Goal: Information Seeking & Learning: Find specific fact

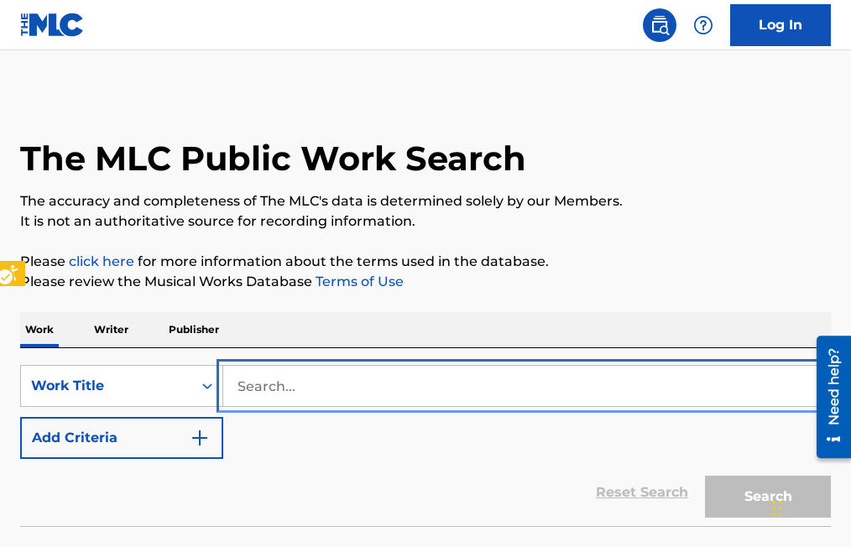
click at [242, 381] on input "Search..." at bounding box center [526, 386] width 607 height 40
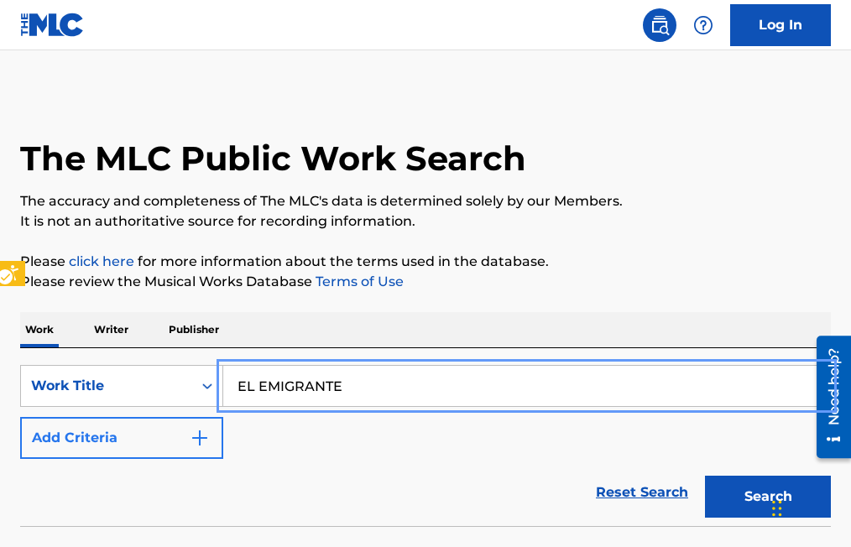
type input "EL EMIGRANTE"
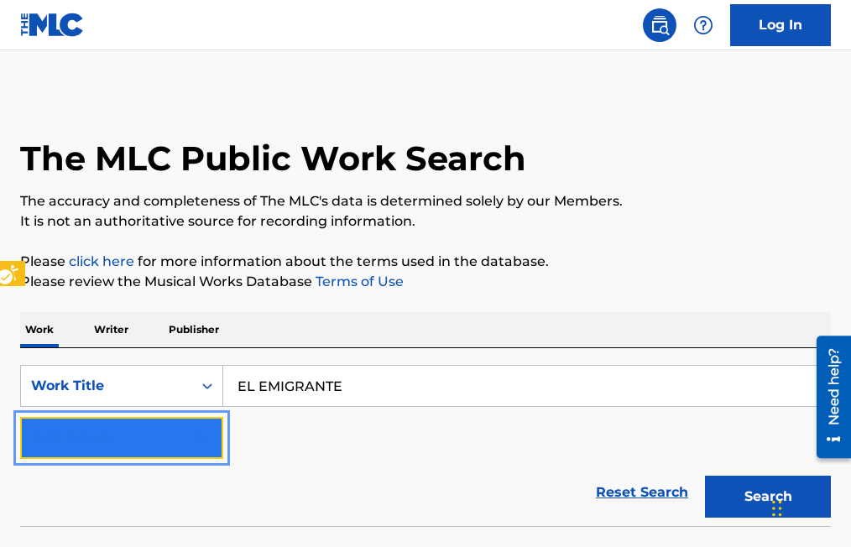
click at [215, 435] on button "Add Criteria" at bounding box center [121, 438] width 203 height 42
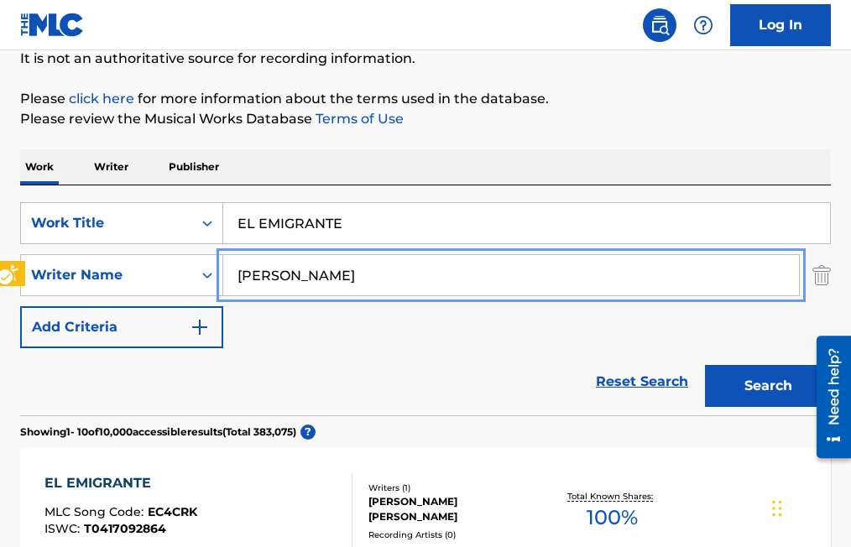
scroll to position [168, 0]
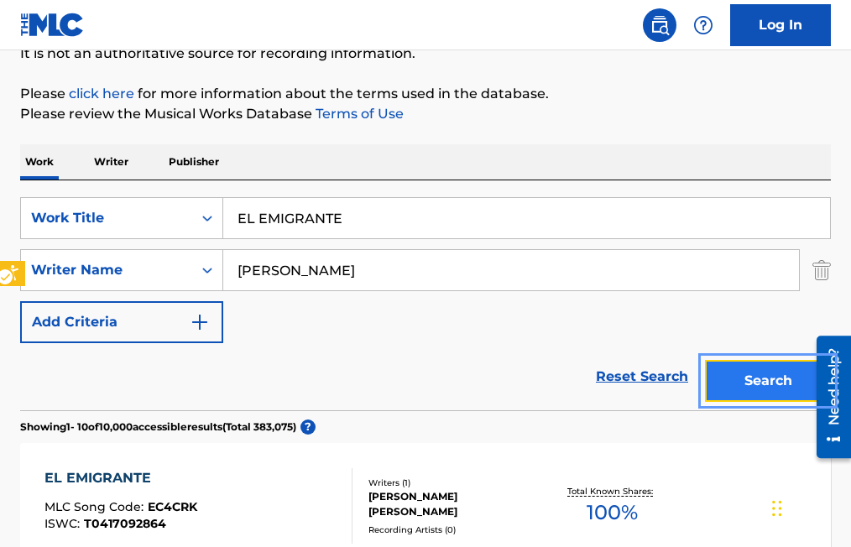
click at [764, 374] on button "Search" at bounding box center [768, 381] width 126 height 42
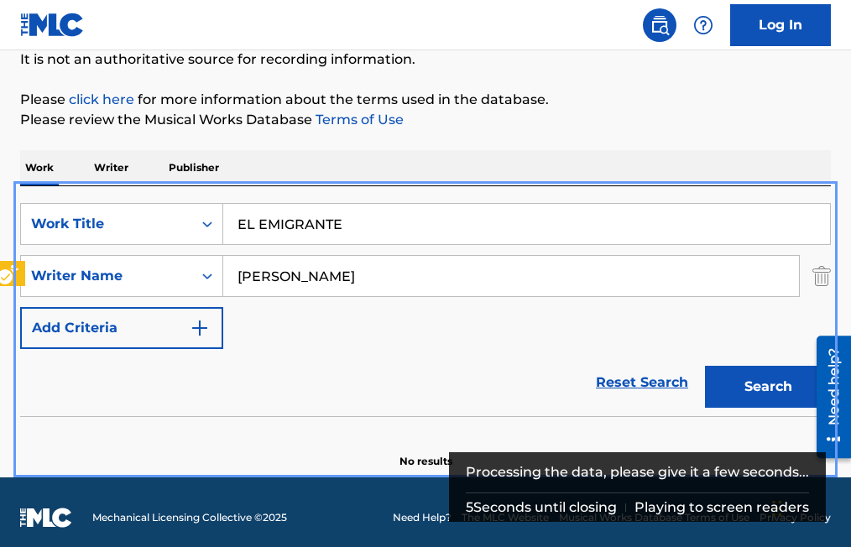
scroll to position [173, 0]
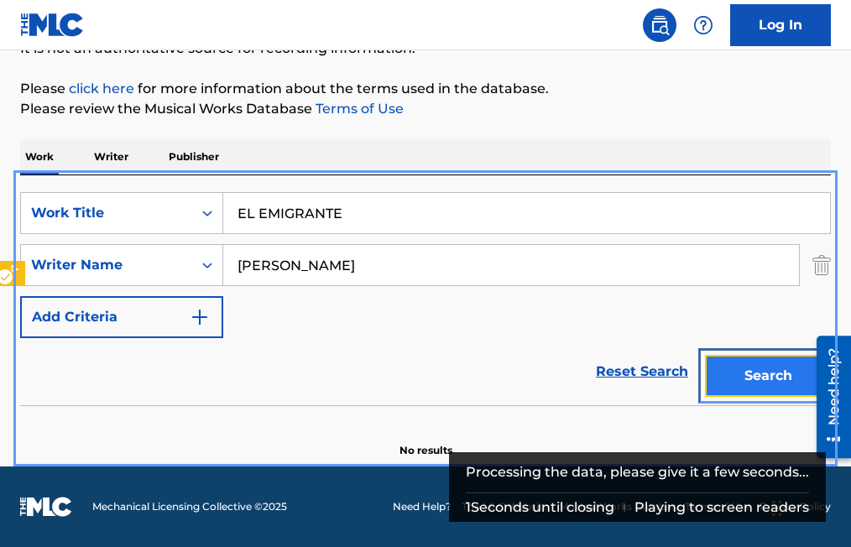
click at [738, 371] on button "Search" at bounding box center [768, 376] width 126 height 42
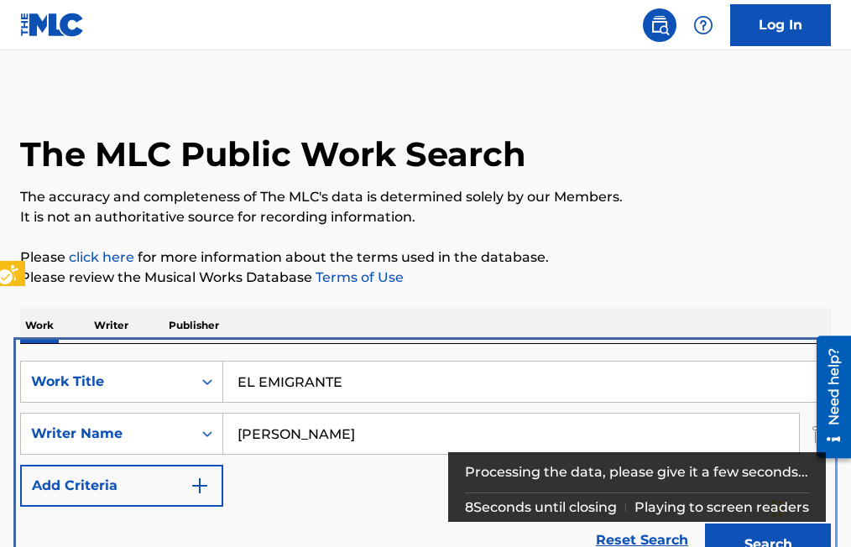
scroll to position [80, 0]
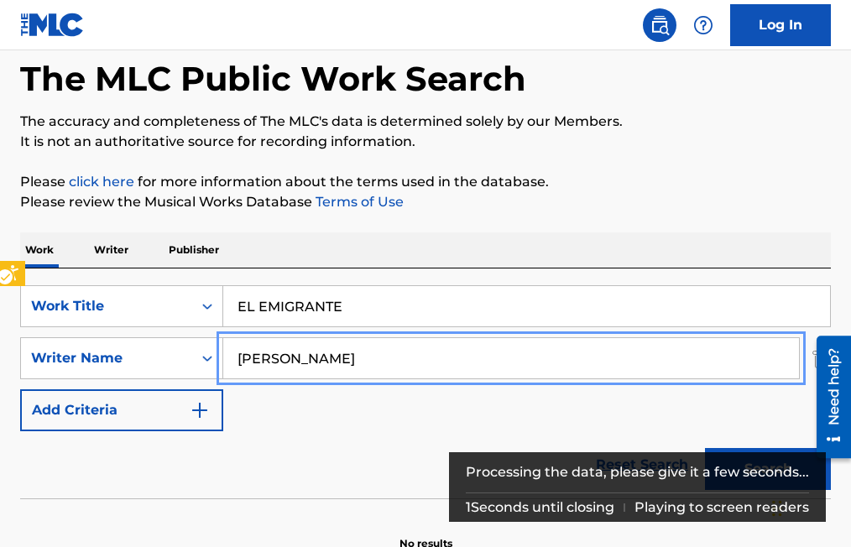
click at [400, 357] on input "ALFREDO ZAMORA JR" at bounding box center [511, 358] width 576 height 40
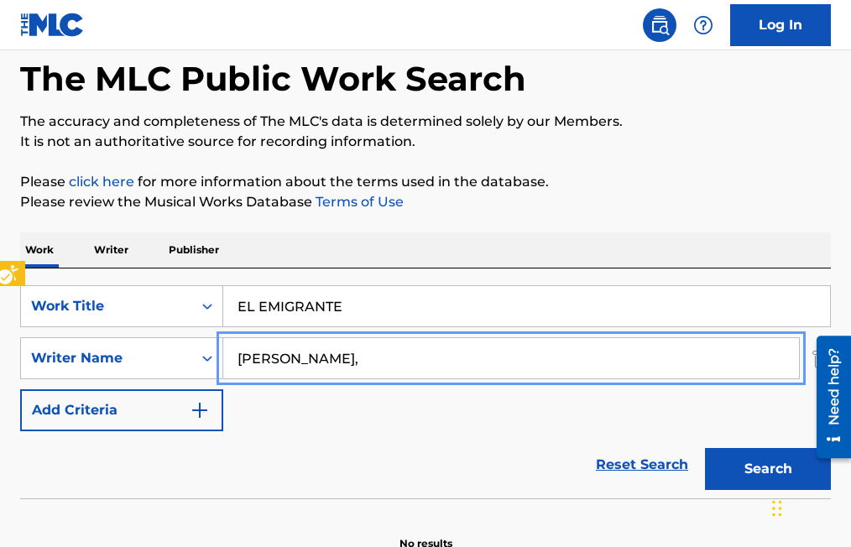
type input "ALFREDO ZAMORA JR"
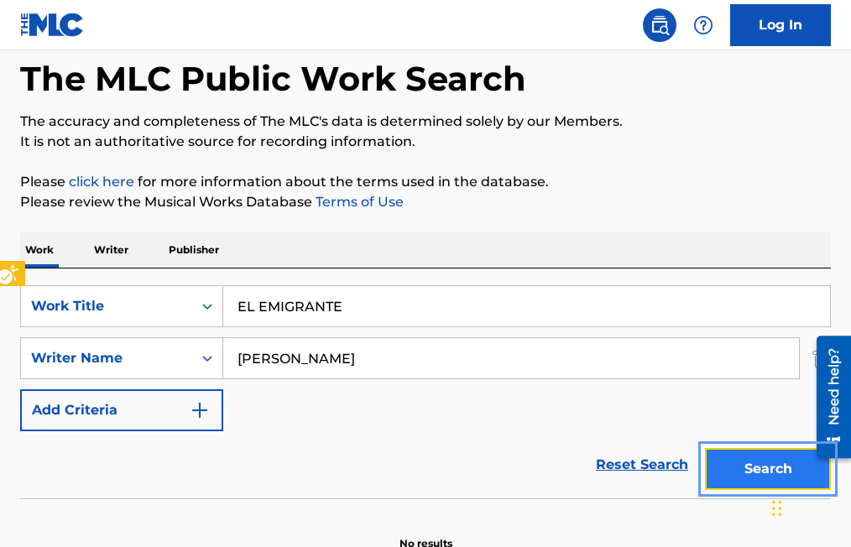
click at [779, 466] on button "Search" at bounding box center [768, 469] width 126 height 42
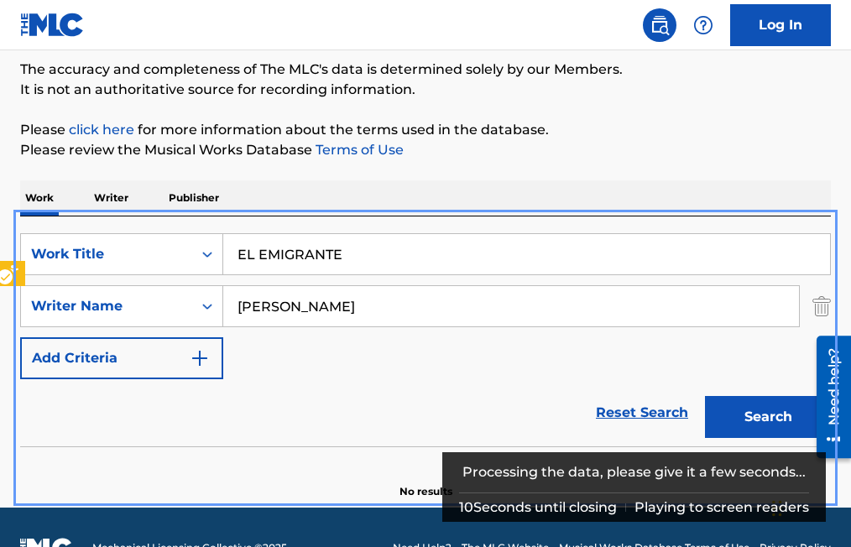
scroll to position [173, 0]
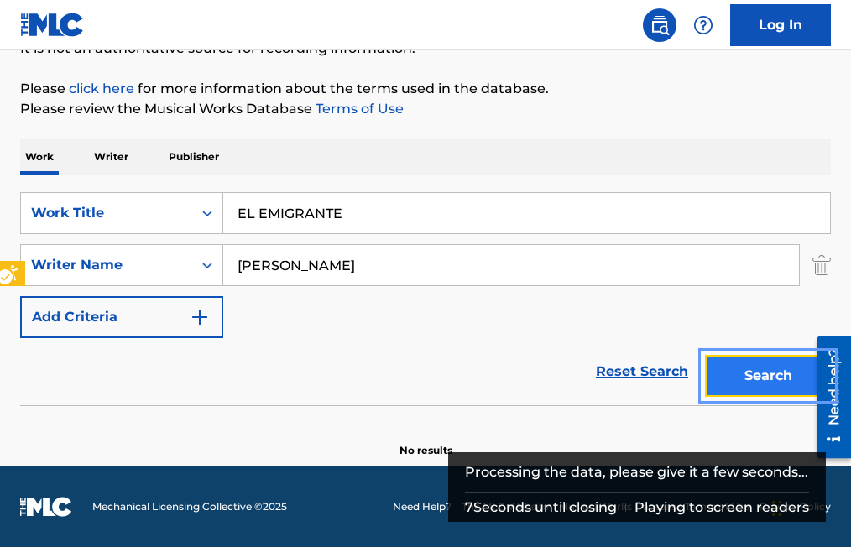
click at [781, 378] on button "Search" at bounding box center [768, 376] width 126 height 42
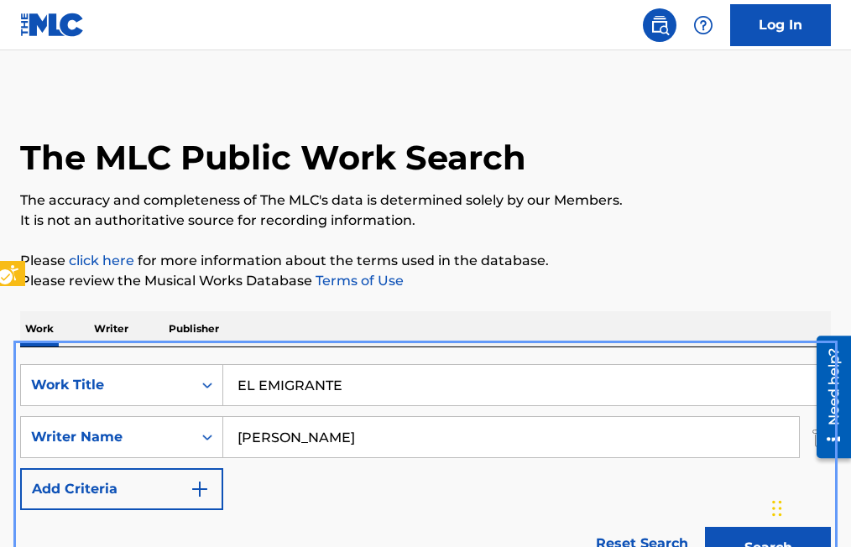
scroll to position [0, 0]
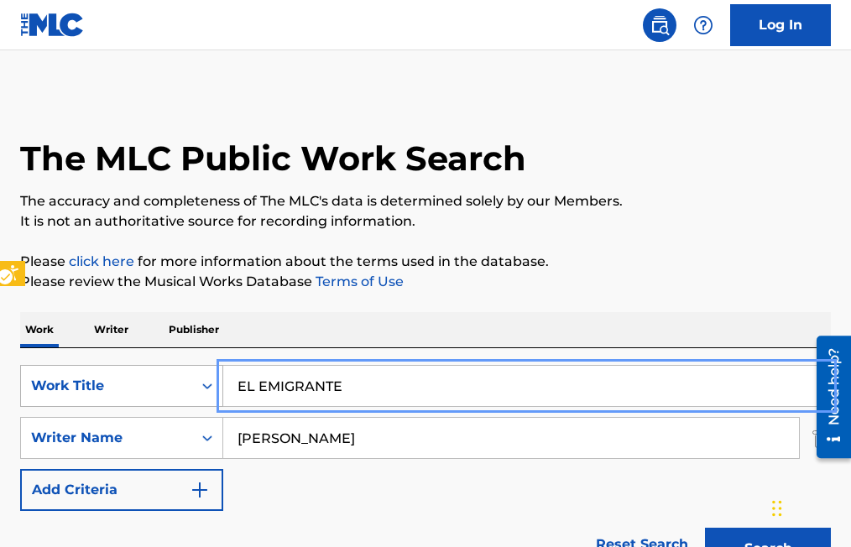
drag, startPoint x: 361, startPoint y: 387, endPoint x: 177, endPoint y: 390, distance: 183.9
type input "CARICIAS PARECIDAS"
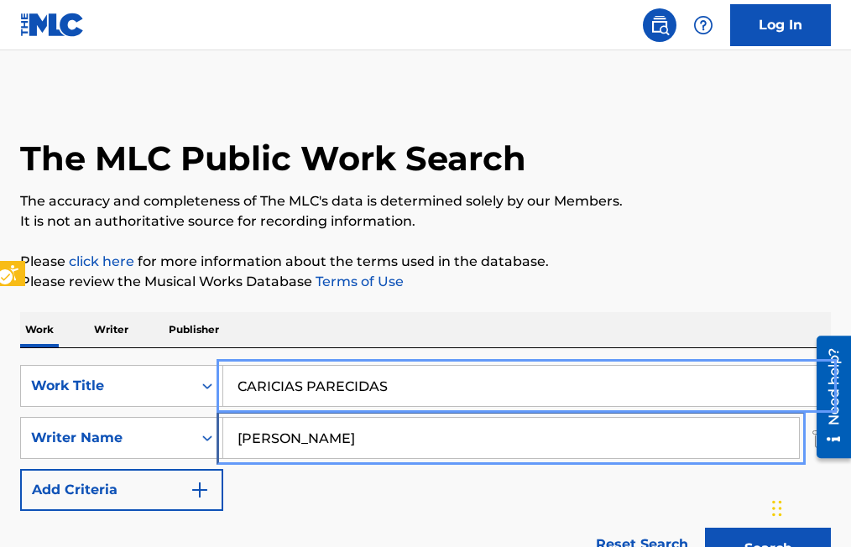
click at [389, 431] on input "ALFREDO ZAMORA JR" at bounding box center [511, 438] width 576 height 40
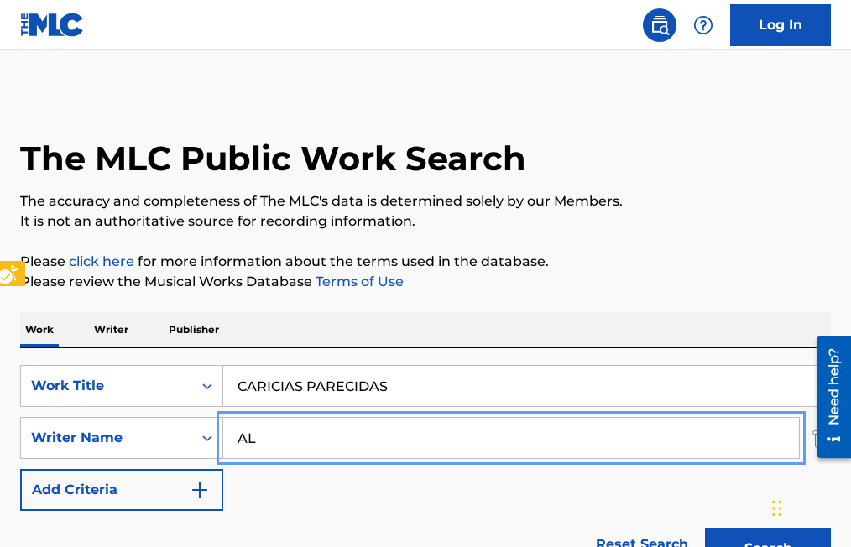
type input "A"
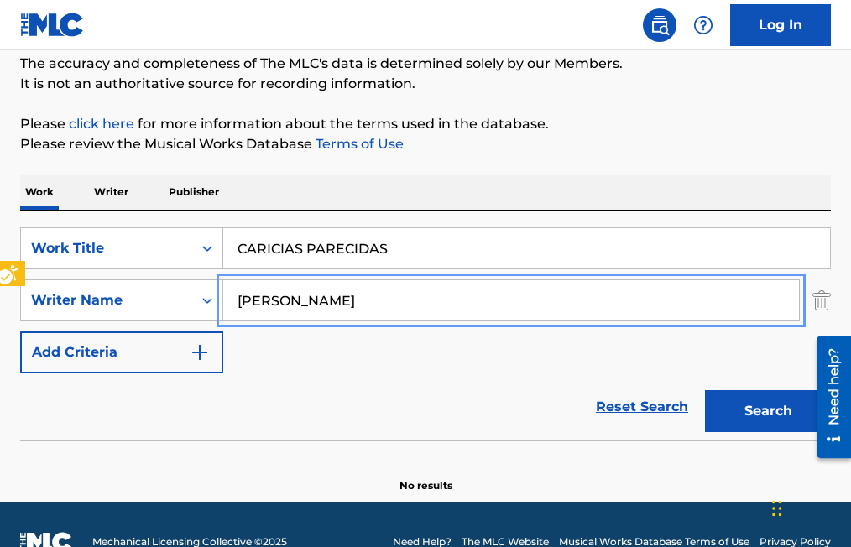
scroll to position [168, 0]
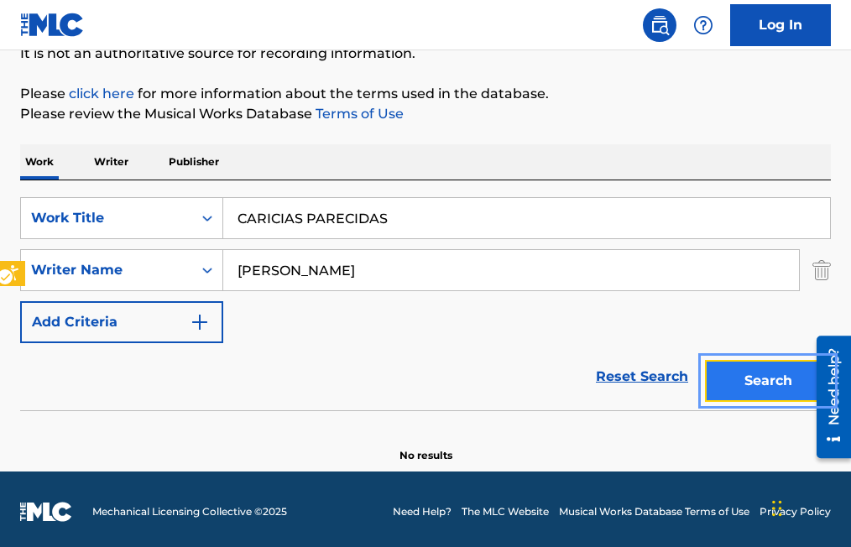
click at [791, 384] on button "Search" at bounding box center [768, 381] width 126 height 42
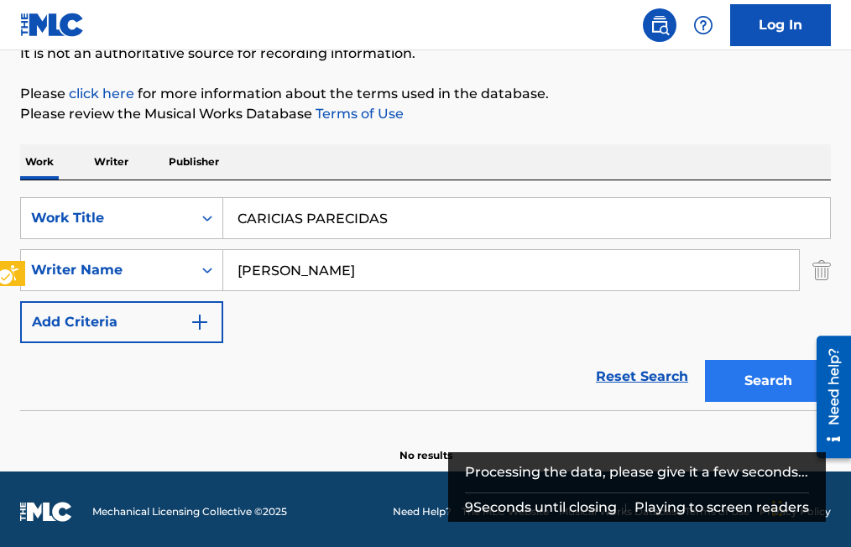
scroll to position [173, 0]
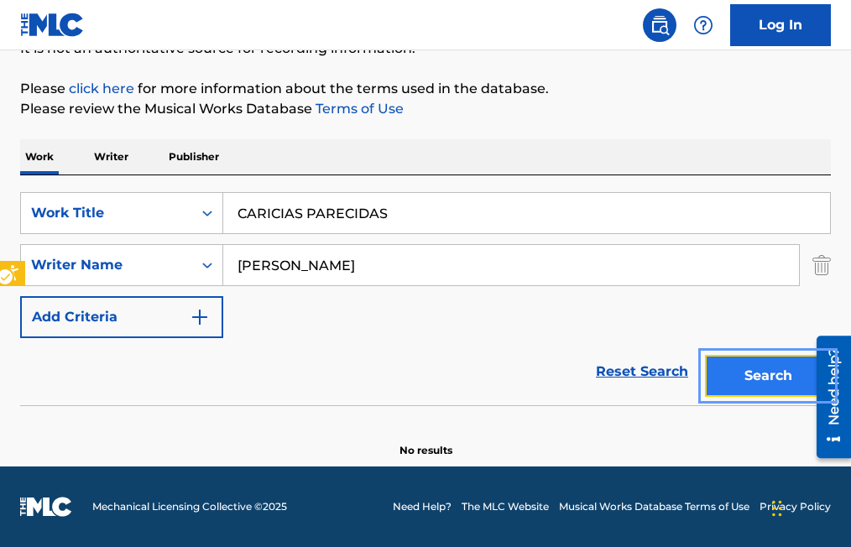
click at [768, 369] on button "Search" at bounding box center [768, 376] width 126 height 42
click at [761, 382] on button "Search" at bounding box center [768, 376] width 126 height 42
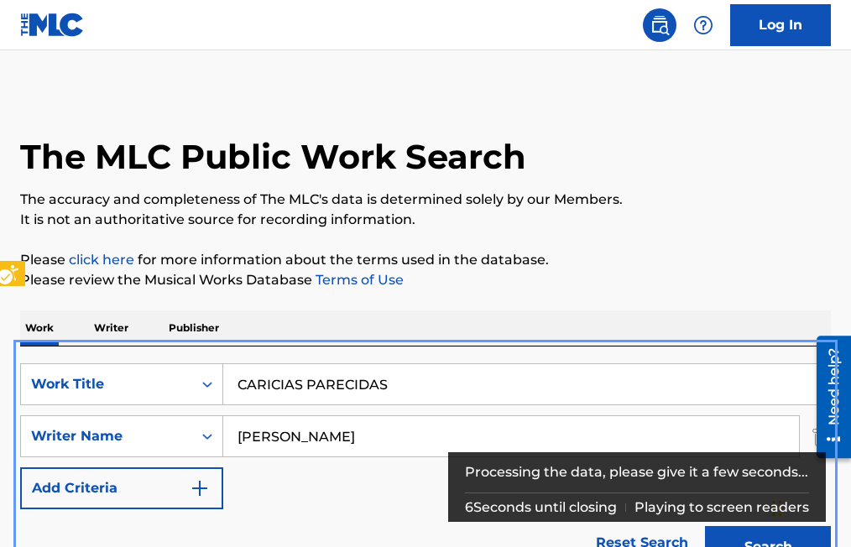
scroll to position [0, 0]
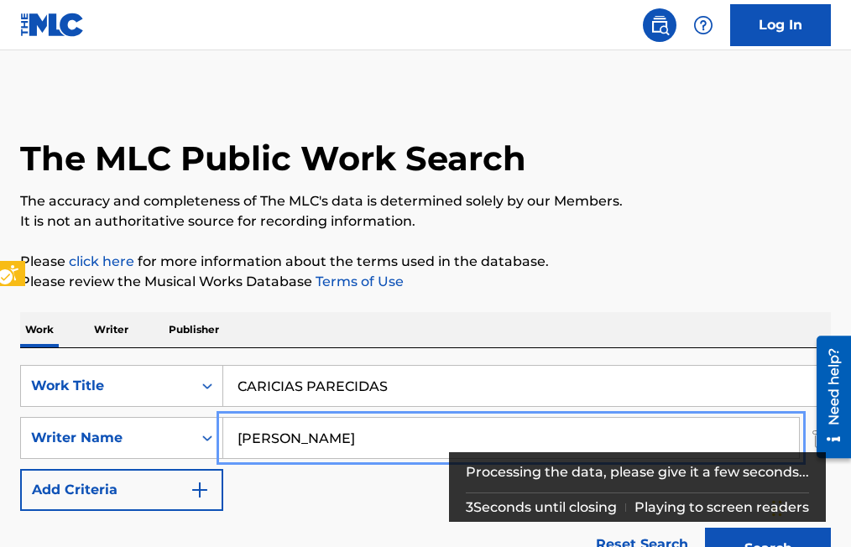
click at [451, 444] on input "ROMAN RAMIREZ GUERRERO" at bounding box center [511, 438] width 576 height 40
type input "R"
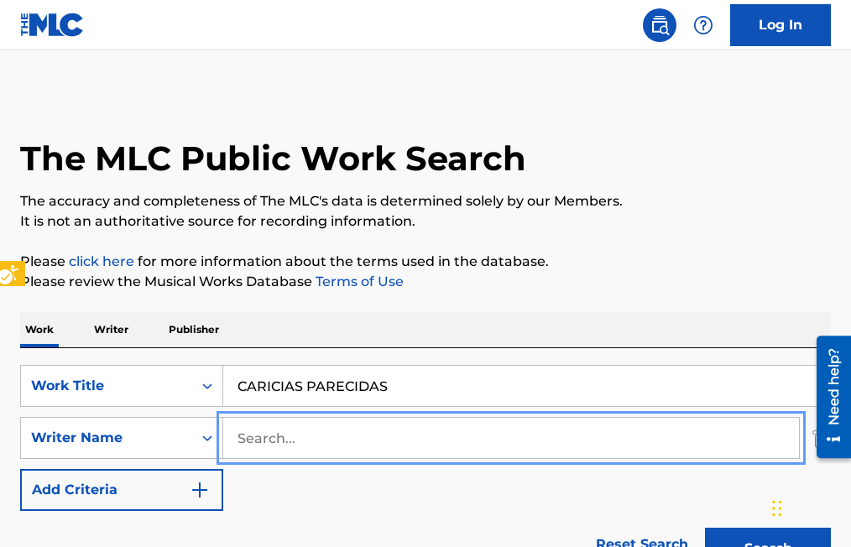
click at [20, 469] on button "Add Criteria" at bounding box center [121, 490] width 203 height 42
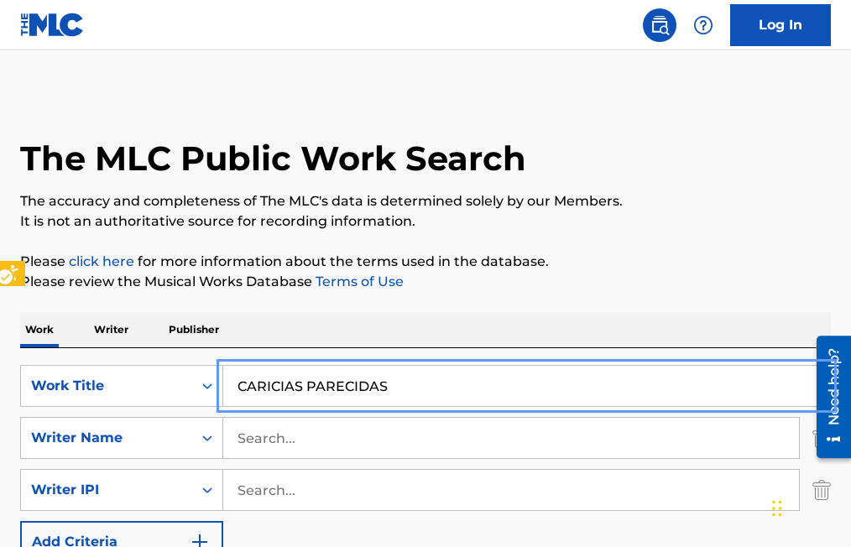
click at [392, 393] on input "CARICIAS PARECIDAS" at bounding box center [526, 386] width 607 height 40
type input "C"
type input "LOS DOS ESTADOS"
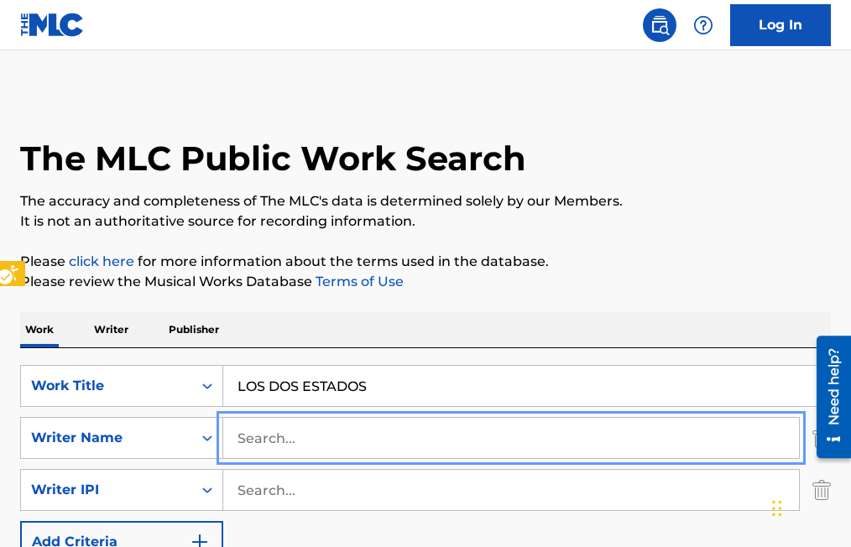
click at [237, 441] on input "Search..." at bounding box center [511, 438] width 576 height 40
click at [20, 521] on button "Add Criteria" at bounding box center [121, 542] width 203 height 42
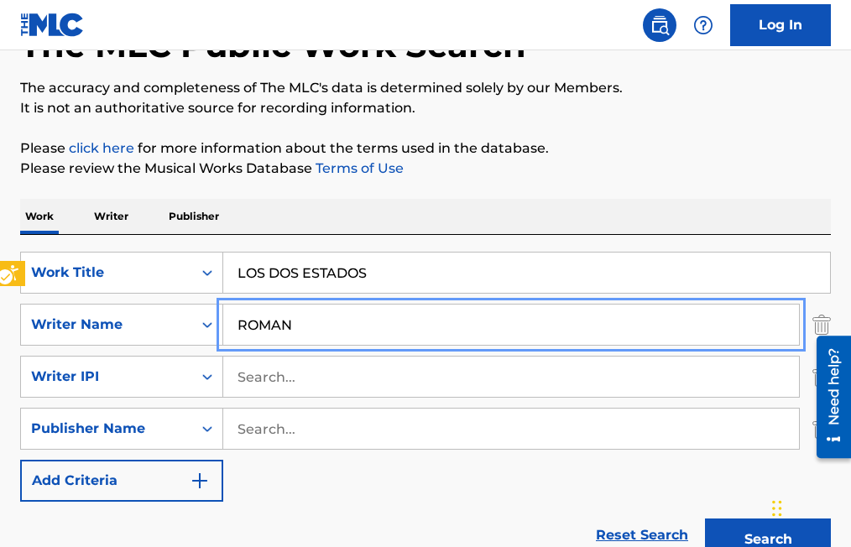
scroll to position [84, 0]
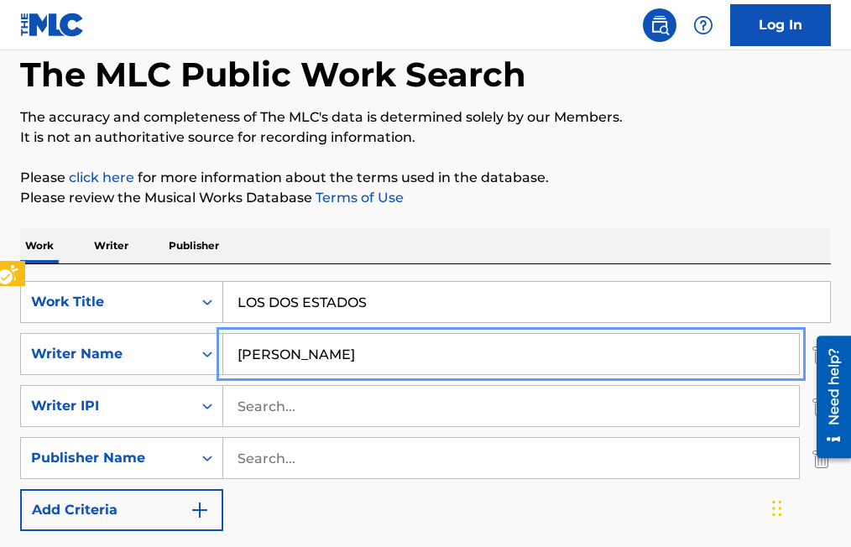
type input "ROMAN RAMIREZ GUERRERO"
click at [20, 490] on button "Add Criteria" at bounding box center [121, 511] width 203 height 42
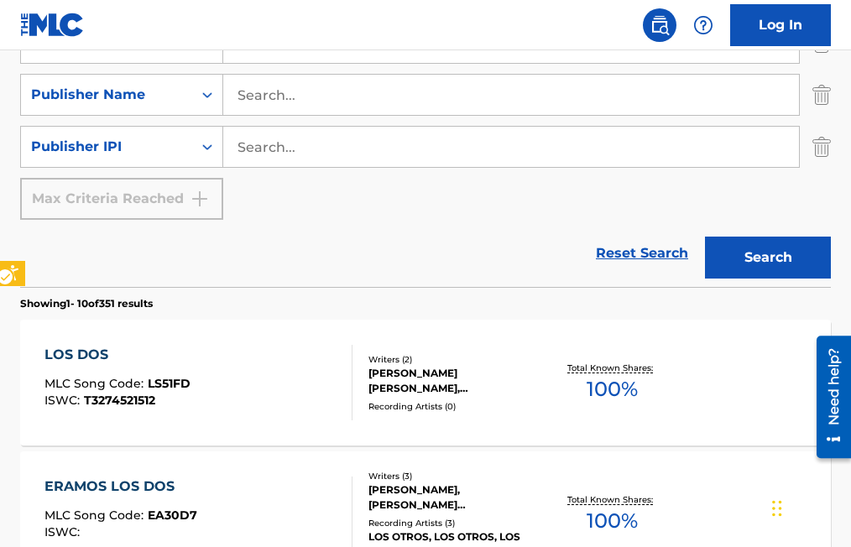
scroll to position [504, 0]
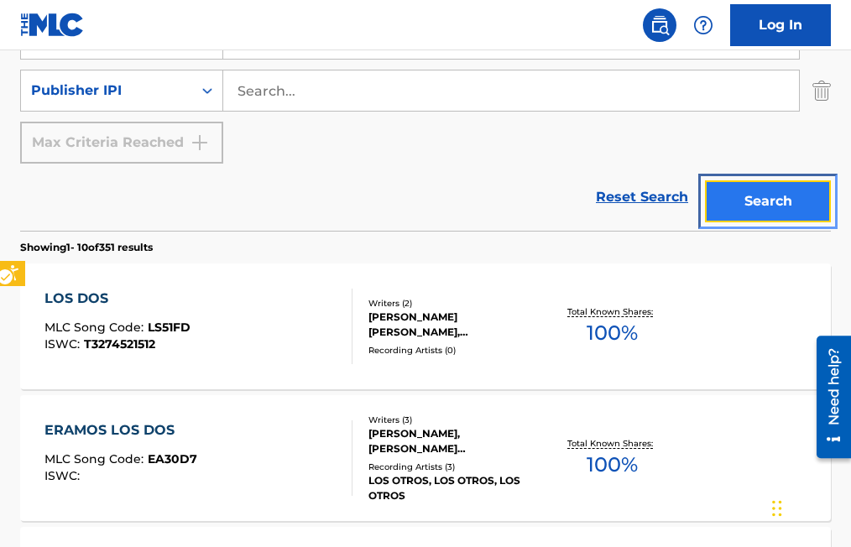
click at [762, 196] on button "Search" at bounding box center [768, 202] width 126 height 42
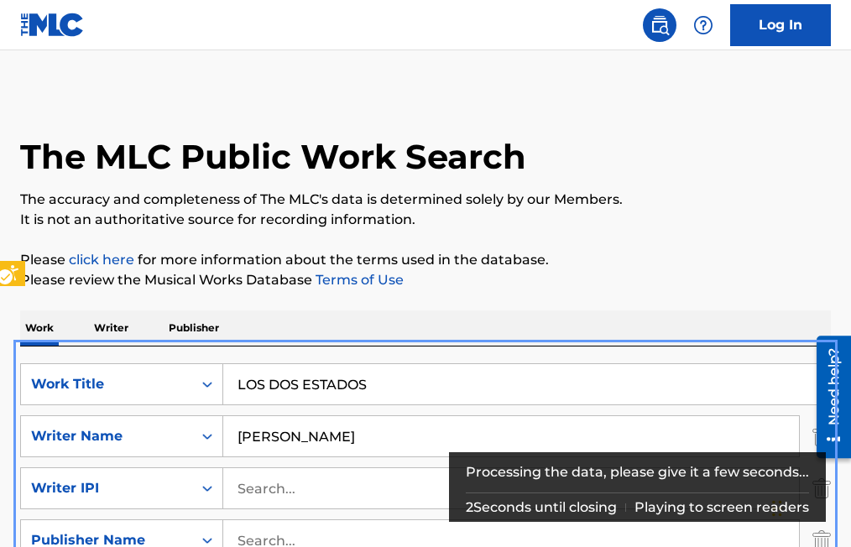
scroll to position [0, 0]
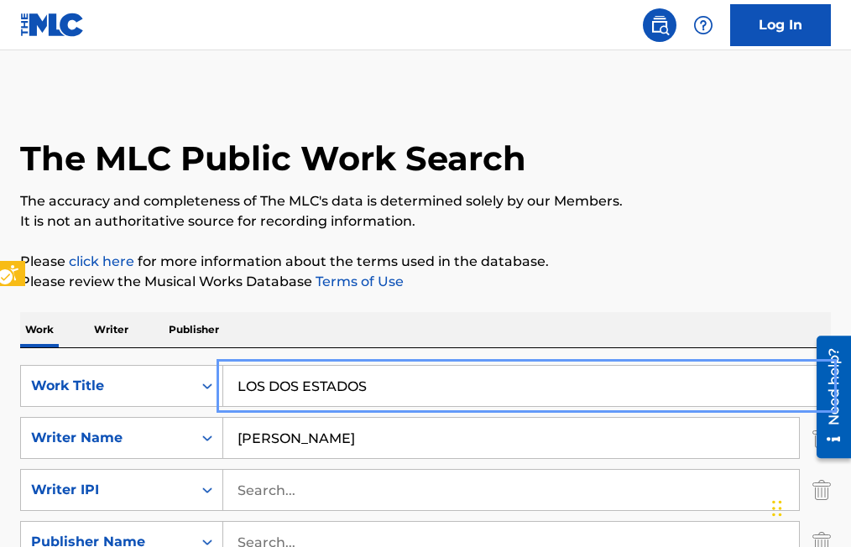
drag, startPoint x: 377, startPoint y: 389, endPoint x: 160, endPoint y: 415, distance: 218.2
click at [160, 415] on div "SearchWithCriteria259d9c30-025b-416c-9f60-1d410efeeb8c Work Title LOS DOS ESTAD…" at bounding box center [425, 516] width 811 height 302
type input "DOS CORAZONEZ"
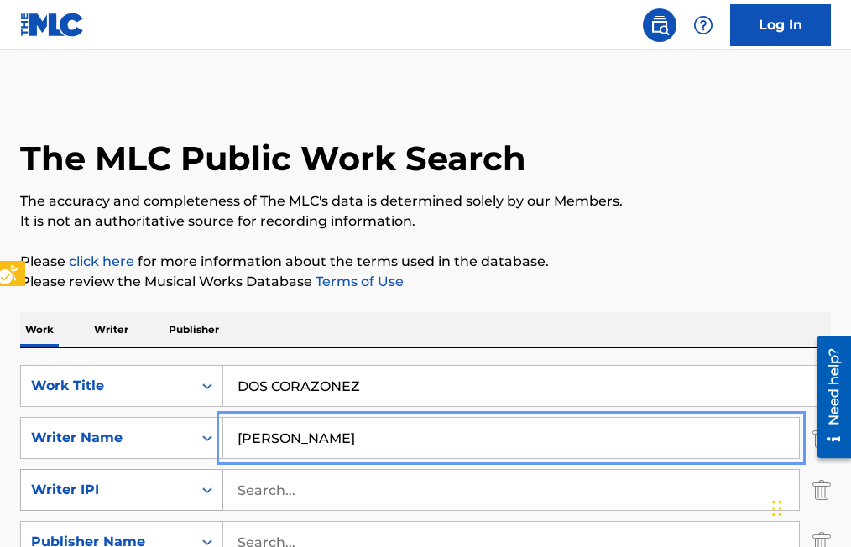
drag, startPoint x: 442, startPoint y: 440, endPoint x: 191, endPoint y: 476, distance: 254.5
click at [191, 476] on div "SearchWithCriteria259d9c30-025b-416c-9f60-1d410efeeb8c Work Title DOS CORAZONEZ…" at bounding box center [425, 516] width 811 height 302
type input "LETICIA ACUNA"
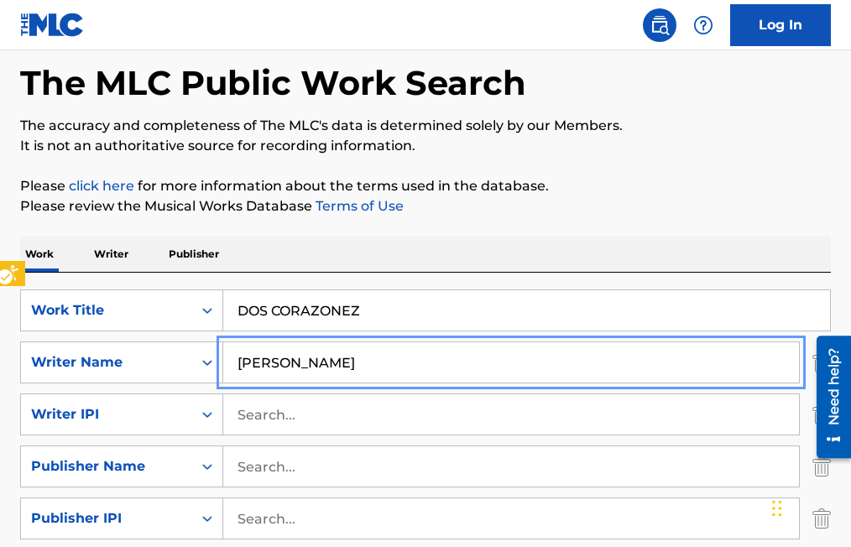
scroll to position [252, 0]
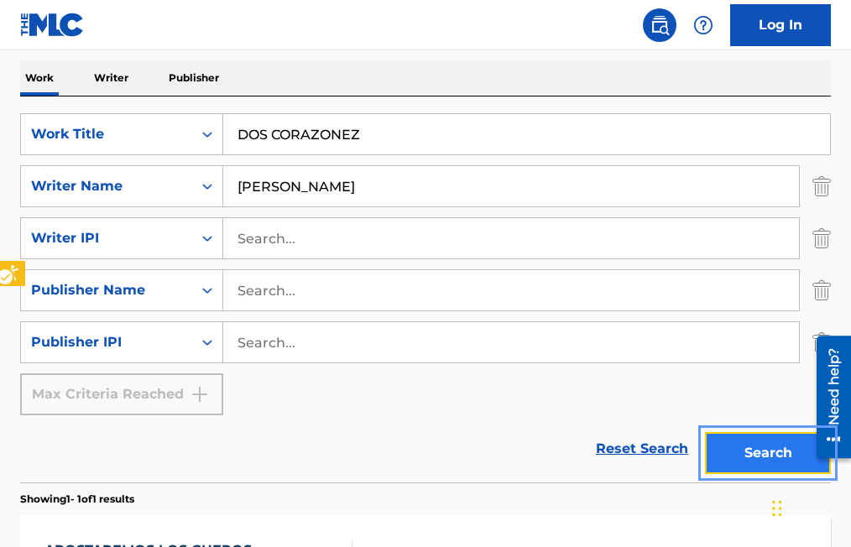
click at [786, 458] on button "Search" at bounding box center [768, 453] width 126 height 42
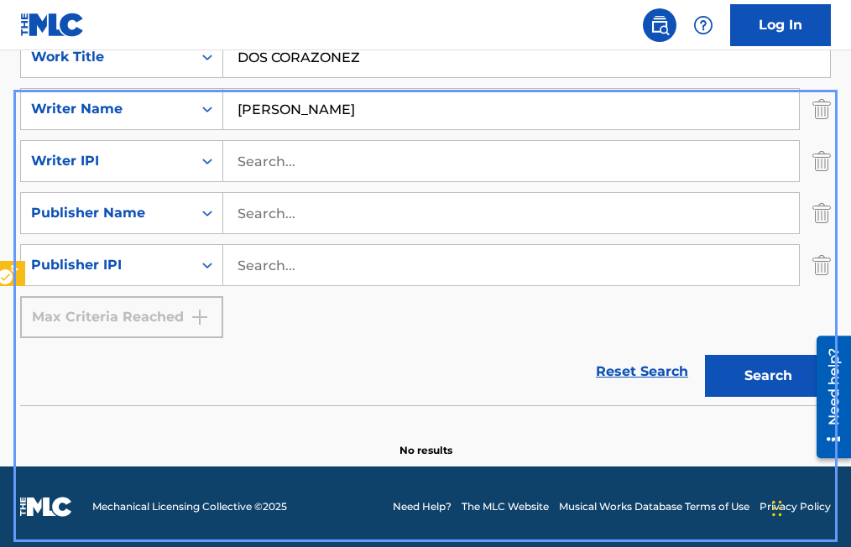
scroll to position [245, 0]
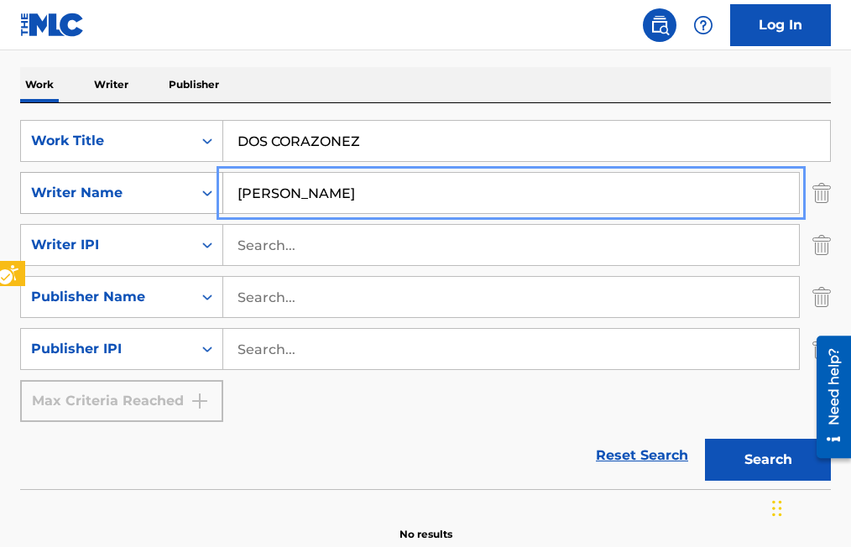
drag, startPoint x: 353, startPoint y: 192, endPoint x: 158, endPoint y: 202, distance: 195.9
click at [158, 202] on div "SearchWithCriteriada76333b-34dd-4dd6-bdce-468e42b1f8f4 Writer Name LETICIA ACUNA" at bounding box center [425, 193] width 811 height 42
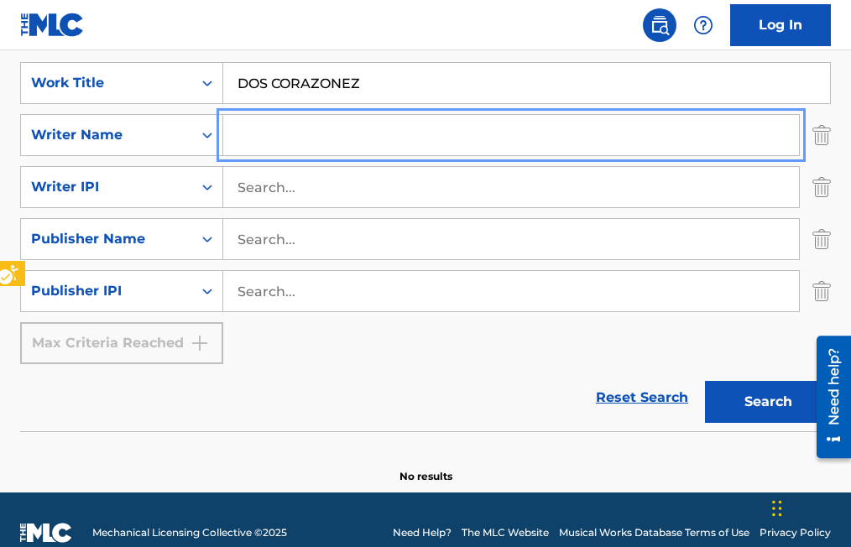
scroll to position [329, 0]
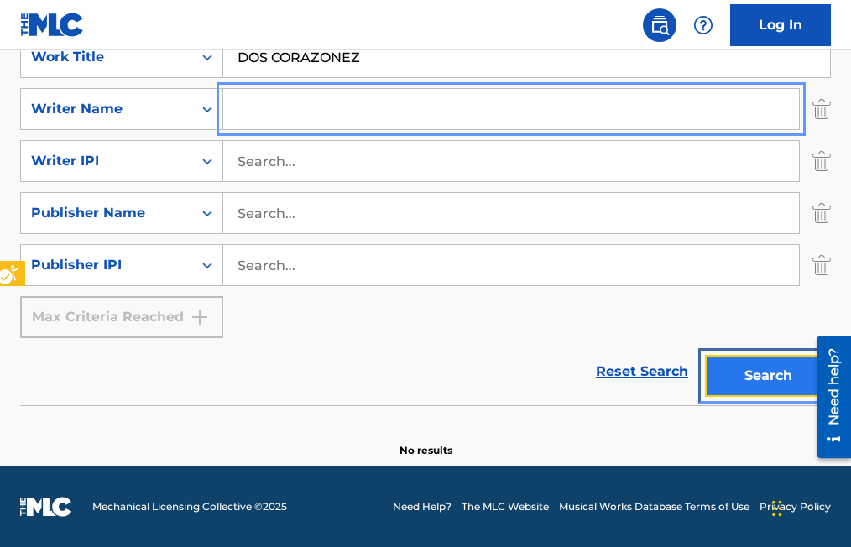
click at [753, 380] on button "Search" at bounding box center [768, 376] width 126 height 42
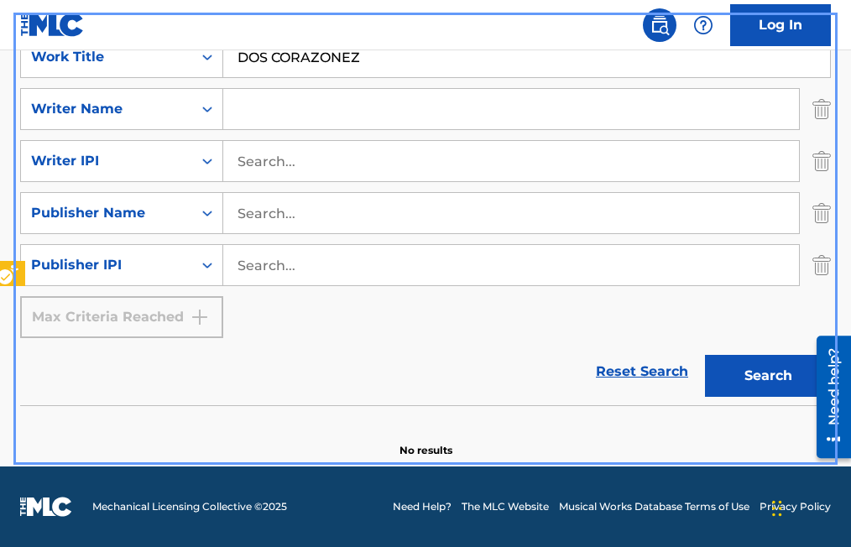
click at [261, 367] on div "Reset Search | Submit Search" at bounding box center [425, 371] width 811 height 67
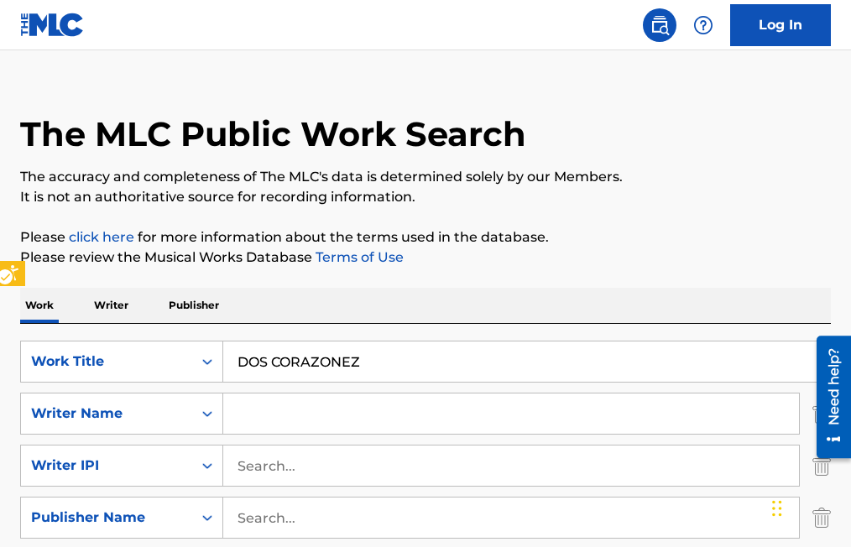
scroll to position [0, 0]
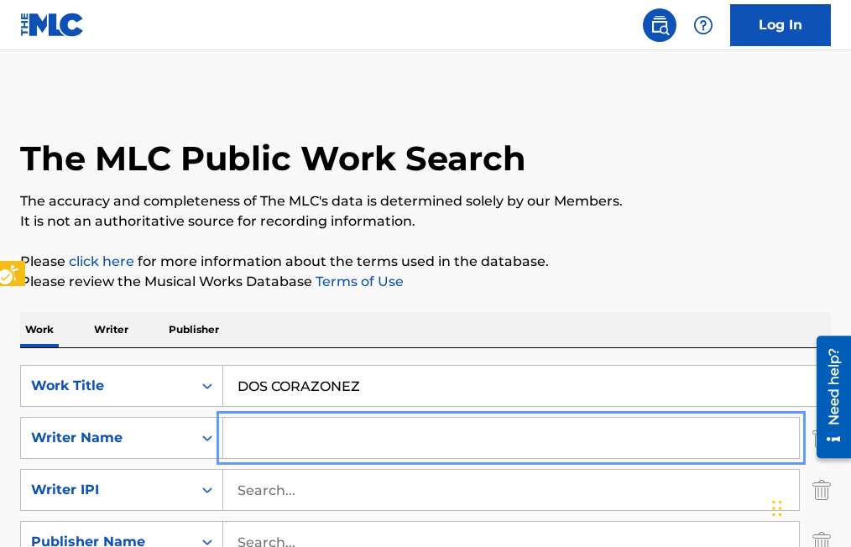
click at [250, 432] on input "Search..." at bounding box center [511, 438] width 576 height 40
type input "ACIANO ACUNA"
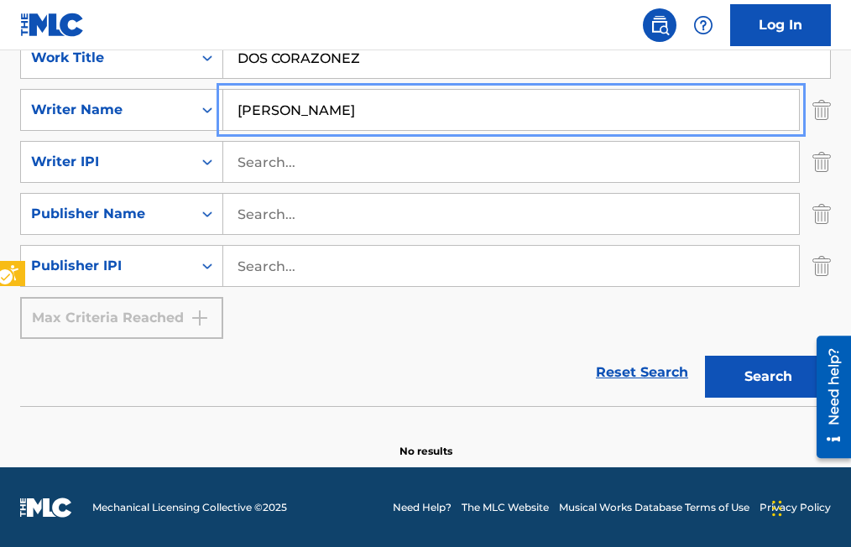
scroll to position [329, 0]
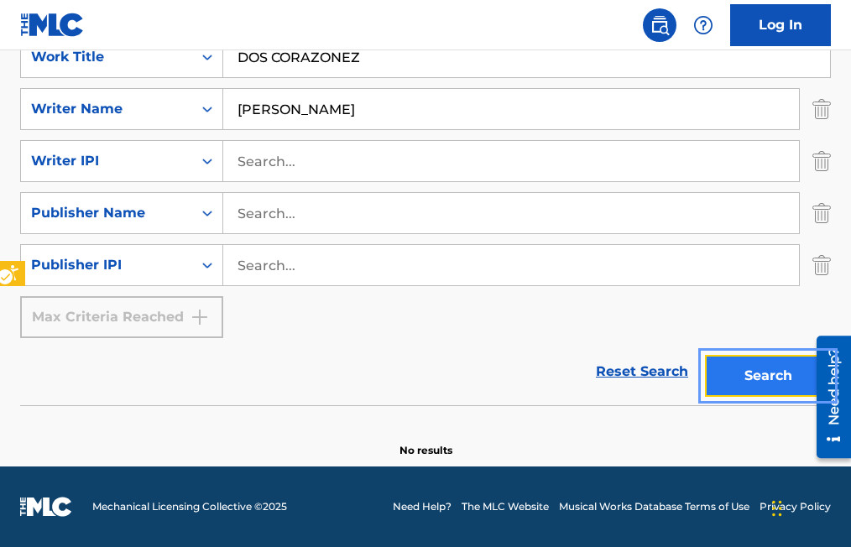
click at [751, 376] on button "Search" at bounding box center [768, 376] width 126 height 42
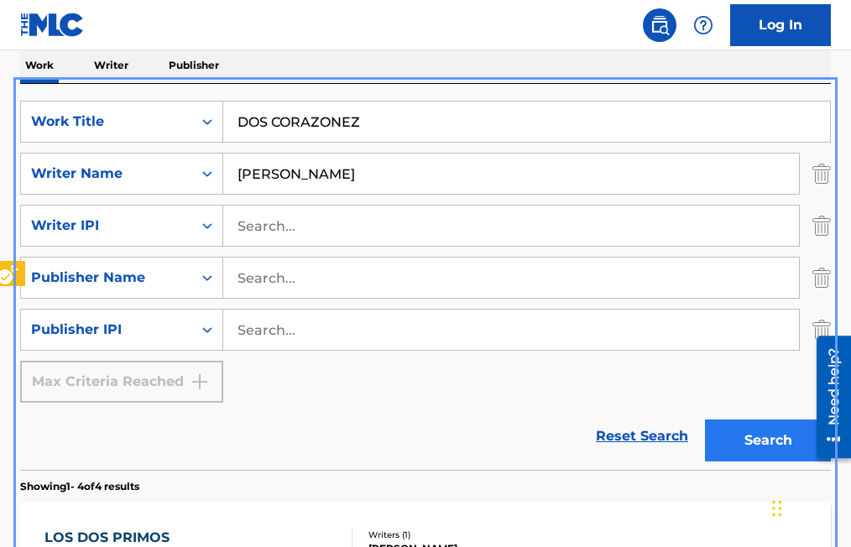
scroll to position [348, 0]
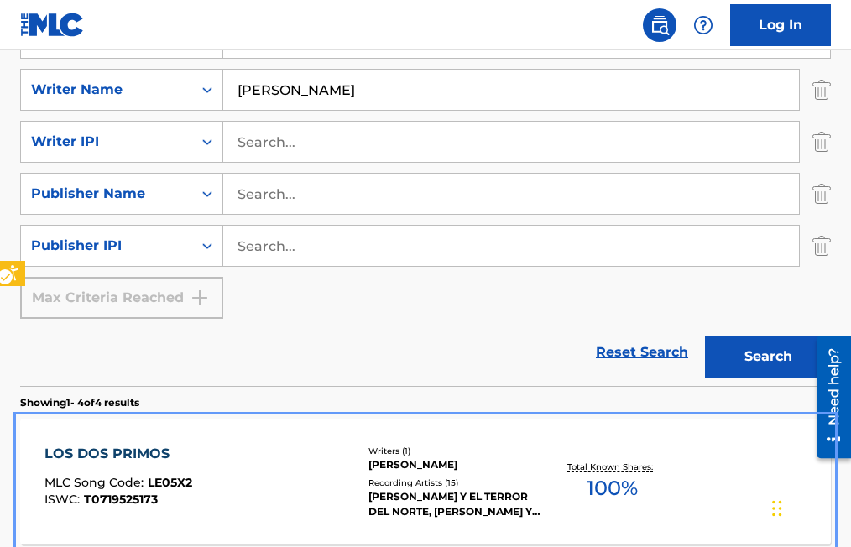
click at [183, 482] on span "LE05X2" at bounding box center [170, 482] width 45 height 15
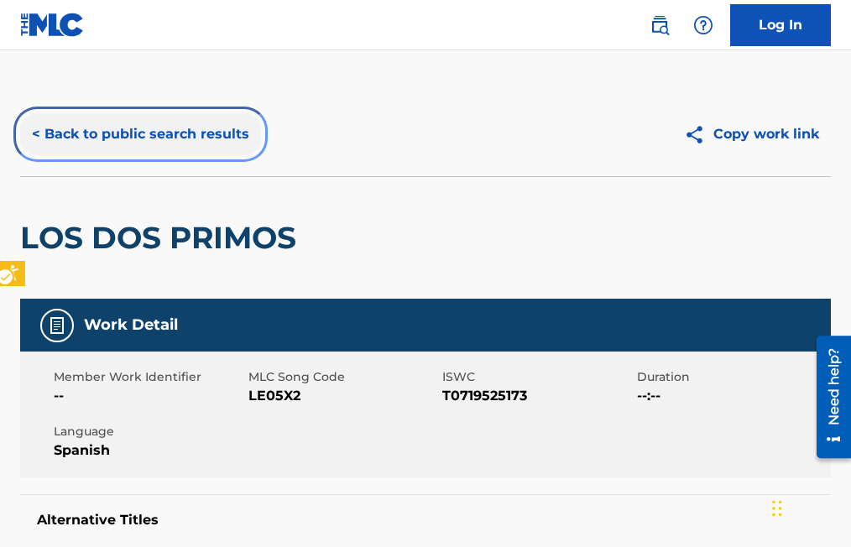
click at [38, 131] on button "< Back to public search results" at bounding box center [140, 134] width 241 height 42
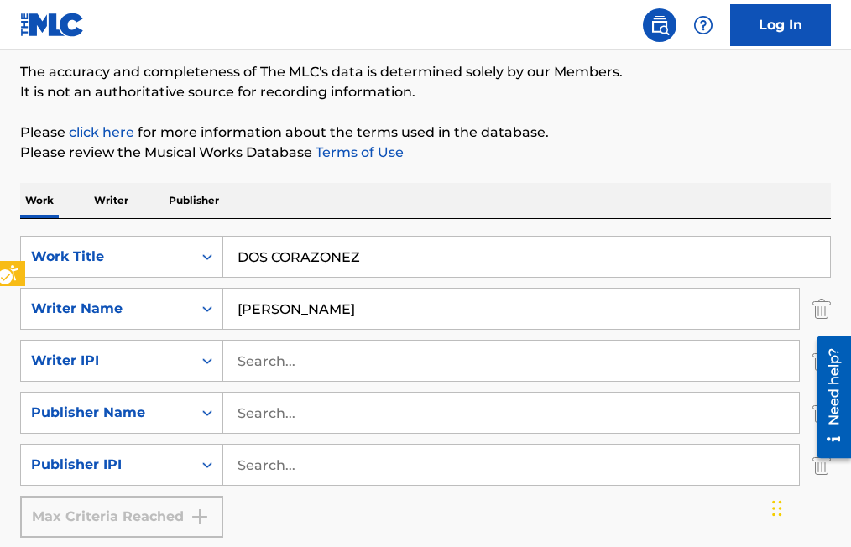
scroll to position [97, 0]
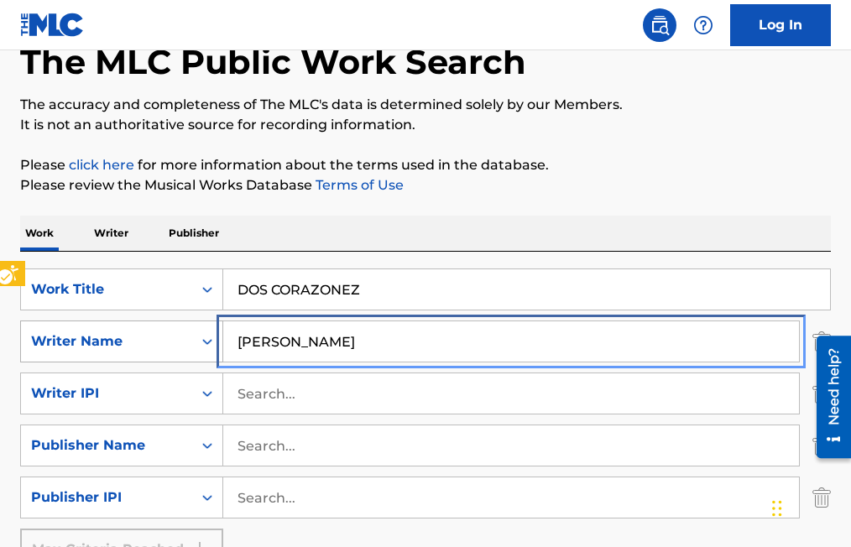
drag, startPoint x: 373, startPoint y: 348, endPoint x: 197, endPoint y: 335, distance: 176.0
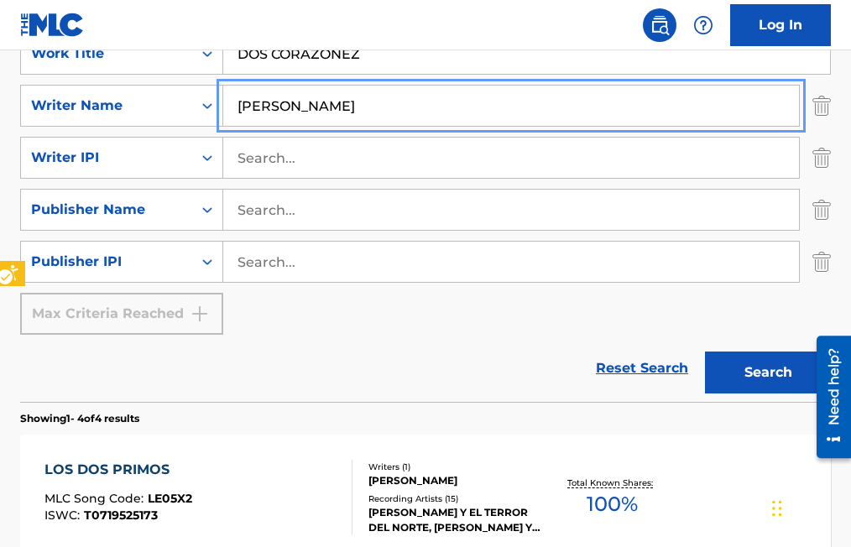
scroll to position [348, 0]
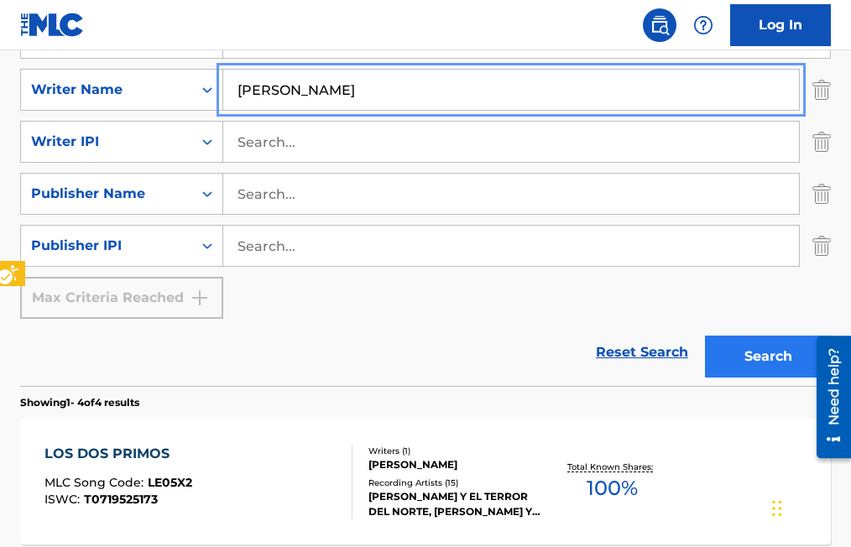
type input "LETICIA ACUNA"
click at [765, 357] on button "Search" at bounding box center [768, 357] width 126 height 42
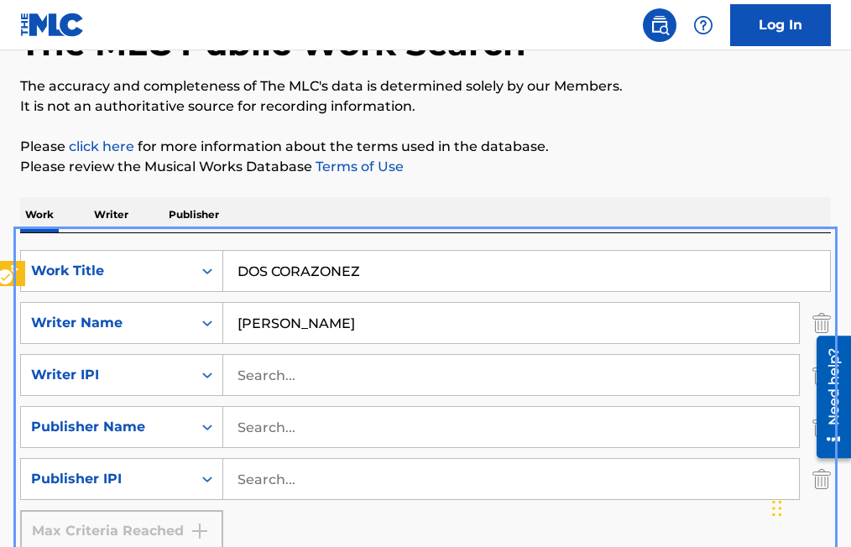
scroll to position [0, 0]
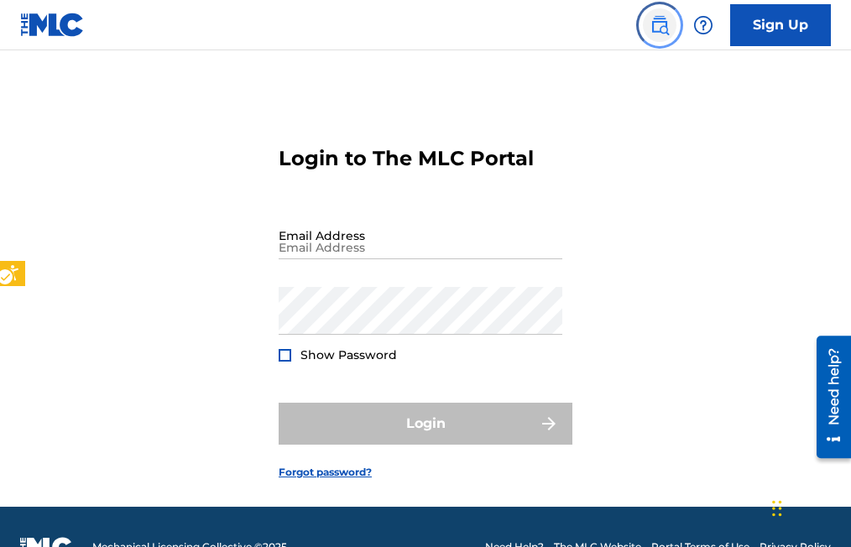
click at [665, 25] on img "Page Menu" at bounding box center [660, 25] width 20 height 20
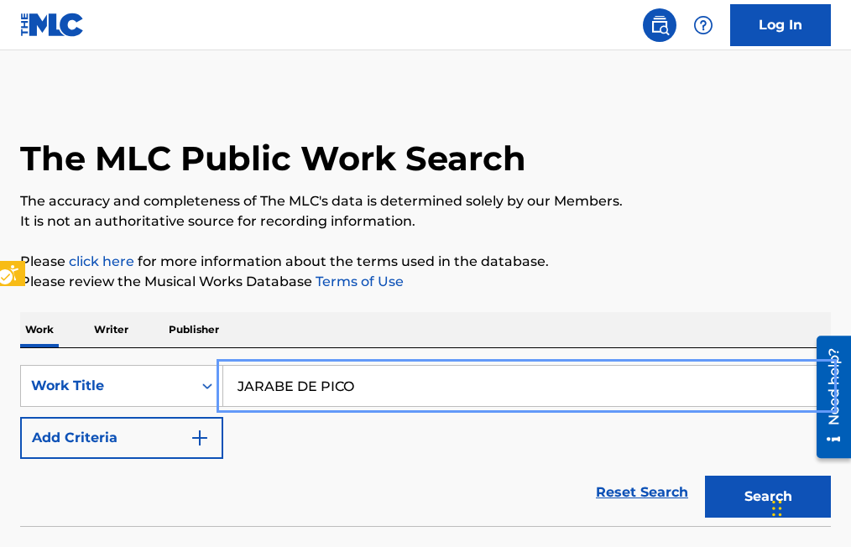
click at [20, 417] on button "Add Criteria" at bounding box center [121, 438] width 203 height 42
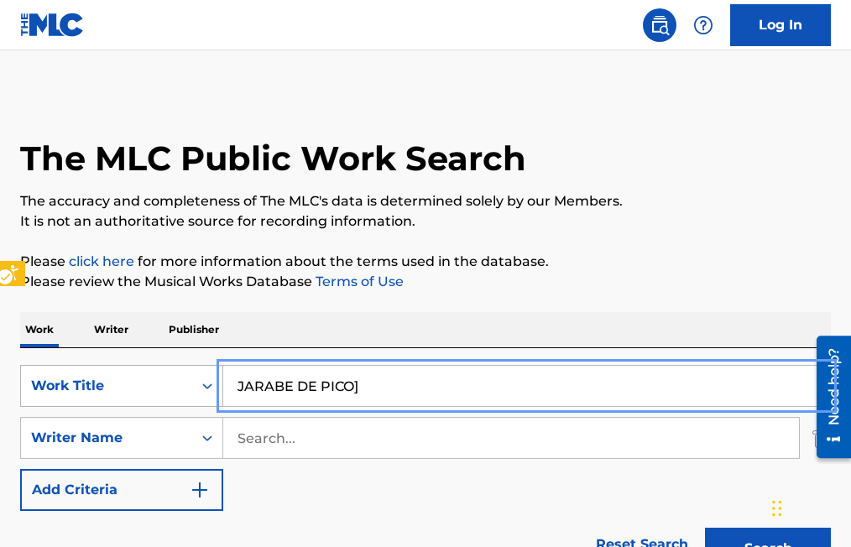
drag, startPoint x: 374, startPoint y: 386, endPoint x: 122, endPoint y: 388, distance: 251.9
click at [122, 388] on div "SearchWithCriteriad7ca69e8-2fb7-46f6-b7a5-2746b1738b92 Work Title JARABE DE PIC…" at bounding box center [425, 386] width 811 height 42
type input "AL COMPAS DE LA CUMBIA"
click at [20, 469] on button "Add Criteria" at bounding box center [121, 490] width 203 height 42
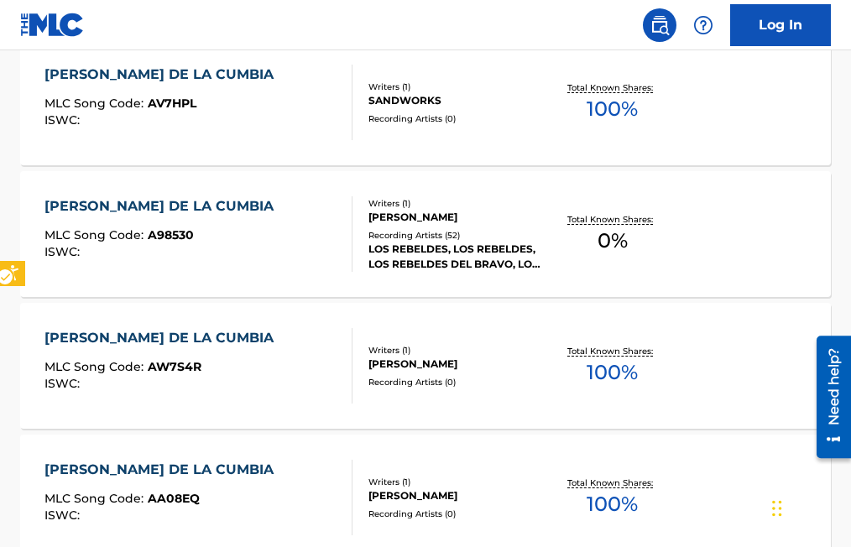
scroll to position [840, 0]
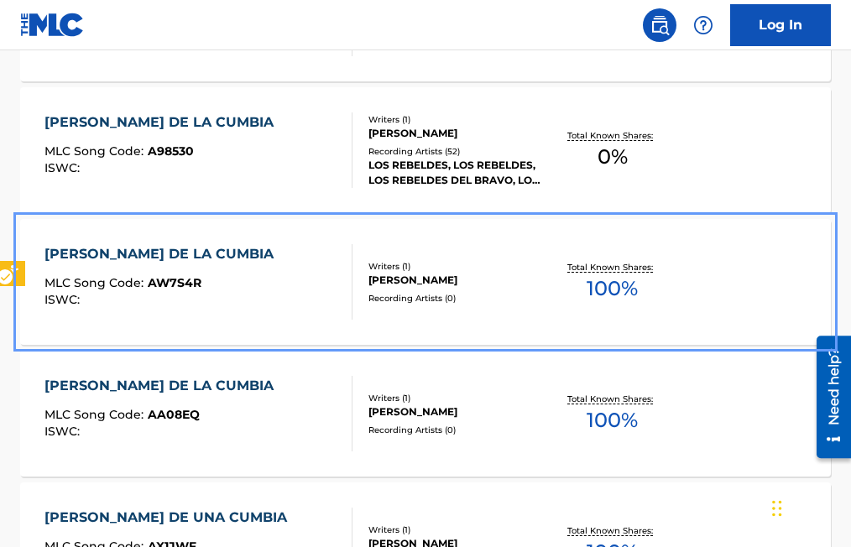
click at [160, 281] on span "AW7S4R" at bounding box center [175, 282] width 54 height 15
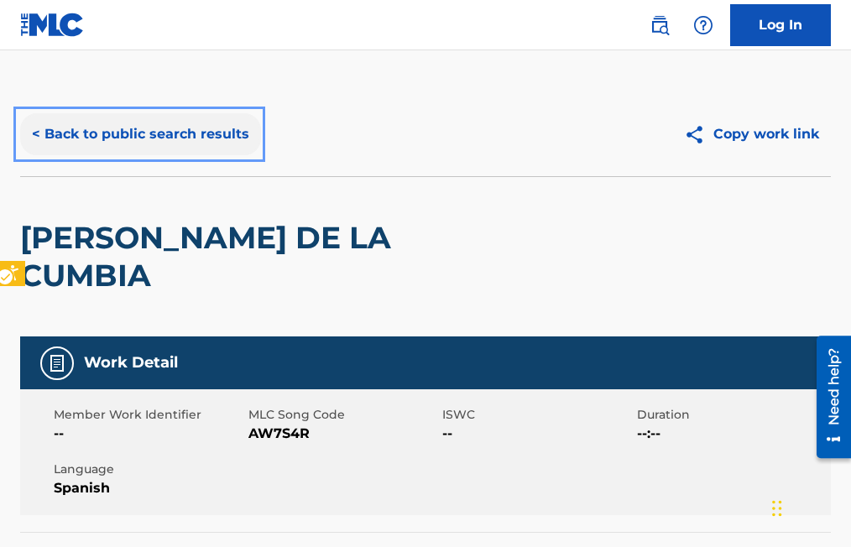
click at [32, 134] on button "< Back to public search results" at bounding box center [140, 134] width 241 height 42
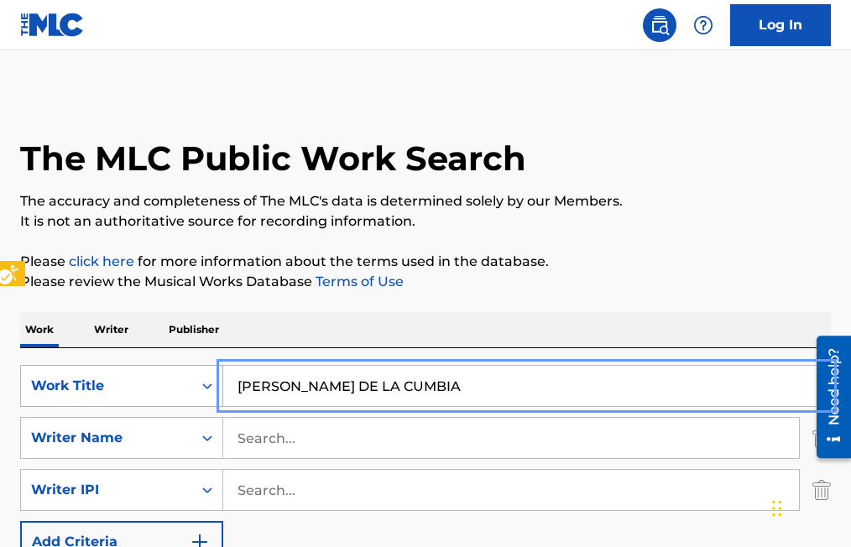
drag, startPoint x: 448, startPoint y: 386, endPoint x: 213, endPoint y: 398, distance: 235.4
type input "GRACIAS CORAZON"
click at [213, 436] on icon "Search Form" at bounding box center [207, 438] width 17 height 17
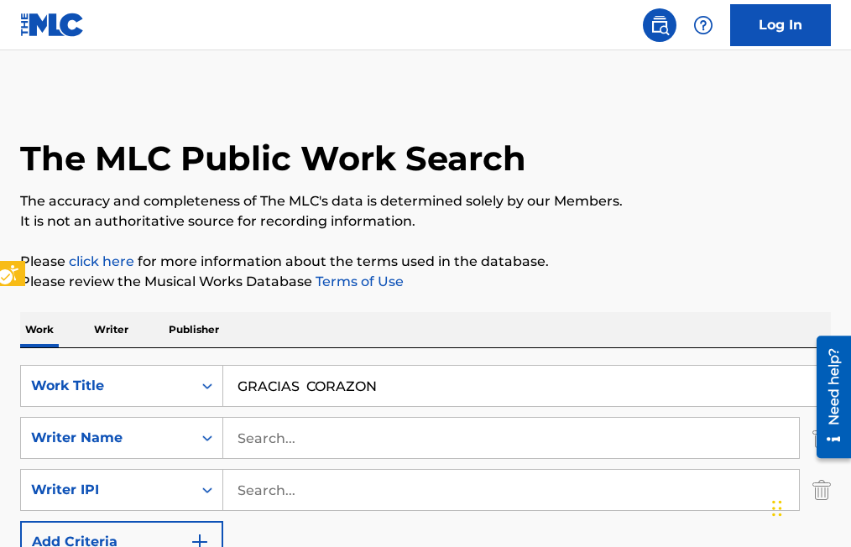
click at [210, 445] on icon "Search Form" at bounding box center [207, 438] width 17 height 17
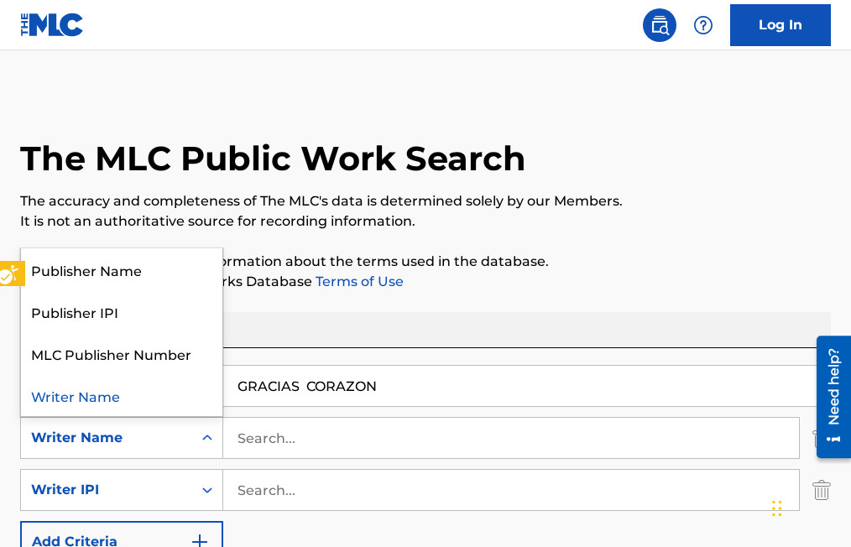
click at [113, 435] on div "Writer Name" at bounding box center [106, 438] width 151 height 20
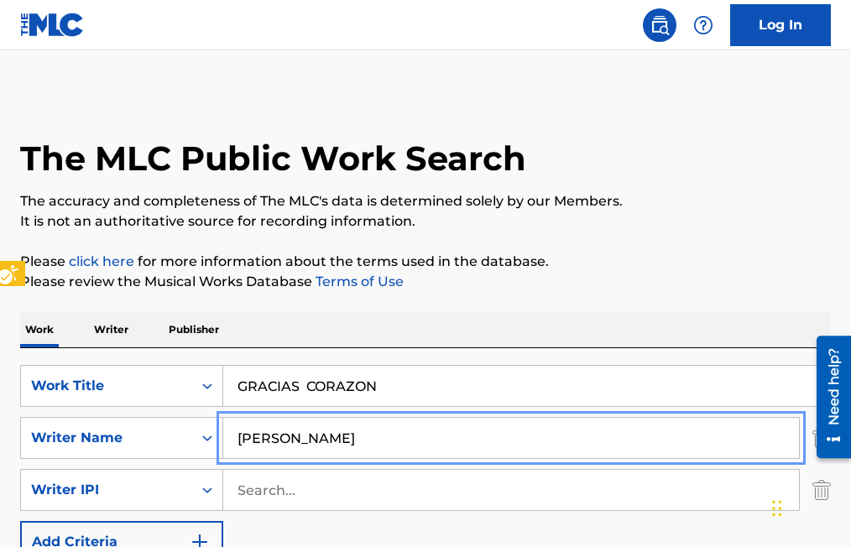
type input "RAUL SANDOVAL"
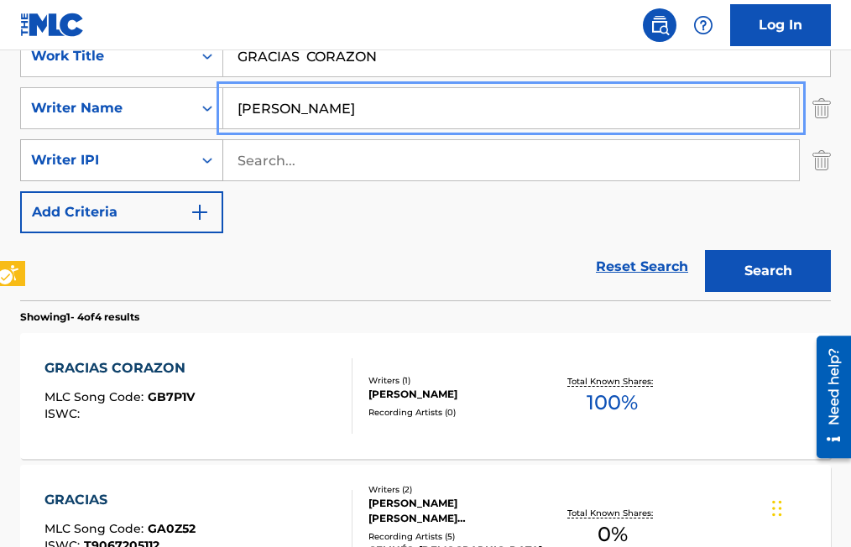
scroll to position [336, 0]
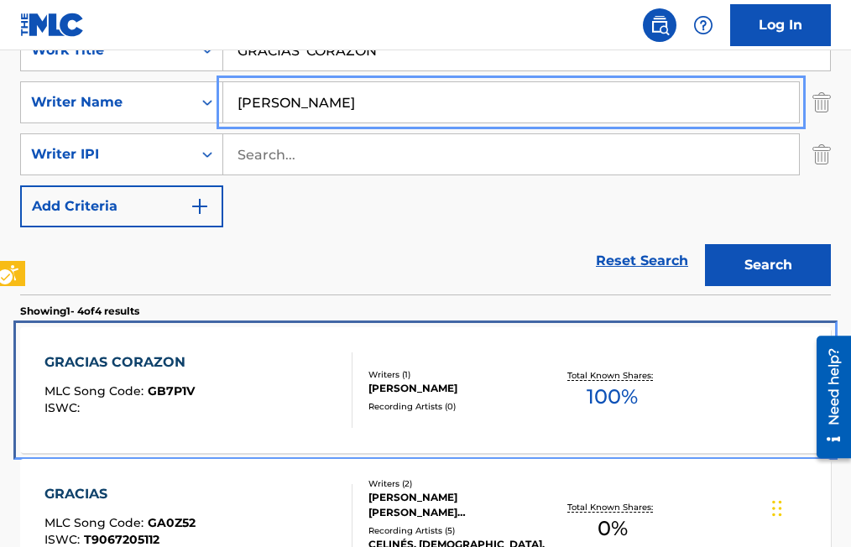
click at [178, 389] on span "GB7P1V" at bounding box center [171, 391] width 47 height 15
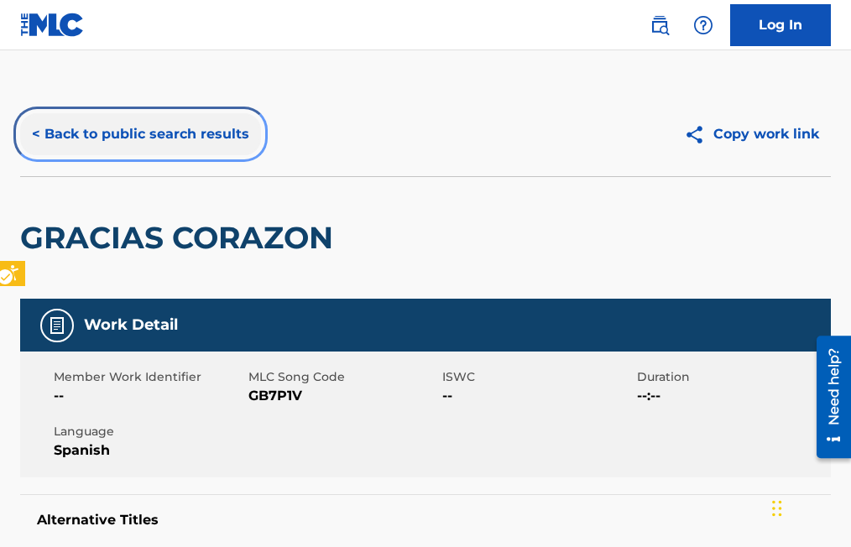
click at [38, 136] on button "< Back to public search results" at bounding box center [140, 134] width 241 height 42
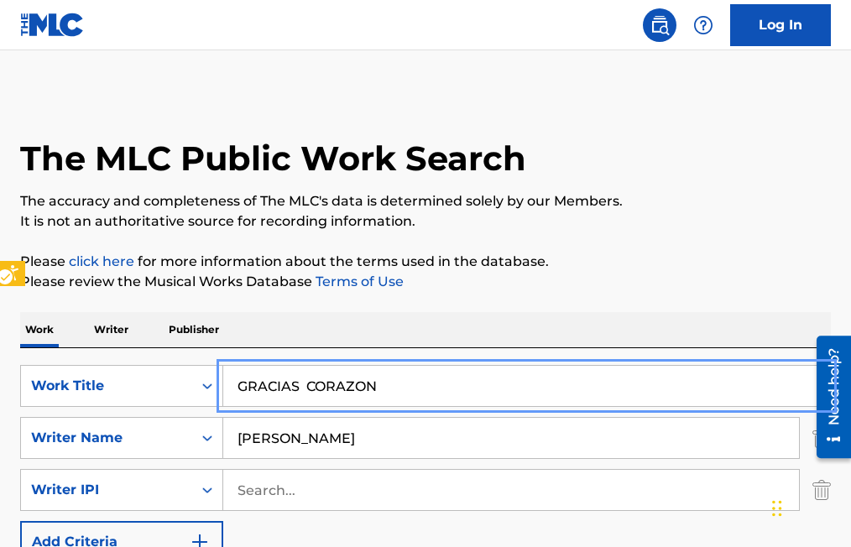
drag, startPoint x: 388, startPoint y: 388, endPoint x: 197, endPoint y: 408, distance: 191.7
type input "ES MEJOR MORIR"
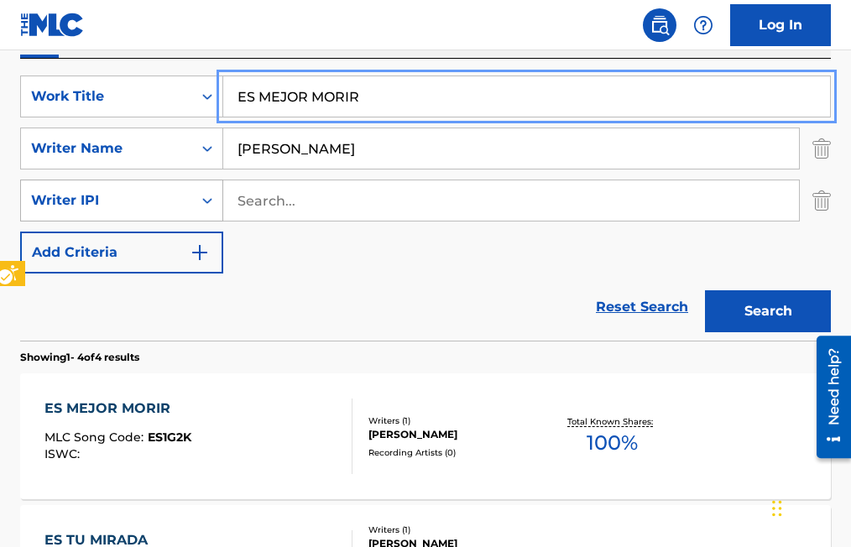
scroll to position [336, 0]
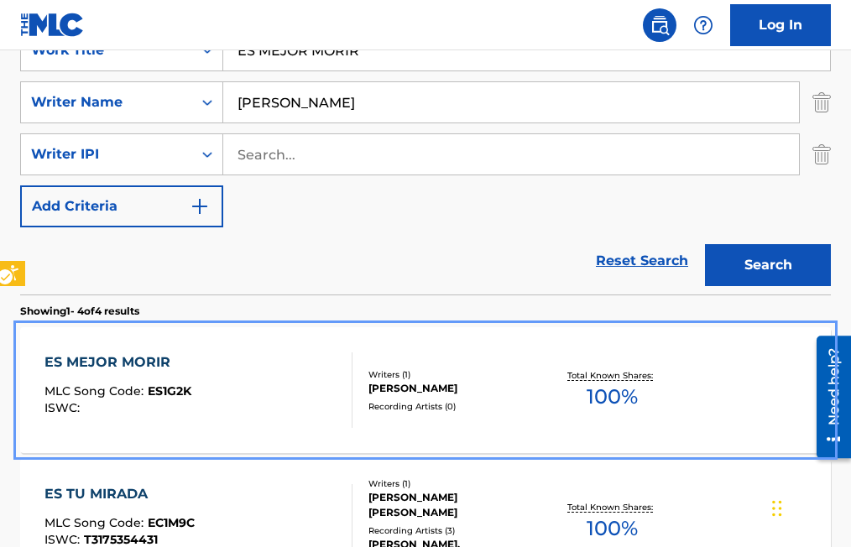
click at [175, 390] on span "ES1G2K" at bounding box center [170, 391] width 44 height 15
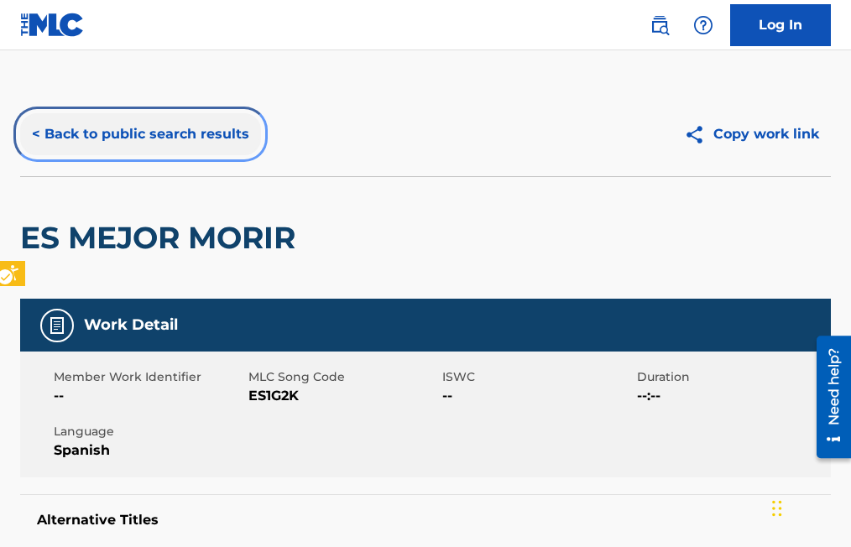
click at [36, 134] on button "< Back to public search results" at bounding box center [140, 134] width 241 height 42
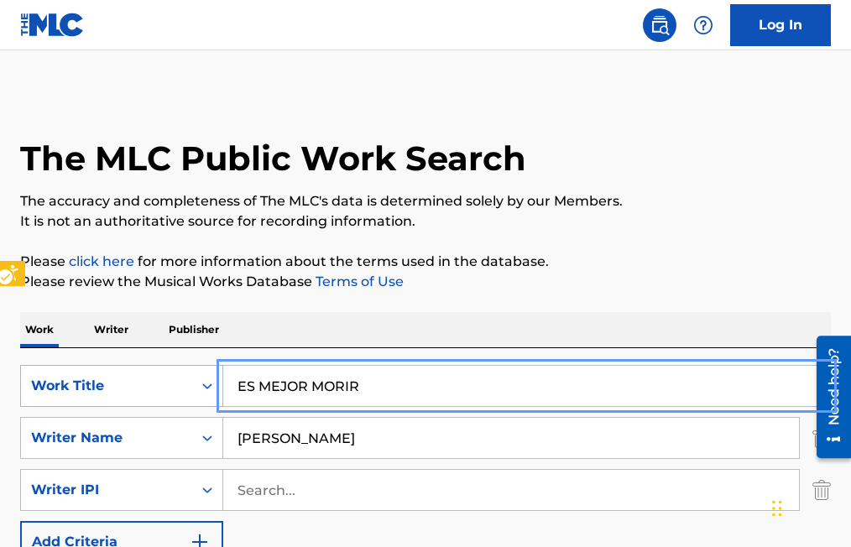
drag, startPoint x: 195, startPoint y: 390, endPoint x: 183, endPoint y: 387, distance: 12.2
click at [323, 380] on input "REGRESA O ORIRE" at bounding box center [526, 386] width 607 height 40
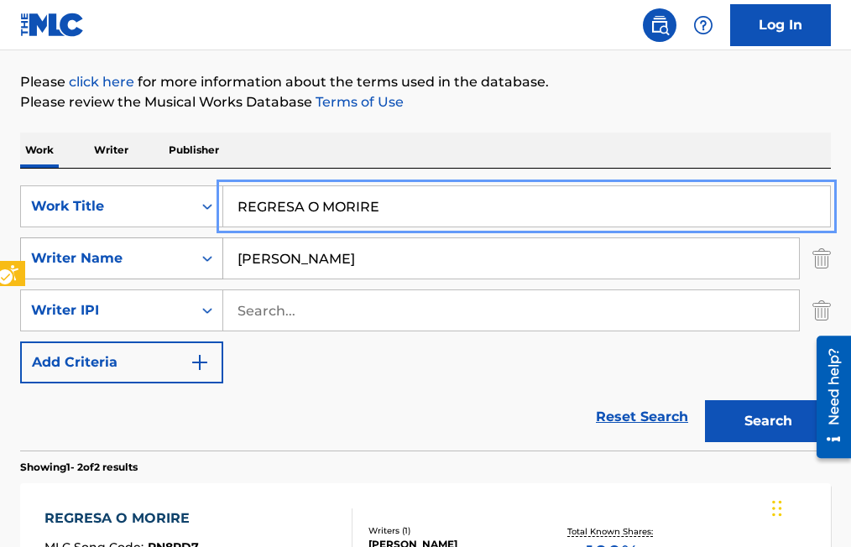
scroll to position [84, 0]
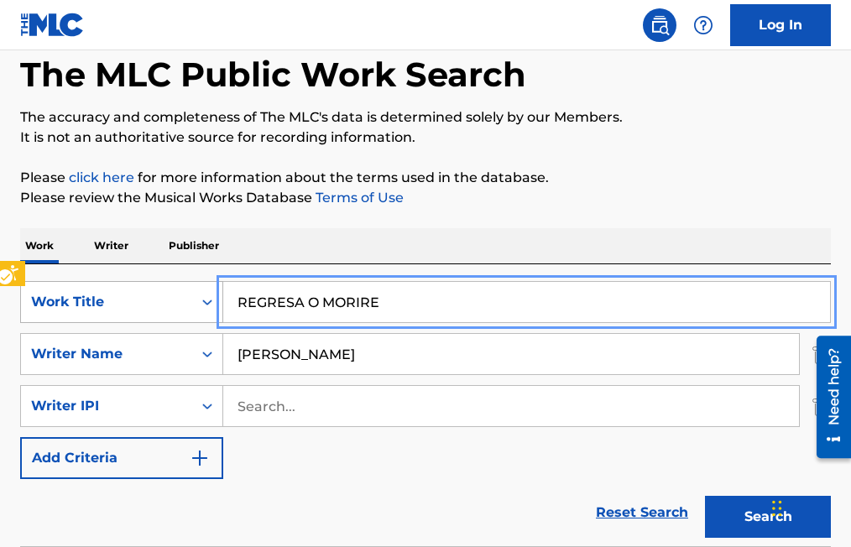
drag, startPoint x: 411, startPoint y: 296, endPoint x: 174, endPoint y: 320, distance: 238.0
click at [174, 320] on div "SearchWithCriteriad7ca69e8-2fb7-46f6-b7a5-2746b1738b92 Work Title REGRESA O MOR…" at bounding box center [425, 302] width 811 height 42
type input "ES MEJOR MORIR"
click at [705, 496] on button "Search" at bounding box center [768, 517] width 126 height 42
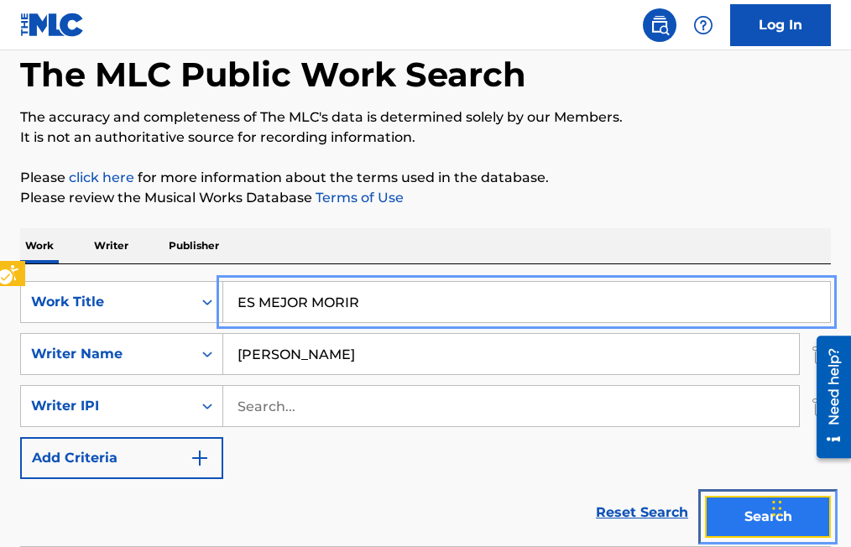
click at [744, 514] on button "Search" at bounding box center [768, 517] width 126 height 42
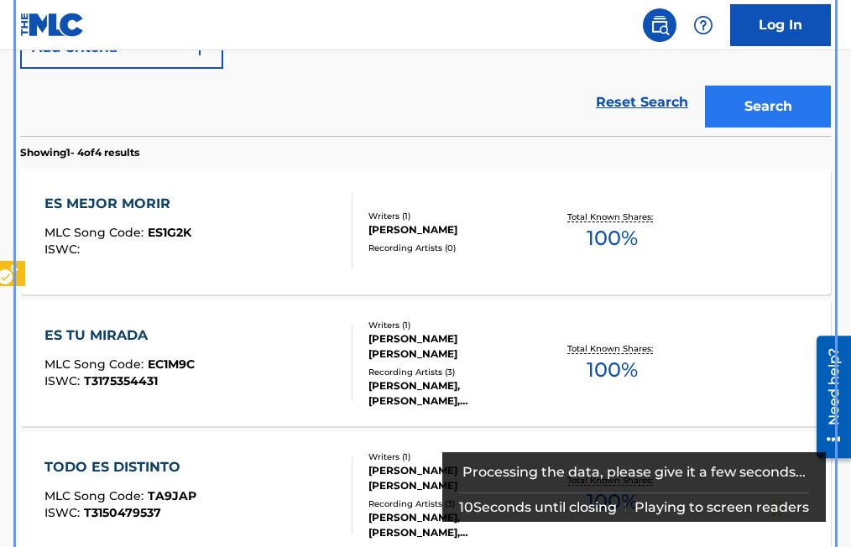
scroll to position [464, 0]
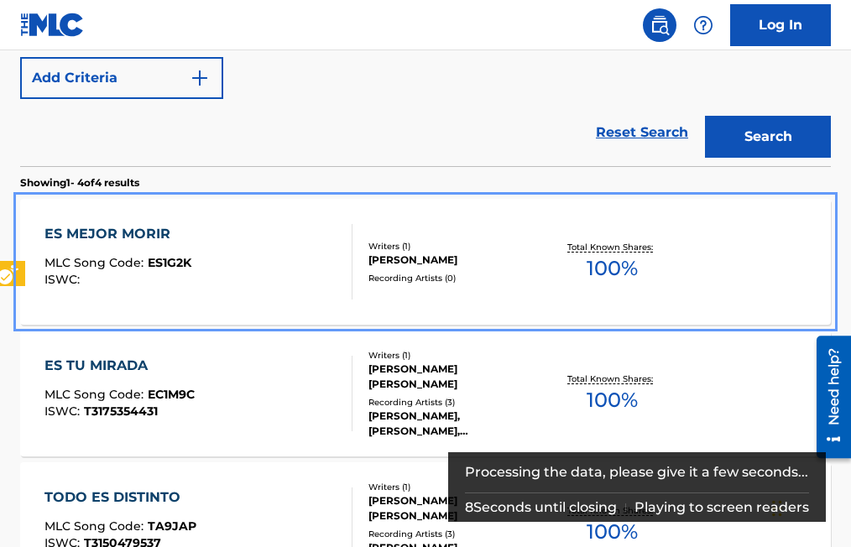
click at [171, 265] on span "ES1G2K" at bounding box center [170, 262] width 44 height 15
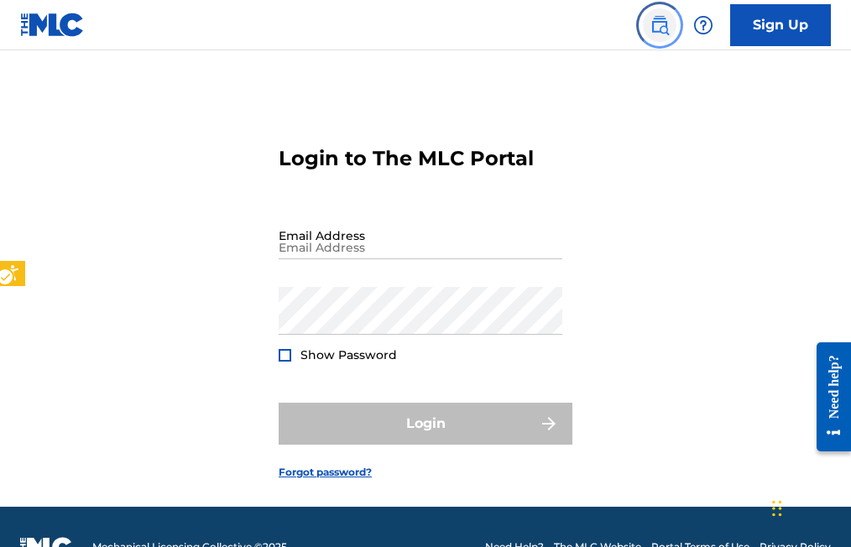
click at [657, 27] on img "Page Menu" at bounding box center [660, 25] width 20 height 20
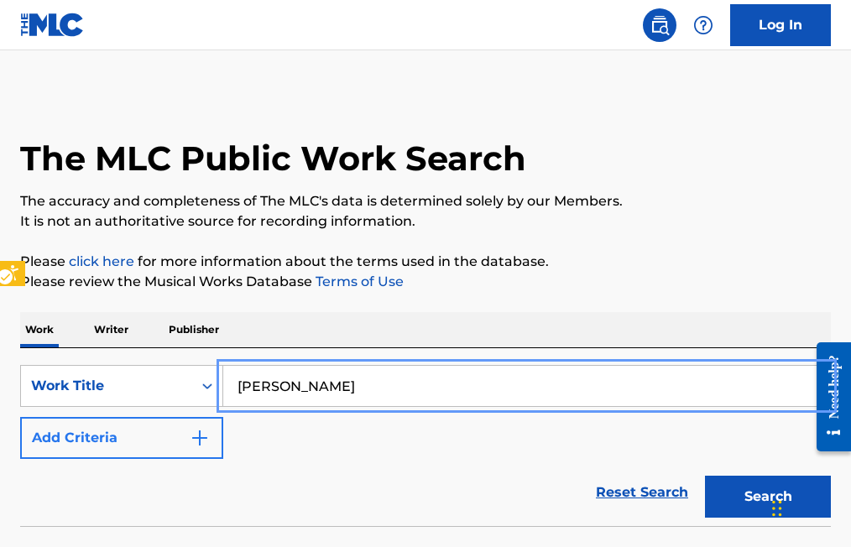
type input "JOLENA"
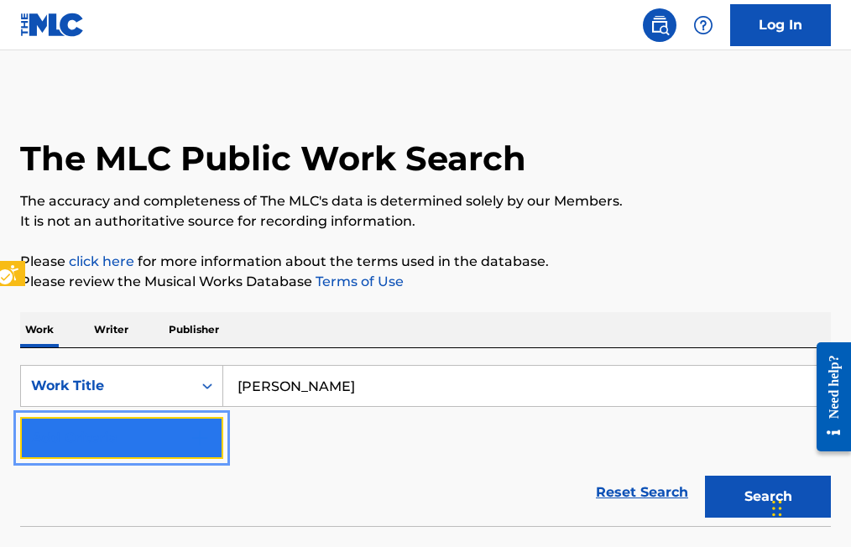
click at [195, 432] on img "Search Form" at bounding box center [200, 438] width 20 height 20
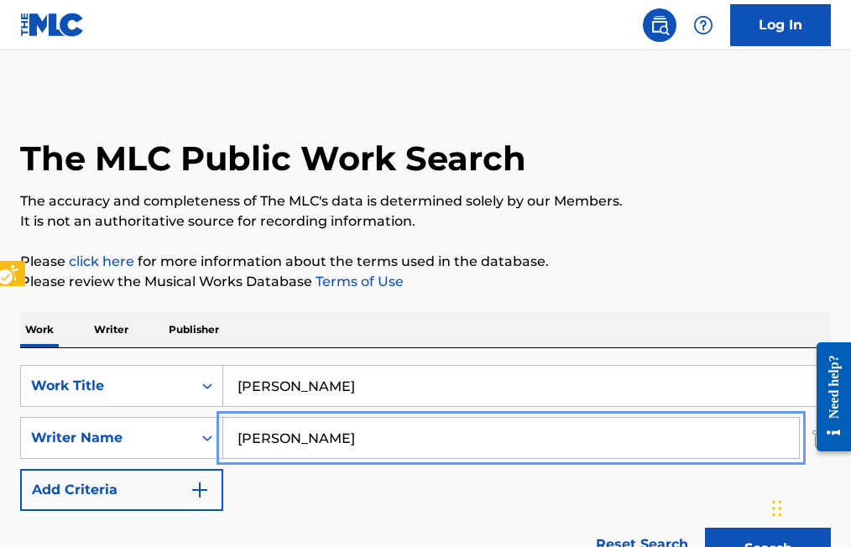
type input "[PERSON_NAME]"
click at [705, 528] on button "Search" at bounding box center [768, 549] width 126 height 42
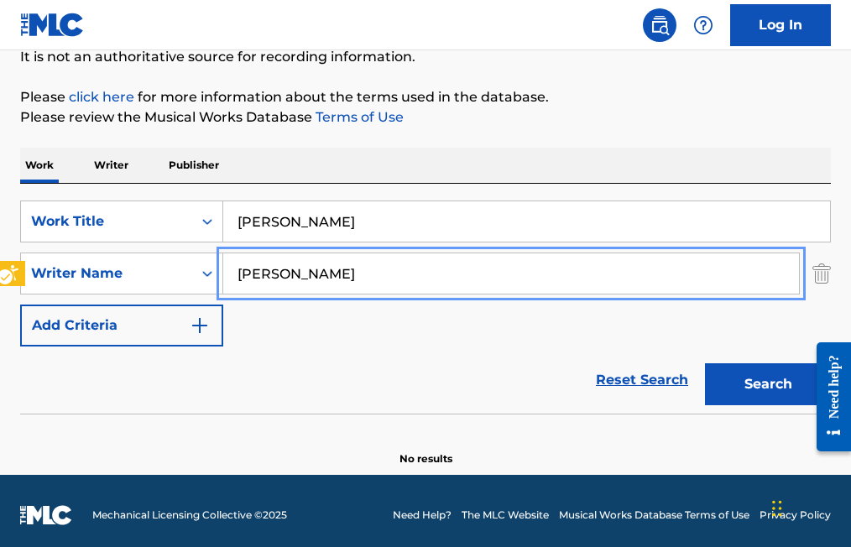
scroll to position [173, 0]
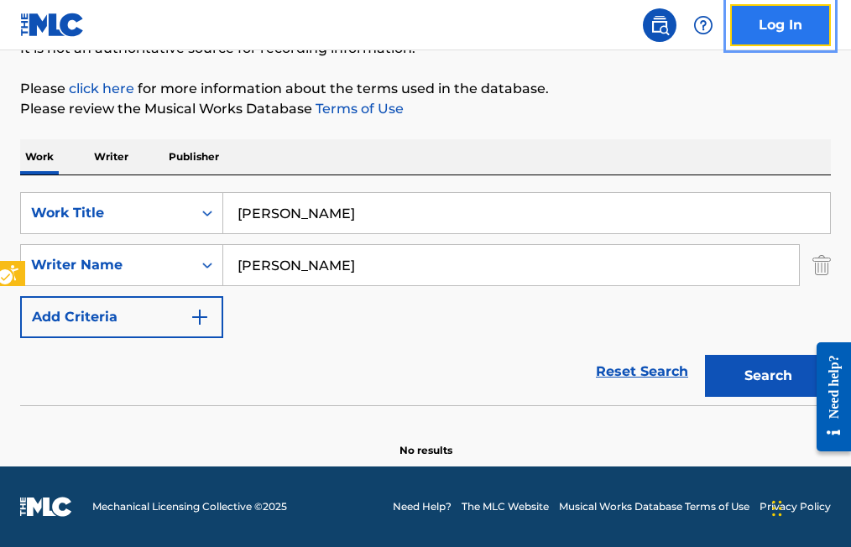
click at [793, 29] on link "Log In" at bounding box center [780, 25] width 101 height 42
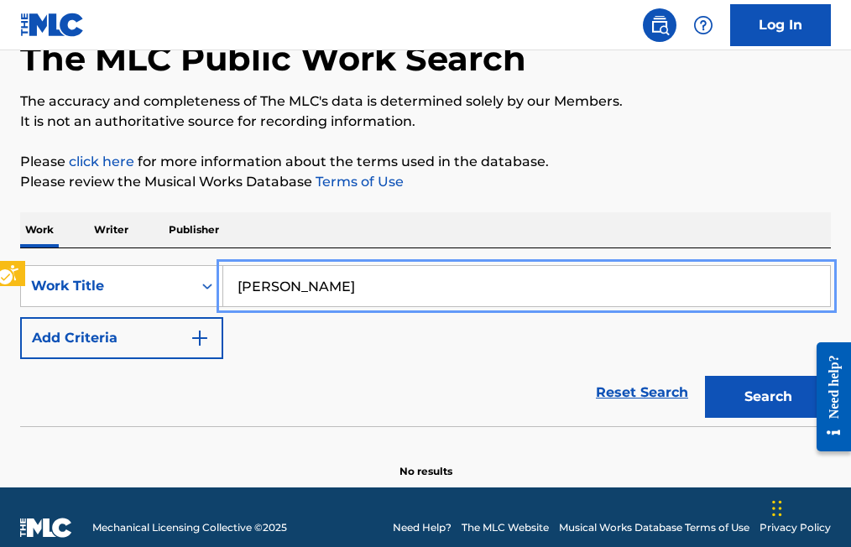
scroll to position [121, 0]
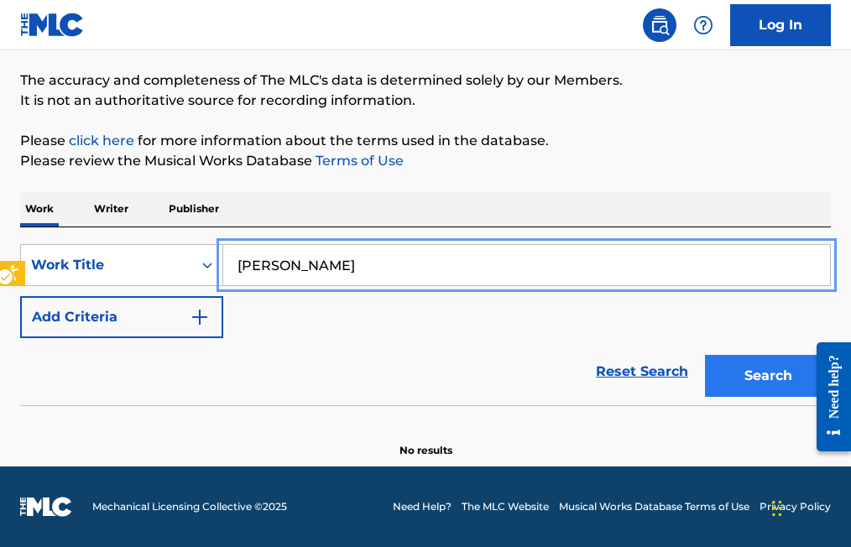
type input "[PERSON_NAME]"
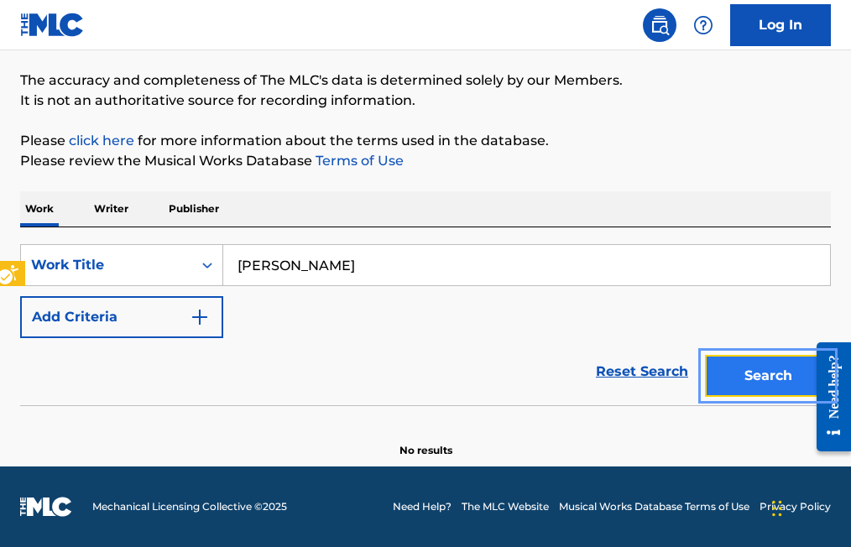
click at [763, 380] on button "Search" at bounding box center [768, 376] width 126 height 42
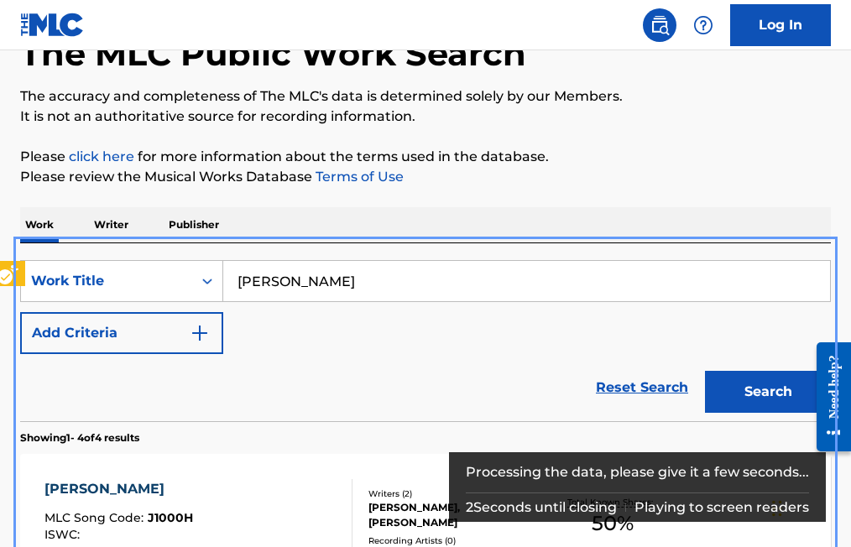
scroll to position [0, 0]
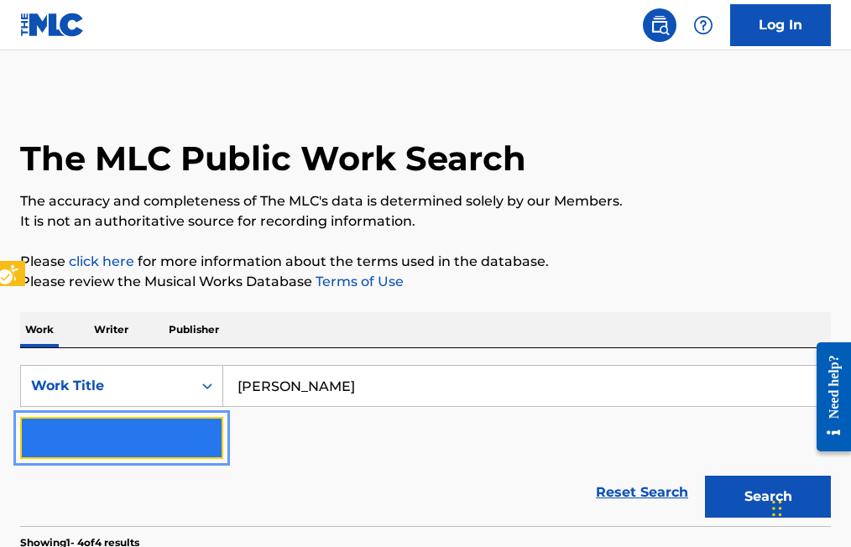
click at [202, 427] on button "Add Criteria" at bounding box center [121, 438] width 203 height 42
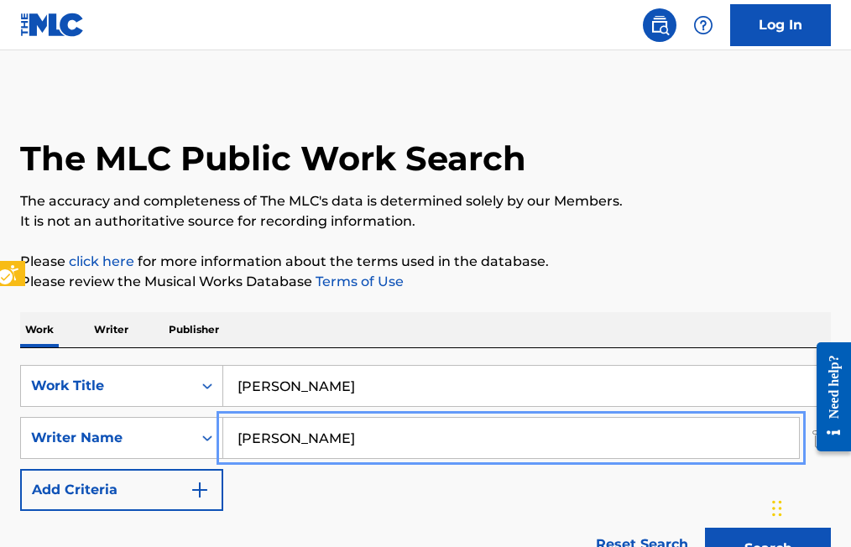
type input "[PERSON_NAME]"
click at [20, 469] on button "Add Criteria" at bounding box center [121, 490] width 203 height 42
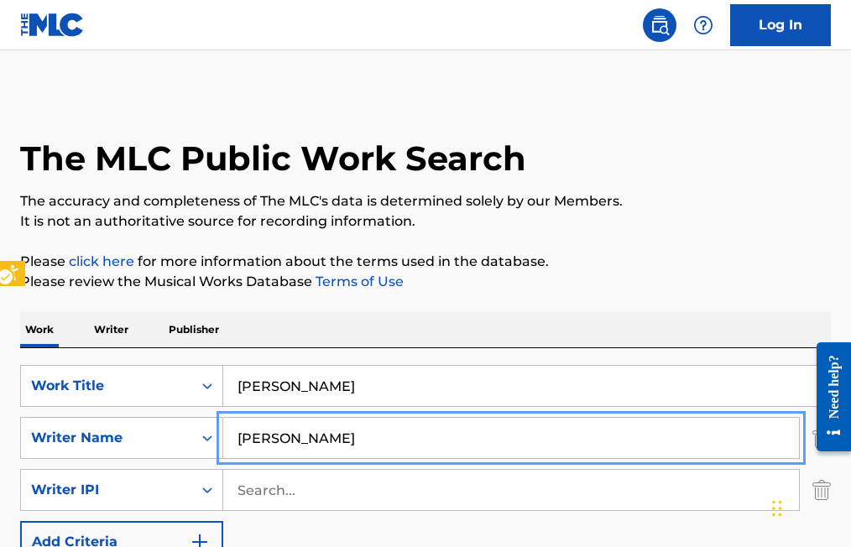
scroll to position [168, 0]
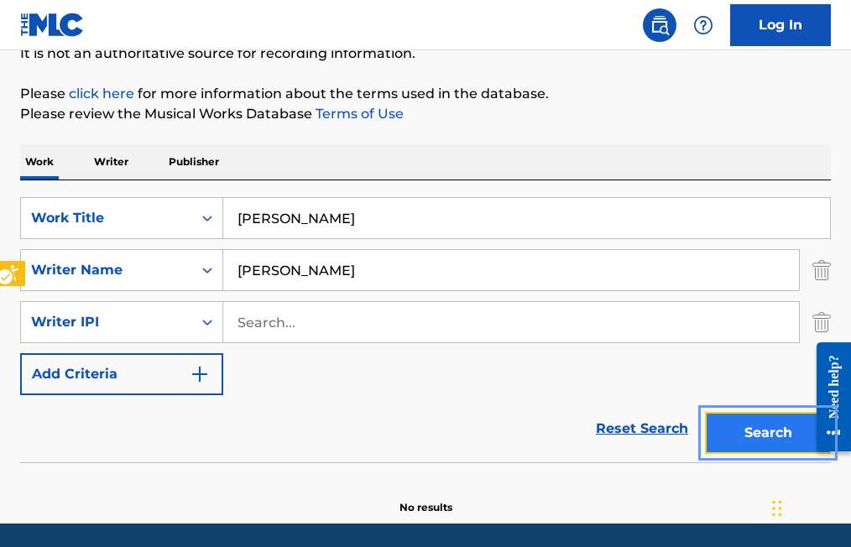
click at [752, 432] on button "Search" at bounding box center [768, 433] width 126 height 42
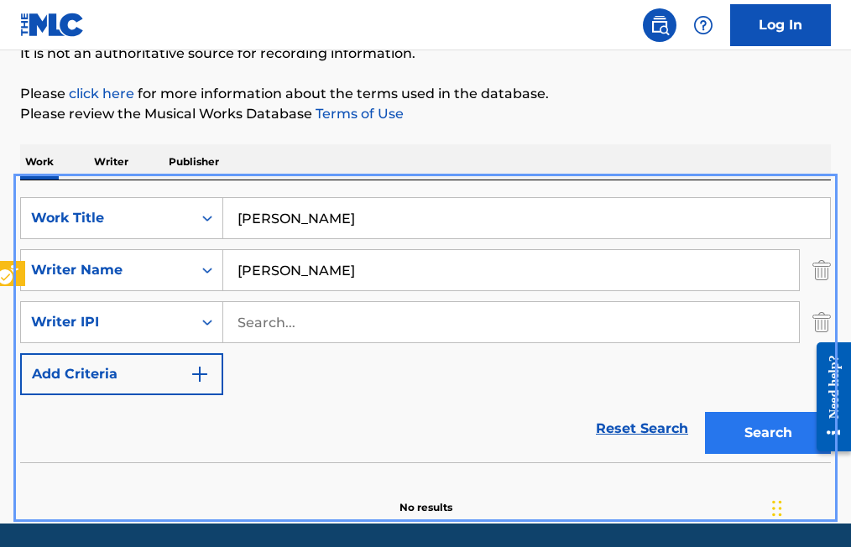
scroll to position [0, 0]
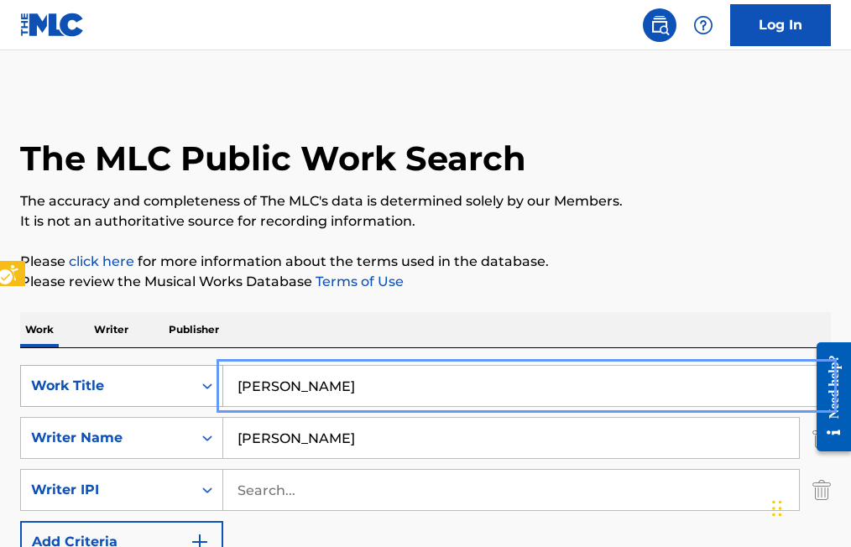
drag, startPoint x: 328, startPoint y: 391, endPoint x: 152, endPoint y: 389, distance: 176.3
click at [152, 389] on div "SearchWithCriteria2b25d78b-8ffc-412f-a0ac-6ac91790d8eb Work Title | Submit | Su…" at bounding box center [425, 386] width 811 height 42
click at [322, 385] on input "CARICIAS PERECIDAS" at bounding box center [526, 386] width 607 height 40
type input "CARICIAS PARECIDAS"
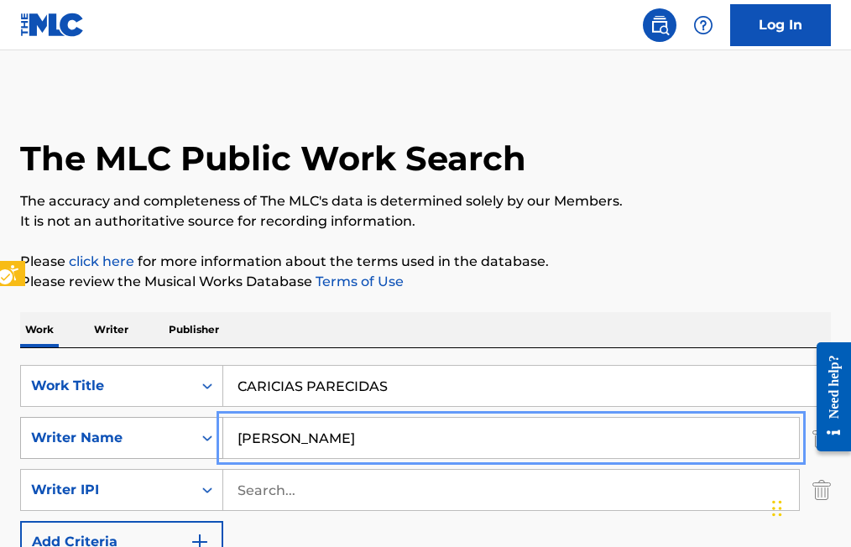
drag, startPoint x: 403, startPoint y: 441, endPoint x: 198, endPoint y: 447, distance: 205.0
click at [198, 447] on div "SearchWithCriteriad98a20d7-3483-4f2d-861b-5ecc03f1aa22 Writer Name DOMINGO SALD…" at bounding box center [425, 438] width 811 height 42
type input "ROMAN RAMIREZ"
click at [20, 521] on button "Add Criteria" at bounding box center [121, 542] width 203 height 42
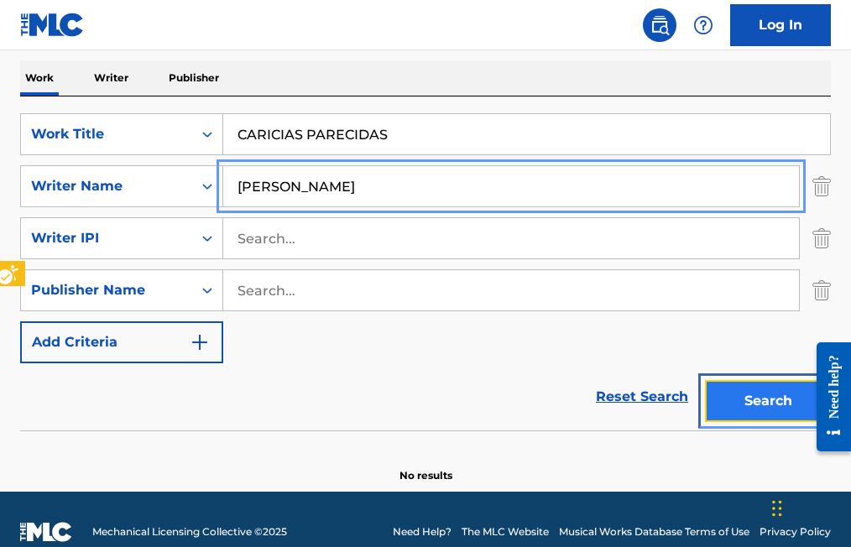
click at [771, 398] on button "Search" at bounding box center [768, 401] width 126 height 42
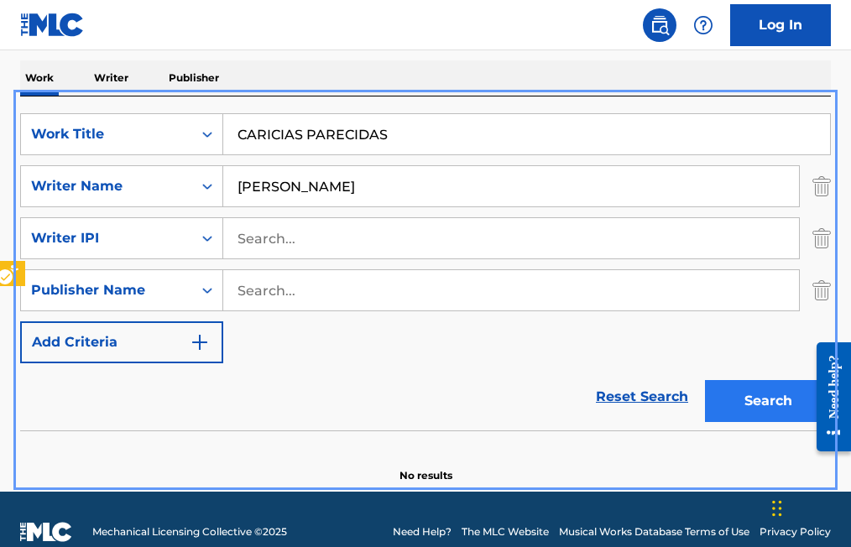
scroll to position [277, 0]
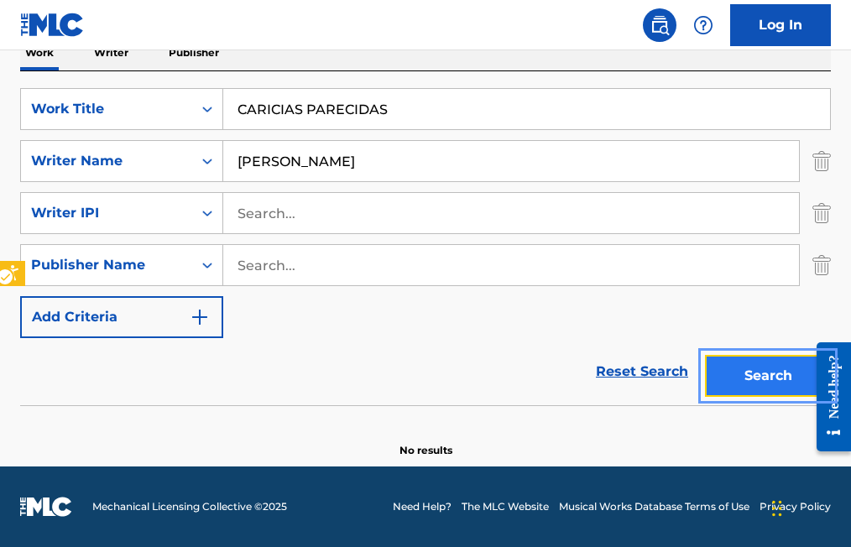
click at [771, 373] on button "Search" at bounding box center [768, 376] width 126 height 42
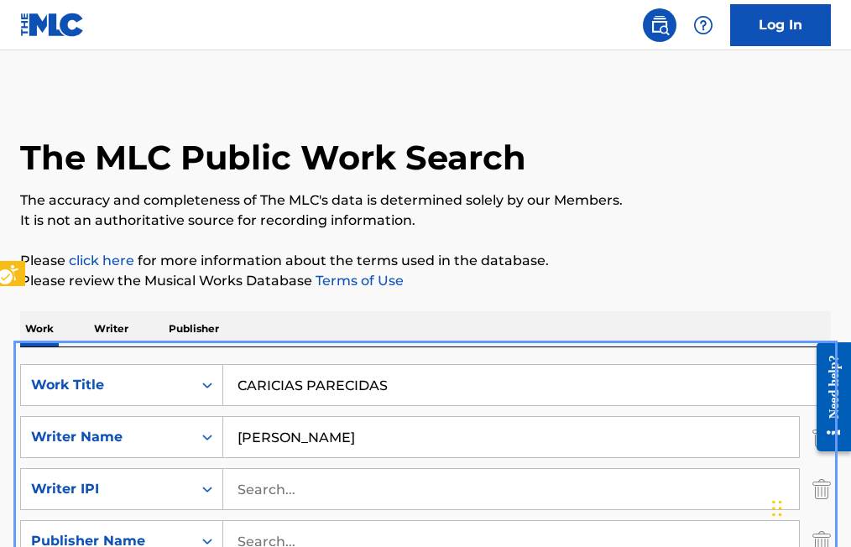
scroll to position [0, 0]
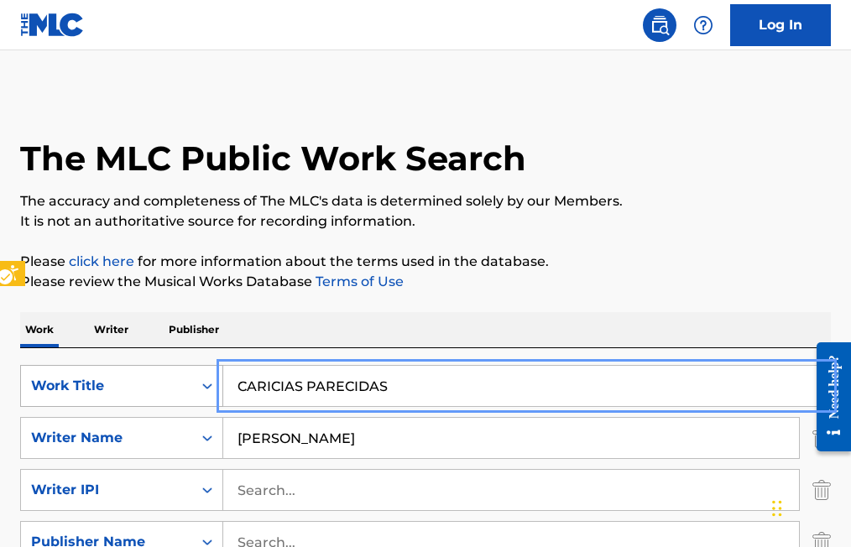
drag, startPoint x: 418, startPoint y: 382, endPoint x: 207, endPoint y: 392, distance: 211.0
click at [207, 392] on div "SearchWithCriteria2b25d78b-8ffc-412f-a0ac-6ac91790d8eb Work Title | Submit | Su…" at bounding box center [425, 386] width 811 height 42
type input "PERDER PERDER"
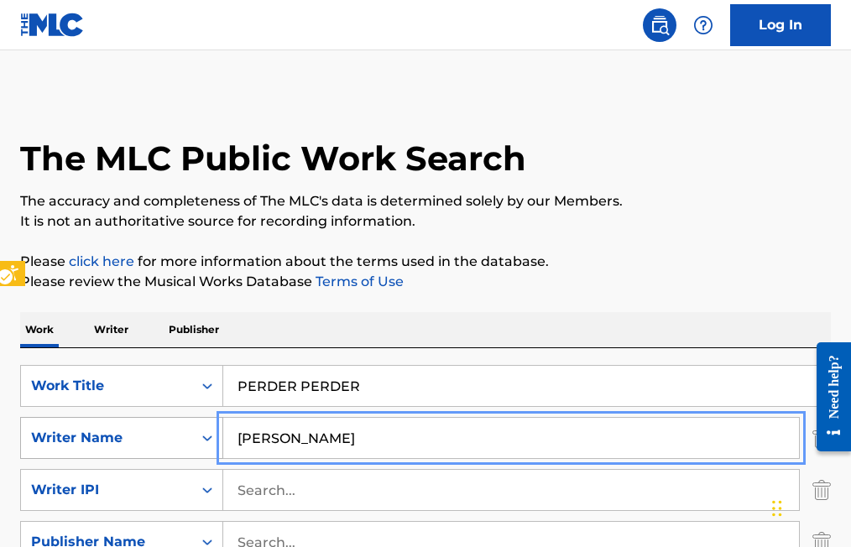
drag, startPoint x: 364, startPoint y: 432, endPoint x: 182, endPoint y: 447, distance: 181.9
click at [182, 447] on div "SearchWithCriteriad98a20d7-3483-4f2d-861b-5ecc03f1aa22 Writer Name ROMAN RAMIREZ" at bounding box center [425, 438] width 811 height 42
type input "[PERSON_NAME]"
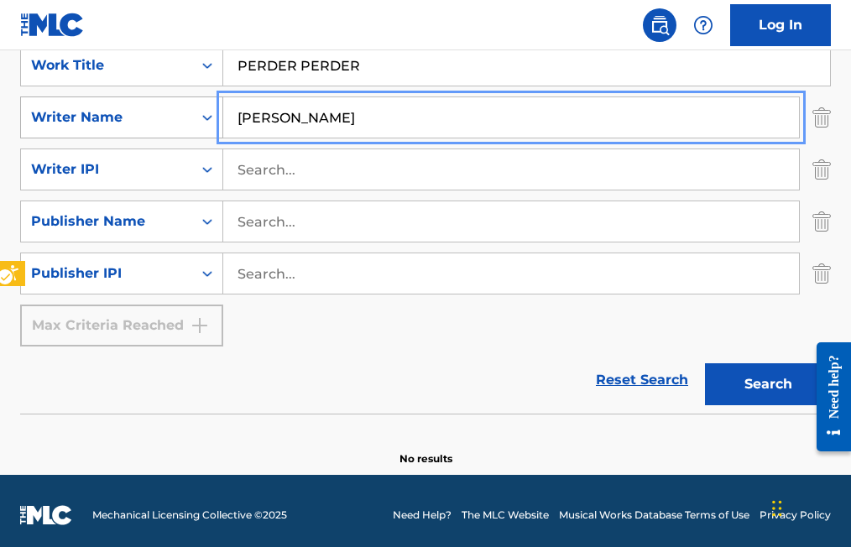
scroll to position [329, 0]
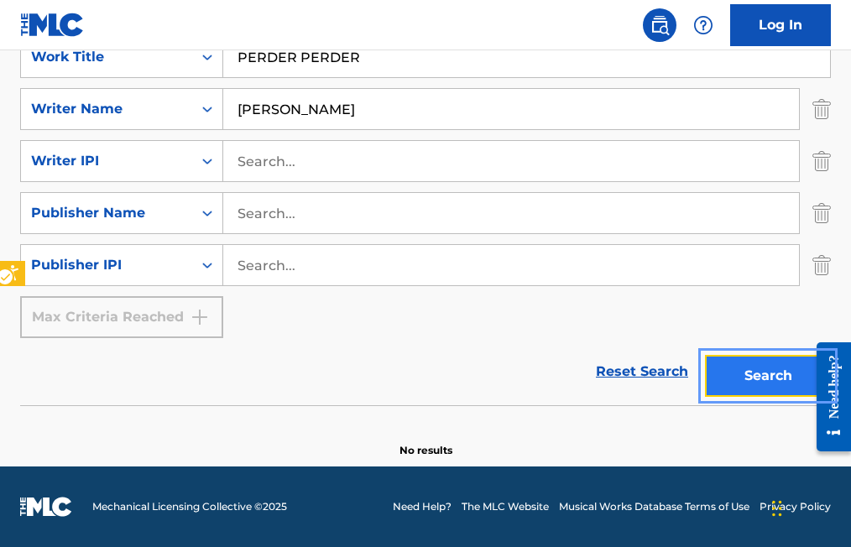
click at [770, 381] on button "Search" at bounding box center [768, 376] width 126 height 42
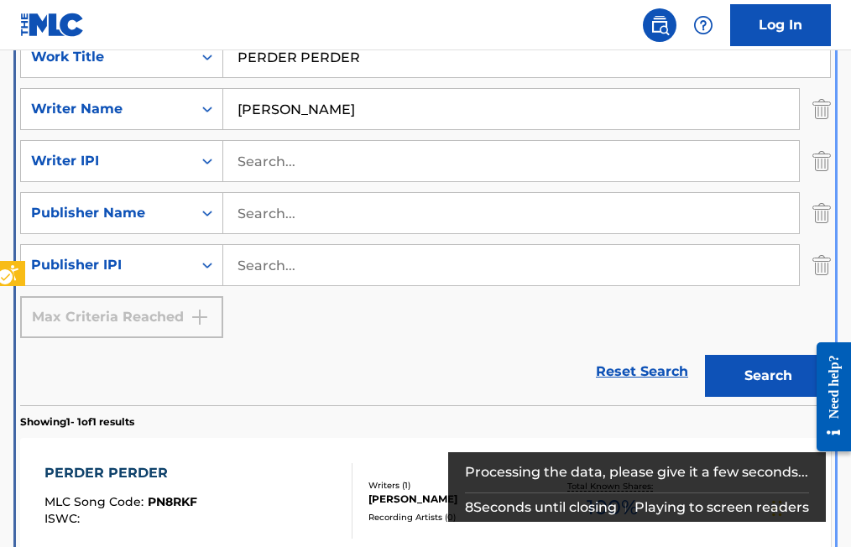
scroll to position [348, 0]
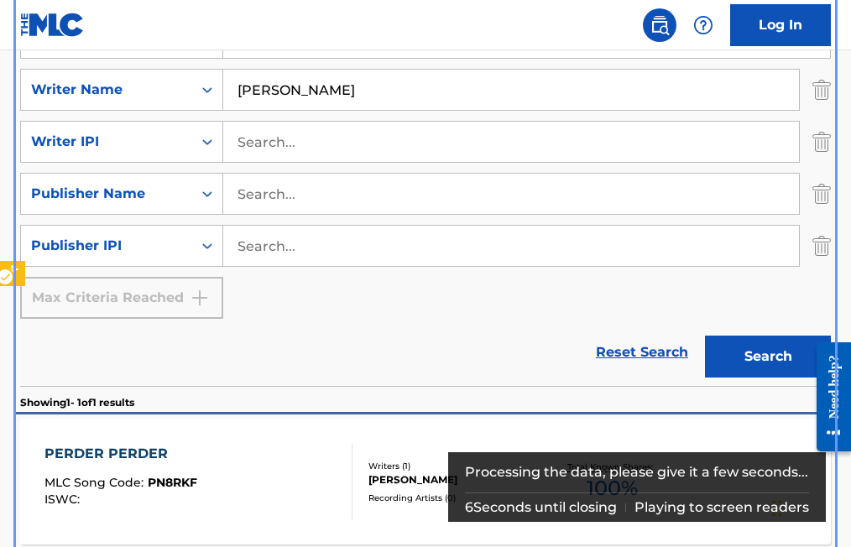
click at [161, 477] on span "PN8RKF" at bounding box center [173, 482] width 50 height 15
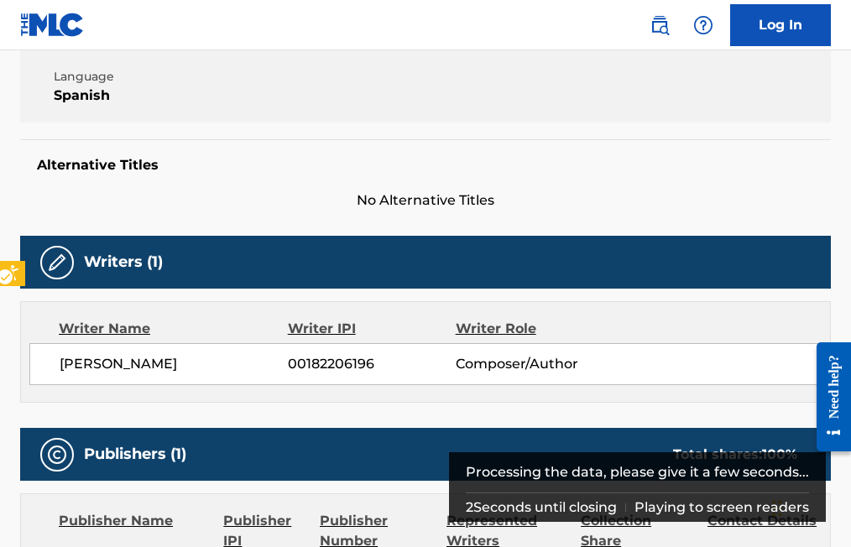
scroll to position [336, 0]
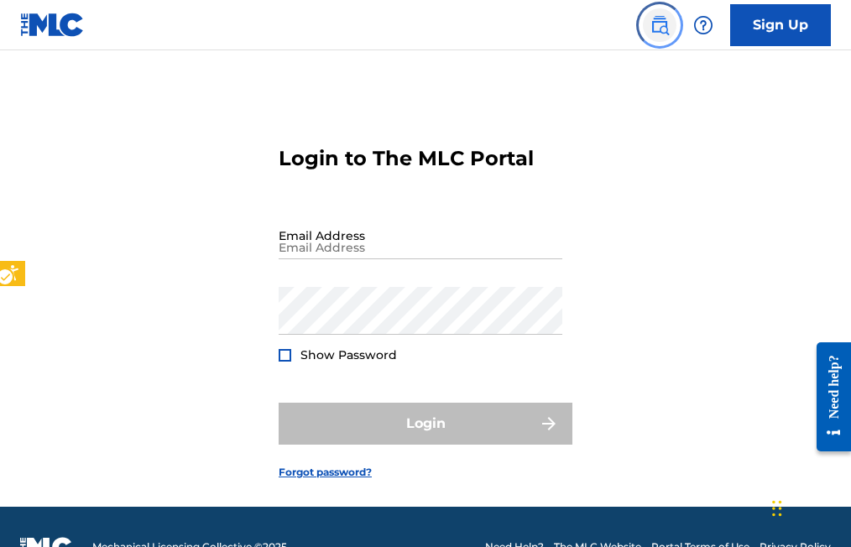
click at [660, 26] on img "Page Menu" at bounding box center [660, 25] width 20 height 20
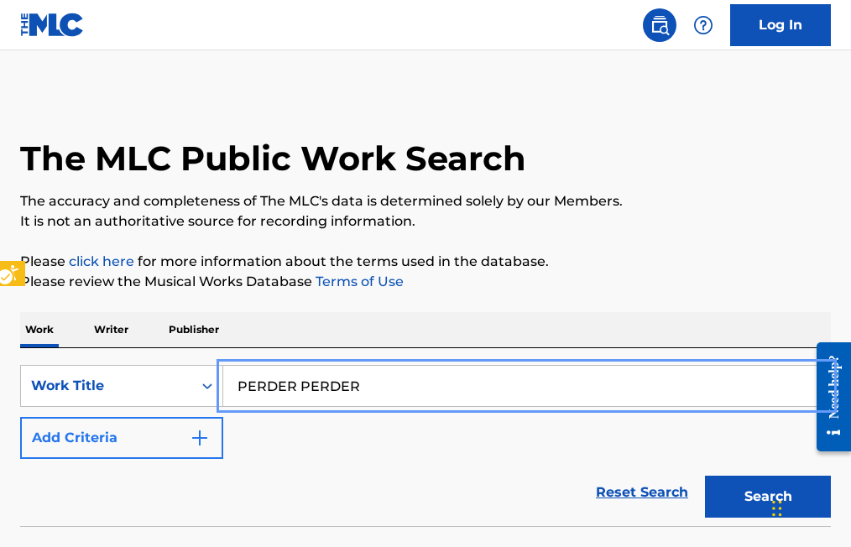
type input "PERDER PERDER"
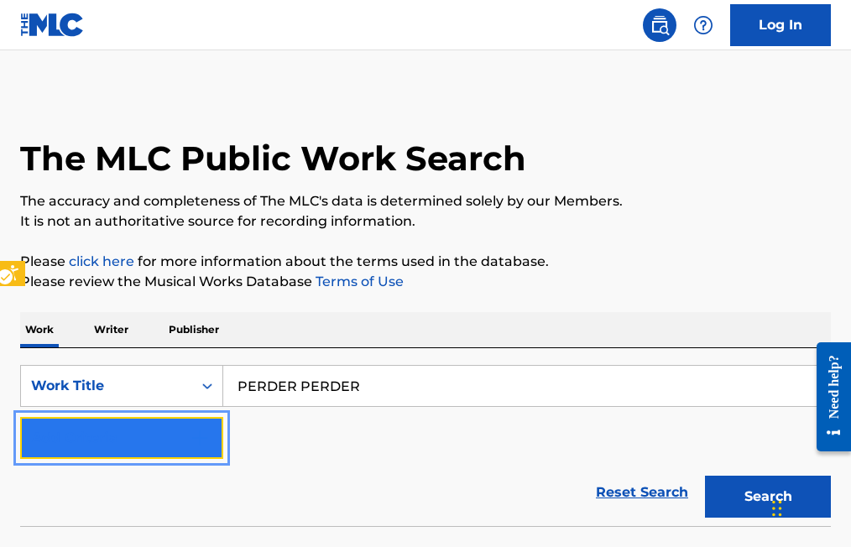
click at [215, 432] on button "Add Criteria" at bounding box center [121, 438] width 203 height 42
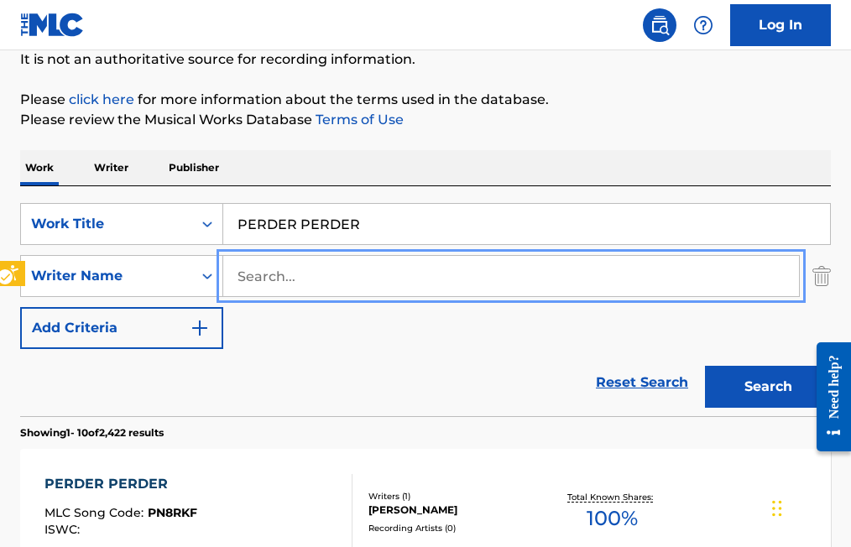
scroll to position [168, 0]
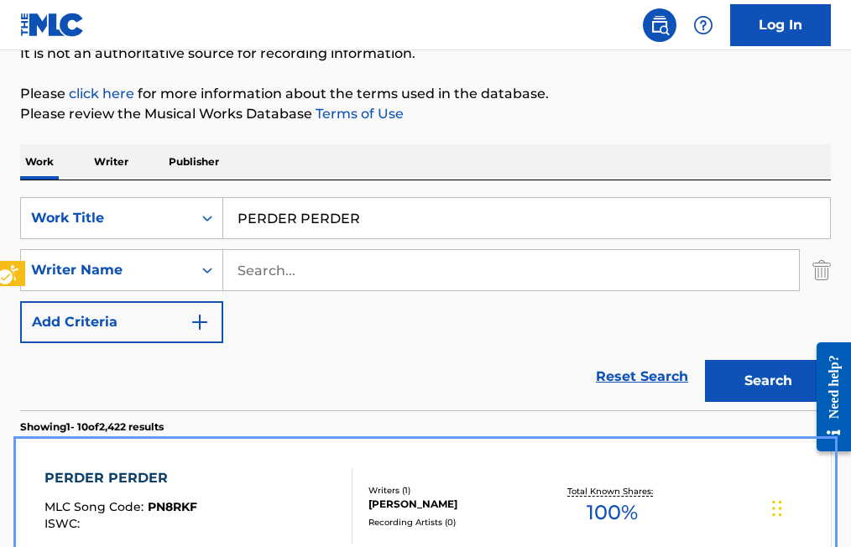
click at [170, 507] on span "PN8RKF" at bounding box center [173, 507] width 50 height 15
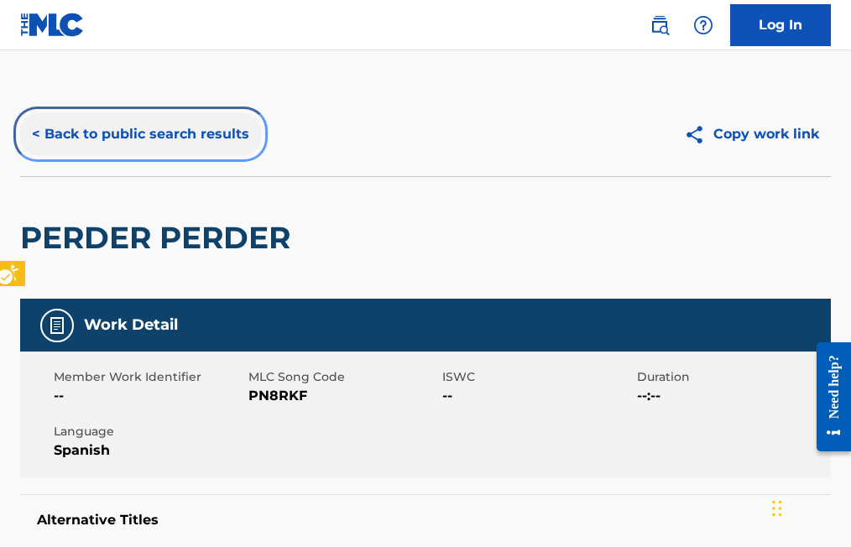
click at [39, 125] on button "< Back to public search results" at bounding box center [140, 134] width 241 height 42
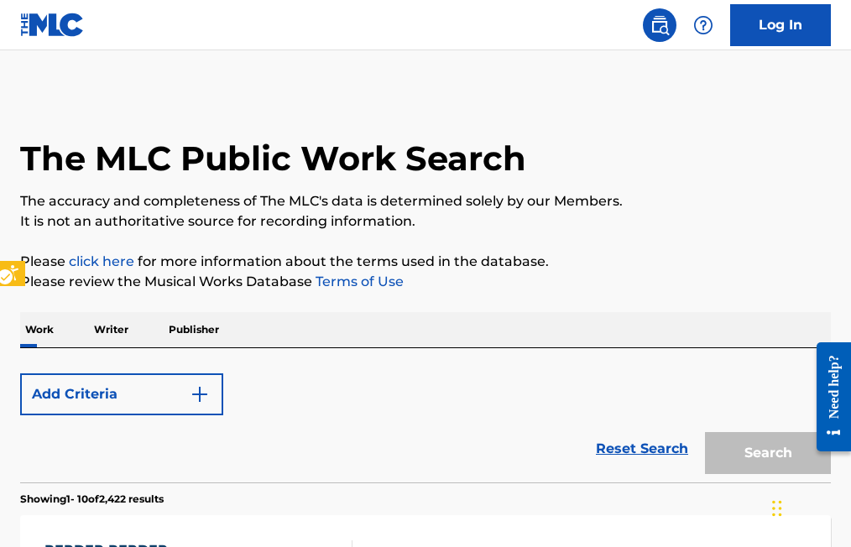
scroll to position [168, 0]
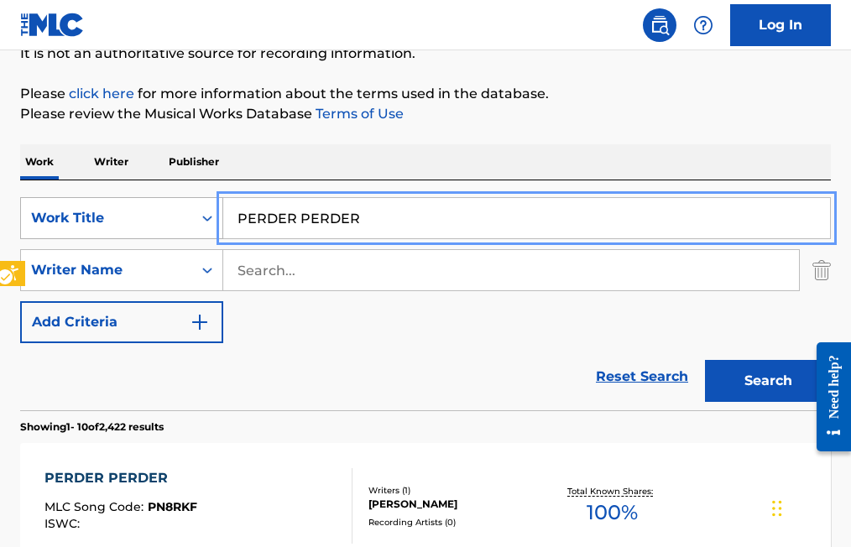
drag, startPoint x: 380, startPoint y: 214, endPoint x: 152, endPoint y: 217, distance: 228.4
type input "POR UNA PRIETITA LINDA"
click at [705, 360] on button "Search" at bounding box center [768, 381] width 126 height 42
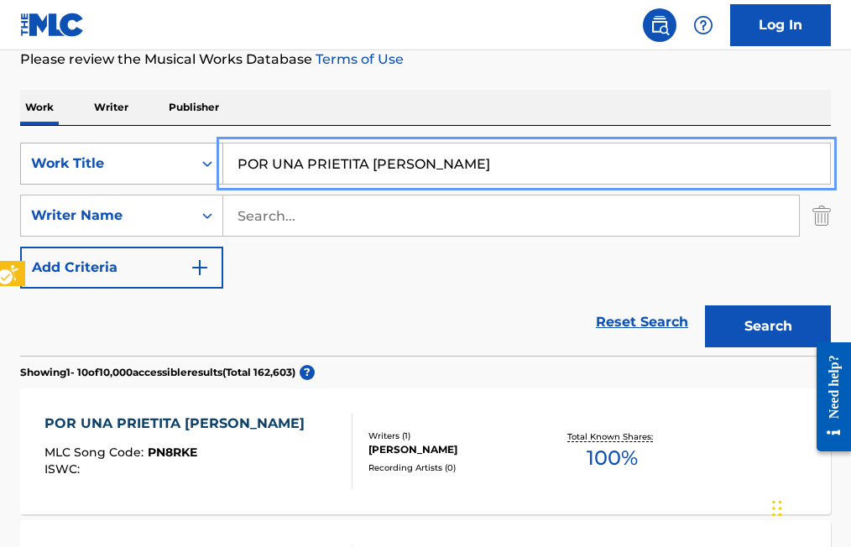
scroll to position [252, 0]
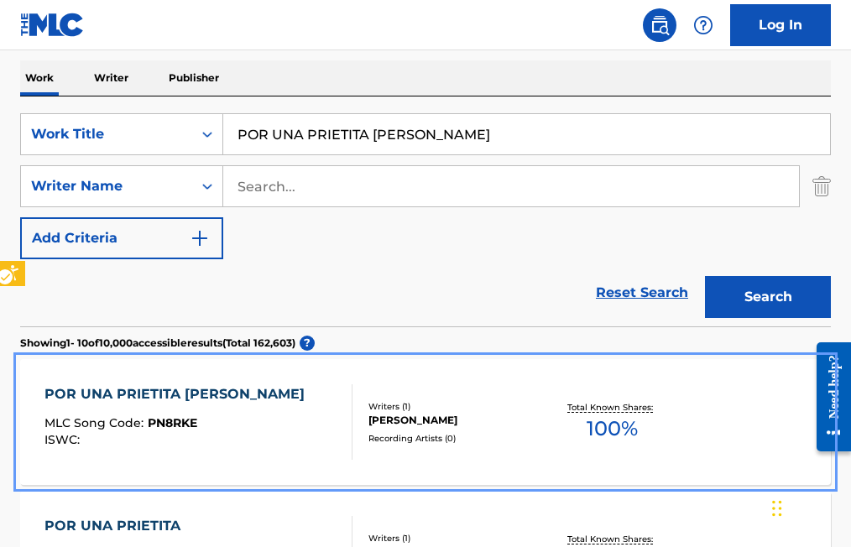
click at [182, 419] on span "PN8RKE" at bounding box center [173, 423] width 50 height 15
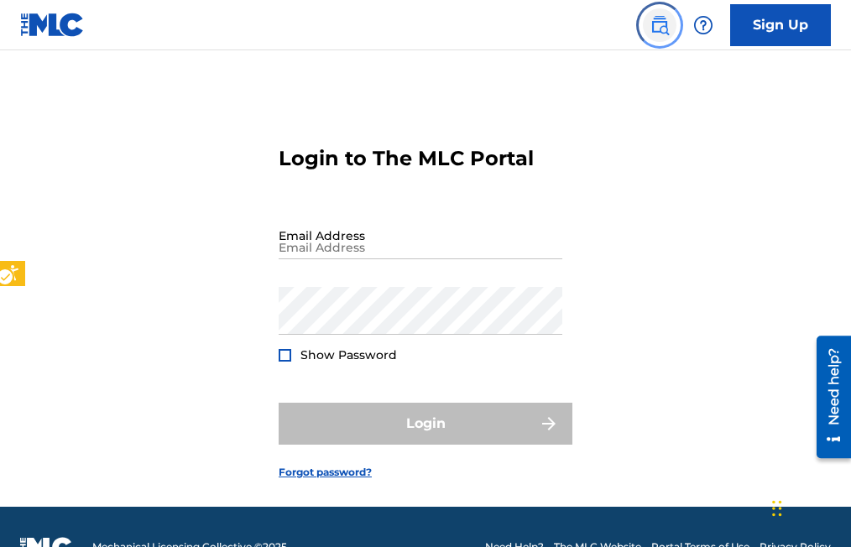
click at [665, 24] on img "Page Menu" at bounding box center [660, 25] width 20 height 20
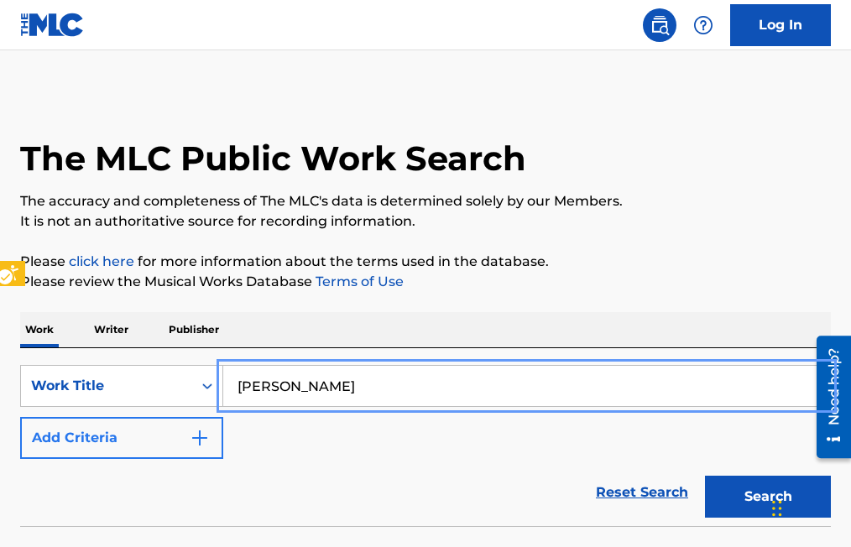
type input "[PERSON_NAME]"
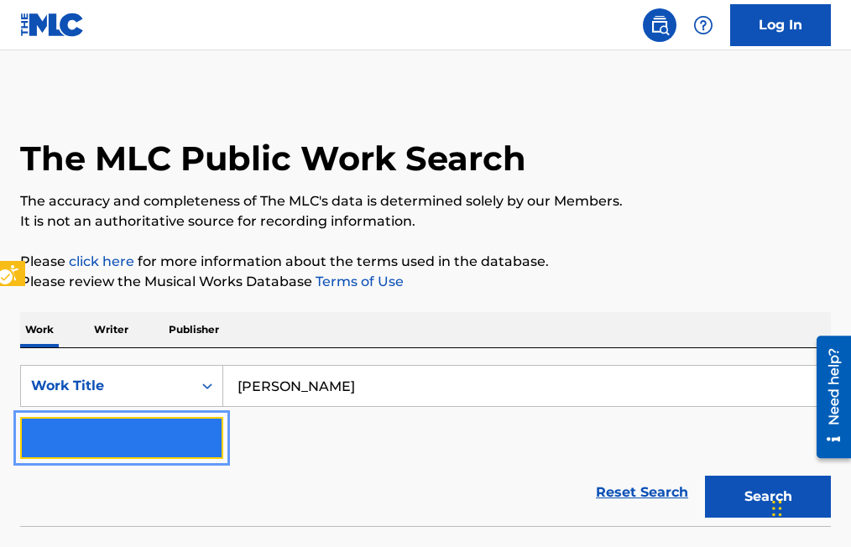
click at [204, 424] on button "Add Criteria" at bounding box center [121, 438] width 203 height 42
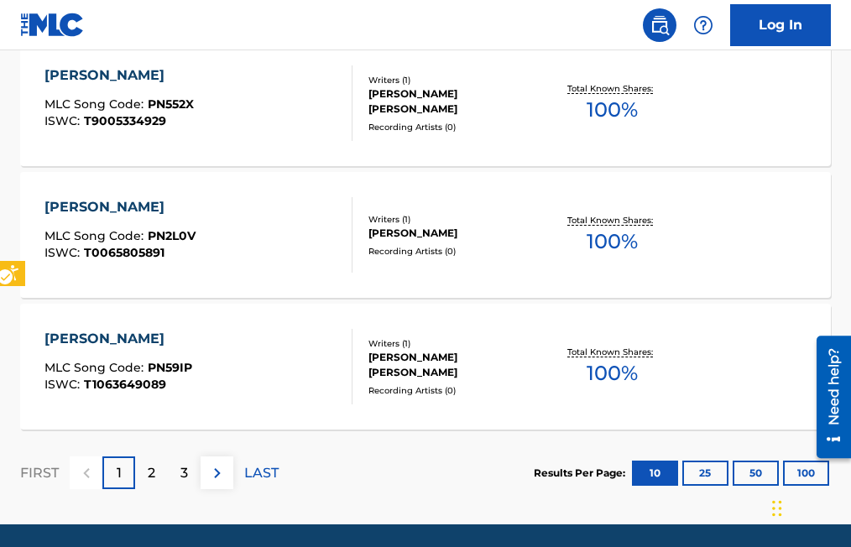
scroll to position [1511, 0]
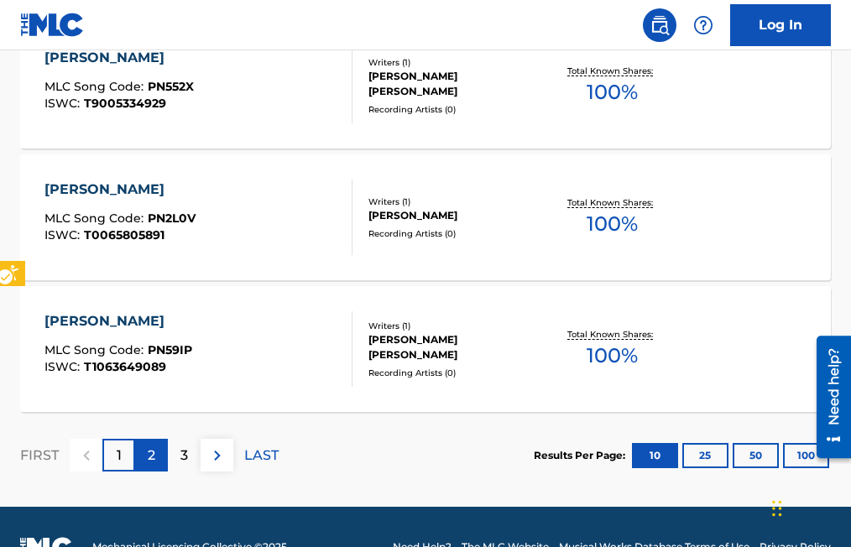
click at [149, 455] on p "2" at bounding box center [152, 456] width 8 height 20
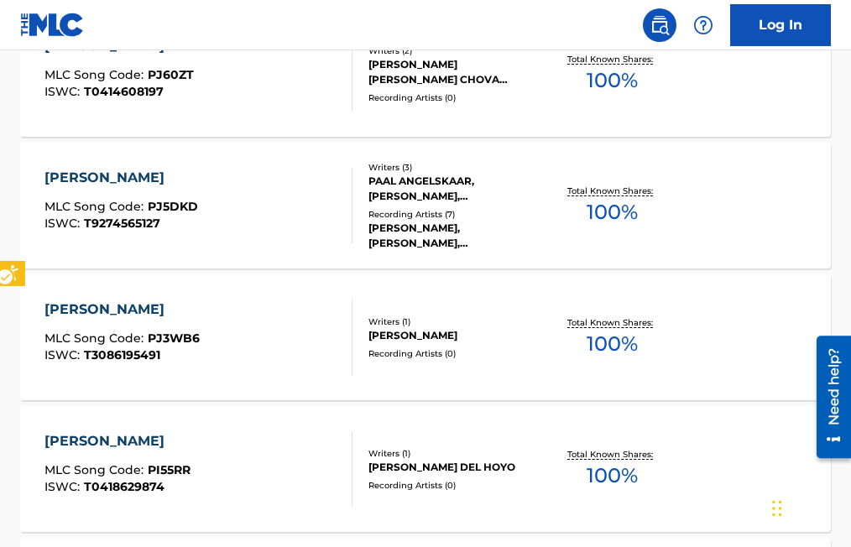
scroll to position [1552, 0]
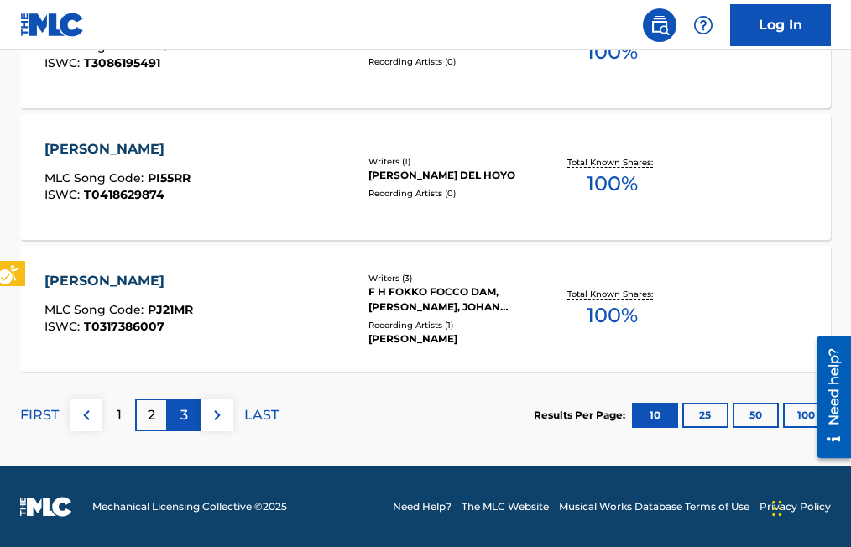
click at [185, 416] on p "3" at bounding box center [185, 416] width 8 height 20
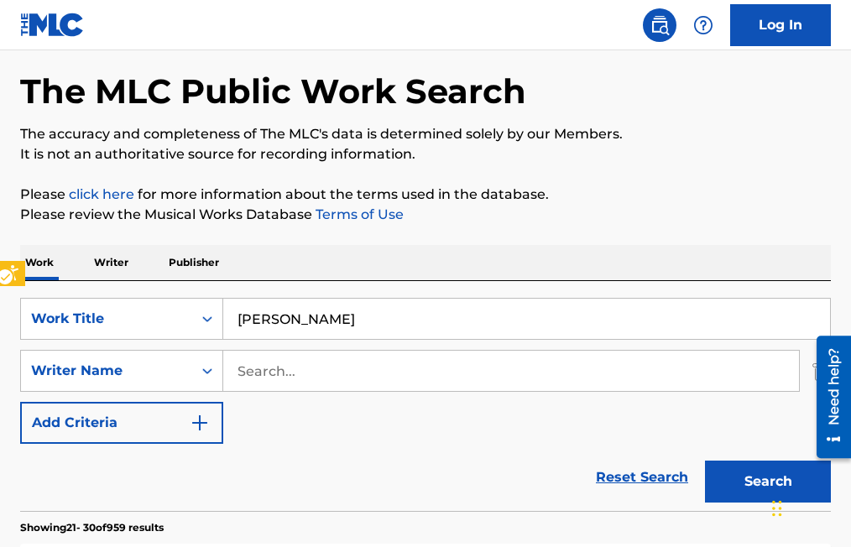
scroll to position [0, 0]
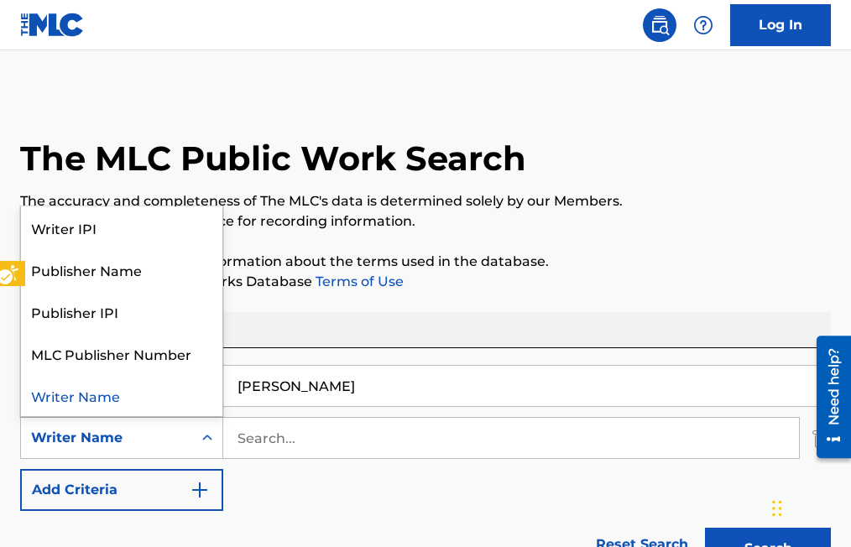
click at [207, 432] on icon "Search Form" at bounding box center [207, 438] width 17 height 17
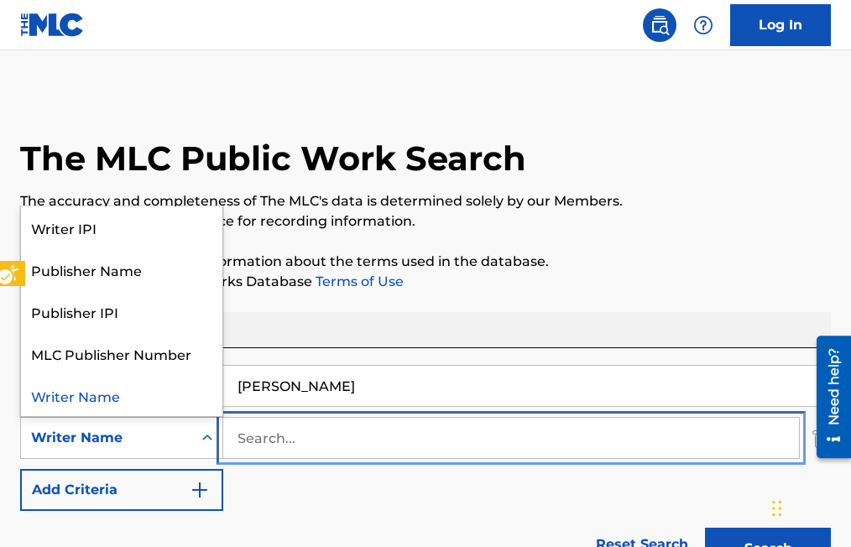
click at [241, 437] on input "Search..." at bounding box center [511, 438] width 576 height 40
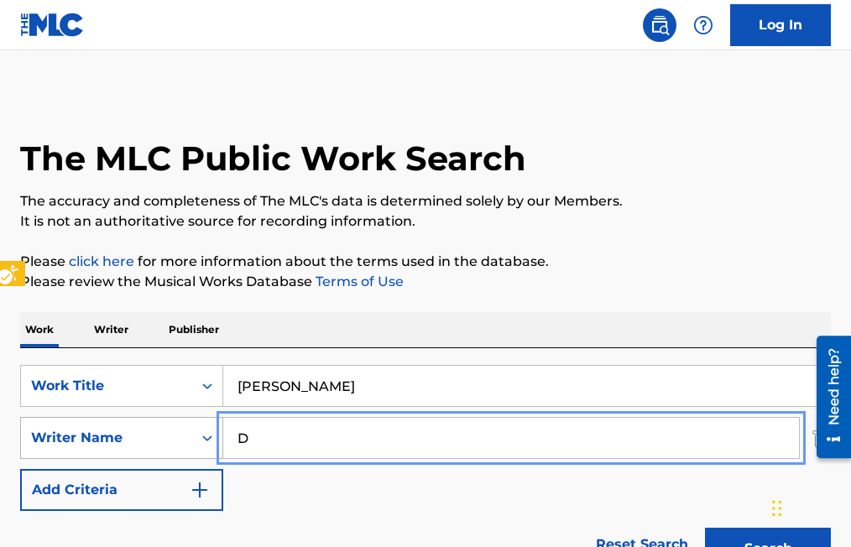
type input "D"
click at [214, 437] on icon "Search Form" at bounding box center [207, 438] width 17 height 17
click at [253, 426] on input "D" at bounding box center [511, 438] width 576 height 40
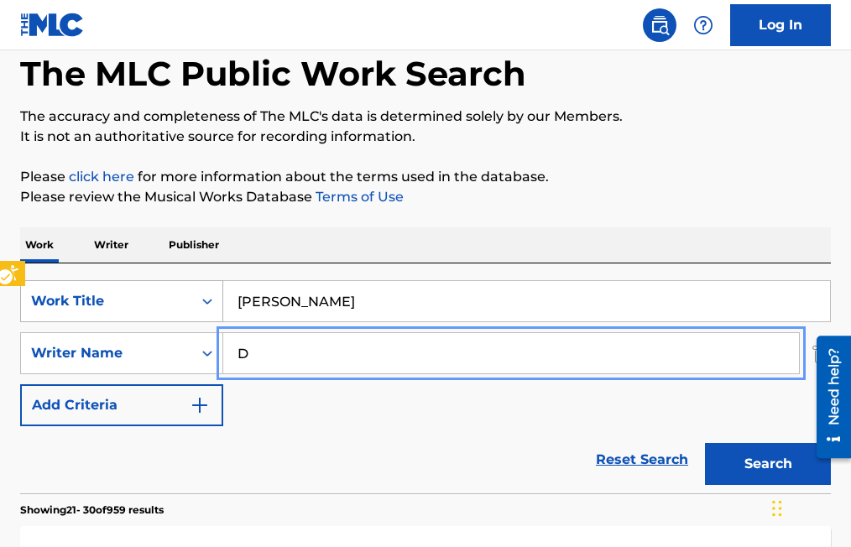
click at [209, 322] on div "Work Title" at bounding box center [121, 301] width 203 height 42
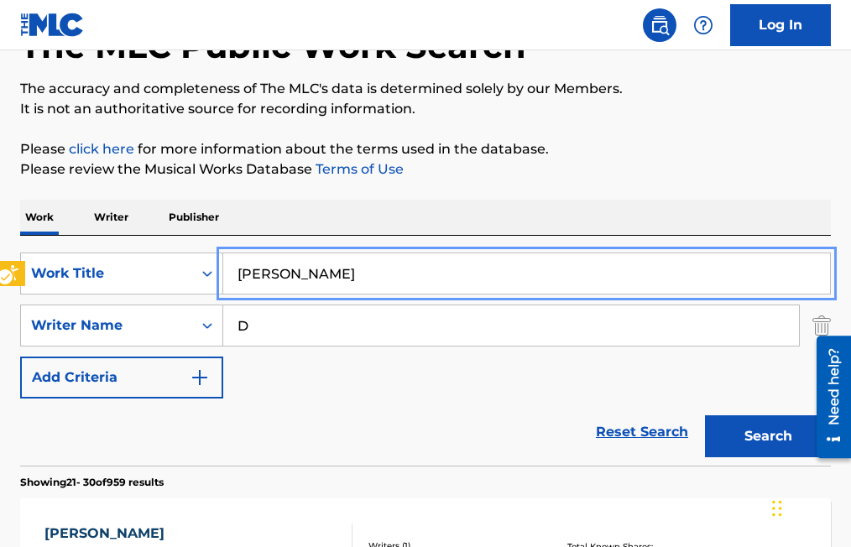
click at [310, 274] on input "[PERSON_NAME]" at bounding box center [526, 274] width 607 height 40
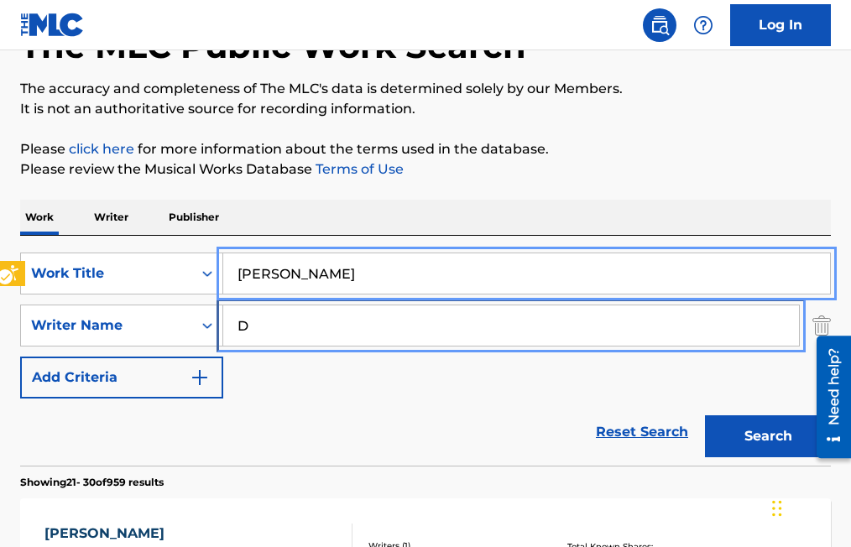
click at [250, 327] on input "D" at bounding box center [511, 326] width 576 height 40
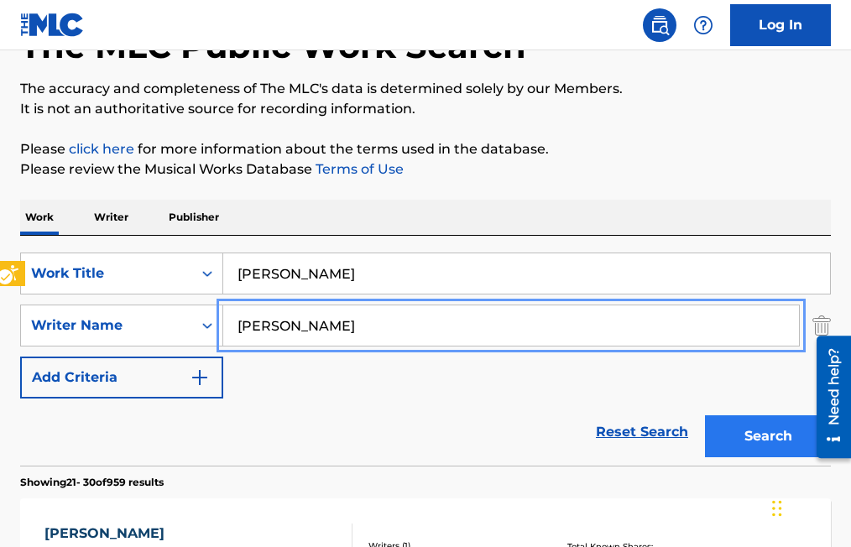
type input "[PERSON_NAME]"
click at [743, 436] on button "Search" at bounding box center [768, 437] width 126 height 42
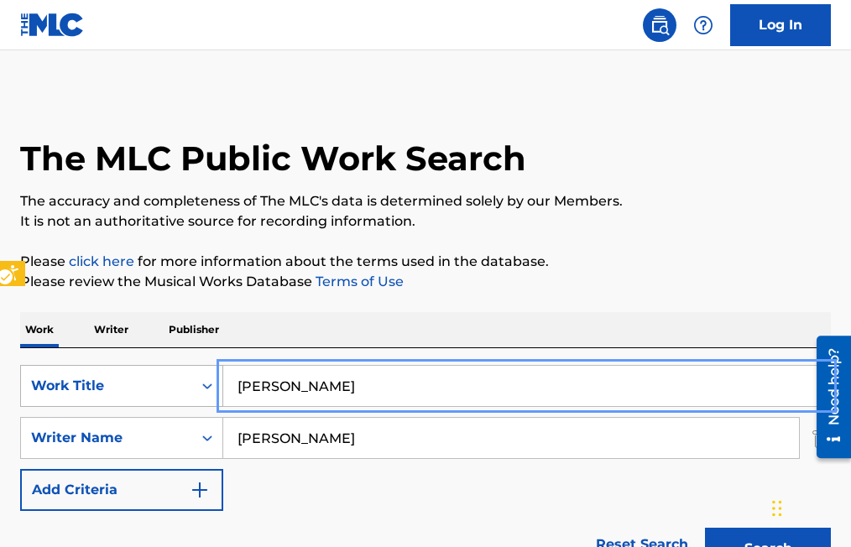
drag, startPoint x: 326, startPoint y: 390, endPoint x: 179, endPoint y: 383, distance: 147.1
click at [179, 383] on div "SearchWithCriteriacc9cdad4-15d1-4572-a3d4-43dc45f59db0 Work Title [PERSON_NAME]" at bounding box center [425, 386] width 811 height 42
click at [20, 469] on button "Add Criteria" at bounding box center [121, 490] width 203 height 42
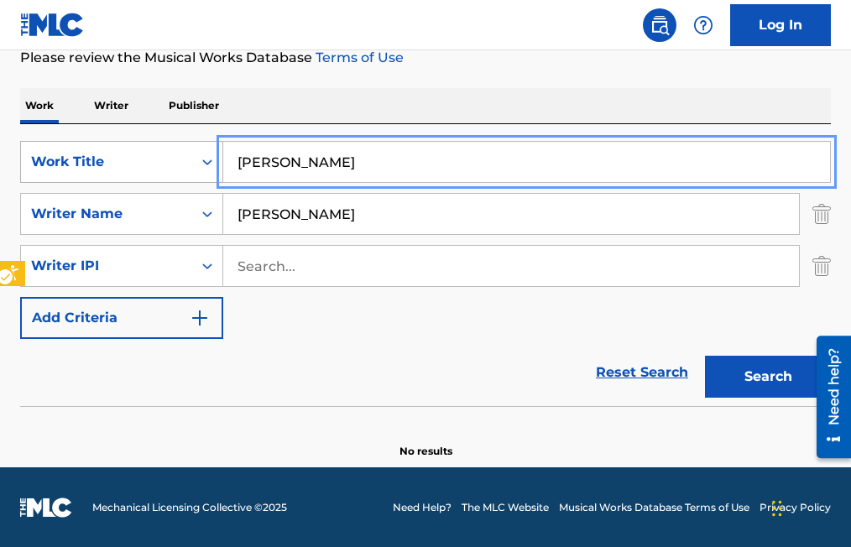
scroll to position [225, 0]
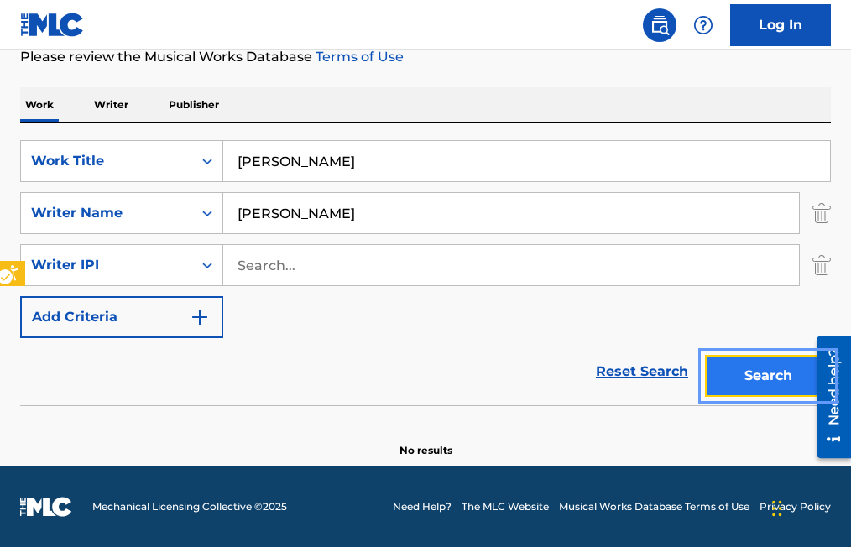
click at [750, 371] on button "Search" at bounding box center [768, 376] width 126 height 42
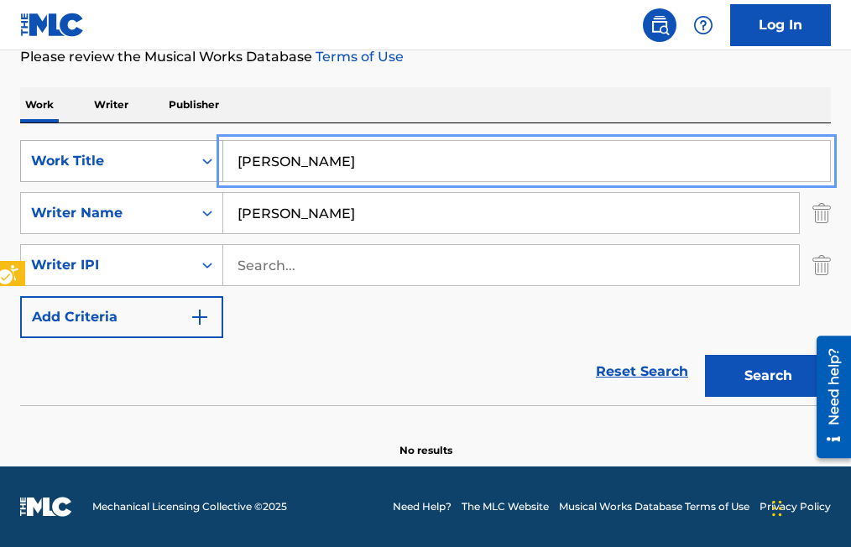
drag, startPoint x: 316, startPoint y: 164, endPoint x: 171, endPoint y: 161, distance: 144.4
click at [171, 161] on div "SearchWithCriteriacc9cdad4-15d1-4572-a3d4-43dc45f59db0 Work Title [PERSON_NAME]" at bounding box center [425, 161] width 811 height 42
type input "EL REY DE CORAZONES"
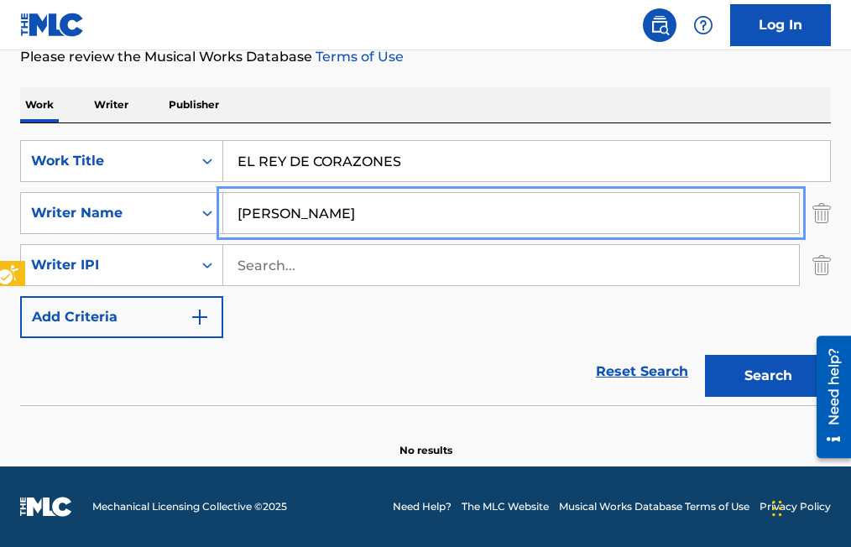
drag, startPoint x: 394, startPoint y: 217, endPoint x: 226, endPoint y: 231, distance: 168.5
click at [226, 231] on input "[PERSON_NAME]" at bounding box center [511, 213] width 576 height 40
click at [20, 296] on button "Add Criteria" at bounding box center [121, 317] width 203 height 42
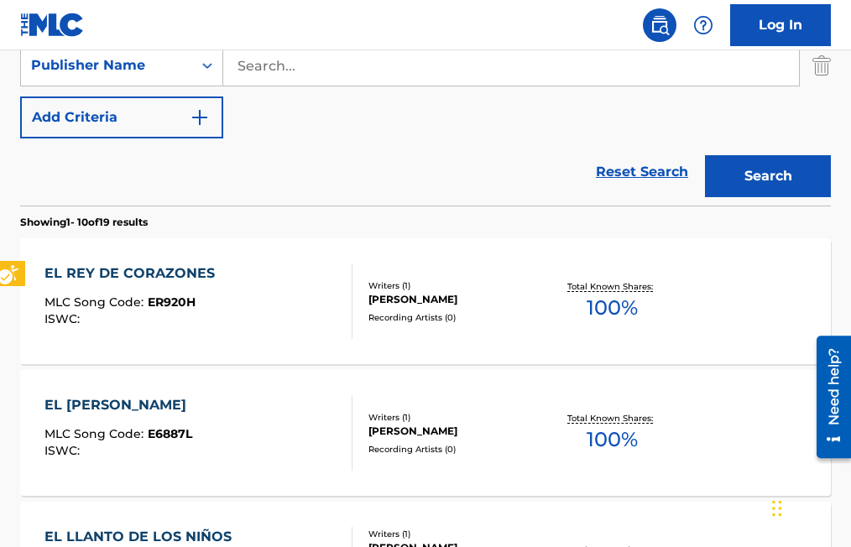
scroll to position [431, 0]
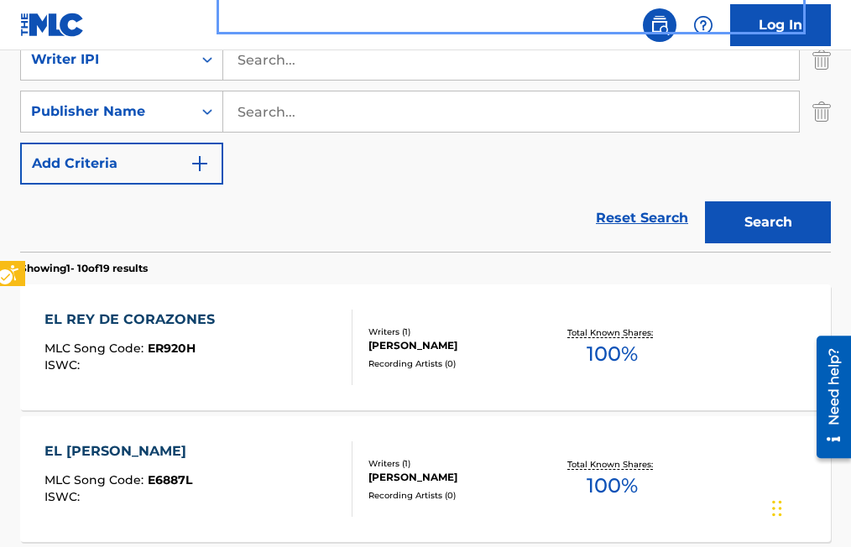
type input "[PERSON_NAME]"
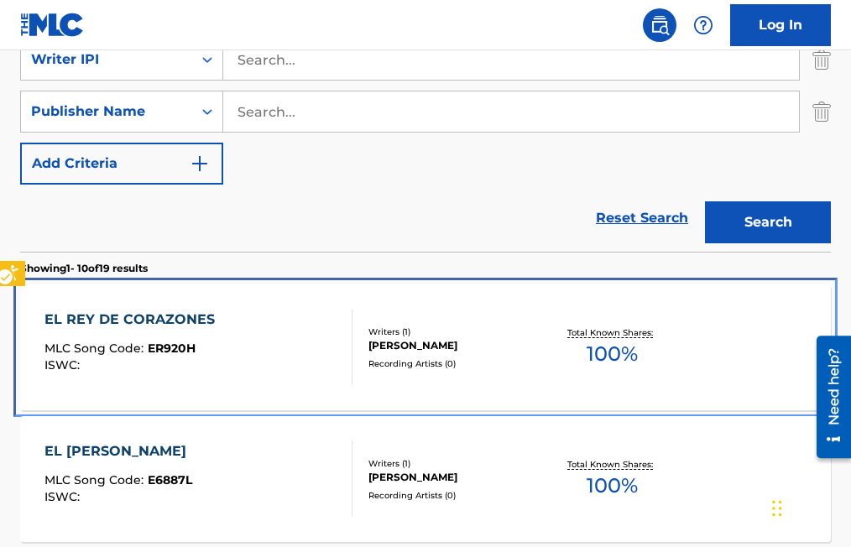
click at [190, 345] on span "ER920H" at bounding box center [172, 348] width 48 height 15
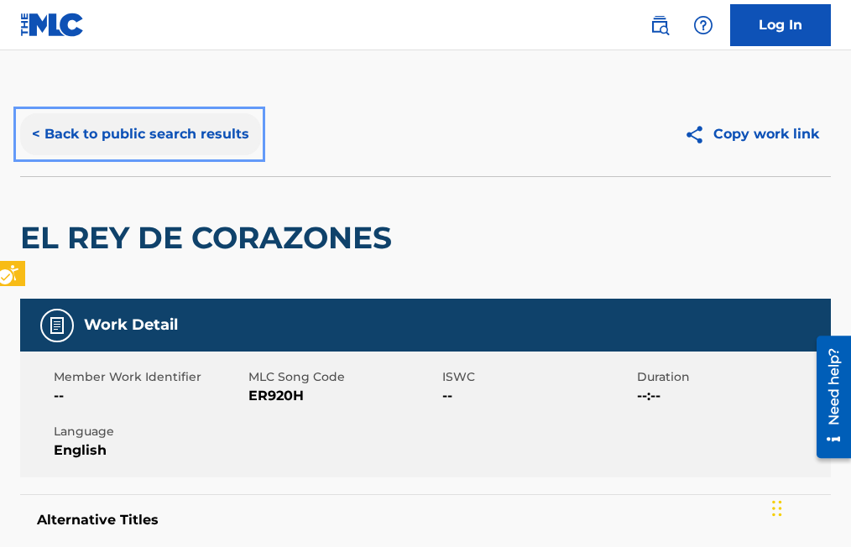
click at [35, 137] on button "< Back to public search results" at bounding box center [140, 134] width 241 height 42
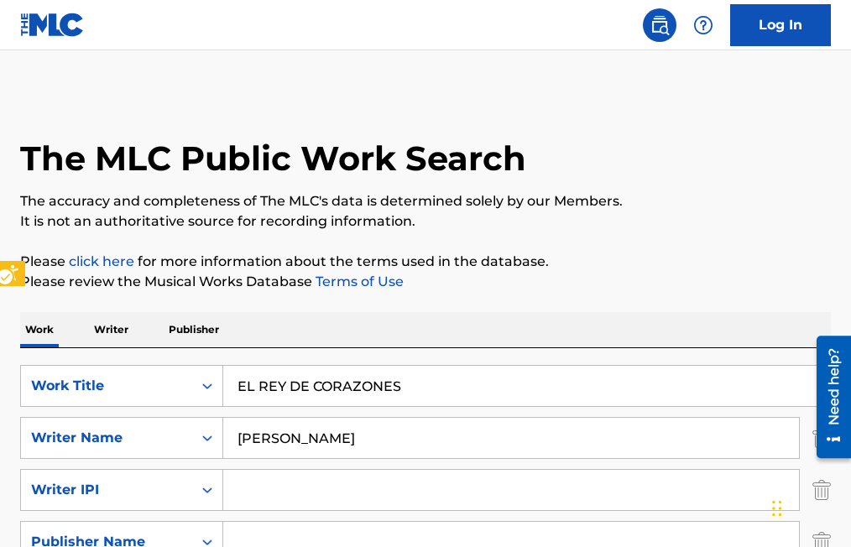
scroll to position [631, 0]
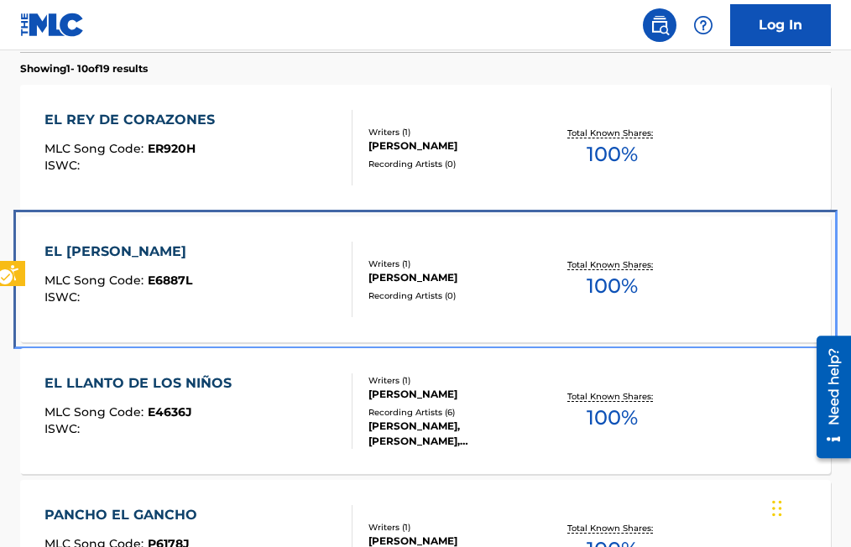
click at [170, 276] on span "E6887L" at bounding box center [170, 280] width 45 height 15
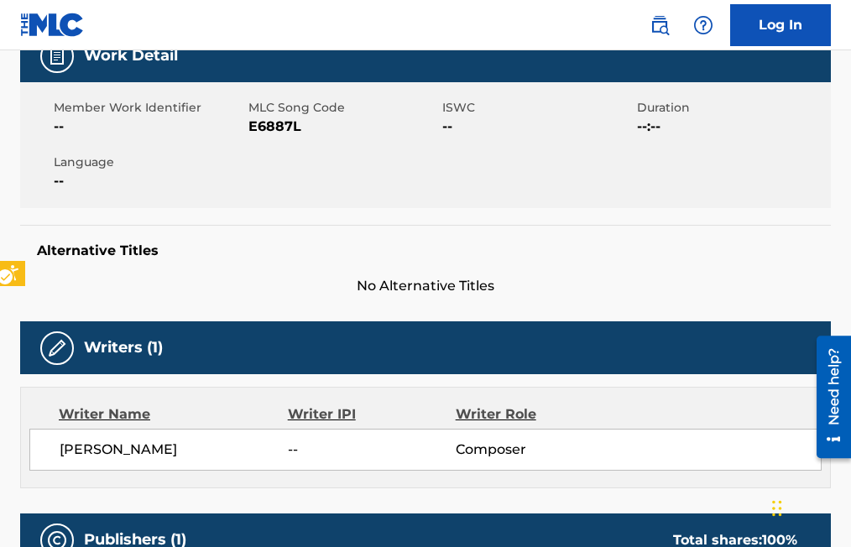
scroll to position [252, 0]
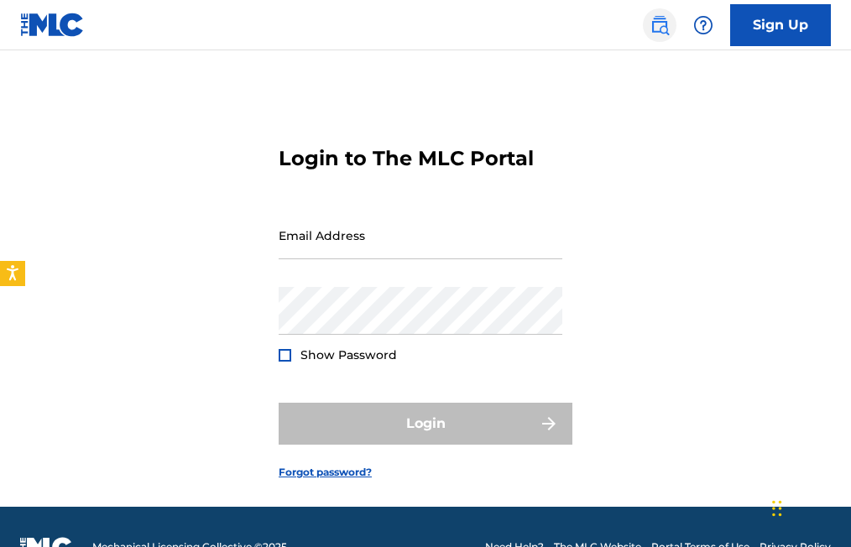
click at [654, 24] on img at bounding box center [660, 25] width 20 height 20
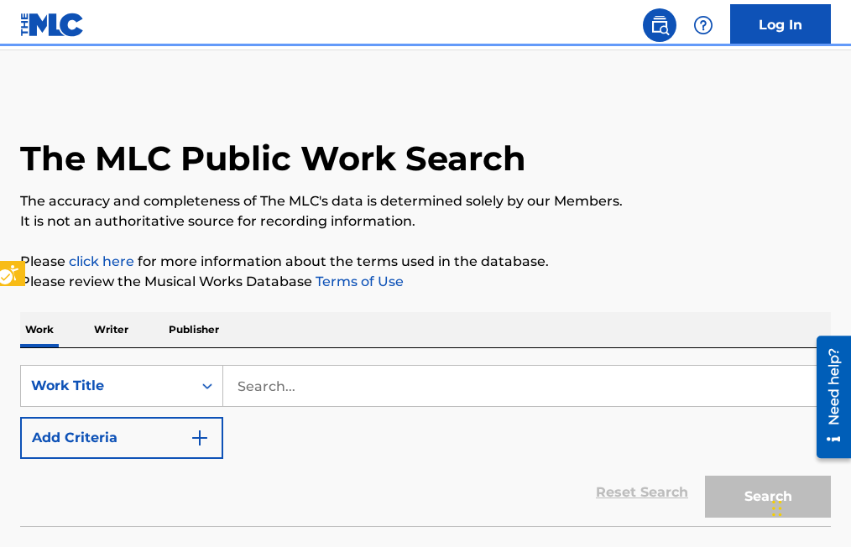
scroll to position [40, 0]
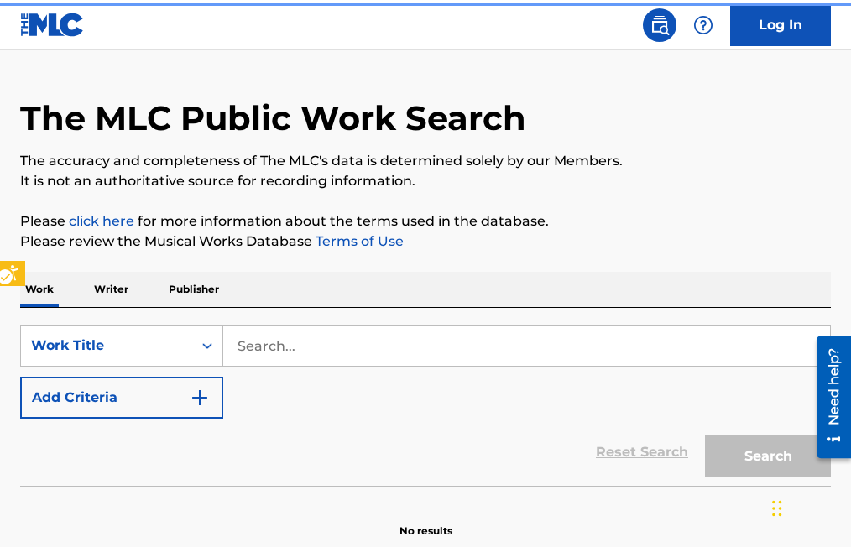
click at [238, 390] on div "SearchWithCriteria69b28393-da6f-4f65-a150-c9cca4d5ba6a Work Title Add Criteria" at bounding box center [425, 372] width 811 height 94
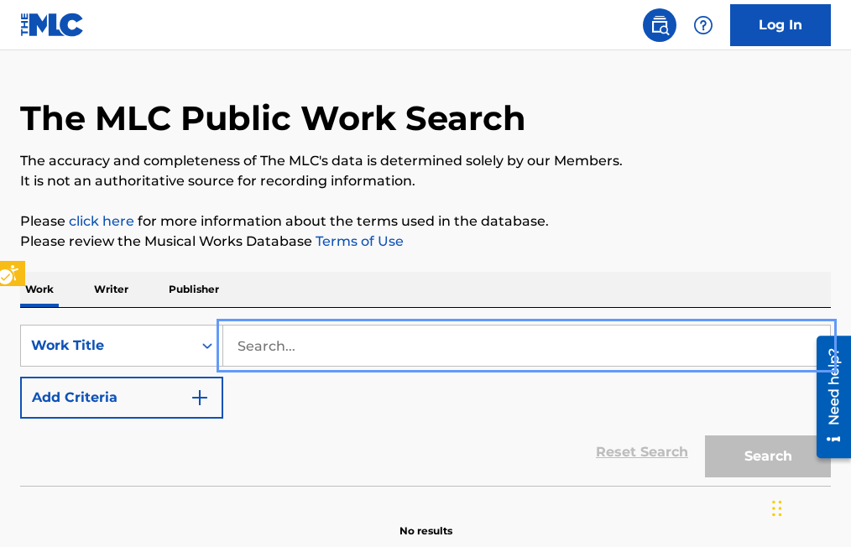
click at [243, 340] on input "Search..." at bounding box center [526, 346] width 607 height 40
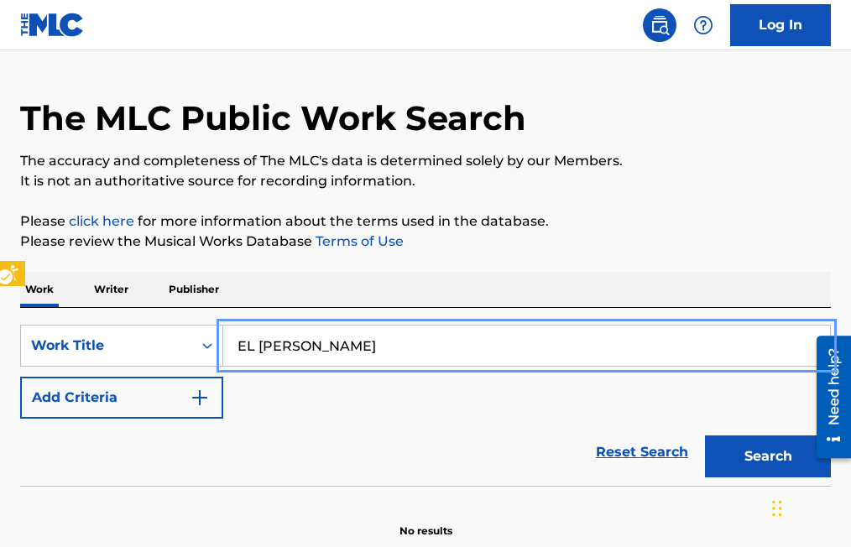
type input "EL [PERSON_NAME]"
click at [20, 377] on button "Add Criteria" at bounding box center [121, 398] width 203 height 42
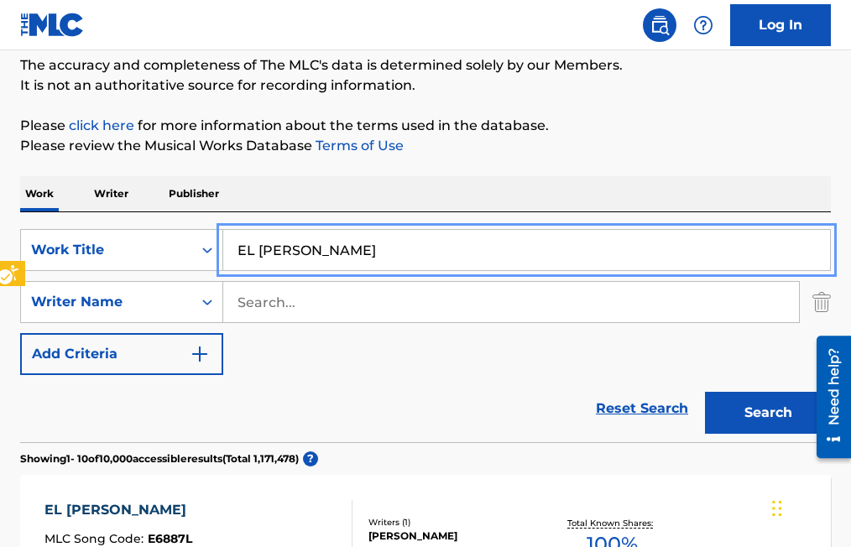
scroll to position [208, 0]
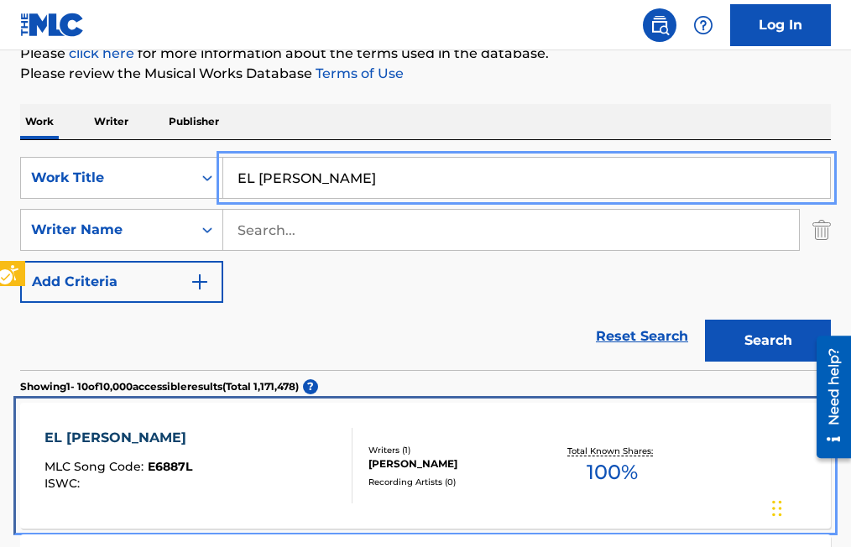
click at [168, 467] on span "E6887L" at bounding box center [170, 466] width 45 height 15
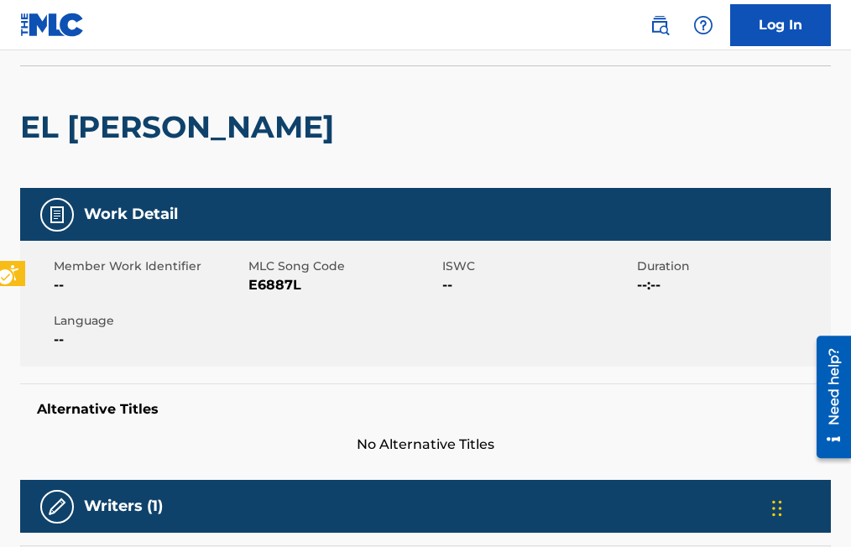
scroll to position [84, 0]
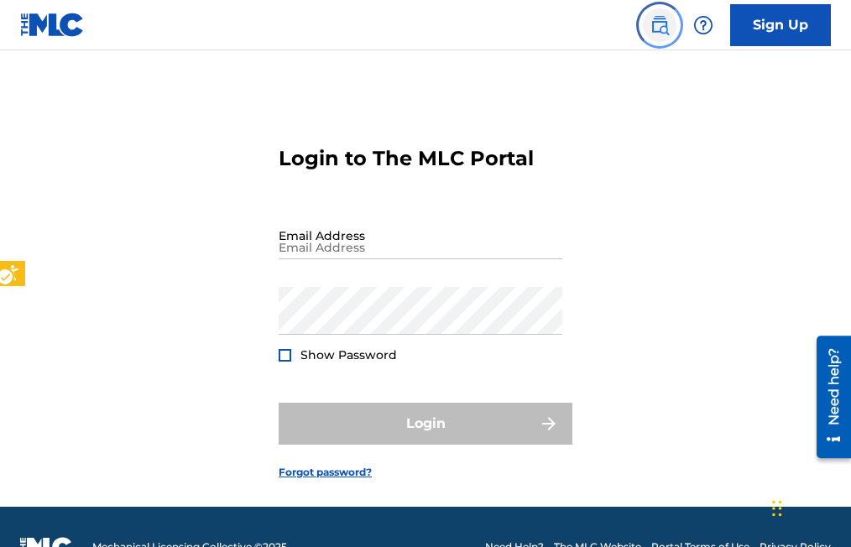
click at [657, 28] on img "Page Menu" at bounding box center [660, 25] width 20 height 20
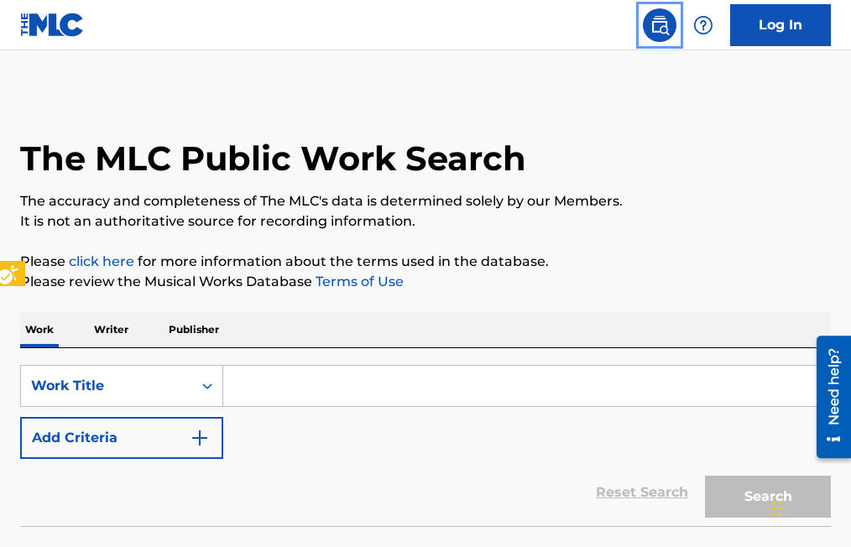
scroll to position [40, 0]
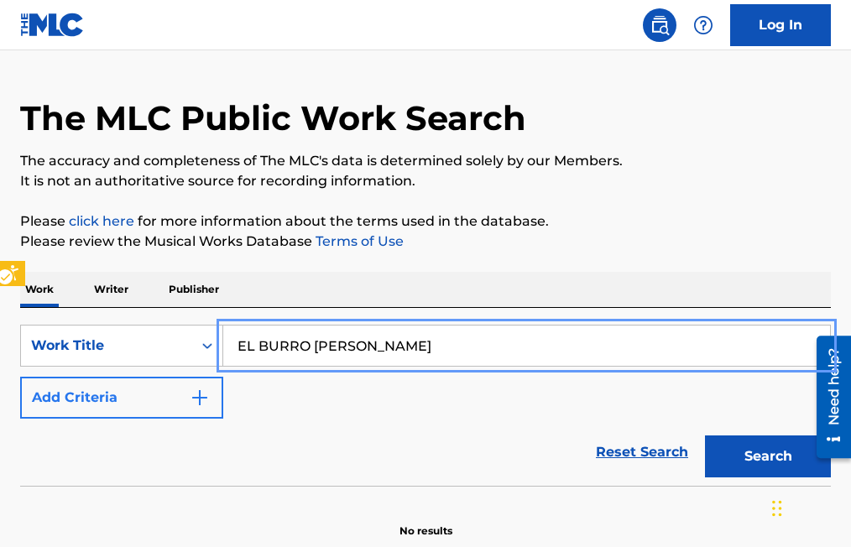
type input "EL BURRO [PERSON_NAME]"
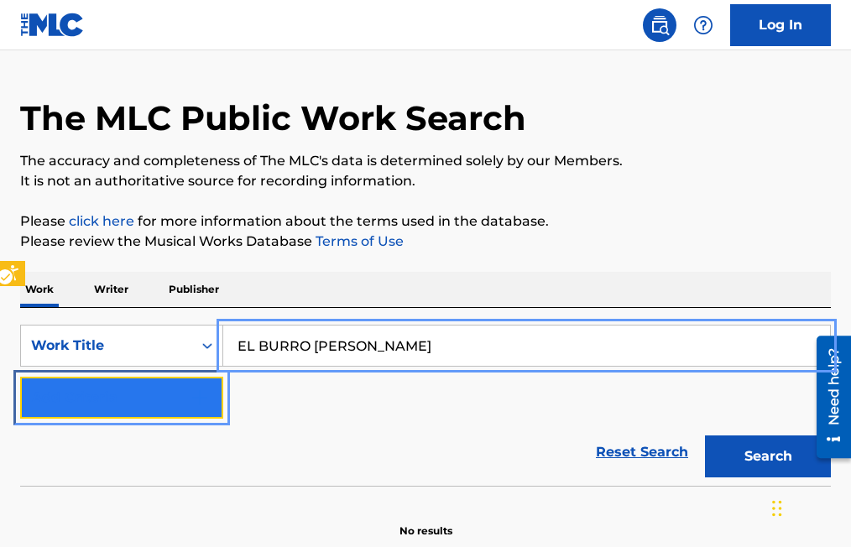
click at [206, 398] on img "Search Form" at bounding box center [200, 398] width 20 height 20
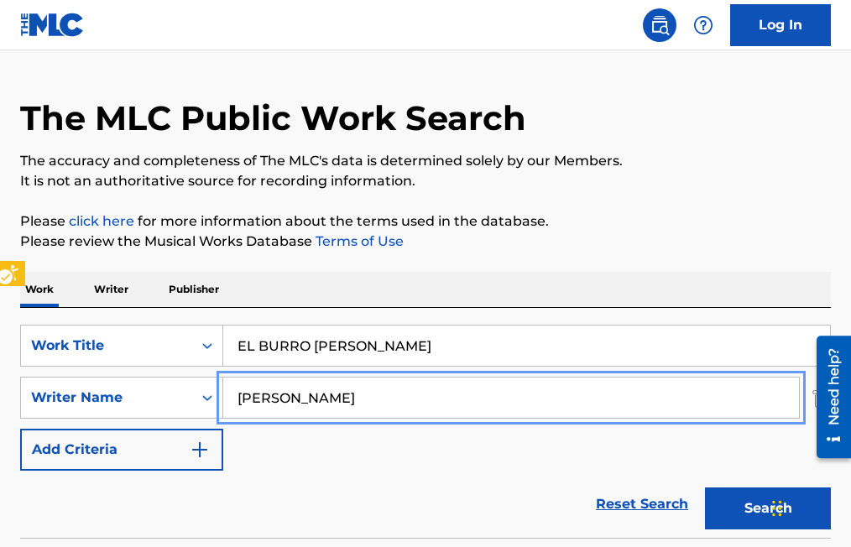
type input "[PERSON_NAME]"
click at [20, 429] on button "Add Criteria" at bounding box center [121, 450] width 203 height 42
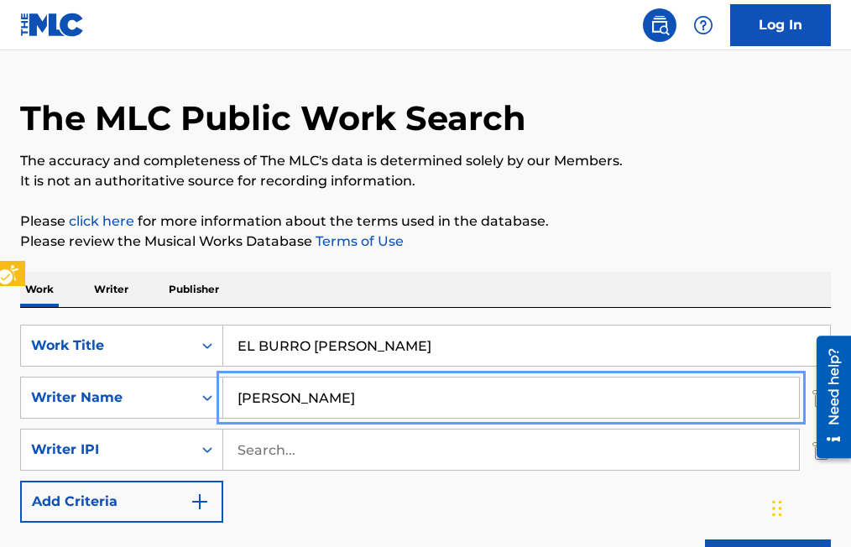
scroll to position [0, 0]
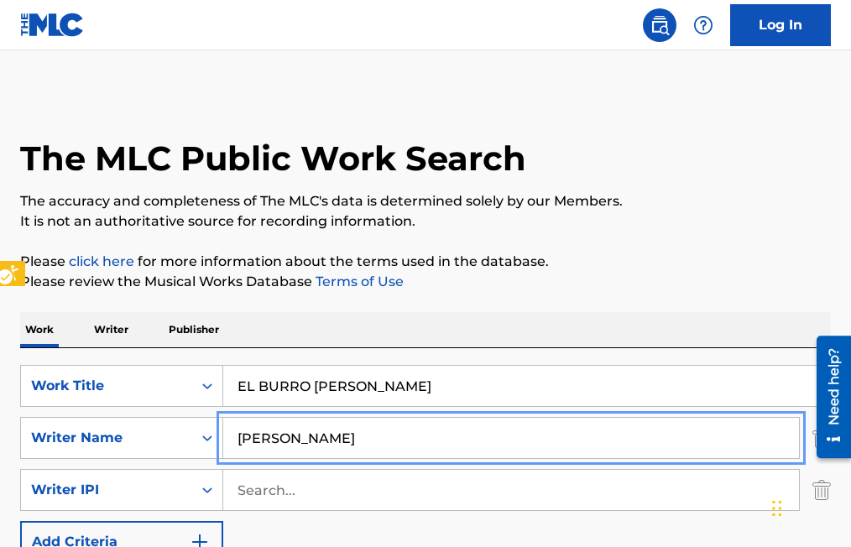
click at [781, 443] on input "[PERSON_NAME]" at bounding box center [511, 438] width 576 height 40
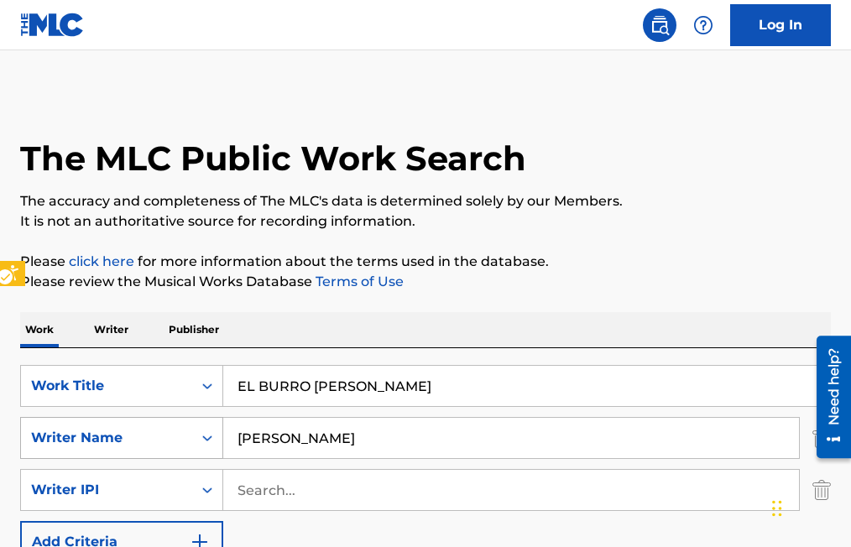
scroll to position [252, 0]
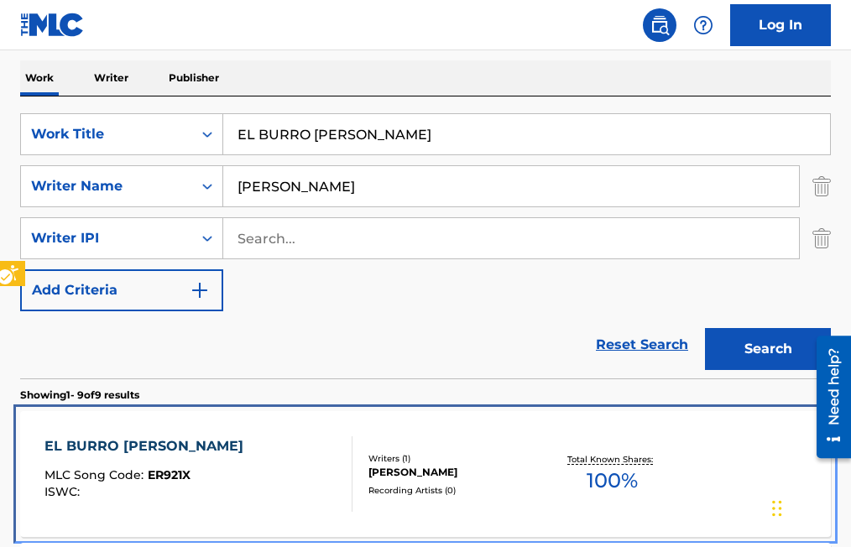
click at [168, 474] on span "ER921X" at bounding box center [169, 475] width 43 height 15
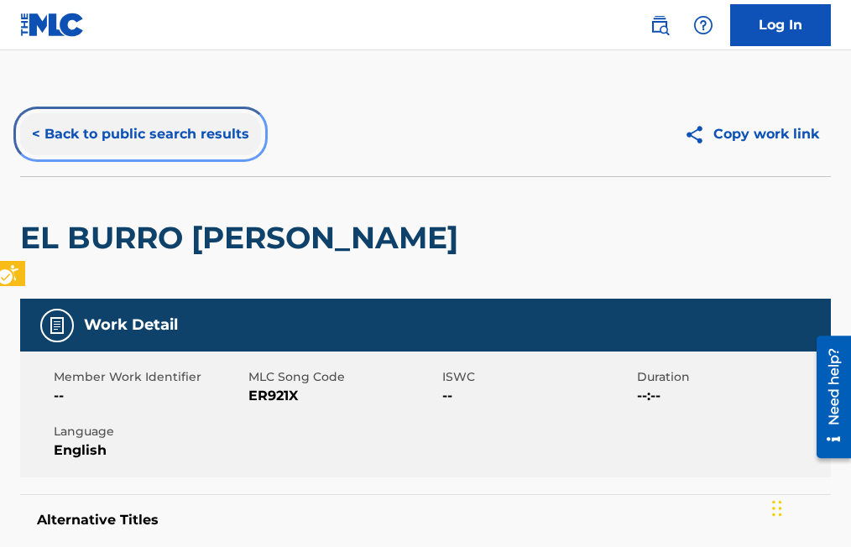
click at [32, 130] on button "< Back to public search results" at bounding box center [140, 134] width 241 height 42
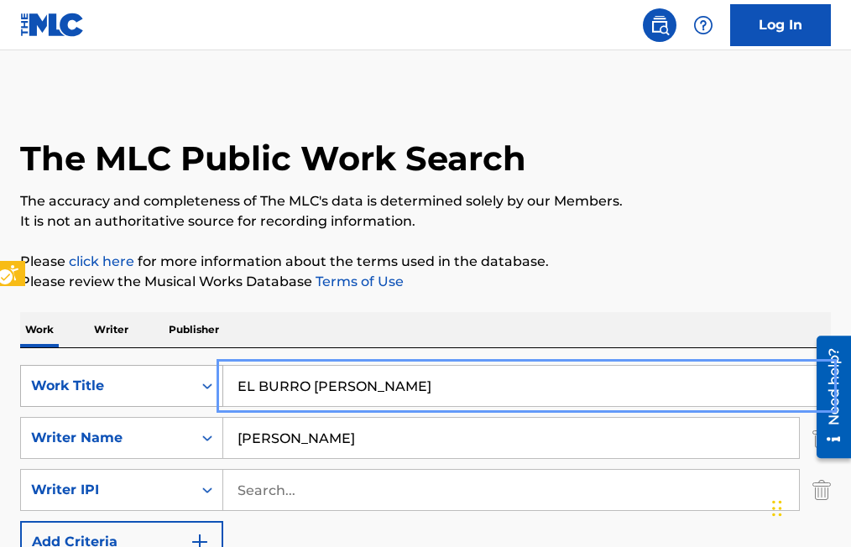
drag, startPoint x: 351, startPoint y: 387, endPoint x: 213, endPoint y: 382, distance: 137.8
type input "DESDE QUE LLEGASTE A MI VIDA"
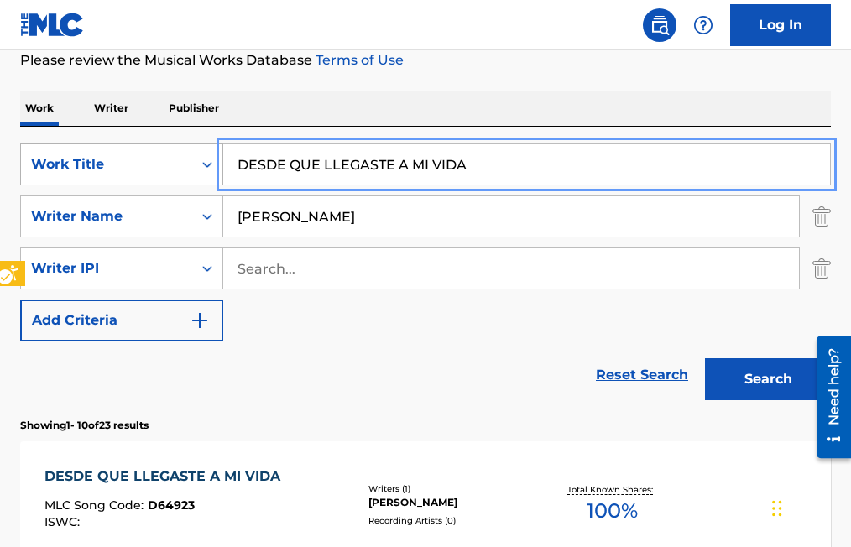
scroll to position [252, 0]
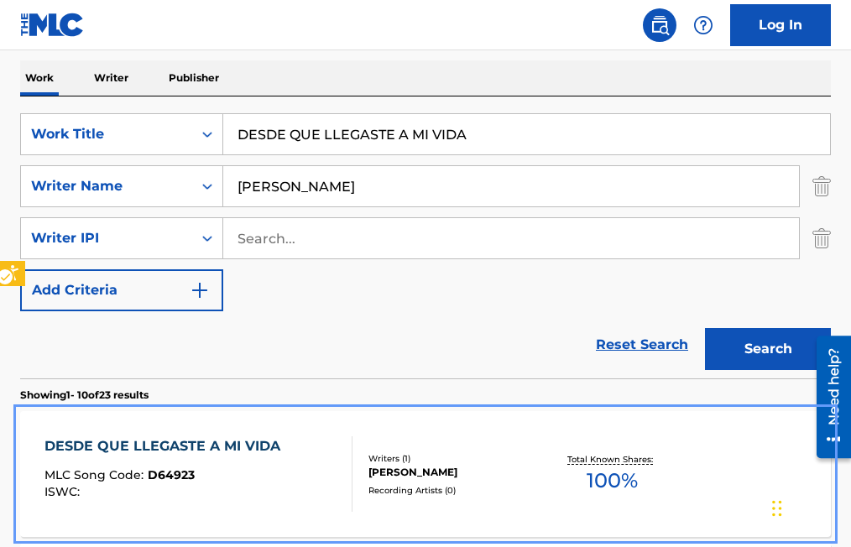
click at [166, 470] on span "D64923" at bounding box center [171, 475] width 47 height 15
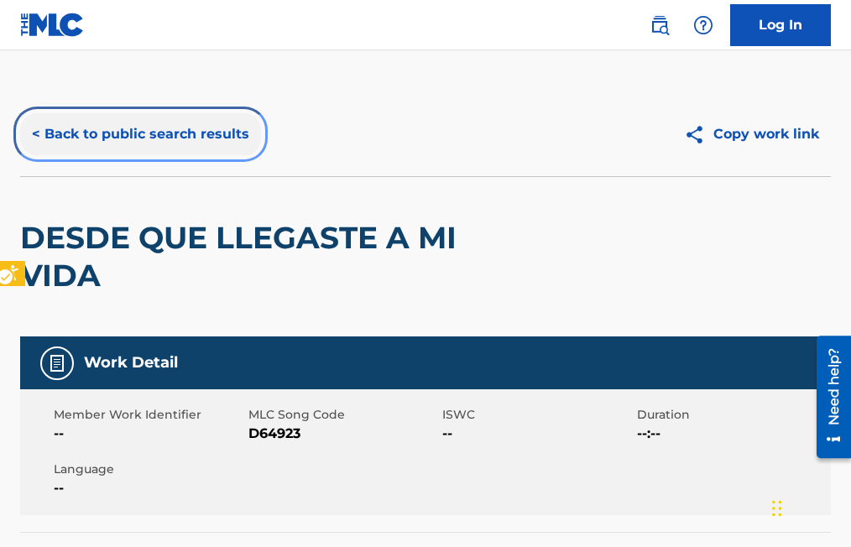
click at [39, 134] on button "< Back to public search results" at bounding box center [140, 134] width 241 height 42
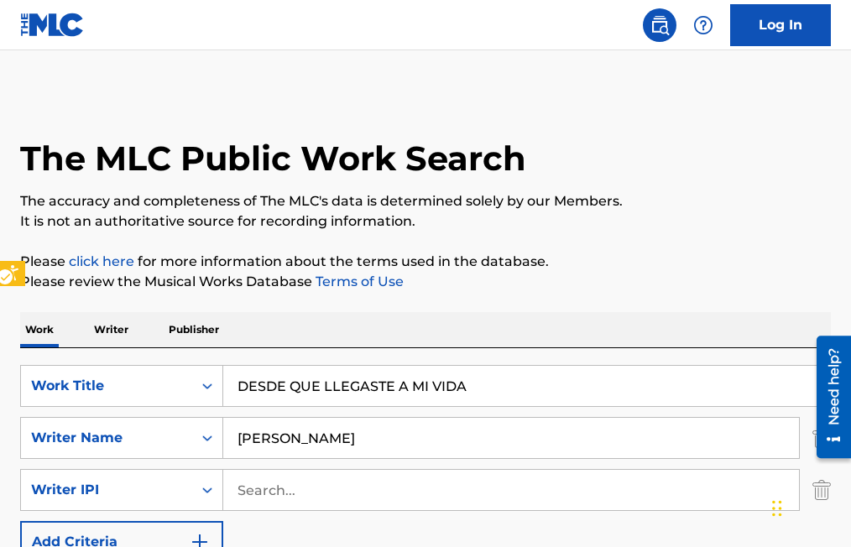
scroll to position [84, 0]
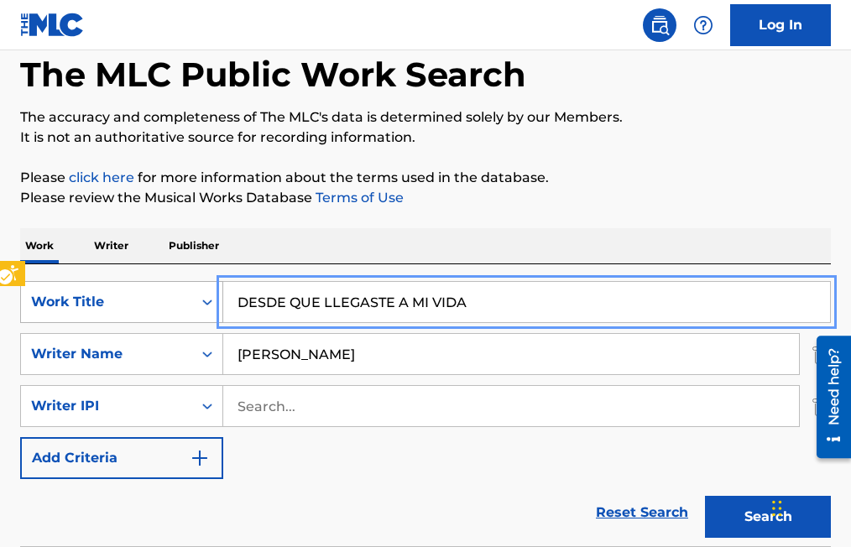
drag, startPoint x: 404, startPoint y: 301, endPoint x: 136, endPoint y: 296, distance: 267.9
click at [705, 496] on button "Search" at bounding box center [768, 517] width 126 height 42
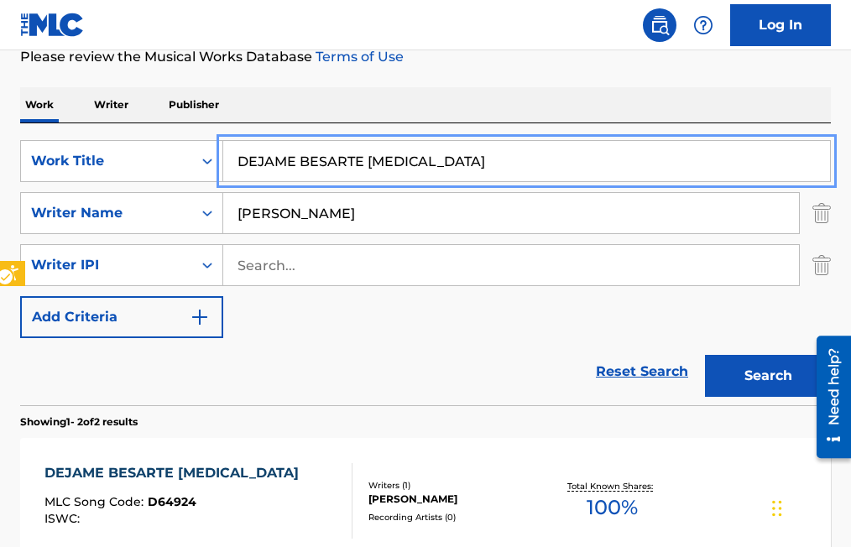
scroll to position [206, 0]
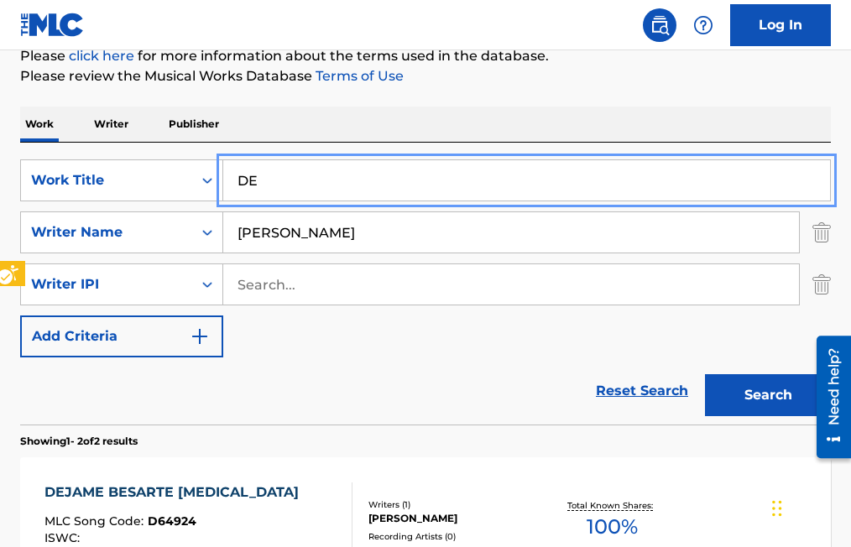
type input "D"
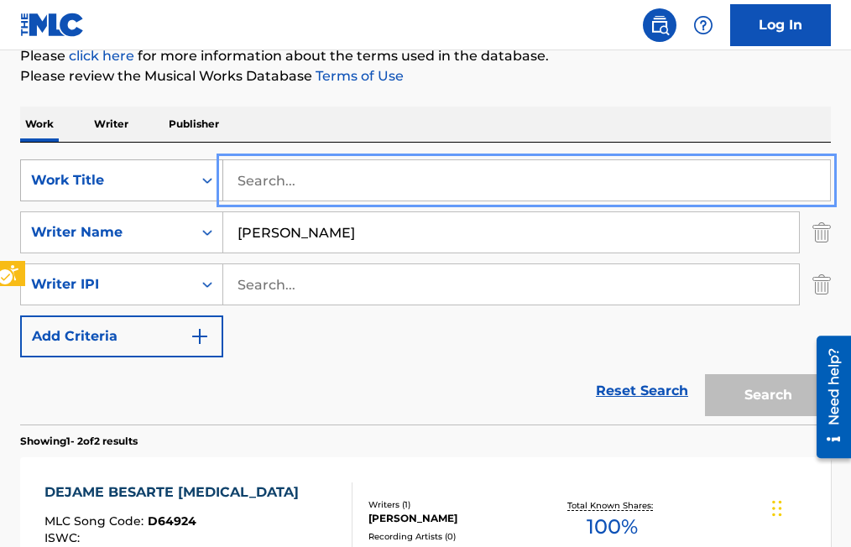
drag, startPoint x: 304, startPoint y: 173, endPoint x: 199, endPoint y: 170, distance: 105.0
click at [199, 170] on div "SearchWithCriteria65f20b74-b0f9-4d29-8ebf-39aaf7805530 Work Title" at bounding box center [425, 181] width 811 height 42
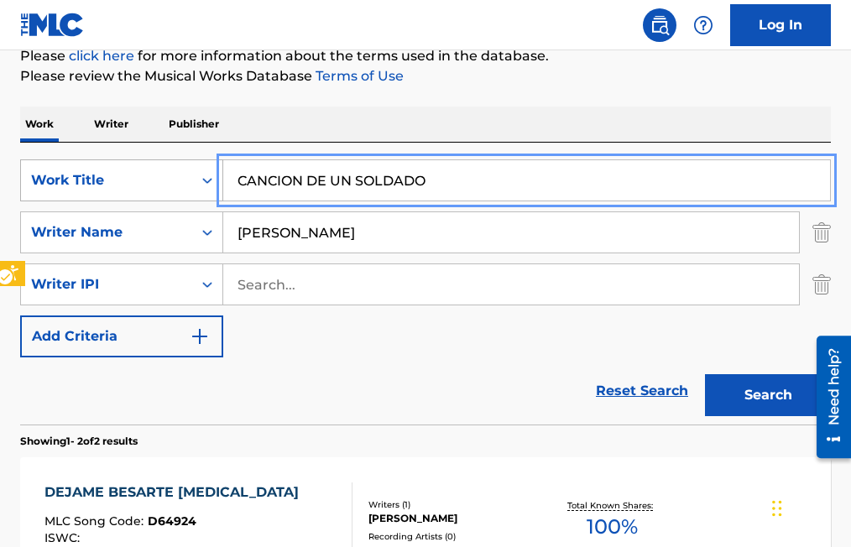
type input "CANCION DE UN SOLDADO"
click at [705, 374] on button "Search" at bounding box center [768, 395] width 126 height 42
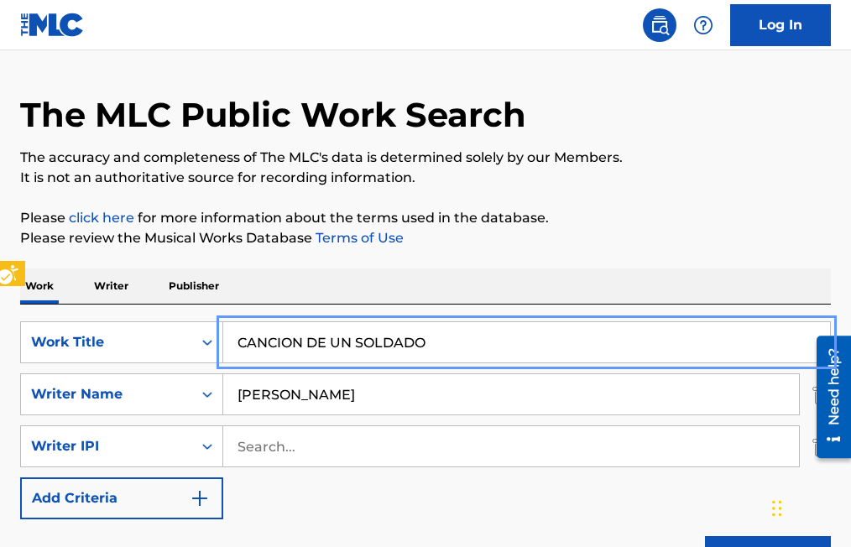
scroll to position [0, 0]
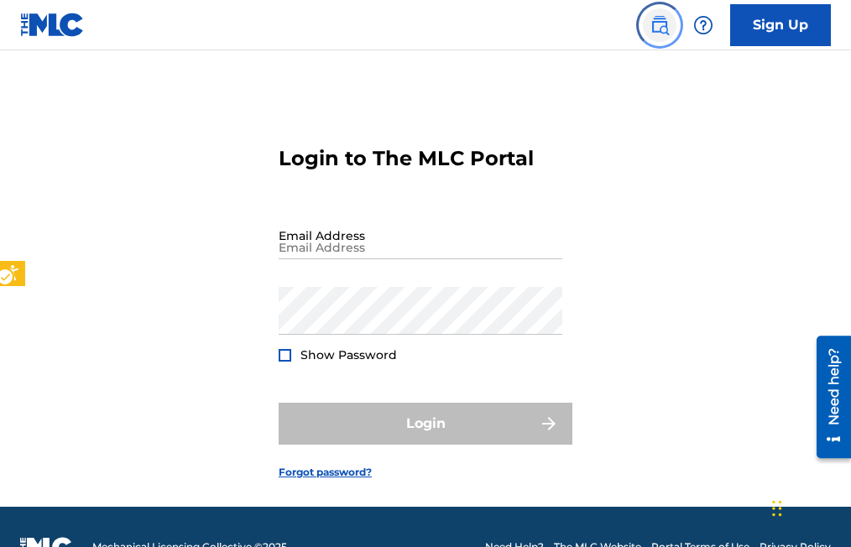
click at [660, 21] on img "Page Menu" at bounding box center [660, 25] width 20 height 20
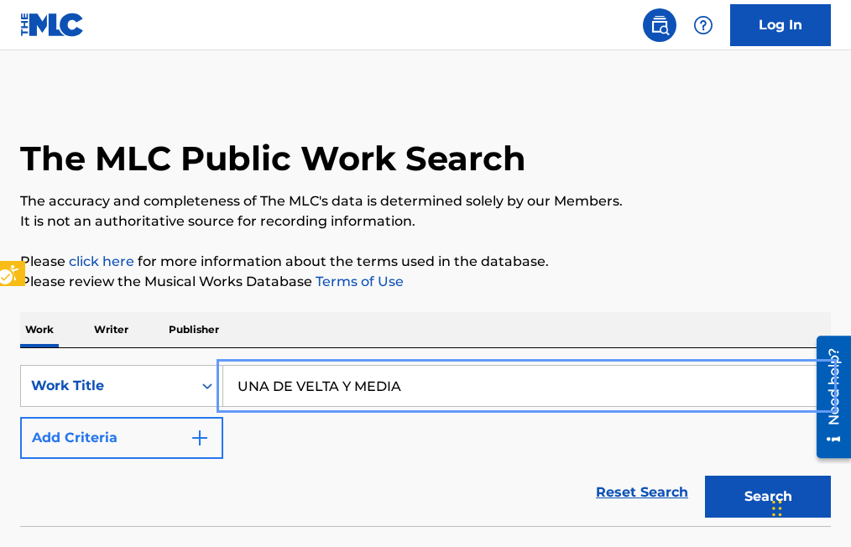
type input "UNA DE VELTA Y MEDIA"
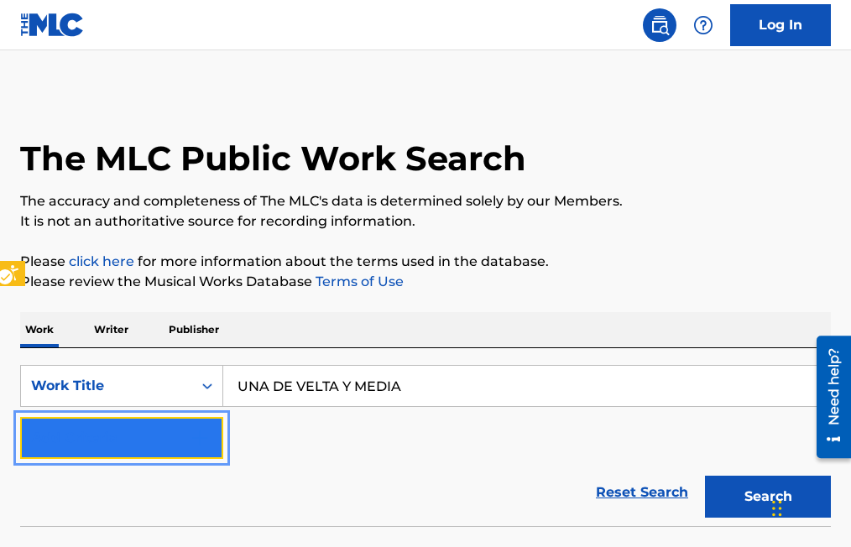
click at [212, 436] on button "Add Criteria" at bounding box center [121, 438] width 203 height 42
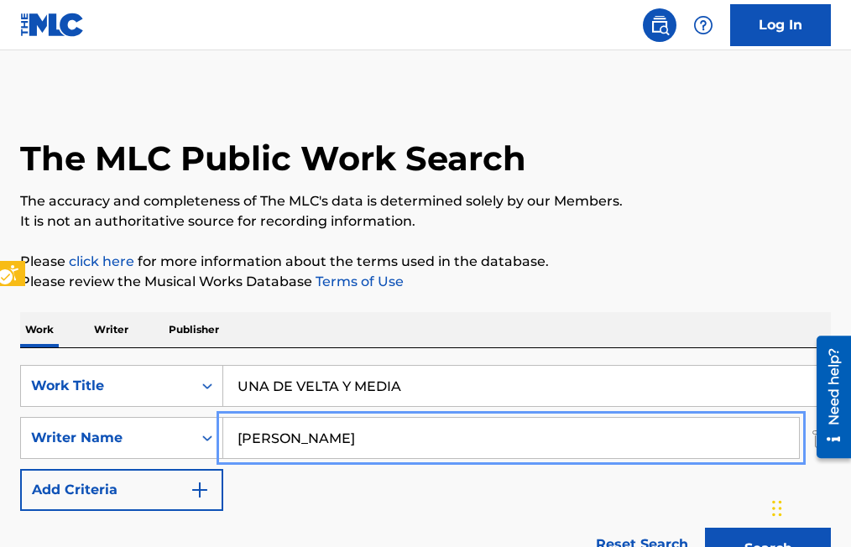
type input "[PERSON_NAME]"
click at [20, 469] on button "Add Criteria" at bounding box center [121, 490] width 203 height 42
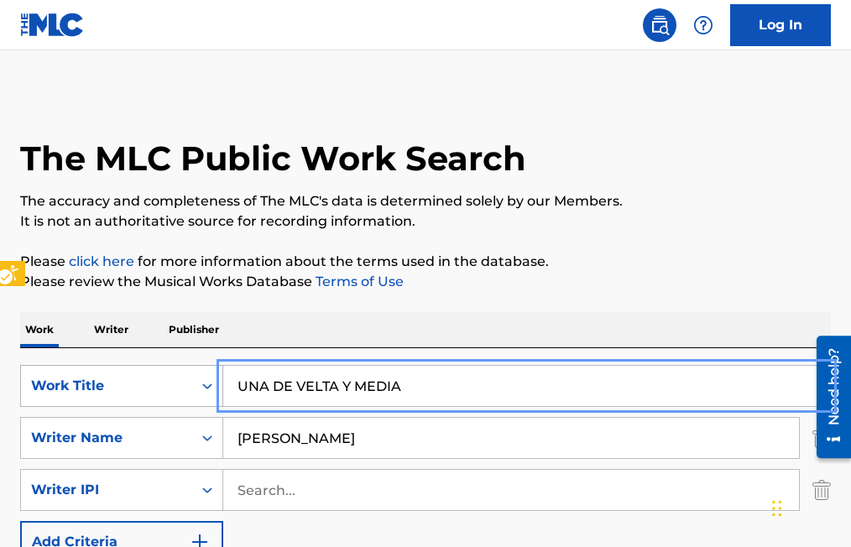
drag, startPoint x: 414, startPoint y: 386, endPoint x: 204, endPoint y: 404, distance: 210.7
click at [204, 404] on div "SearchWithCriteria65f20b74-b0f9-4d29-8ebf-39aaf7805530 Work Title UNA DE VELTA …" at bounding box center [425, 386] width 811 height 42
click at [20, 521] on button "Add Criteria" at bounding box center [121, 542] width 203 height 42
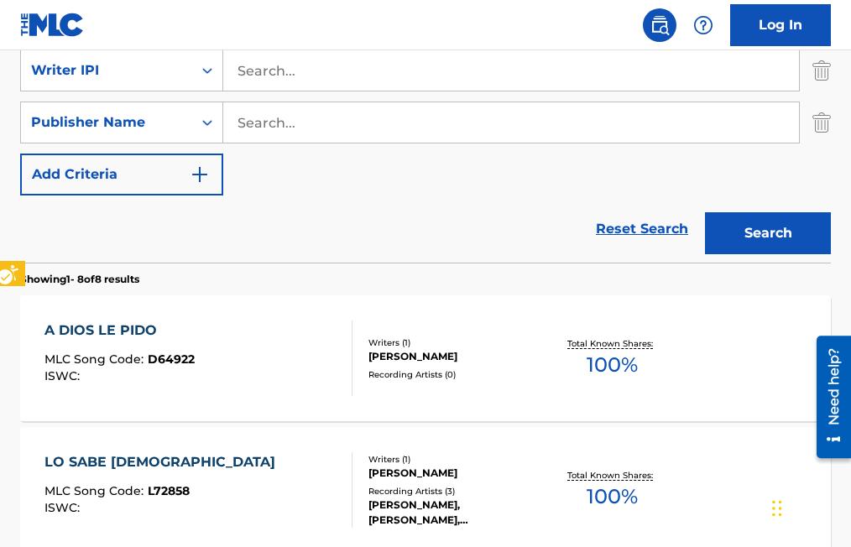
scroll to position [84, 0]
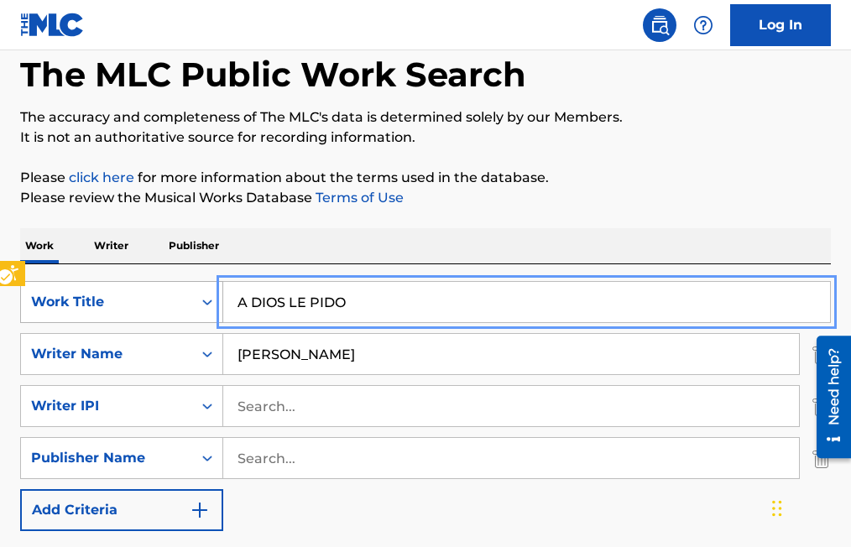
drag, startPoint x: 366, startPoint y: 293, endPoint x: 186, endPoint y: 286, distance: 179.8
click at [186, 286] on div "SearchWithCriteria65f20b74-b0f9-4d29-8ebf-39aaf7805530 Work Title A DIOS LE PIDO" at bounding box center [425, 302] width 811 height 42
click at [20, 490] on button "Add Criteria" at bounding box center [121, 511] width 203 height 42
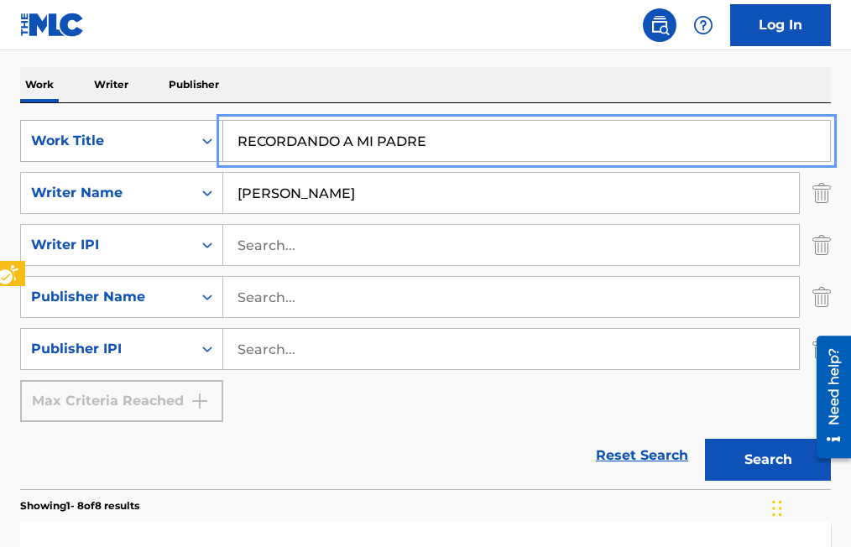
scroll to position [252, 0]
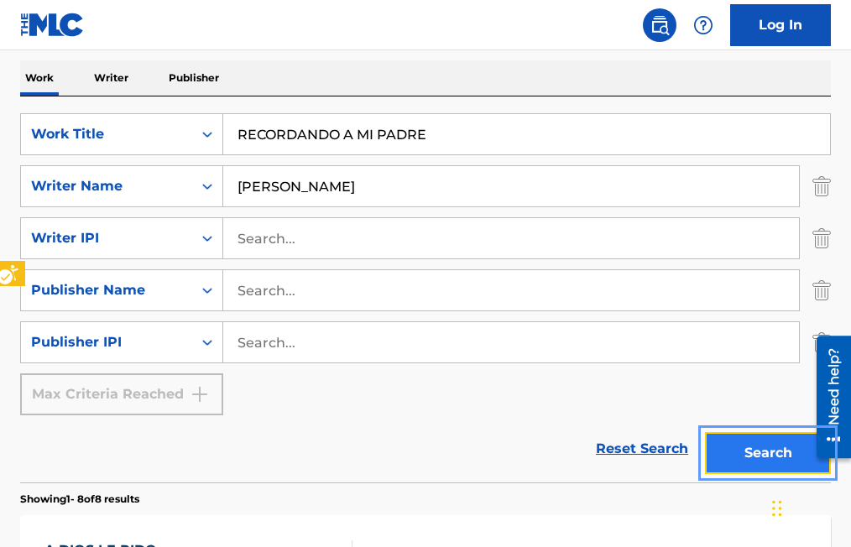
click at [767, 453] on button "Search" at bounding box center [768, 453] width 126 height 42
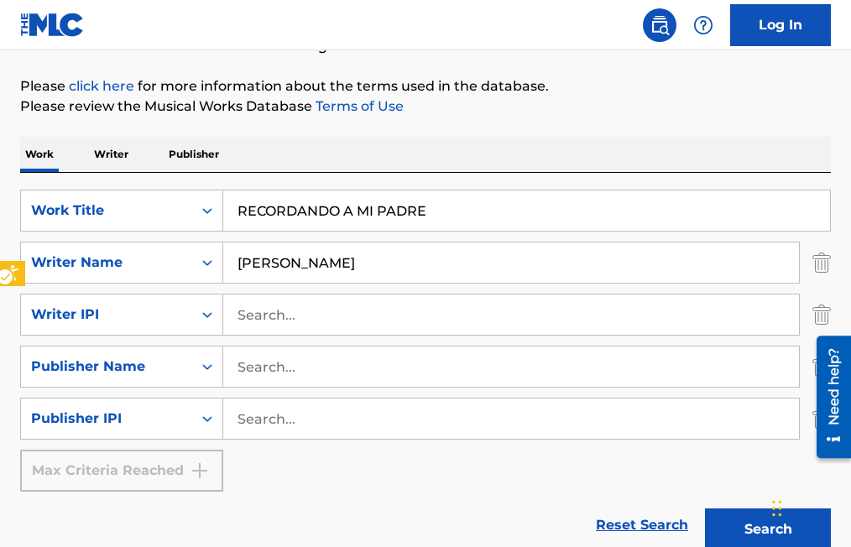
scroll to position [147, 0]
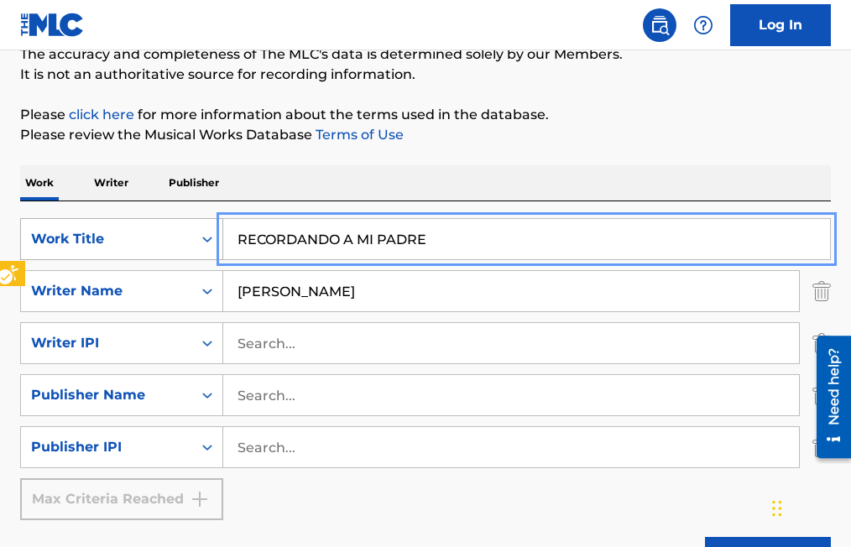
drag, startPoint x: 451, startPoint y: 243, endPoint x: 160, endPoint y: 253, distance: 290.7
click at [160, 253] on div "SearchWithCriteria65f20b74-b0f9-4d29-8ebf-39aaf7805530 Work Title RECORDANDO A …" at bounding box center [425, 239] width 811 height 42
drag, startPoint x: 443, startPoint y: 233, endPoint x: 153, endPoint y: 231, distance: 290.5
click at [153, 231] on div "SearchWithCriteria65f20b74-b0f9-4d29-8ebf-39aaf7805530 Work Title NO LOGRASTE O…" at bounding box center [425, 239] width 811 height 42
type input "H"
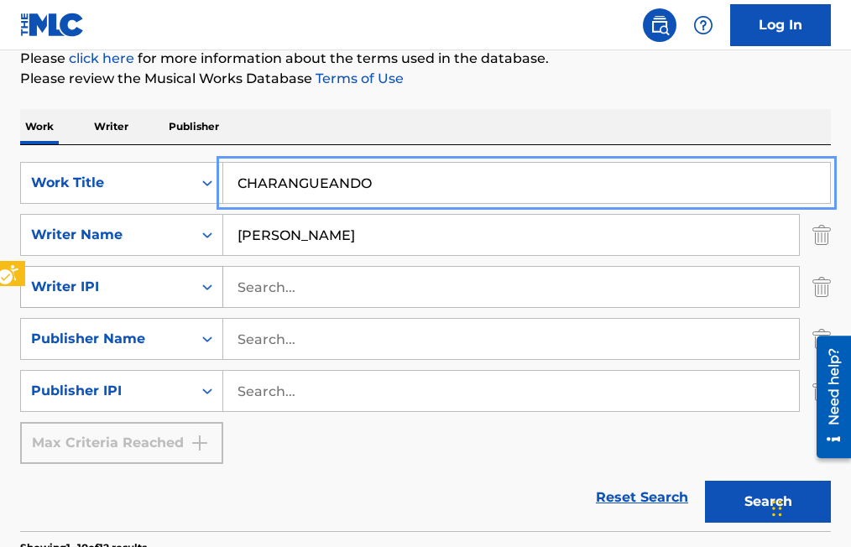
scroll to position [231, 0]
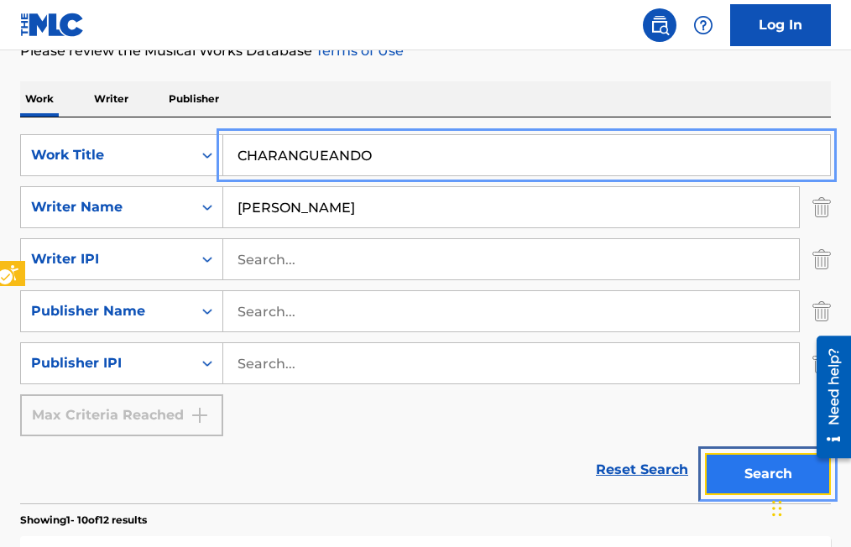
click at [753, 479] on button "Search" at bounding box center [768, 474] width 126 height 42
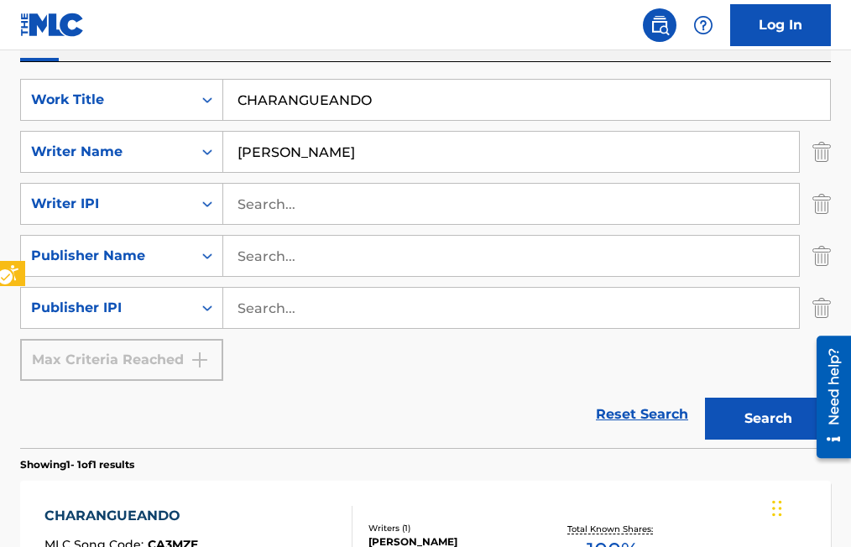
scroll to position [262, 0]
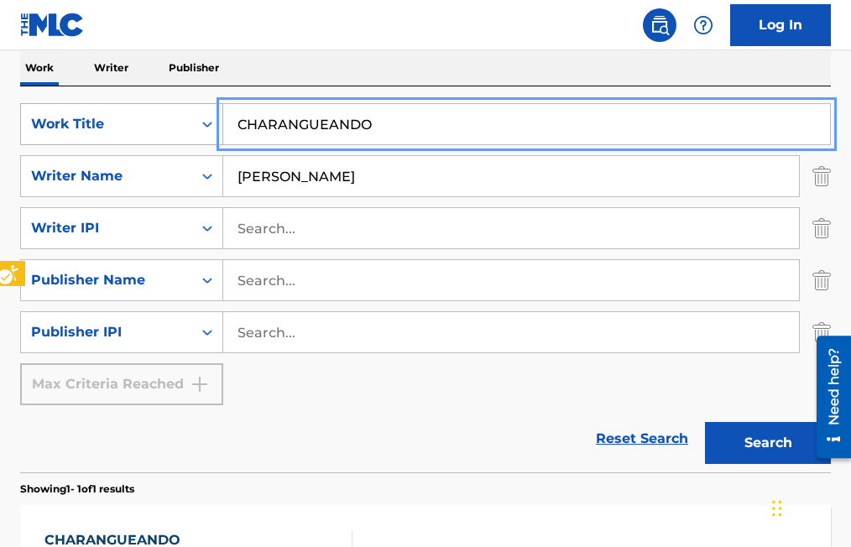
drag, startPoint x: 394, startPoint y: 120, endPoint x: 203, endPoint y: 128, distance: 190.8
click at [203, 128] on div "SearchWithCriteria65f20b74-b0f9-4d29-8ebf-39aaf7805530 Work Title CHARANGUEANDO" at bounding box center [425, 124] width 811 height 42
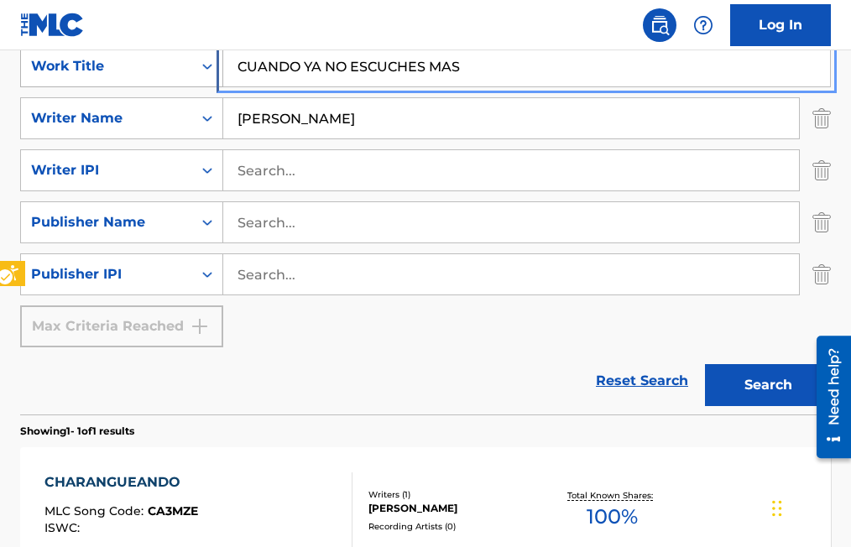
scroll to position [430, 0]
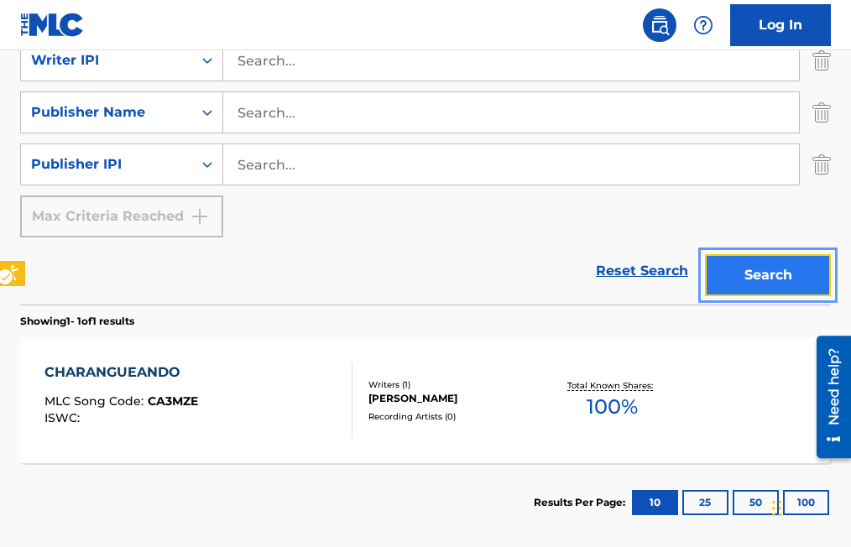
click at [746, 276] on button "Search" at bounding box center [768, 275] width 126 height 42
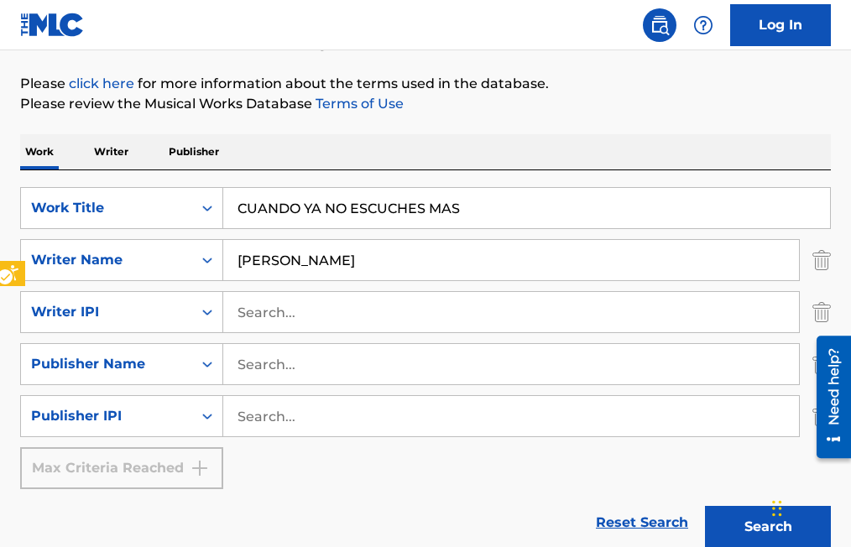
scroll to position [94, 0]
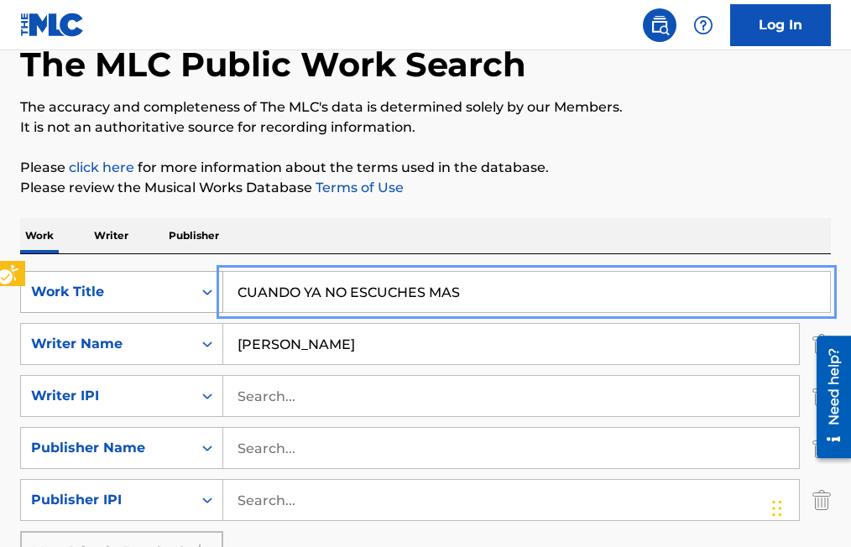
drag, startPoint x: 471, startPoint y: 291, endPoint x: 220, endPoint y: 309, distance: 251.7
click at [220, 309] on div "SearchWithCriteria65f20b74-b0f9-4d29-8ebf-39aaf7805530 Work Title CUANDO YA NO …" at bounding box center [425, 292] width 811 height 42
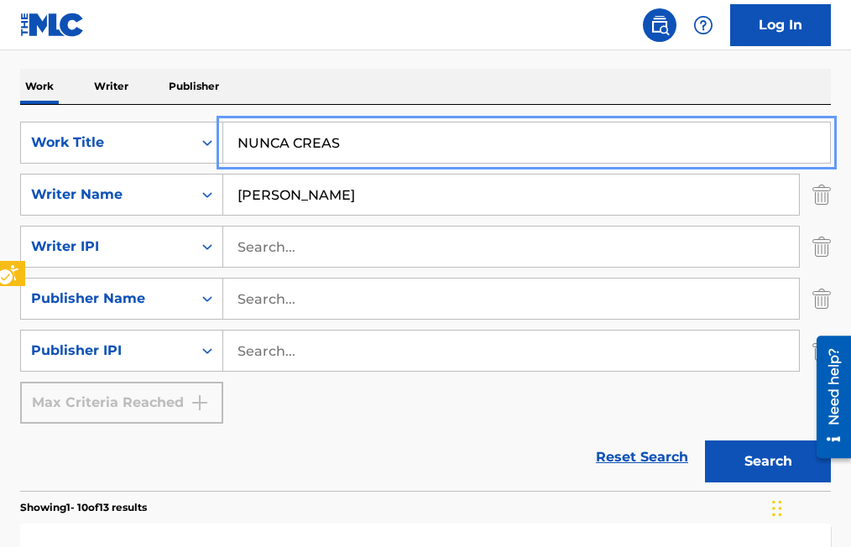
scroll to position [252, 0]
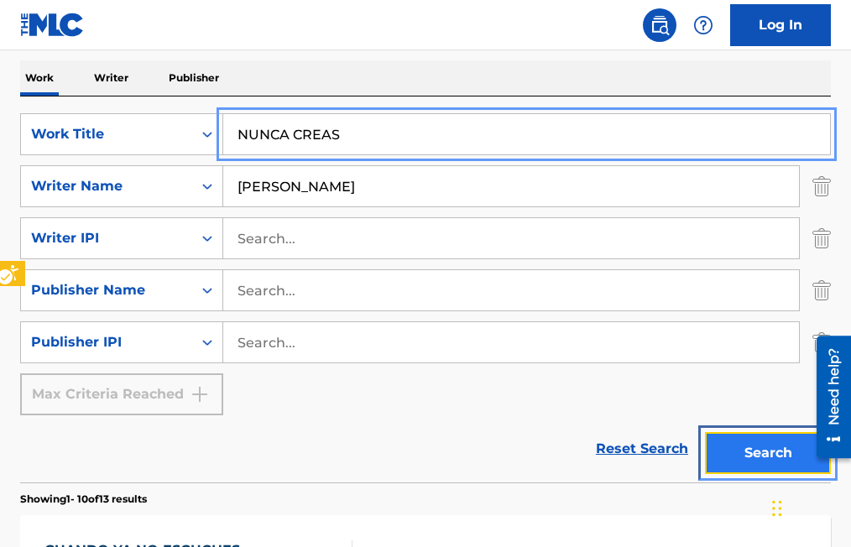
click at [757, 460] on button "Search" at bounding box center [768, 453] width 126 height 42
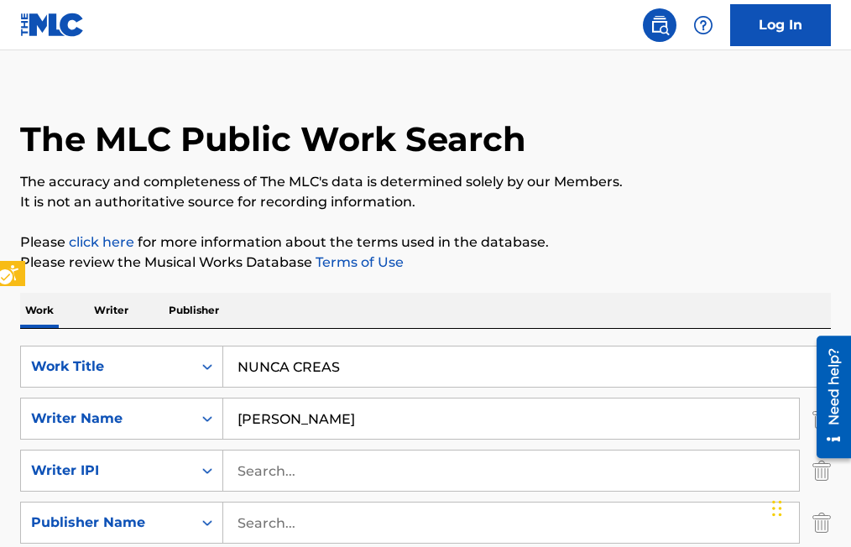
scroll to position [0, 0]
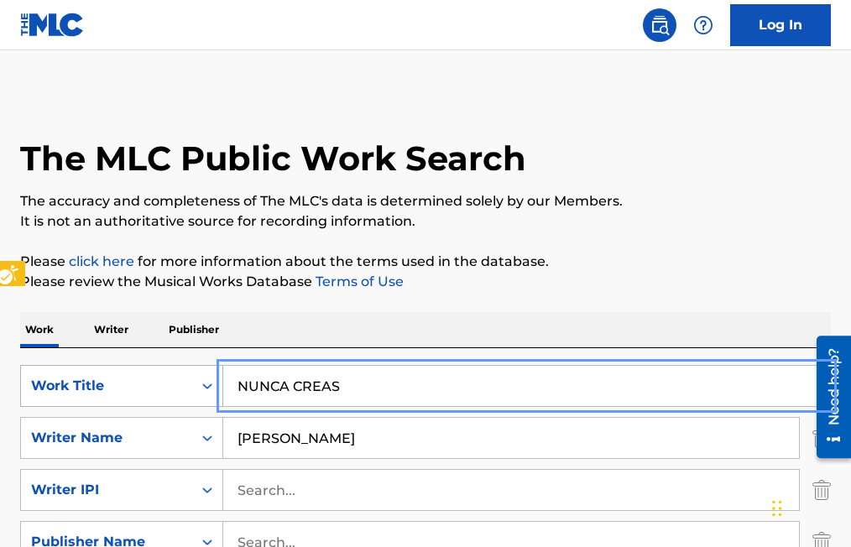
drag, startPoint x: 350, startPoint y: 393, endPoint x: 157, endPoint y: 393, distance: 193.1
click at [157, 393] on div "SearchWithCriteria65f20b74-b0f9-4d29-8ebf-39aaf7805530 Work Title NUNCA CREAS" at bounding box center [425, 386] width 811 height 42
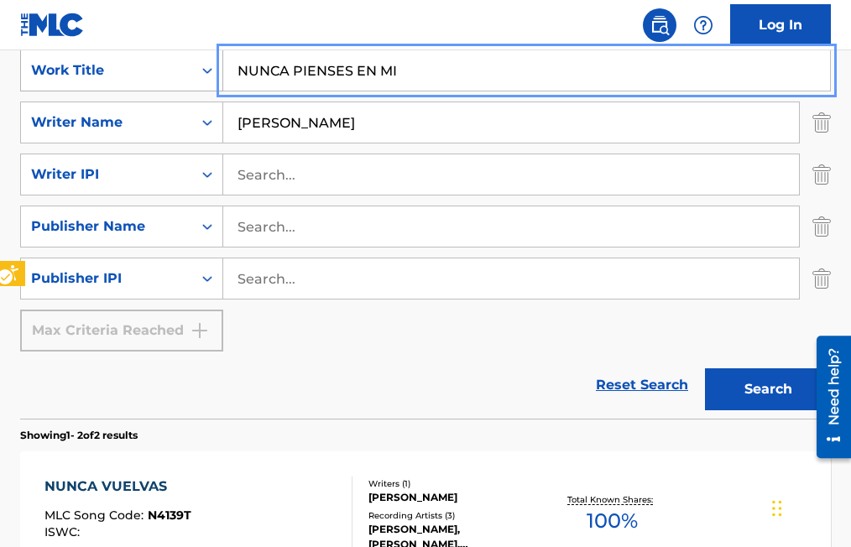
scroll to position [336, 0]
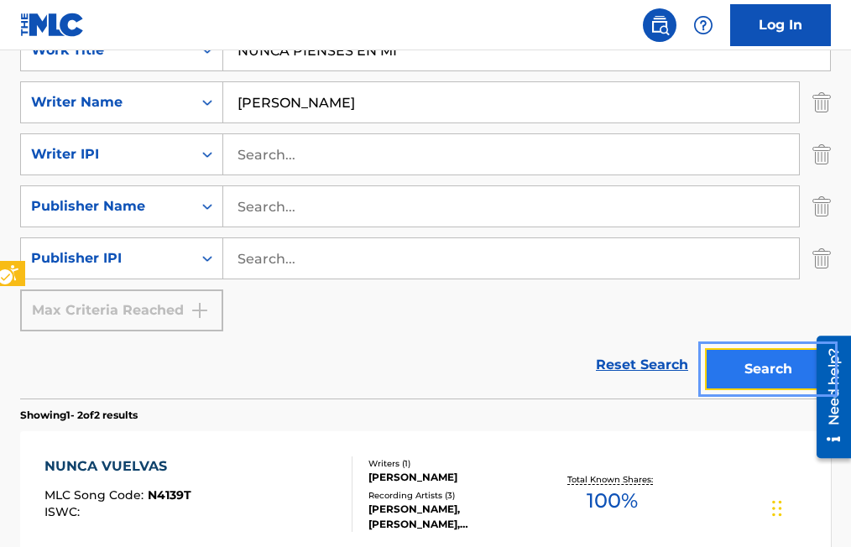
click at [758, 369] on button "Search" at bounding box center [768, 369] width 126 height 42
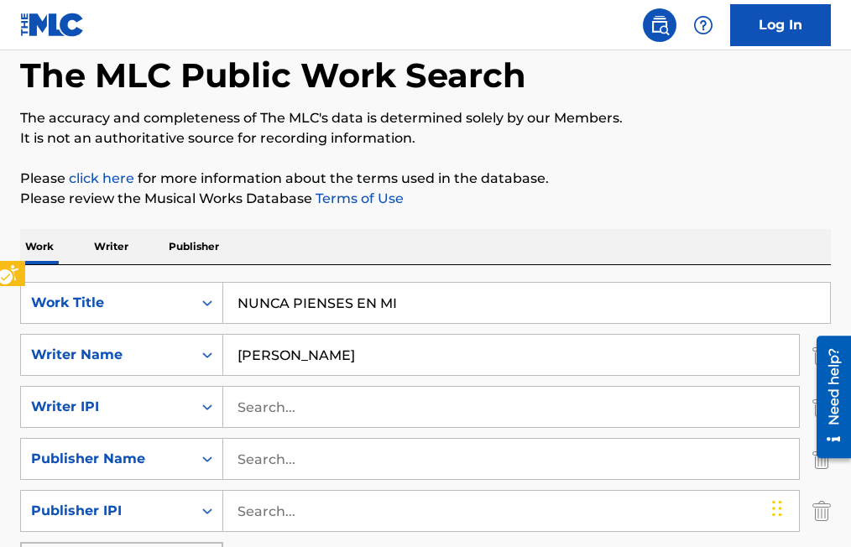
scroll to position [84, 0]
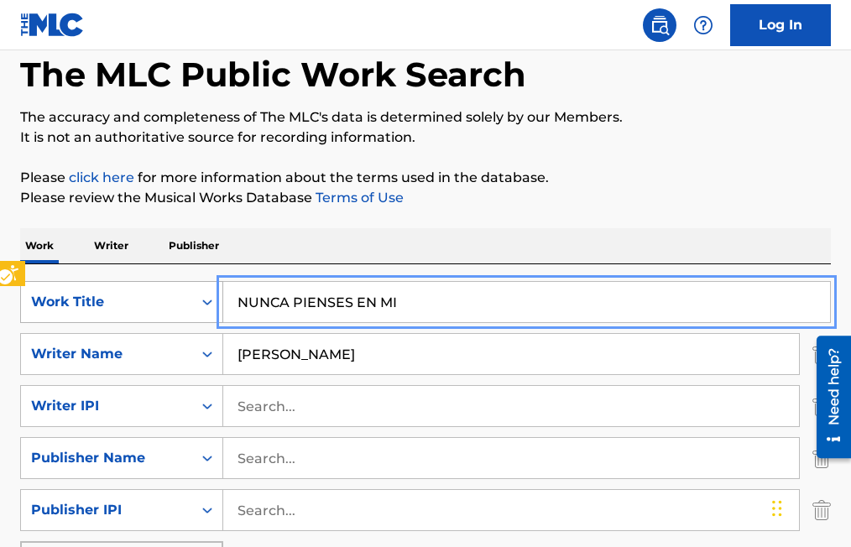
drag, startPoint x: 407, startPoint y: 302, endPoint x: 179, endPoint y: 303, distance: 228.4
click at [179, 303] on div "SearchWithCriteria65f20b74-b0f9-4d29-8ebf-39aaf7805530 Work Title NUNCA PIENSES…" at bounding box center [425, 302] width 811 height 42
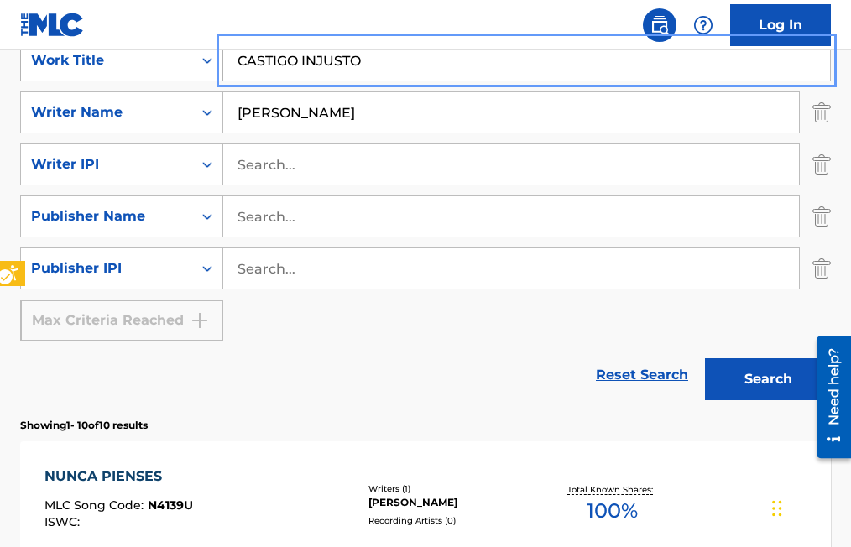
scroll to position [336, 0]
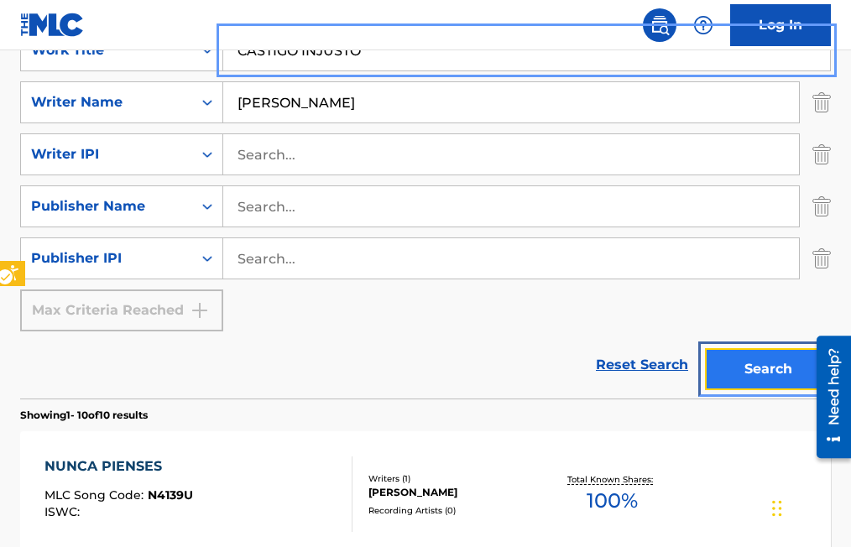
click at [797, 369] on button "Search" at bounding box center [768, 369] width 126 height 42
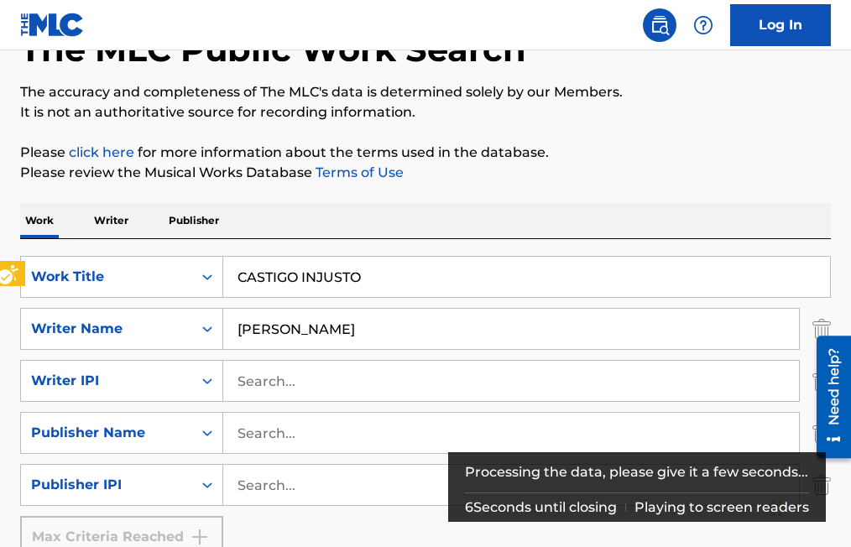
scroll to position [10, 0]
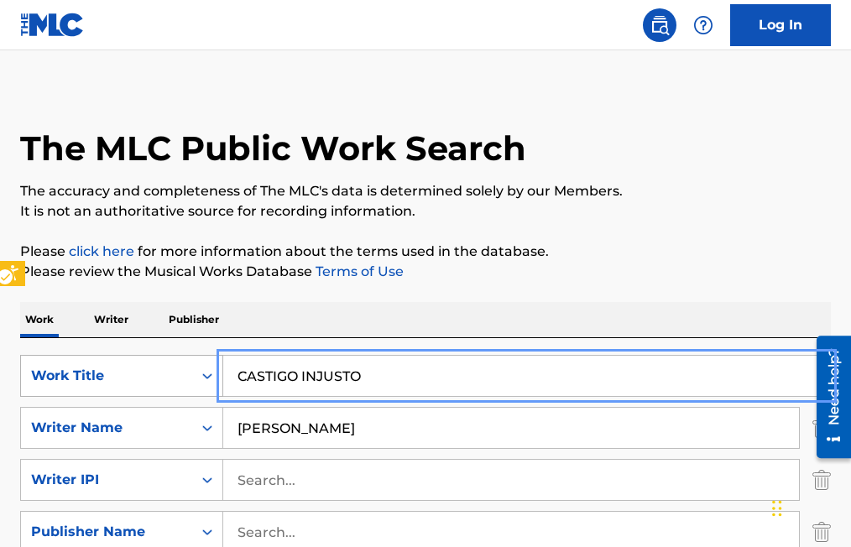
drag, startPoint x: 407, startPoint y: 374, endPoint x: 163, endPoint y: 365, distance: 244.5
click at [163, 365] on div "SearchWithCriteria65f20b74-b0f9-4d29-8ebf-39aaf7805530 Work Title CASTIGO INJUS…" at bounding box center [425, 376] width 811 height 42
type input "[PERSON_NAME]"
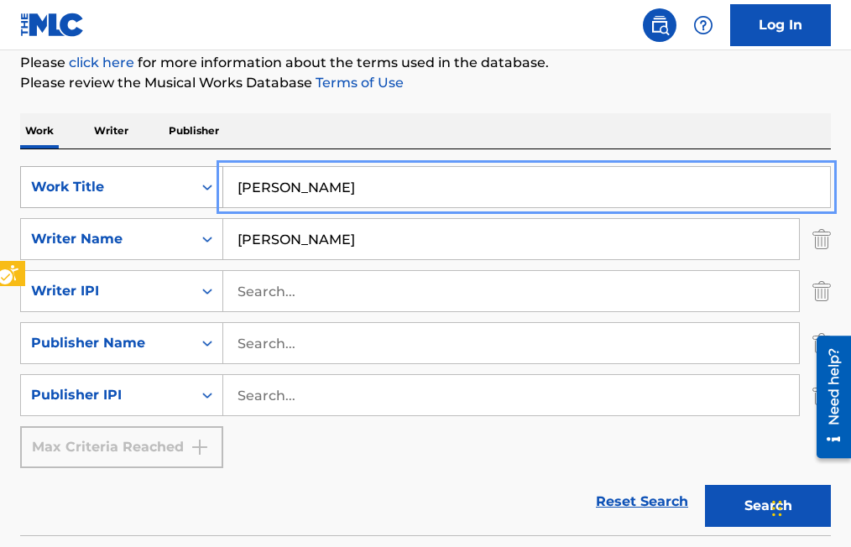
scroll to position [178, 0]
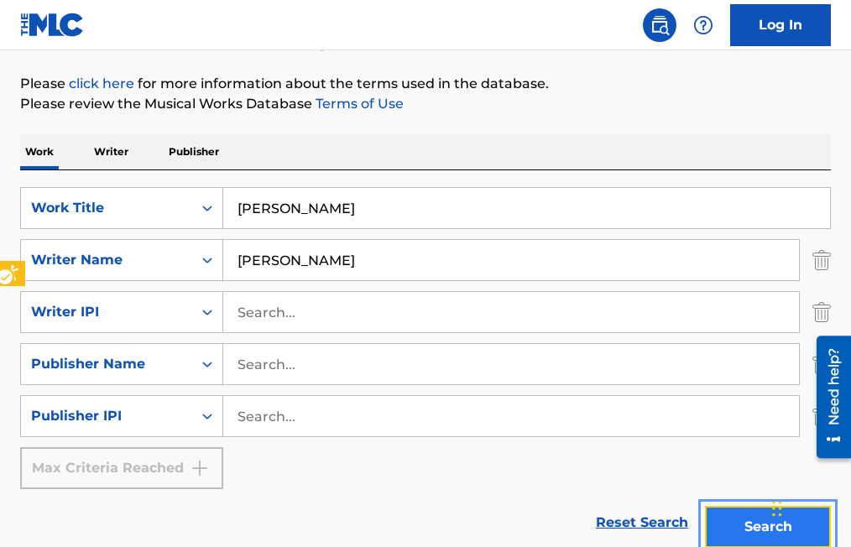
click at [744, 522] on button "Search" at bounding box center [768, 527] width 126 height 42
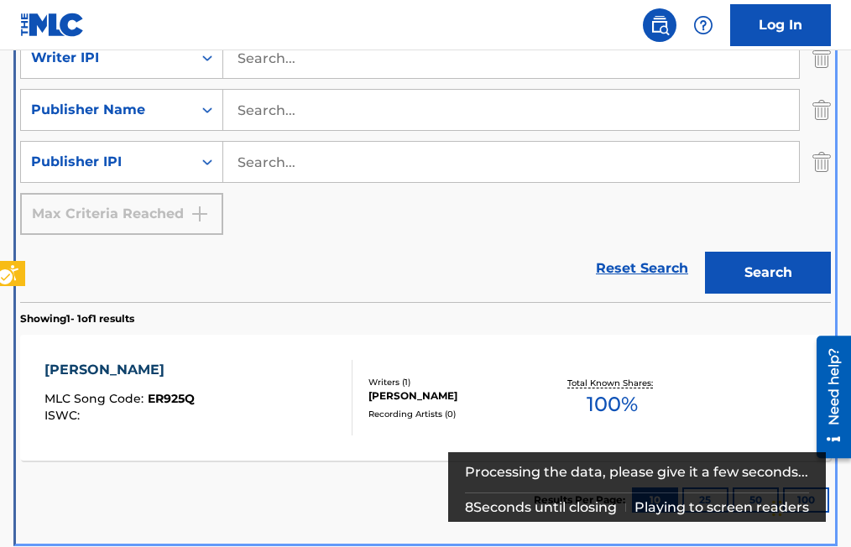
scroll to position [425, 0]
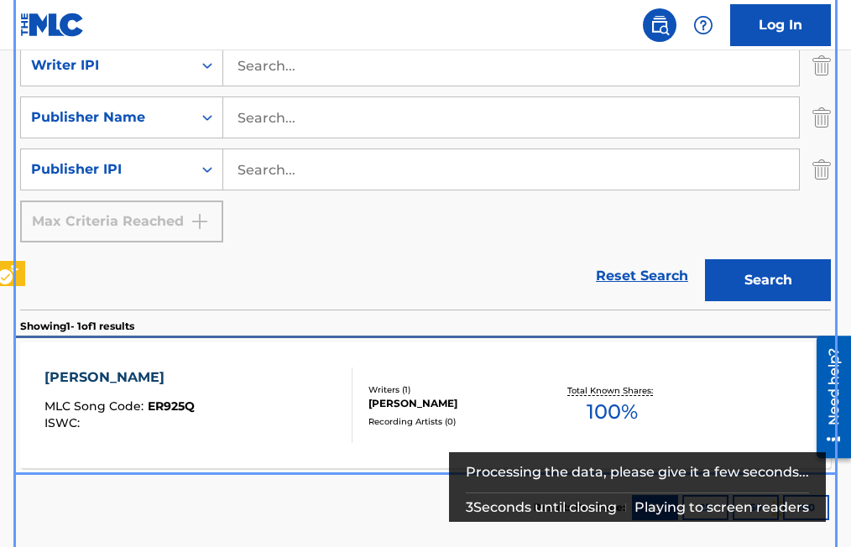
click at [170, 406] on span "ER925Q" at bounding box center [171, 406] width 47 height 15
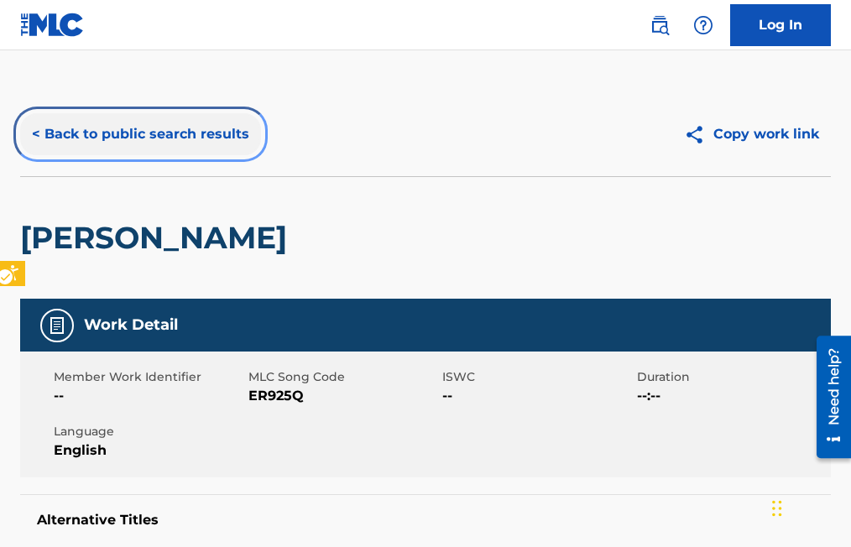
click at [35, 130] on button "< Back to public search results" at bounding box center [140, 134] width 241 height 42
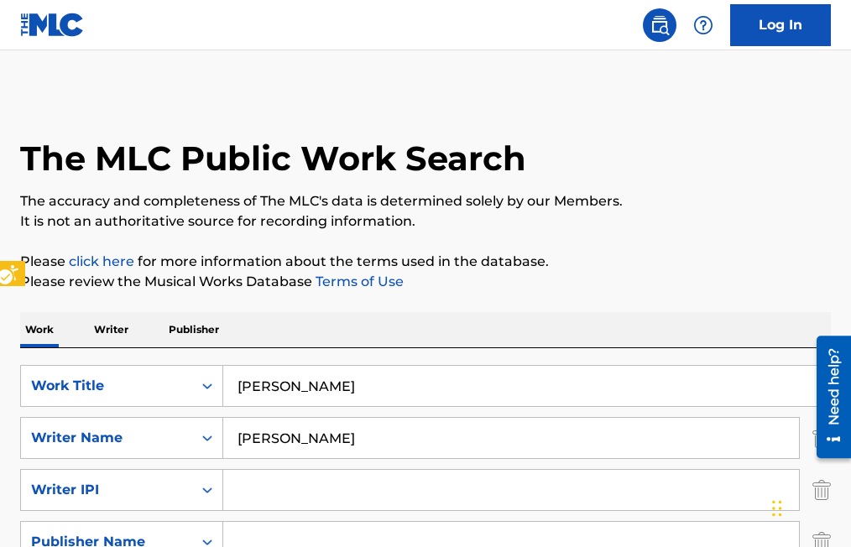
scroll to position [262, 0]
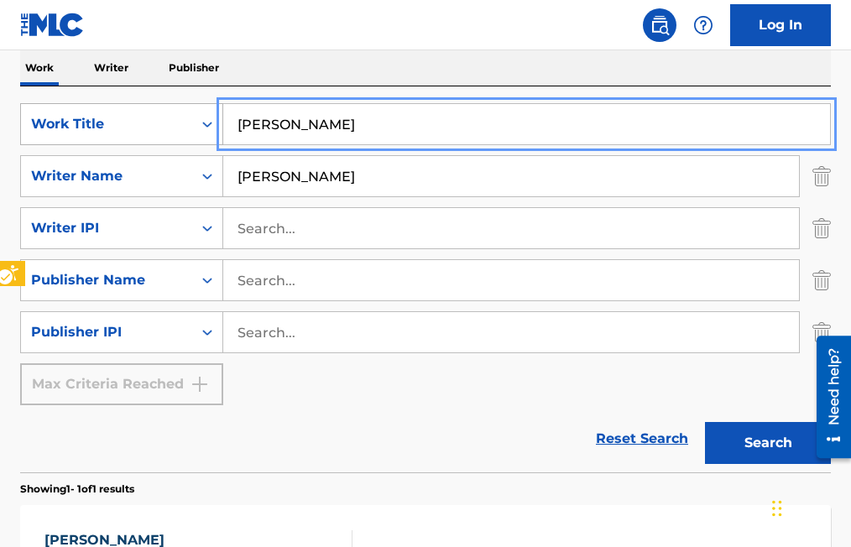
drag, startPoint x: 290, startPoint y: 124, endPoint x: 216, endPoint y: 121, distance: 74.0
type input "EN TU DIA ESPECIAL"
click at [705, 422] on button "Search" at bounding box center [768, 443] width 126 height 42
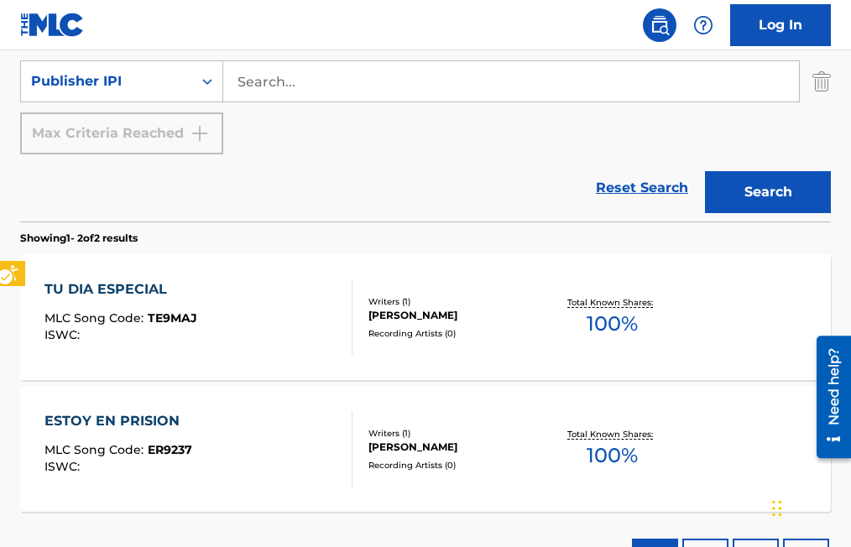
scroll to position [514, 0]
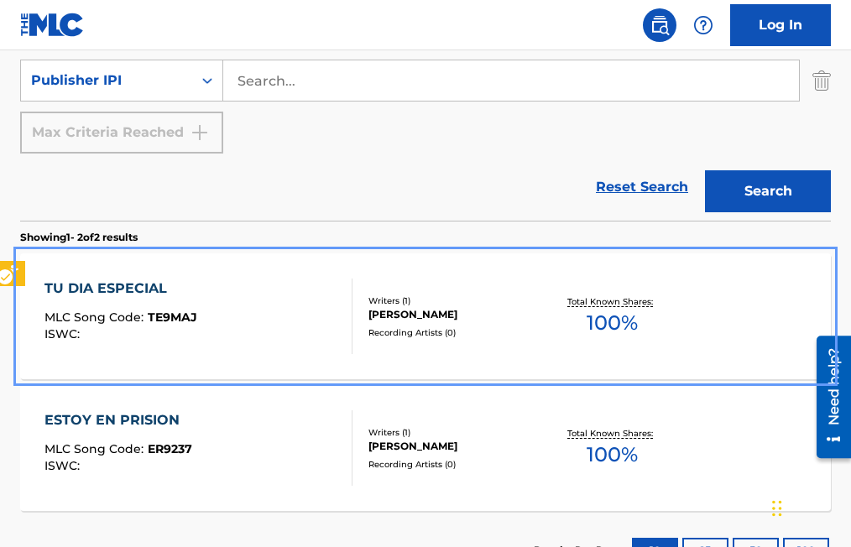
click at [177, 319] on span "TE9MAJ" at bounding box center [173, 317] width 50 height 15
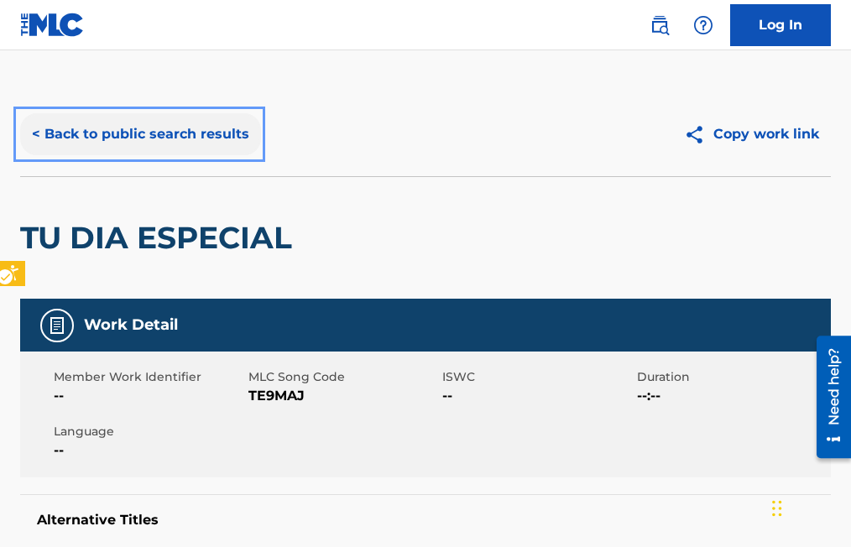
click at [38, 130] on button "< Back to public search results" at bounding box center [140, 134] width 241 height 42
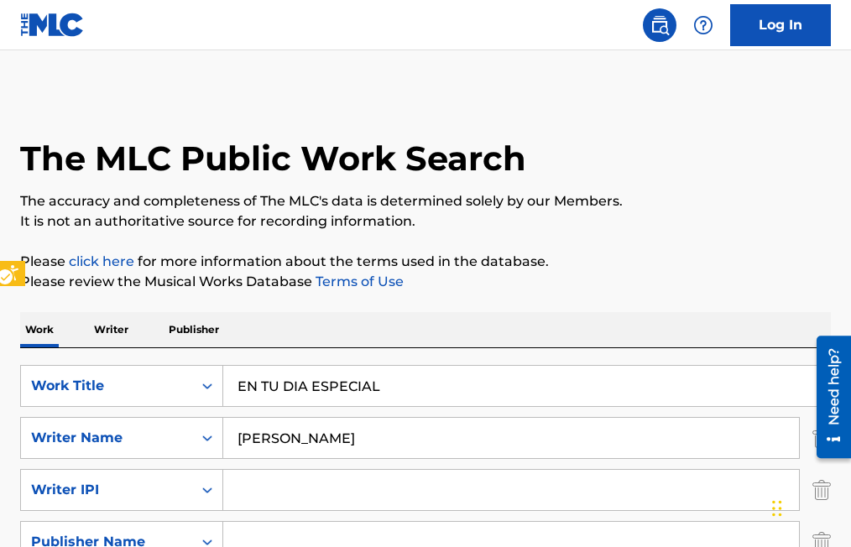
scroll to position [646, 0]
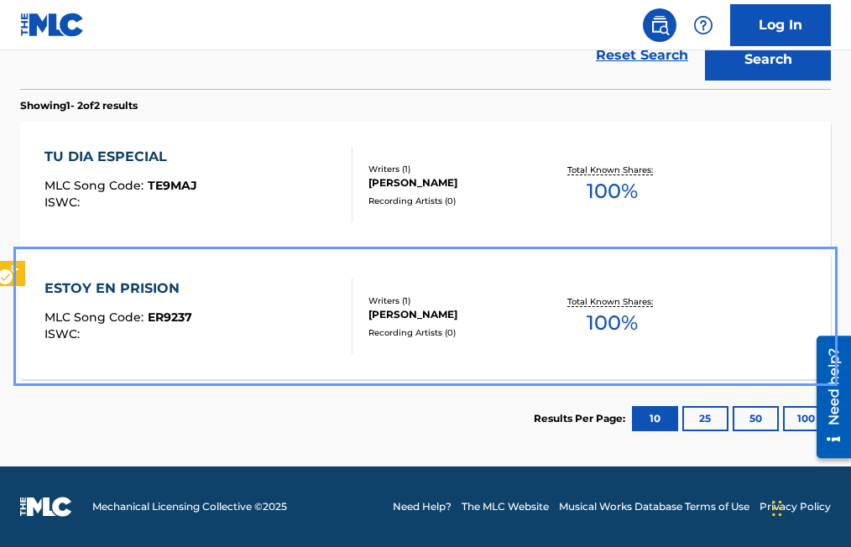
click at [167, 322] on span "ER9237" at bounding box center [170, 317] width 45 height 15
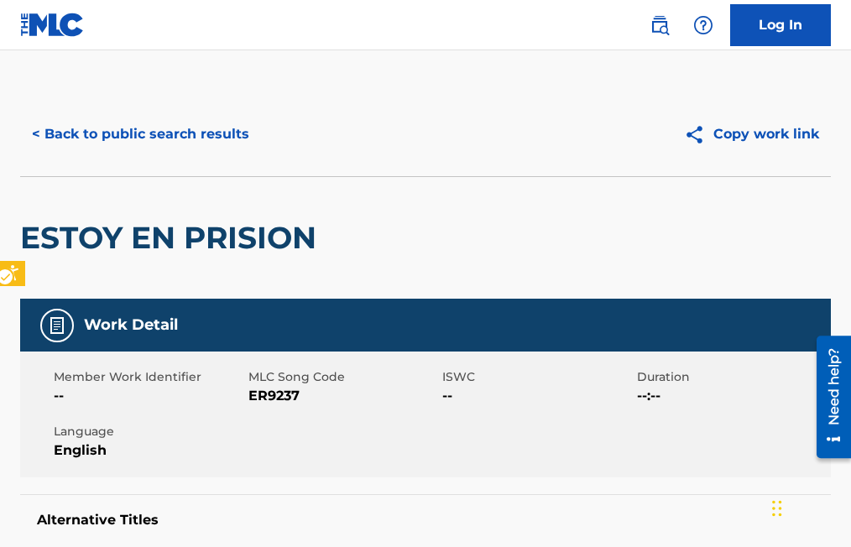
click at [167, 322] on h5 "Work Detail" at bounding box center [131, 325] width 94 height 19
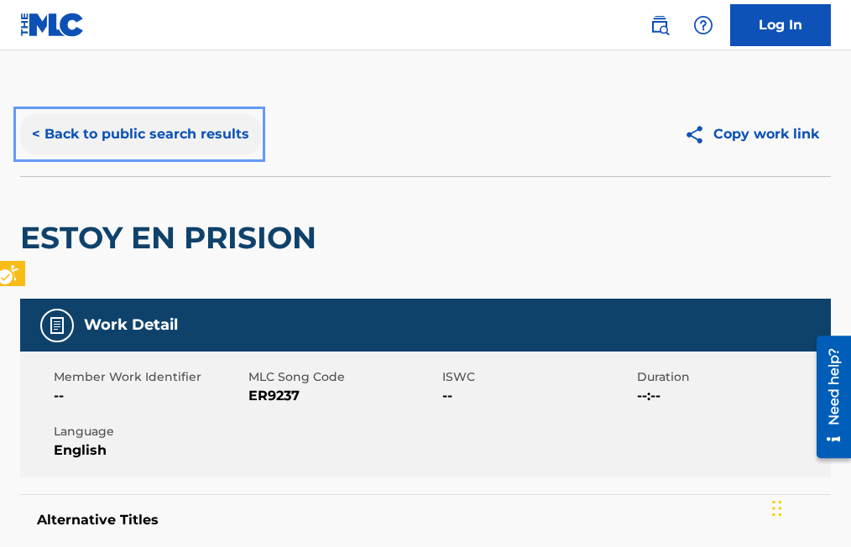
click at [39, 134] on button "< Back to public search results" at bounding box center [140, 134] width 241 height 42
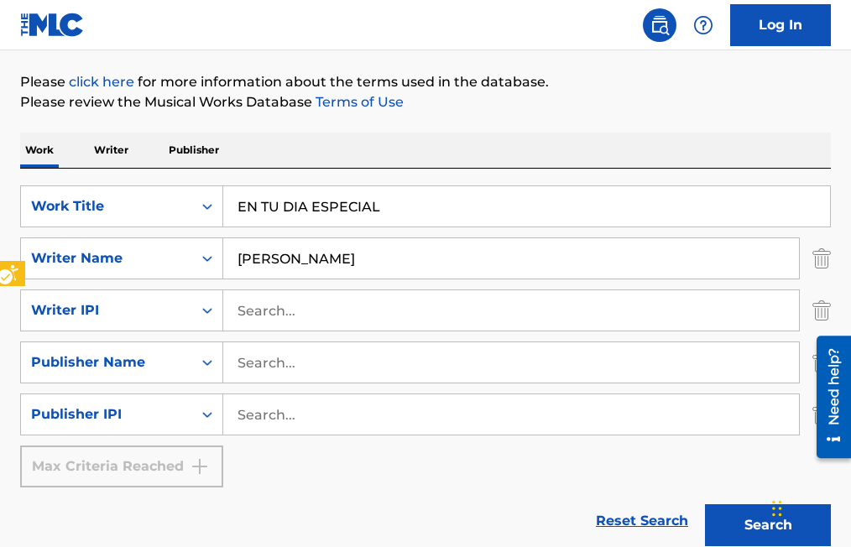
scroll to position [142, 0]
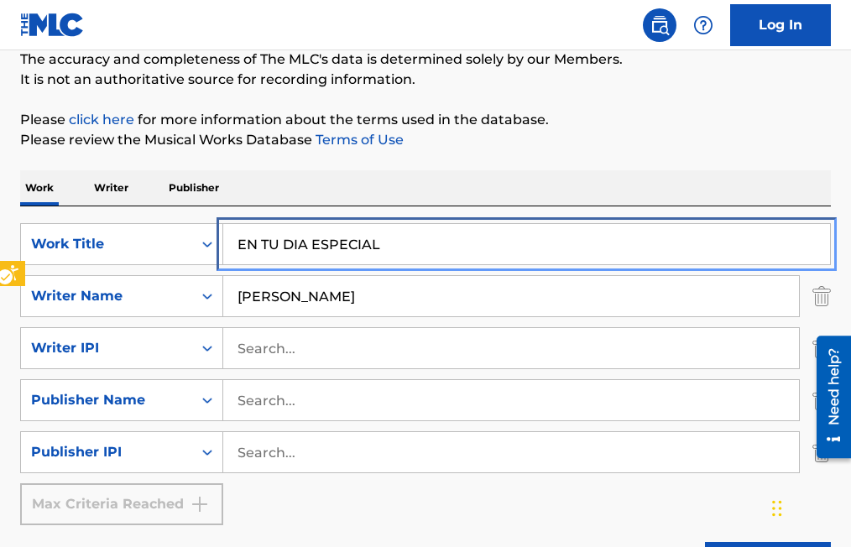
drag, startPoint x: 392, startPoint y: 243, endPoint x: 332, endPoint y: 238, distance: 60.7
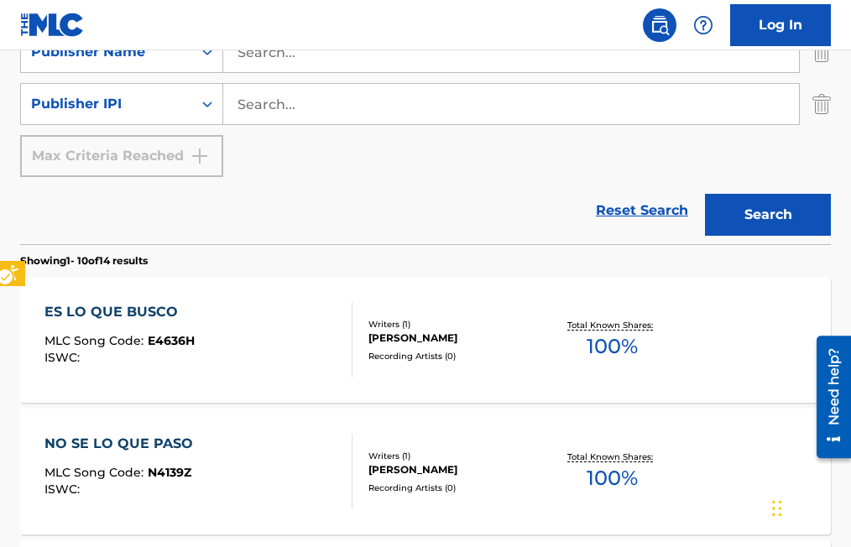
scroll to position [226, 0]
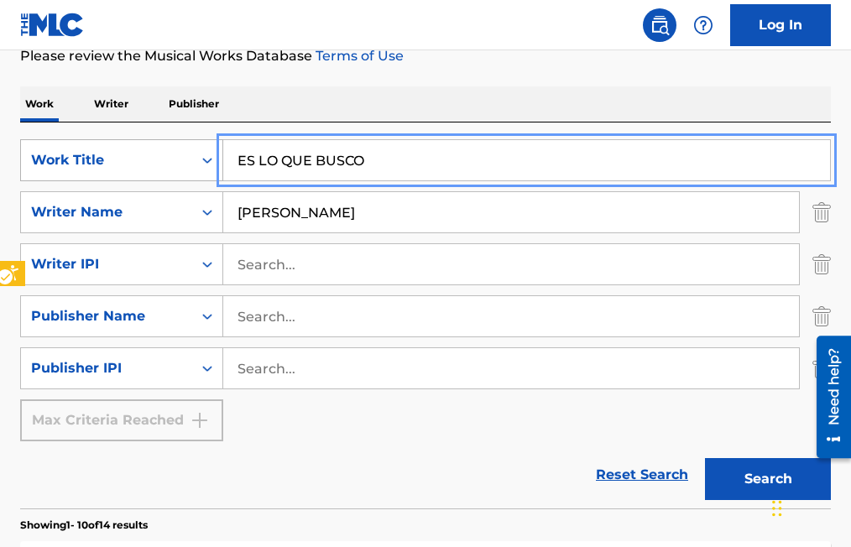
drag, startPoint x: 380, startPoint y: 158, endPoint x: 217, endPoint y: 160, distance: 162.9
click at [217, 160] on div "SearchWithCriteria65f20b74-b0f9-4d29-8ebf-39aaf7805530 Work Title ES LO QUE BUS…" at bounding box center [425, 160] width 811 height 42
type input "NO TIENE CASO YA"
click at [705, 458] on button "Search" at bounding box center [768, 479] width 126 height 42
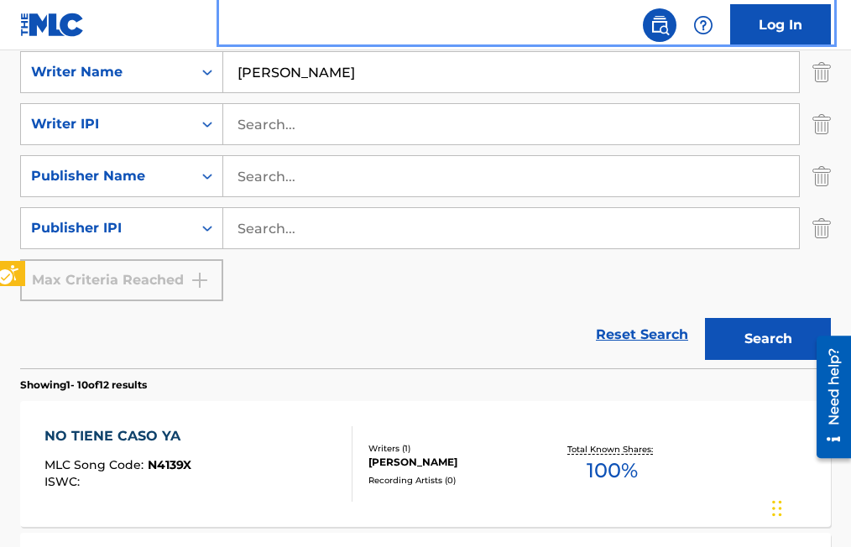
scroll to position [394, 0]
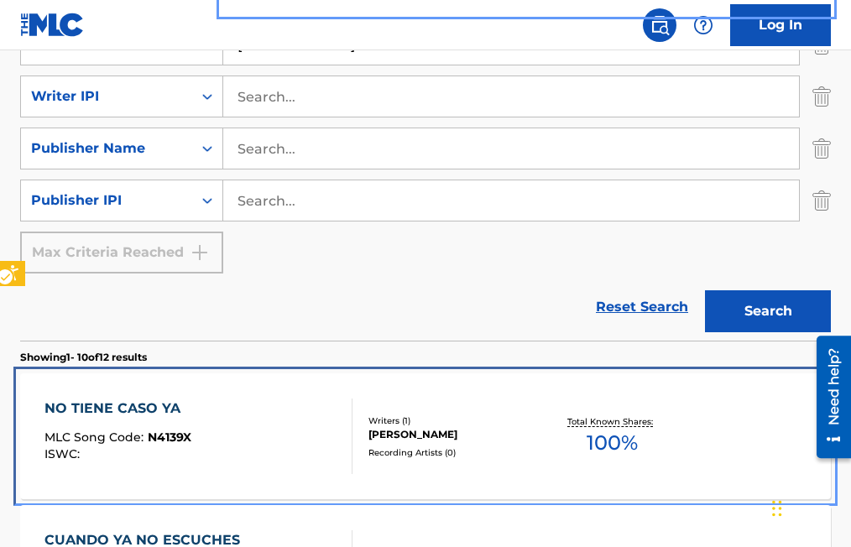
click at [169, 433] on span "N4139X" at bounding box center [170, 437] width 44 height 15
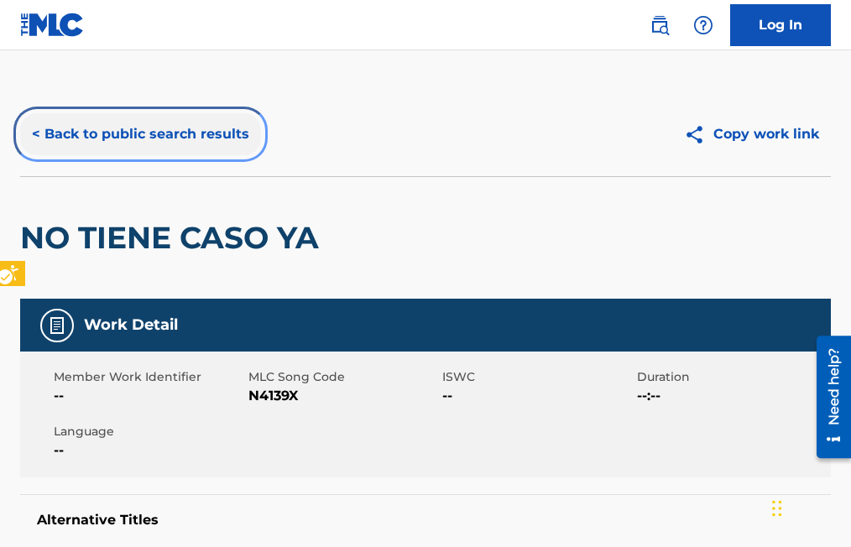
click at [35, 131] on button "< Back to public search results" at bounding box center [140, 134] width 241 height 42
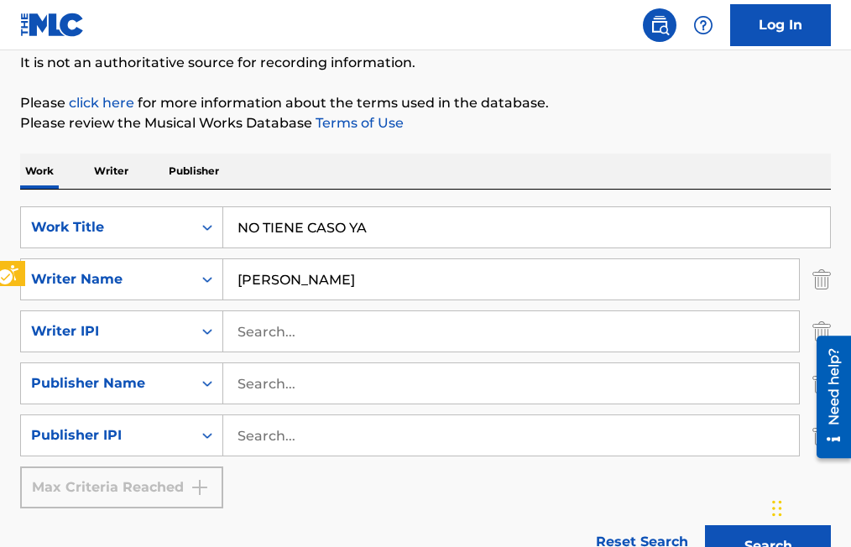
scroll to position [142, 0]
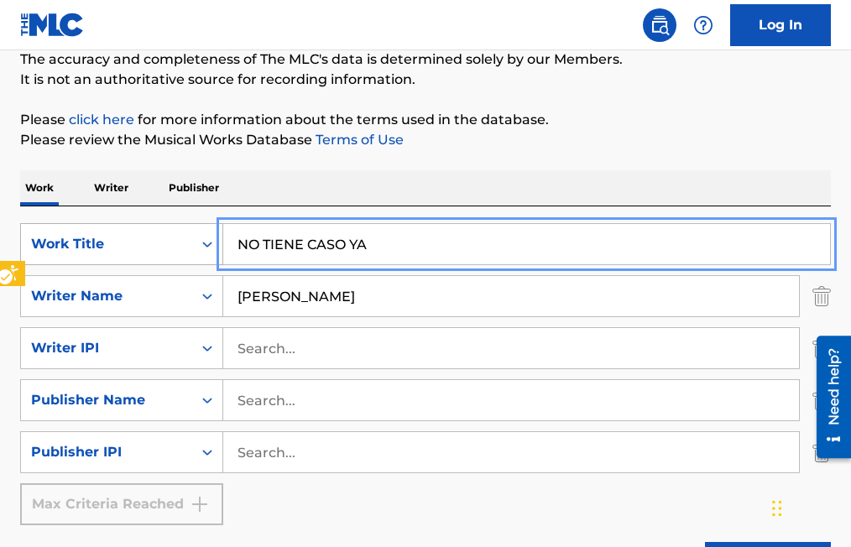
drag, startPoint x: 374, startPoint y: 242, endPoint x: 169, endPoint y: 238, distance: 204.9
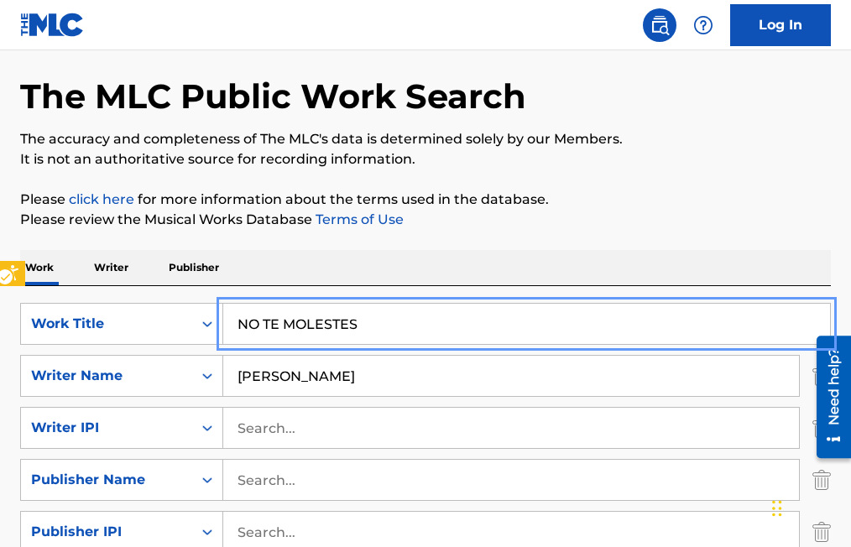
scroll to position [58, 0]
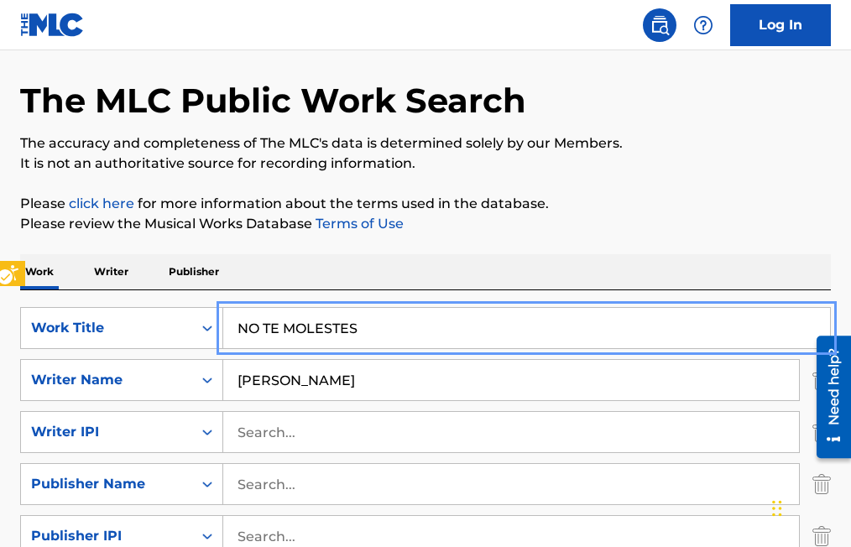
drag, startPoint x: 428, startPoint y: 322, endPoint x: 151, endPoint y: 305, distance: 277.6
click at [151, 305] on div "SearchWithCriteria65f20b74-b0f9-4d29-8ebf-39aaf7805530 Work Title NO TE MOLESTE…" at bounding box center [425, 484] width 811 height 386
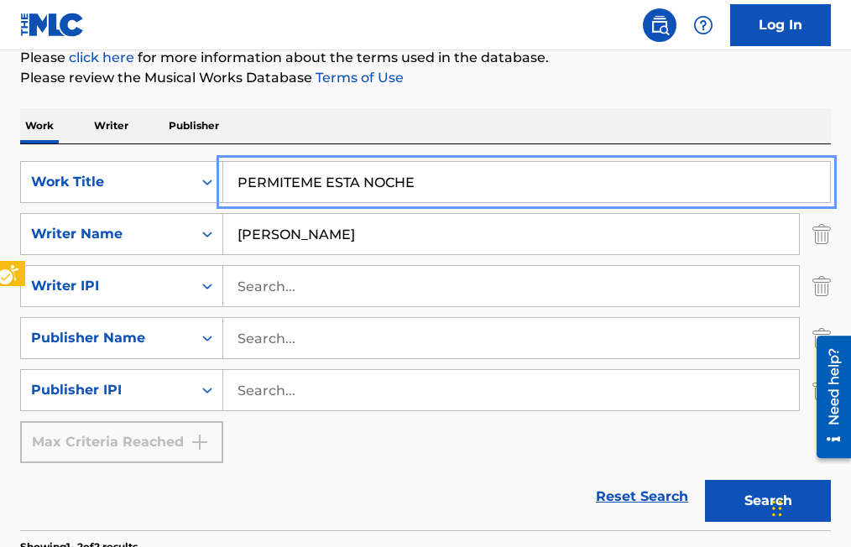
scroll to position [226, 0]
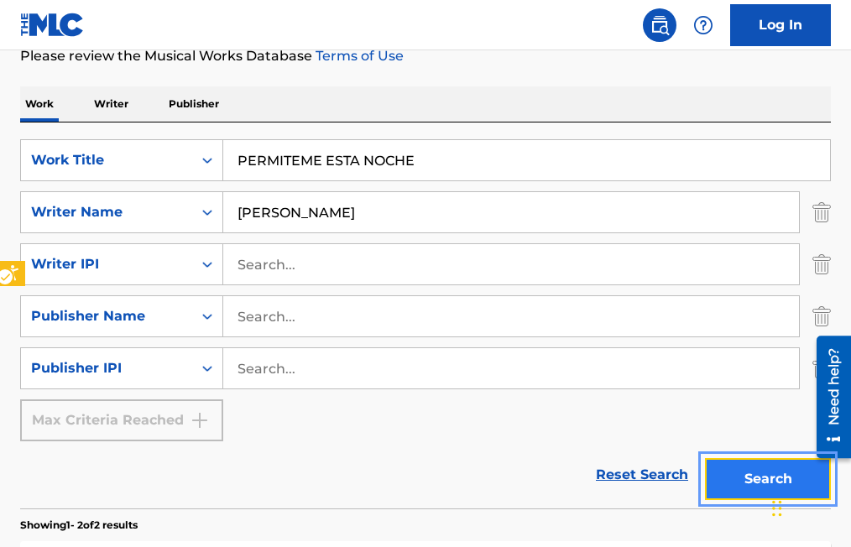
click at [738, 469] on button "Search" at bounding box center [768, 479] width 126 height 42
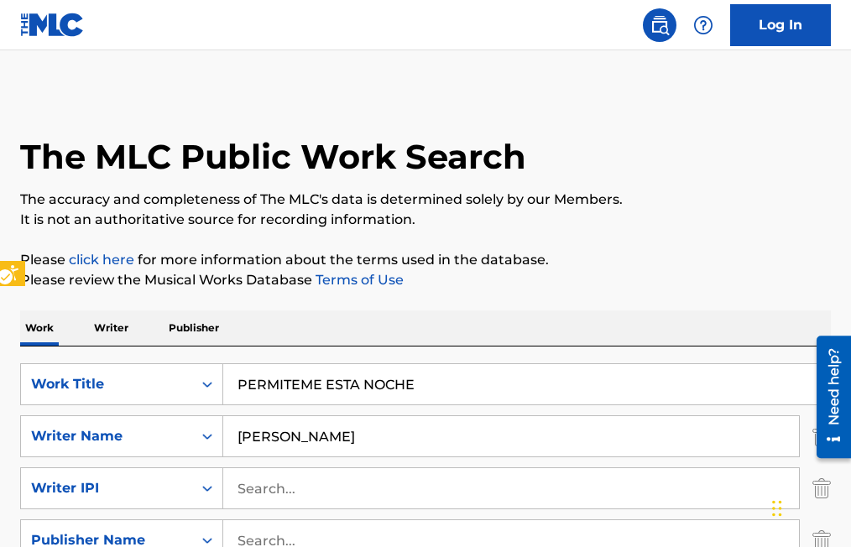
scroll to position [0, 0]
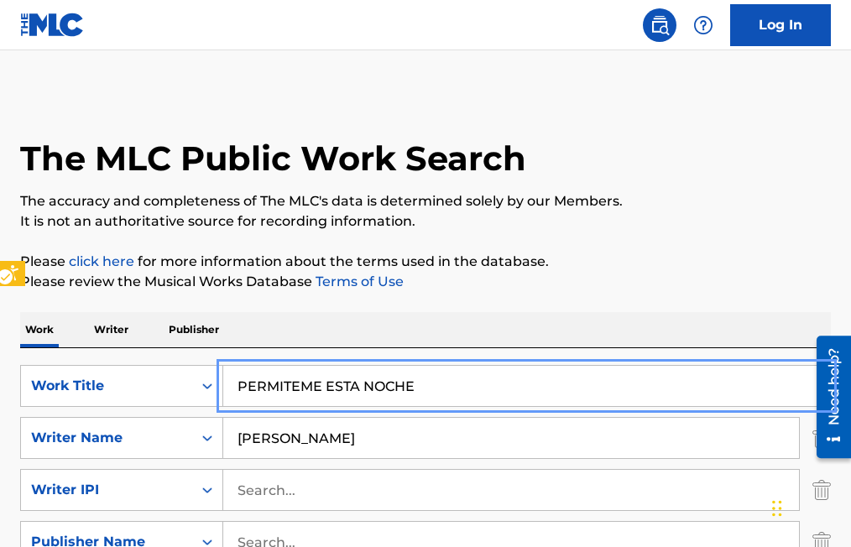
drag, startPoint x: 427, startPoint y: 380, endPoint x: 229, endPoint y: 381, distance: 197.3
click at [229, 381] on input "PERMITEME ESTA NOCHE" at bounding box center [526, 386] width 607 height 40
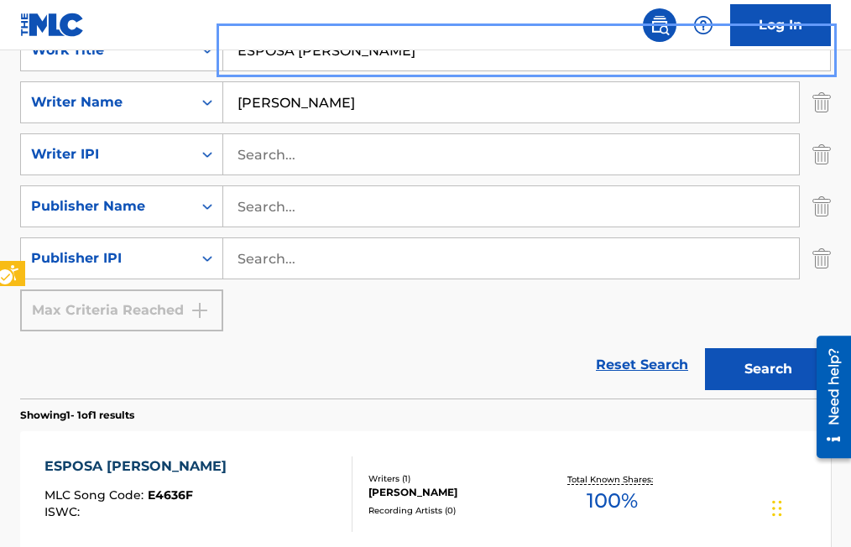
scroll to position [252, 0]
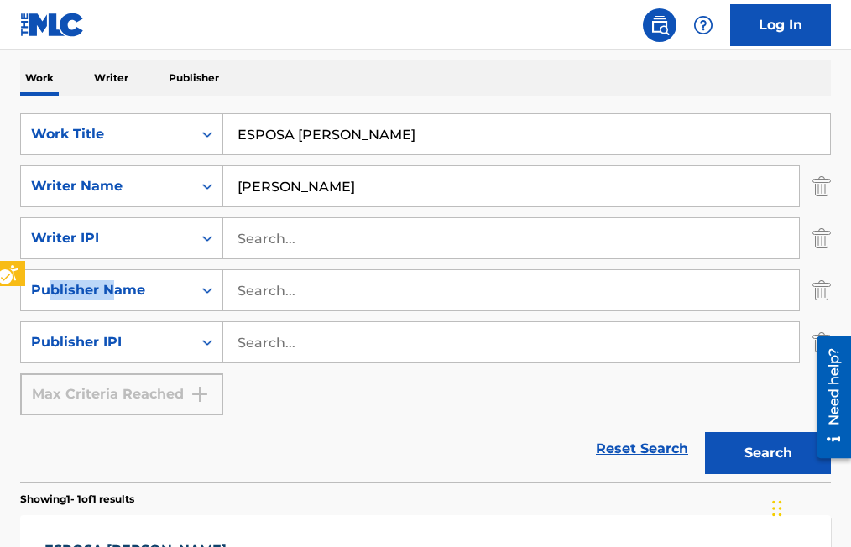
drag, startPoint x: 107, startPoint y: 268, endPoint x: 55, endPoint y: 267, distance: 52.9
click at [55, 267] on div "SearchWithCriteria65f20b74-b0f9-4d29-8ebf-39aaf7805530 Work Title ESPOSA MIA Se…" at bounding box center [425, 264] width 811 height 302
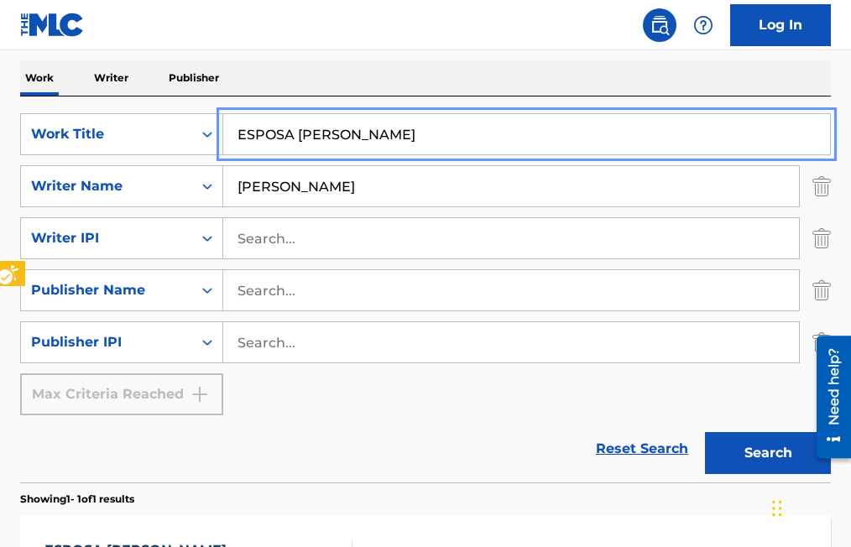
drag, startPoint x: 329, startPoint y: 127, endPoint x: 228, endPoint y: 128, distance: 100.8
click at [228, 128] on input "ESPOSA [PERSON_NAME]" at bounding box center [526, 134] width 607 height 40
click at [705, 432] on button "Search" at bounding box center [768, 453] width 126 height 42
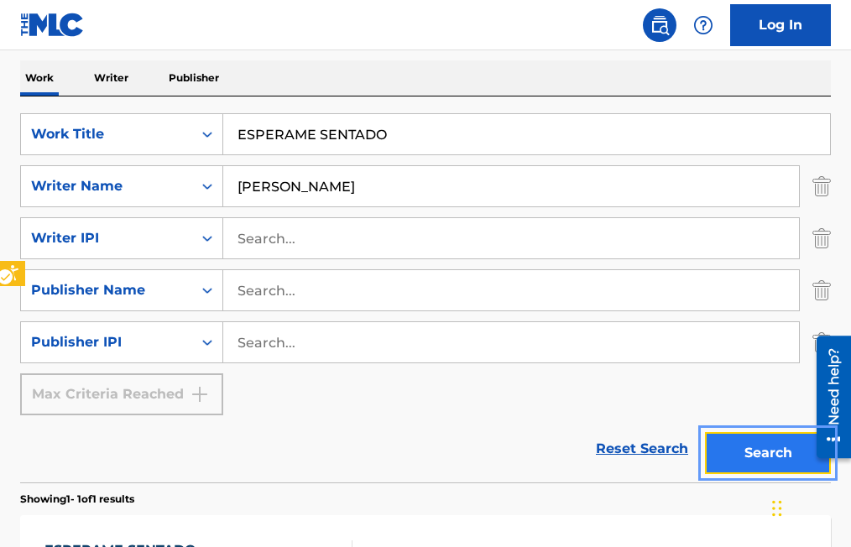
click at [770, 458] on button "Search" at bounding box center [768, 453] width 126 height 42
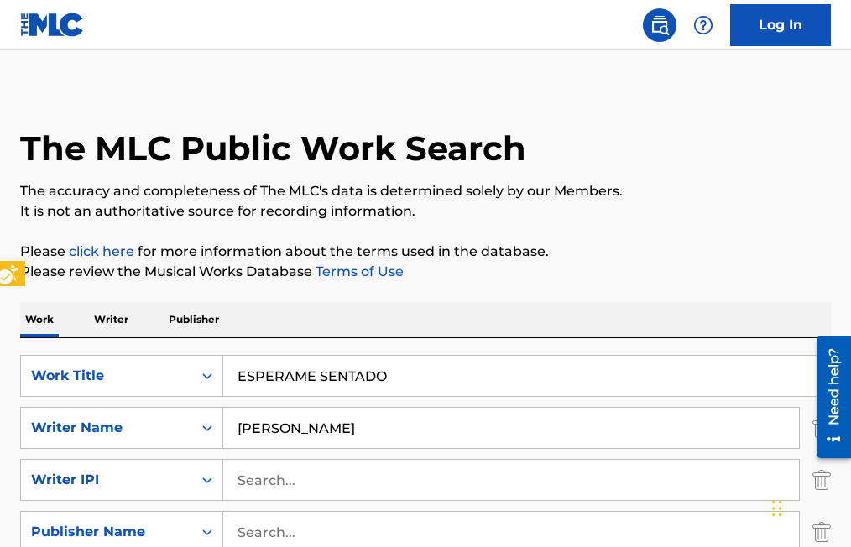
scroll to position [0, 0]
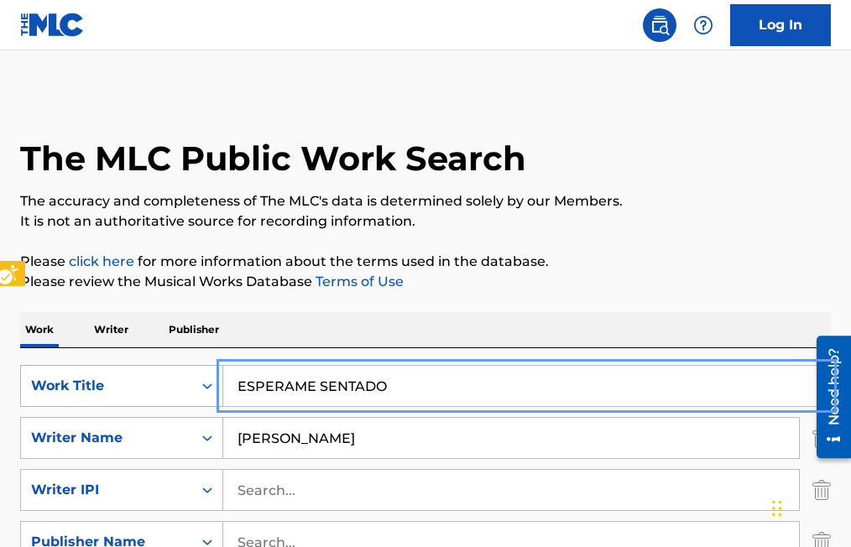
drag, startPoint x: 387, startPoint y: 383, endPoint x: 177, endPoint y: 373, distance: 210.2
click at [177, 373] on div "SearchWithCriteria65f20b74-b0f9-4d29-8ebf-39aaf7805530 Work Title ESPERAME SENT…" at bounding box center [425, 386] width 811 height 42
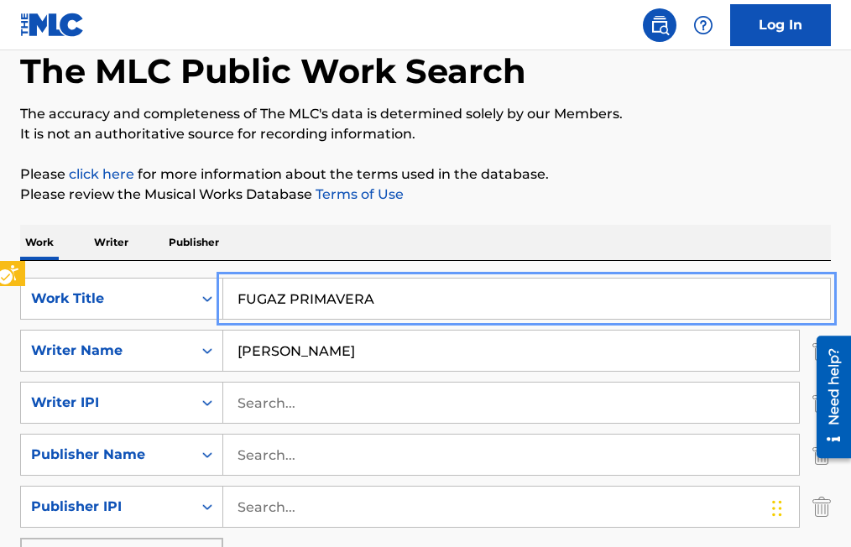
scroll to position [84, 0]
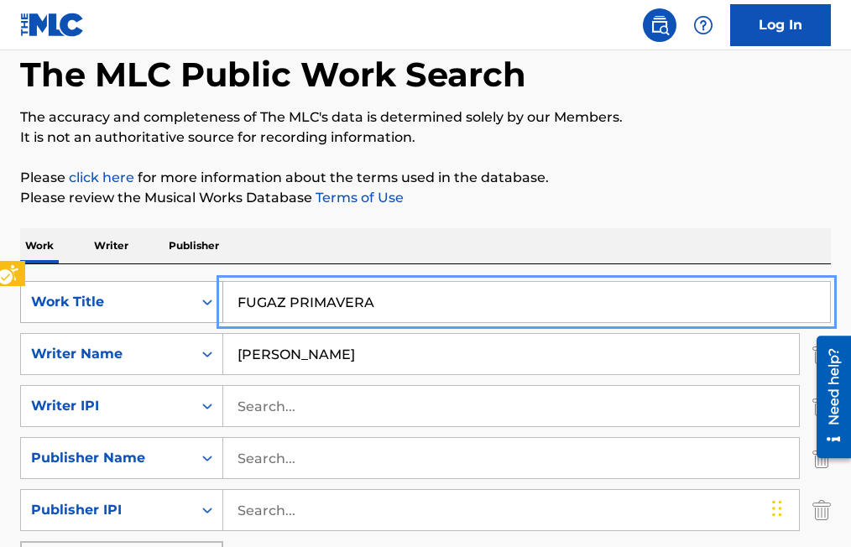
drag, startPoint x: 395, startPoint y: 300, endPoint x: 203, endPoint y: 307, distance: 191.6
click at [203, 307] on div "SearchWithCriteria65f20b74-b0f9-4d29-8ebf-39aaf7805530 Work Title FUGAZ PRIMAVE…" at bounding box center [425, 302] width 811 height 42
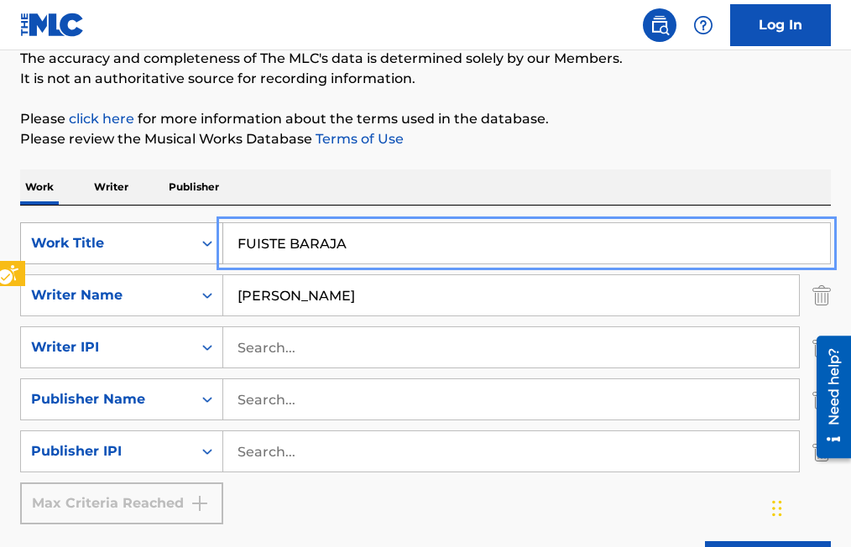
scroll to position [252, 0]
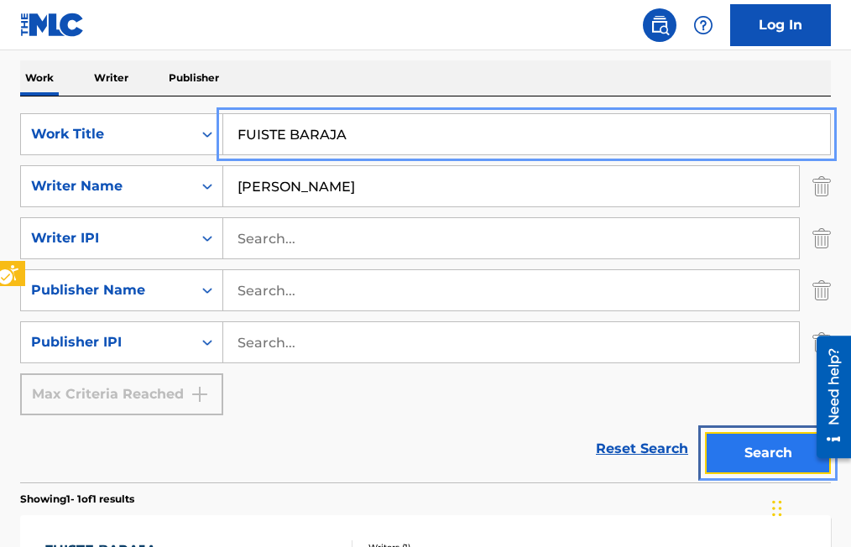
click at [768, 456] on button "Search" at bounding box center [768, 453] width 126 height 42
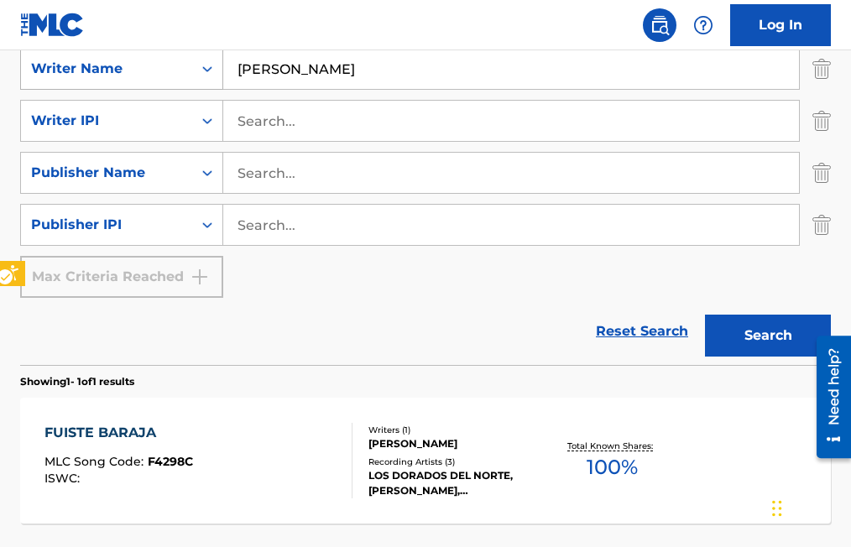
scroll to position [0, 0]
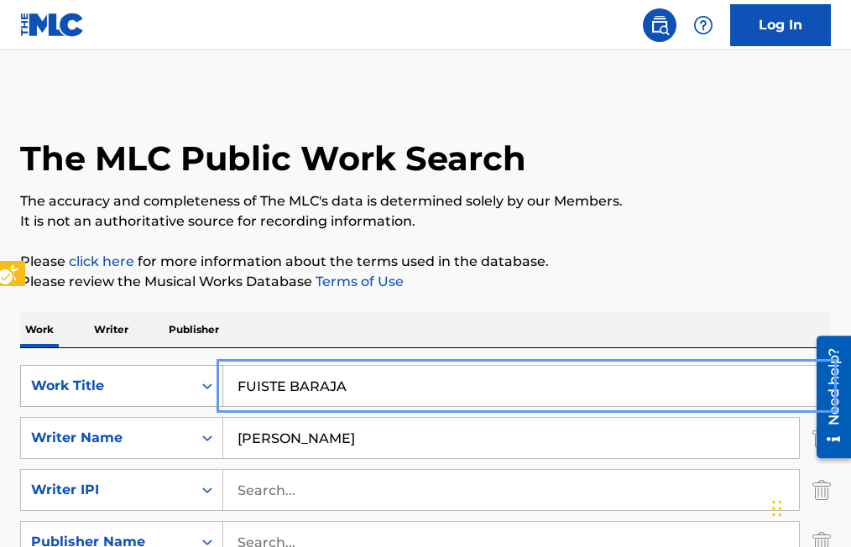
drag, startPoint x: 374, startPoint y: 379, endPoint x: 154, endPoint y: 406, distance: 222.6
click at [159, 400] on div "SearchWithCriteria65f20b74-b0f9-4d29-8ebf-39aaf7805530 Work Title FUISTE BARAJA" at bounding box center [425, 386] width 811 height 42
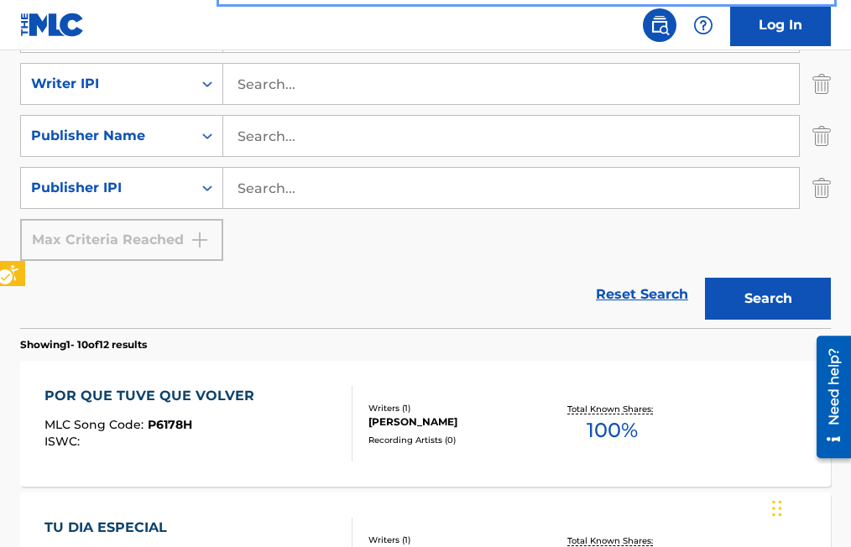
scroll to position [420, 0]
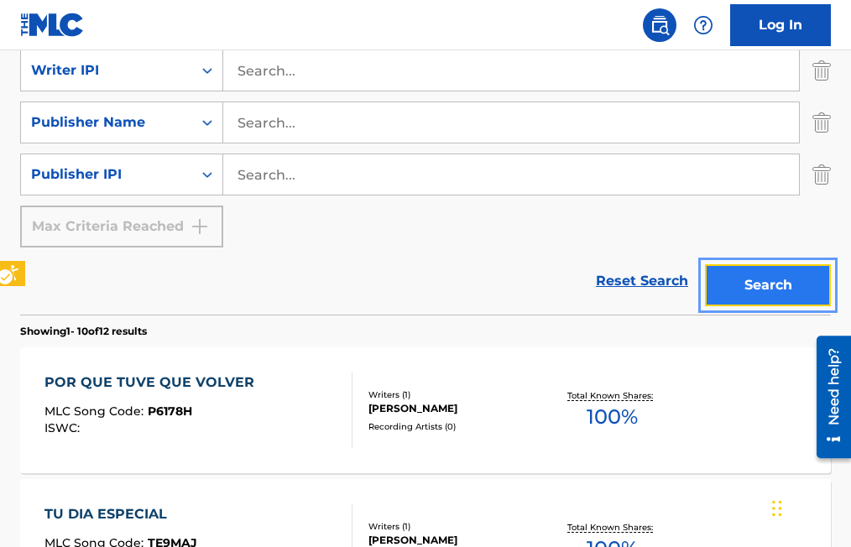
click at [768, 287] on button "Search" at bounding box center [768, 285] width 126 height 42
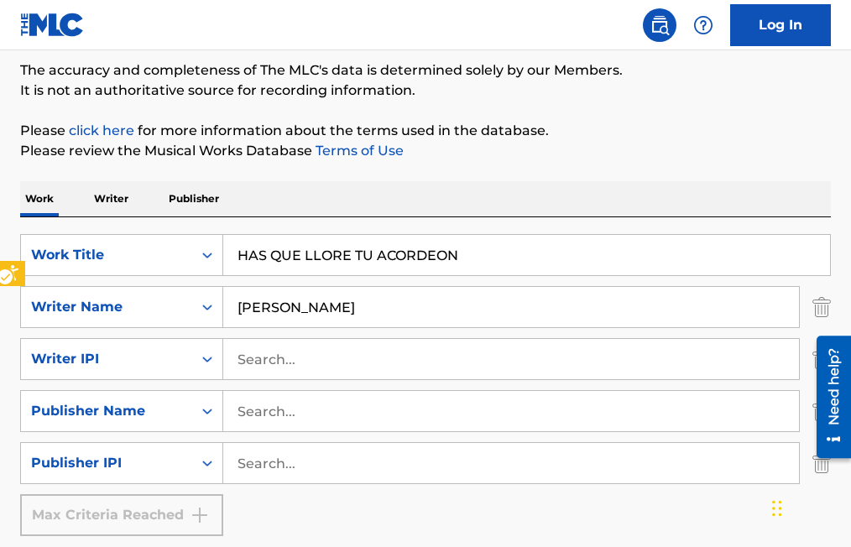
scroll to position [113, 0]
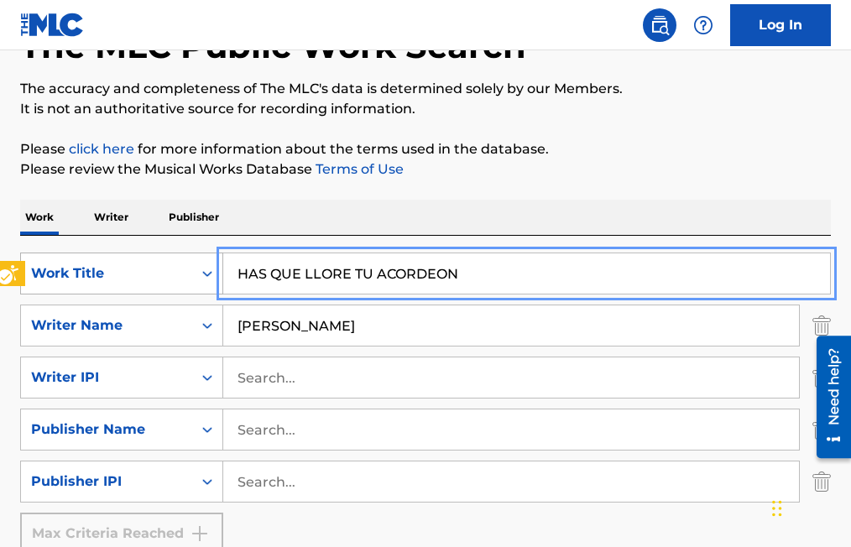
drag, startPoint x: 475, startPoint y: 271, endPoint x: 185, endPoint y: 283, distance: 290.8
click at [185, 283] on div "SearchWithCriteria65f20b74-b0f9-4d29-8ebf-39aaf7805530 Work Title HAS QUE LLORE…" at bounding box center [425, 274] width 811 height 42
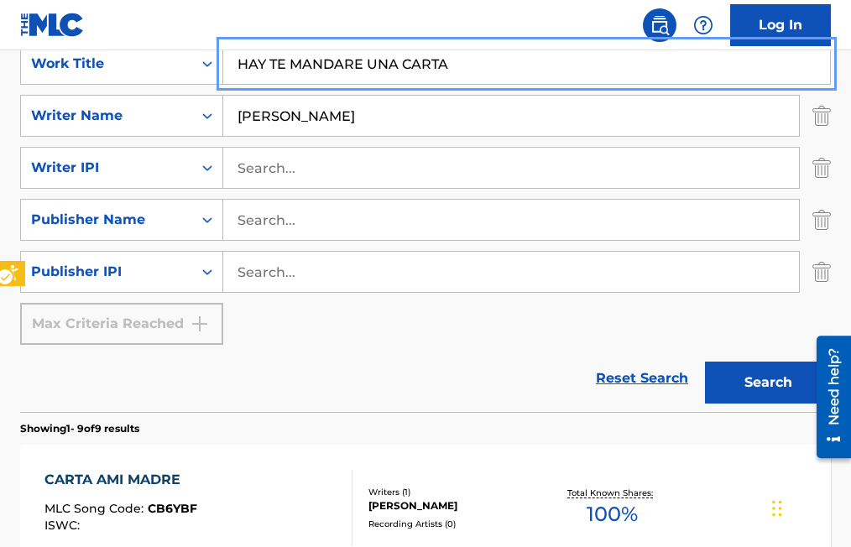
scroll to position [364, 0]
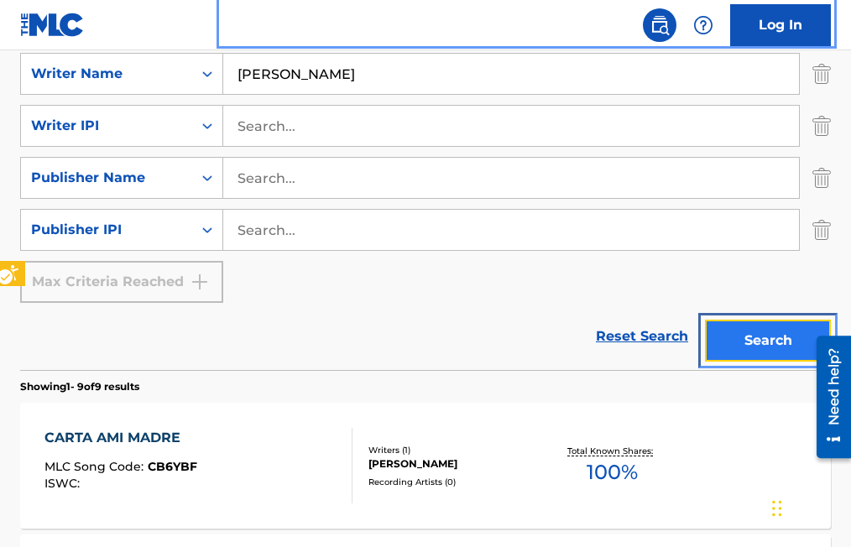
click at [778, 339] on button "Search" at bounding box center [768, 341] width 126 height 42
click at [764, 335] on button "Search" at bounding box center [768, 341] width 126 height 42
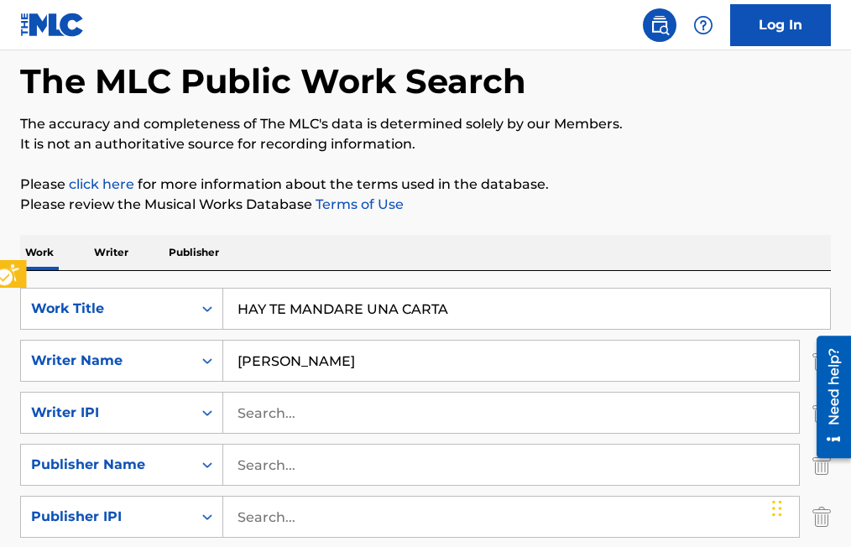
scroll to position [57, 0]
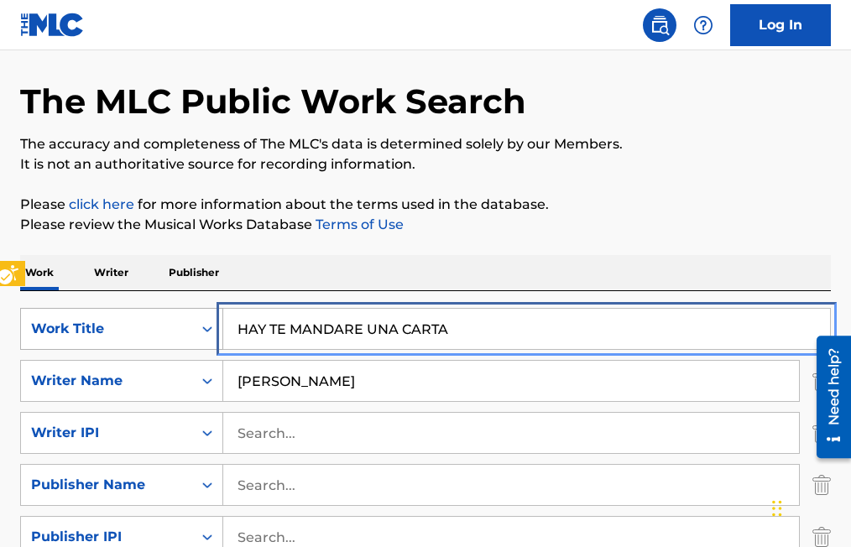
drag, startPoint x: 467, startPoint y: 333, endPoint x: 147, endPoint y: 334, distance: 319.9
click at [145, 334] on div "SearchWithCriteria65f20b74-b0f9-4d29-8ebf-39aaf7805530 Work Title HAY TE MANDAR…" at bounding box center [425, 329] width 811 height 42
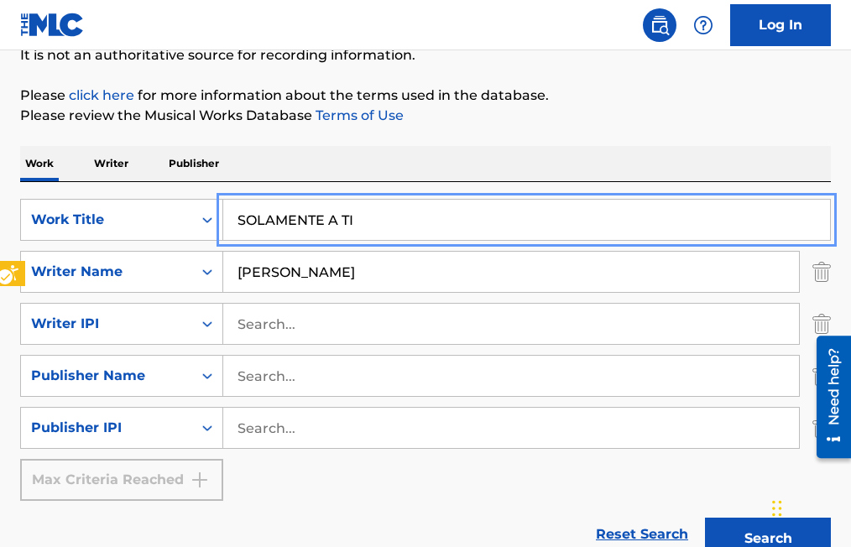
scroll to position [168, 0]
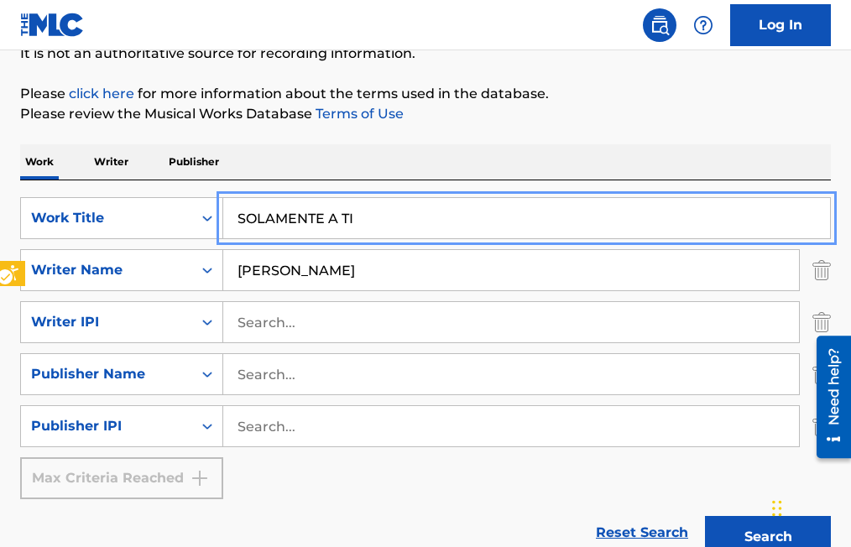
type input "SOLAMENTE A TI"
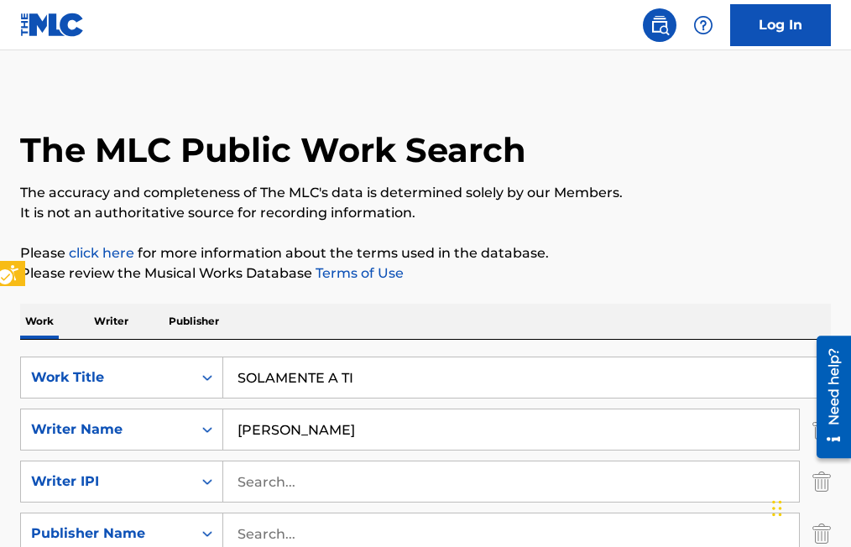
scroll to position [0, 0]
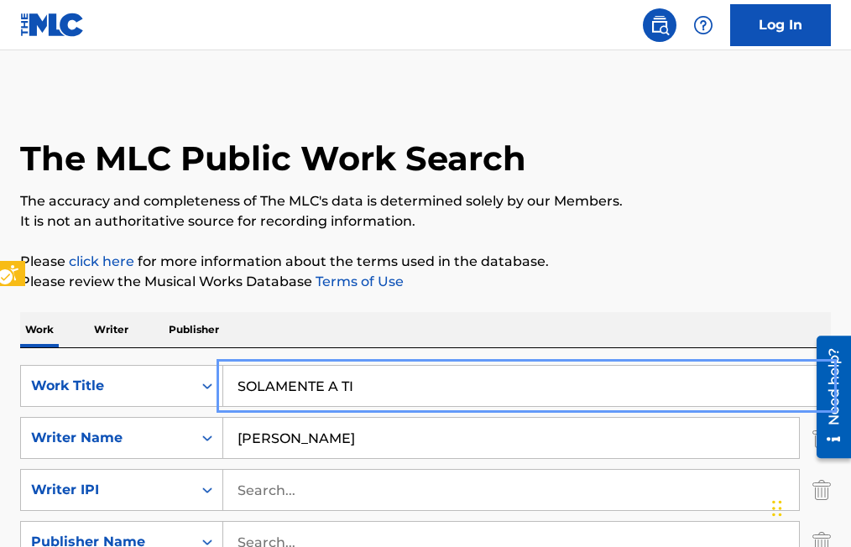
drag, startPoint x: 359, startPoint y: 376, endPoint x: 415, endPoint y: 405, distance: 63.1
click at [359, 376] on input "SOLAMENTE A TI" at bounding box center [526, 386] width 607 height 40
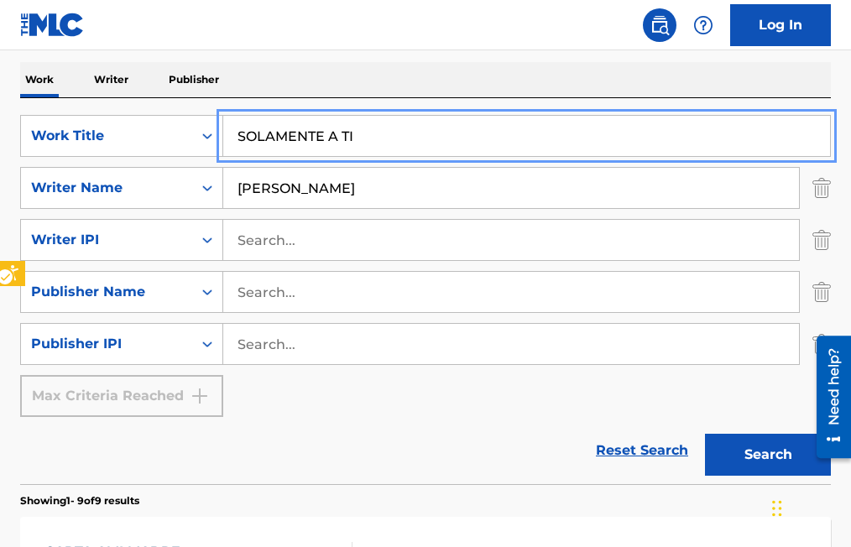
scroll to position [252, 0]
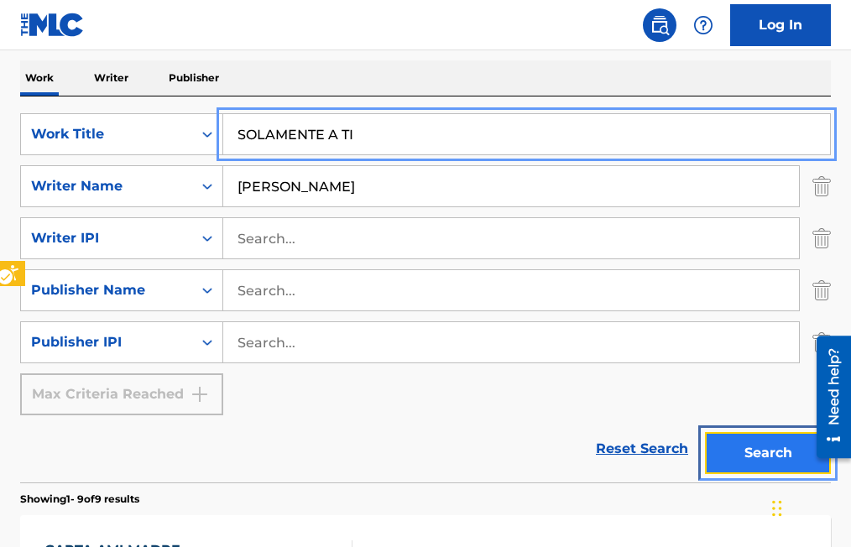
click at [762, 453] on button "Search" at bounding box center [768, 453] width 126 height 42
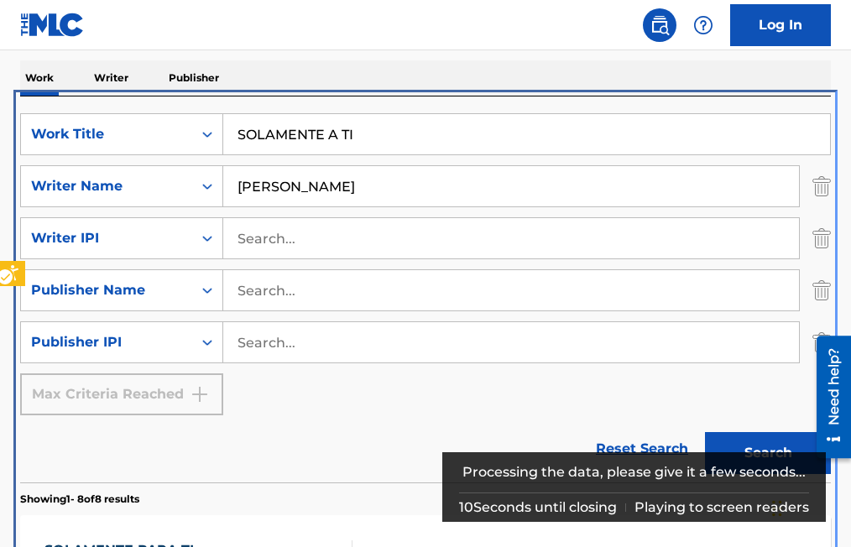
scroll to position [348, 0]
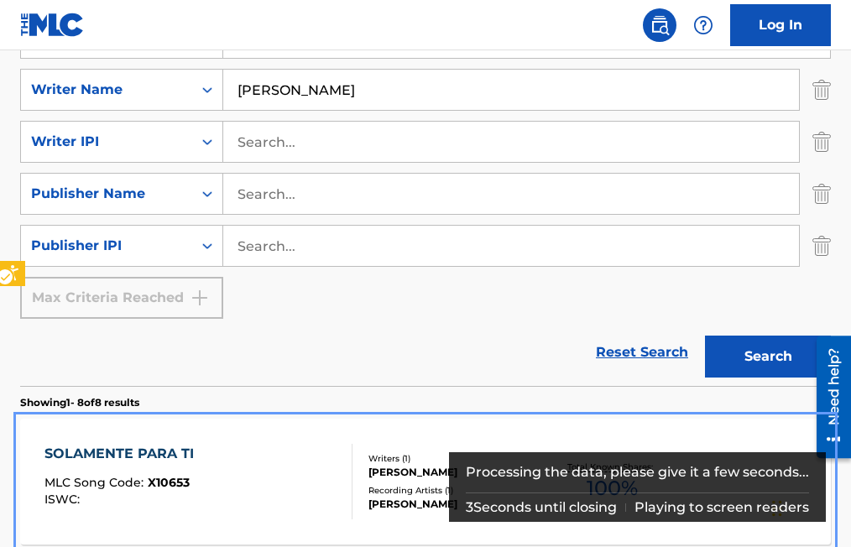
click at [179, 485] on span "X10653" at bounding box center [169, 482] width 42 height 15
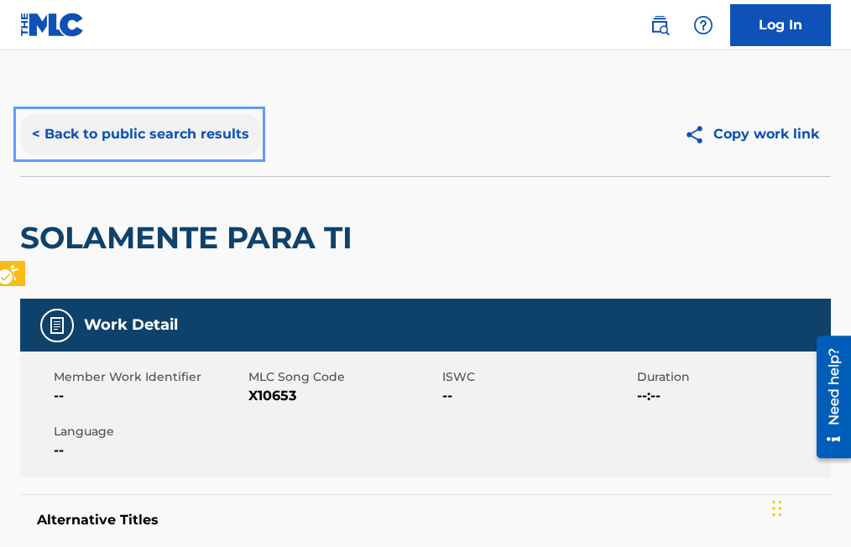
click at [32, 131] on button "< Back to public search results" at bounding box center [140, 134] width 241 height 42
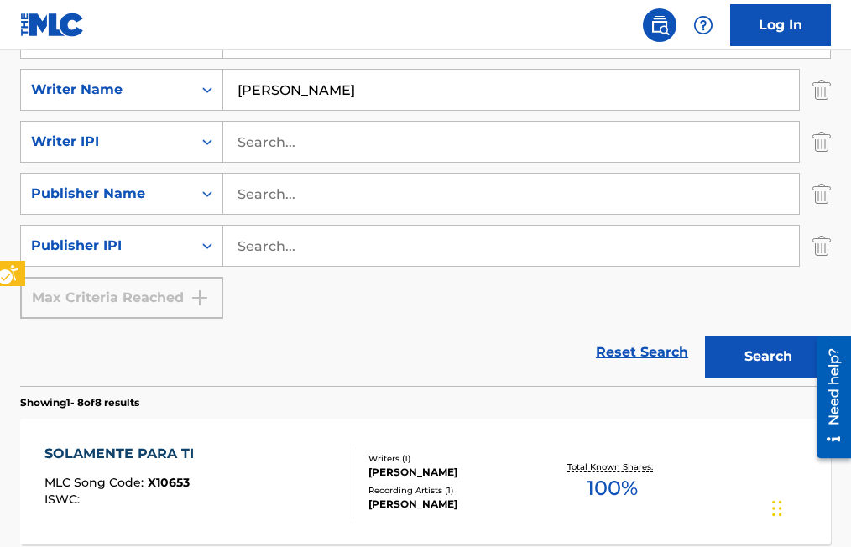
scroll to position [181, 0]
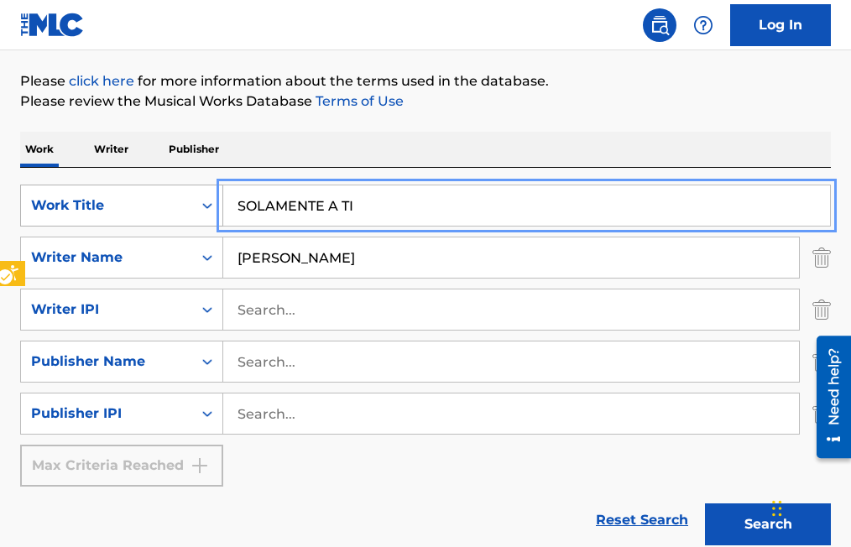
drag, startPoint x: 353, startPoint y: 206, endPoint x: 167, endPoint y: 215, distance: 186.6
click at [705, 504] on button "Search" at bounding box center [768, 525] width 126 height 42
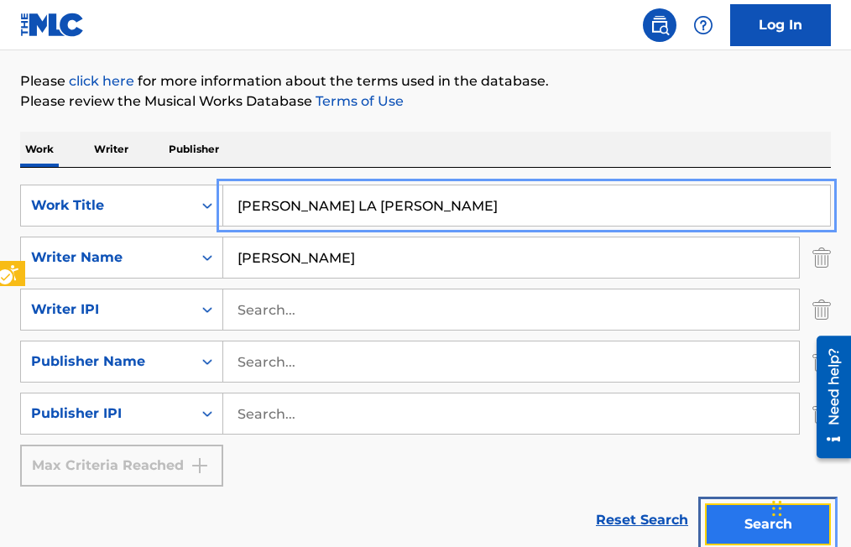
click at [733, 517] on button "Search" at bounding box center [768, 525] width 126 height 42
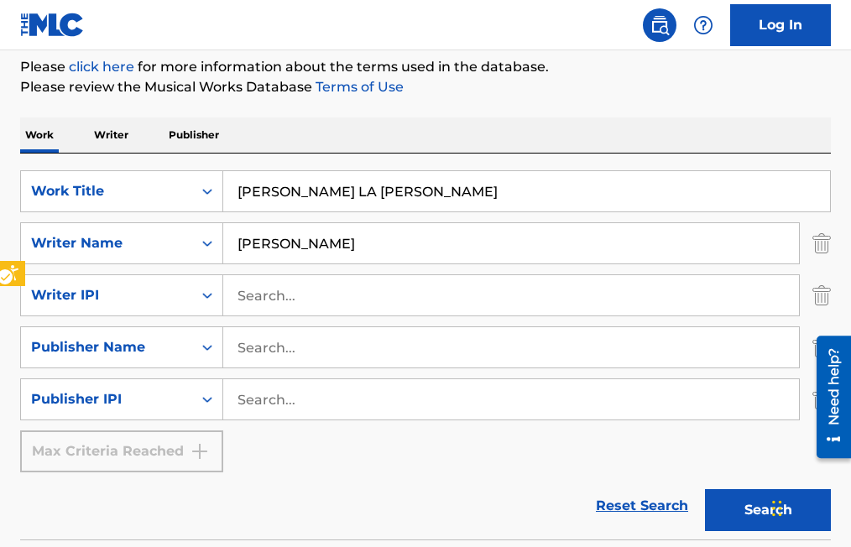
scroll to position [202, 0]
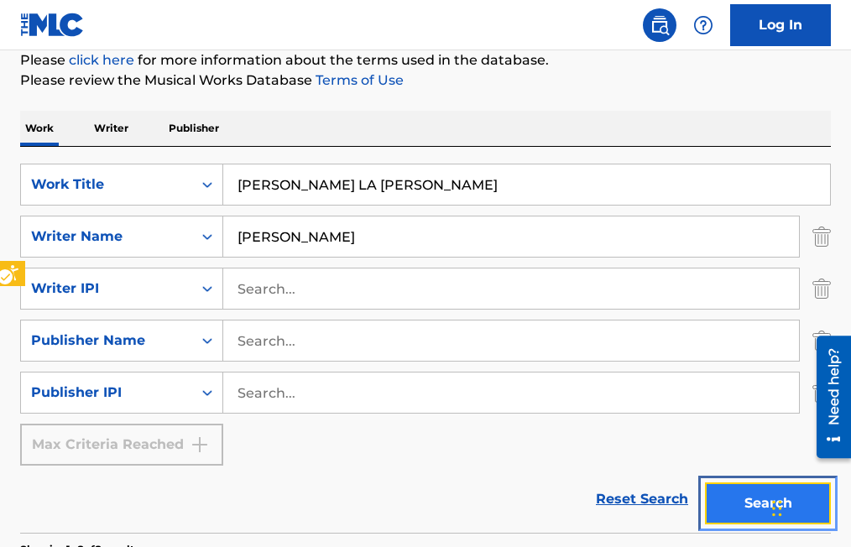
click at [735, 507] on button "Search" at bounding box center [768, 504] width 126 height 42
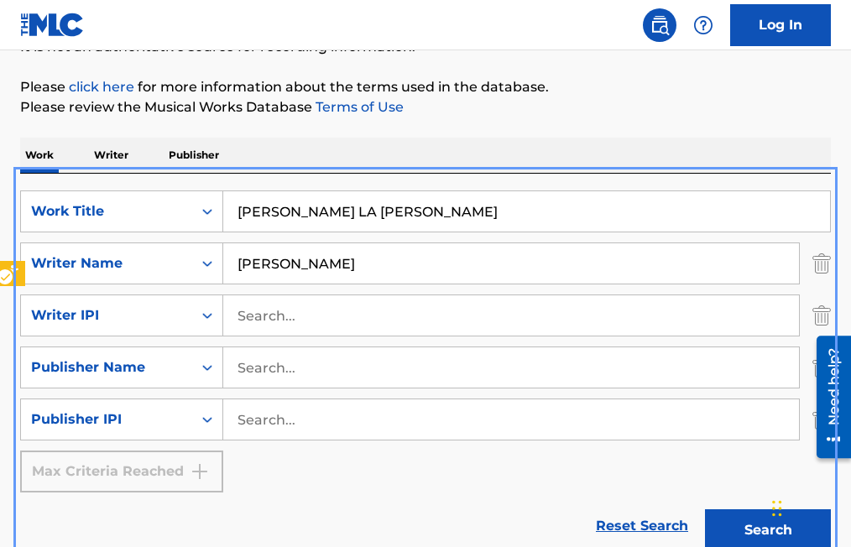
scroll to position [168, 0]
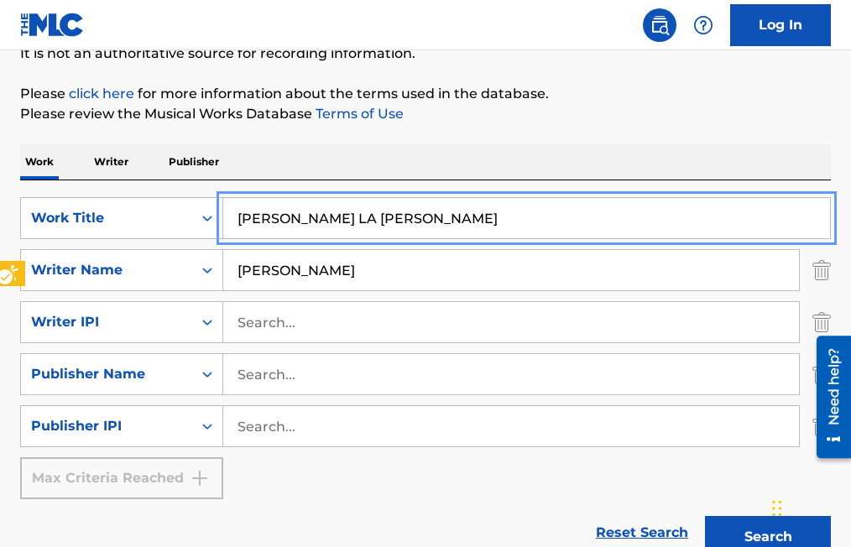
drag, startPoint x: 145, startPoint y: 217, endPoint x: 212, endPoint y: 196, distance: 69.6
click at [212, 196] on div "SearchWithCriteria65f20b74-b0f9-4d29-8ebf-39aaf7805530 Work Title [PERSON_NAME]…" at bounding box center [425, 374] width 811 height 386
click at [705, 516] on button "Search" at bounding box center [768, 537] width 126 height 42
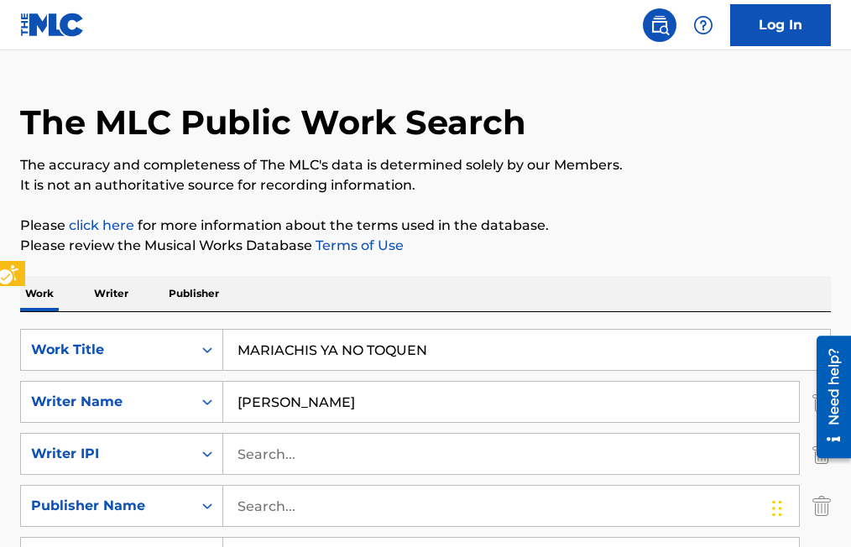
scroll to position [29, 0]
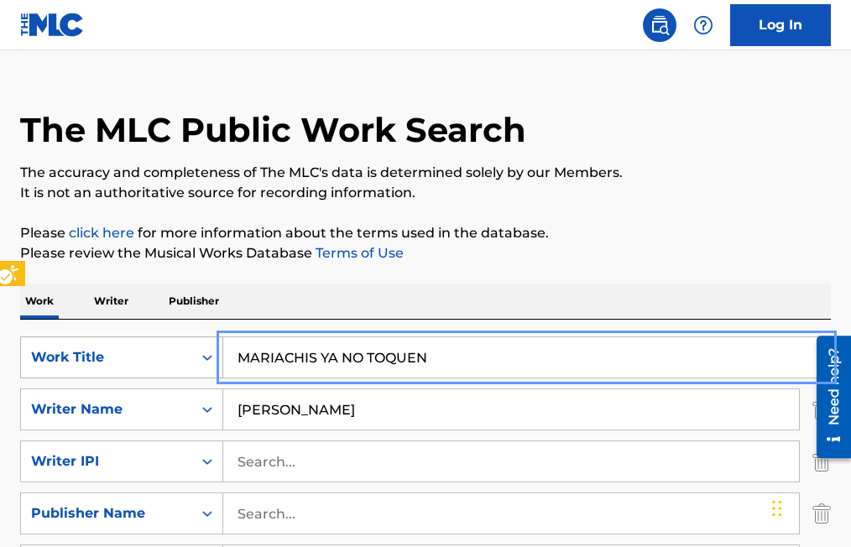
drag, startPoint x: 455, startPoint y: 357, endPoint x: 124, endPoint y: 364, distance: 330.9
click at [124, 364] on div "SearchWithCriteria65f20b74-b0f9-4d29-8ebf-39aaf7805530 Work Title MARIACHIS YA …" at bounding box center [425, 358] width 811 height 42
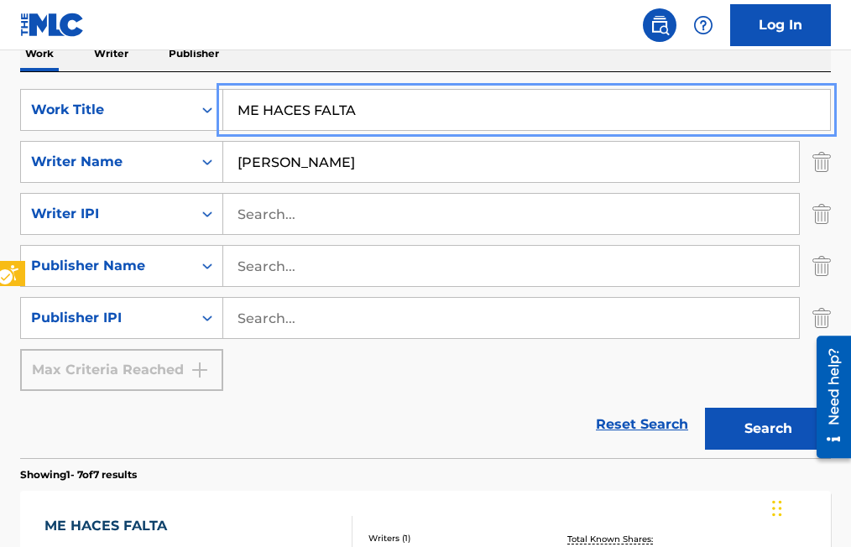
scroll to position [113, 0]
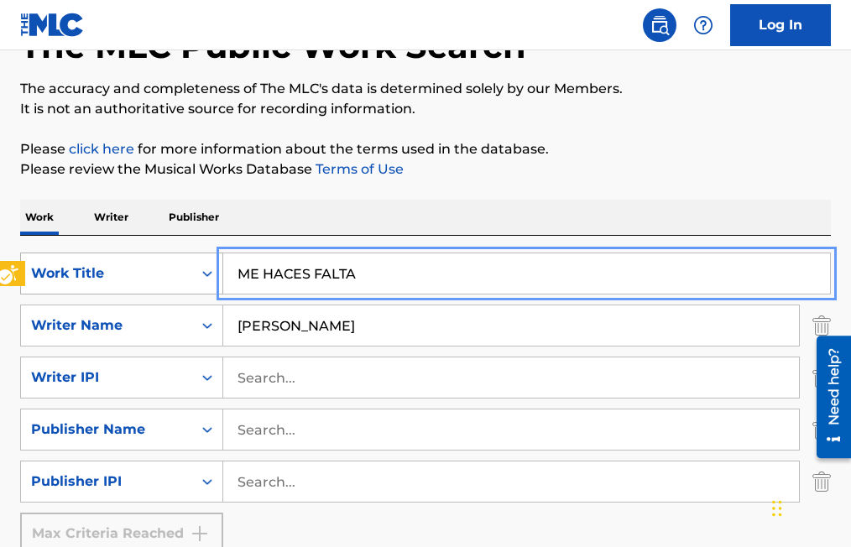
drag, startPoint x: 374, startPoint y: 270, endPoint x: 175, endPoint y: 268, distance: 198.2
click at [175, 268] on div "SearchWithCriteria65f20b74-b0f9-4d29-8ebf-39aaf7805530 Work Title ME HACES FALTA" at bounding box center [425, 274] width 811 height 42
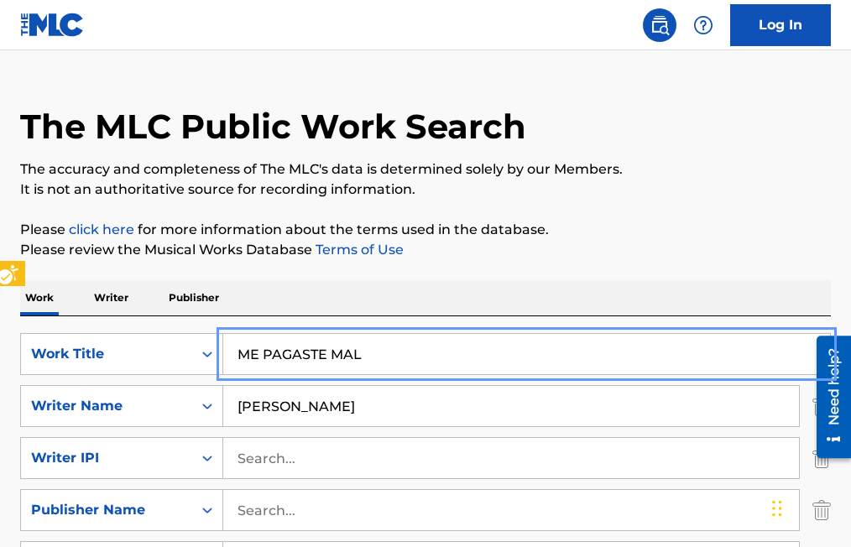
scroll to position [29, 0]
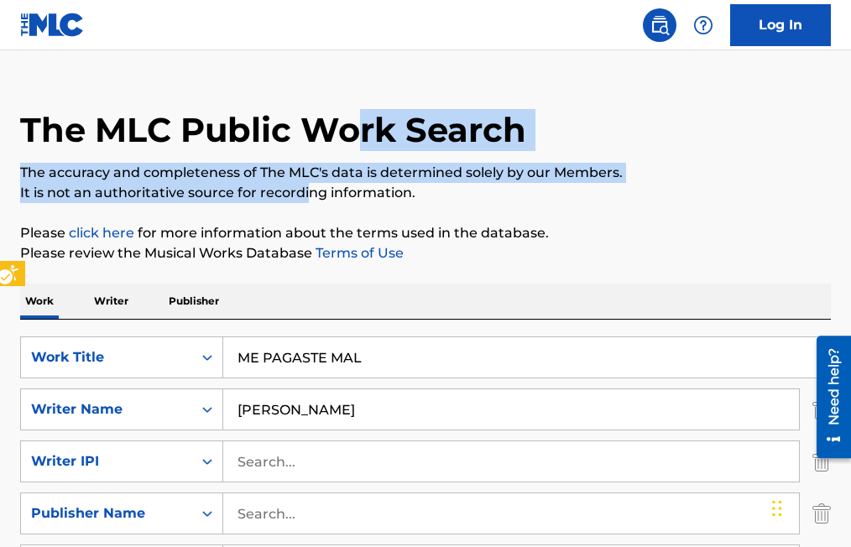
drag, startPoint x: 362, startPoint y: 162, endPoint x: 306, endPoint y: 194, distance: 64.7
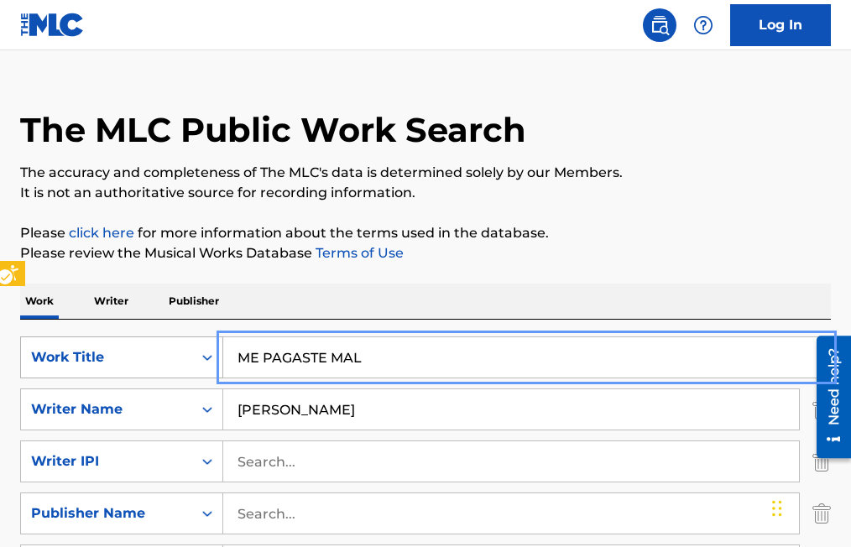
drag, startPoint x: 393, startPoint y: 349, endPoint x: 217, endPoint y: 363, distance: 176.0
click at [217, 363] on div "SearchWithCriteria65f20b74-b0f9-4d29-8ebf-39aaf7805530 Work Title ME PAGASTE MAL" at bounding box center [425, 358] width 811 height 42
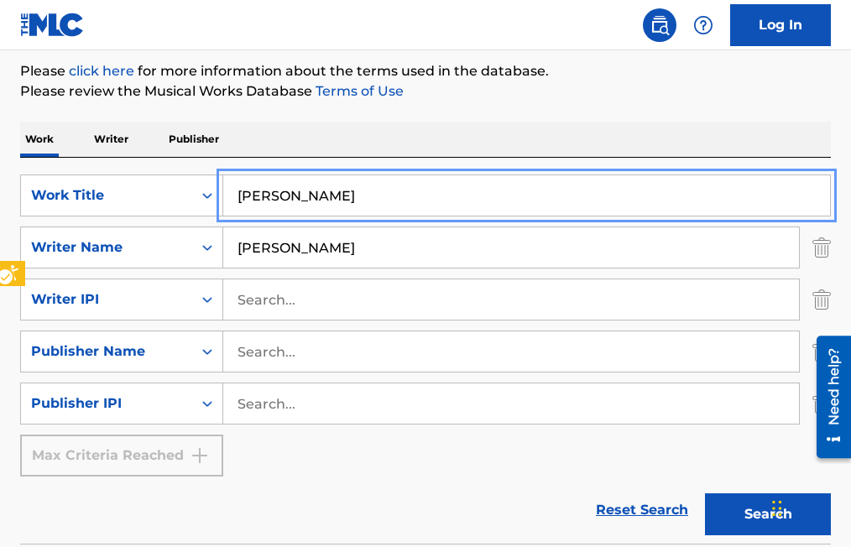
scroll to position [94, 0]
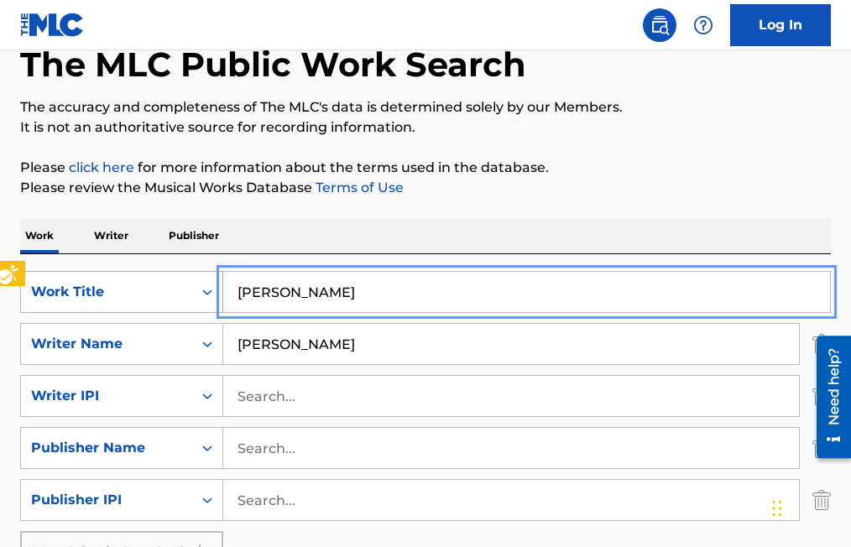
drag, startPoint x: 379, startPoint y: 292, endPoint x: 214, endPoint y: 294, distance: 164.6
click at [214, 294] on div "SearchWithCriteria65f20b74-b0f9-4d29-8ebf-39aaf7805530 Work Title [PERSON_NAME]" at bounding box center [425, 292] width 811 height 42
click at [368, 301] on input "LARGATE" at bounding box center [526, 292] width 607 height 40
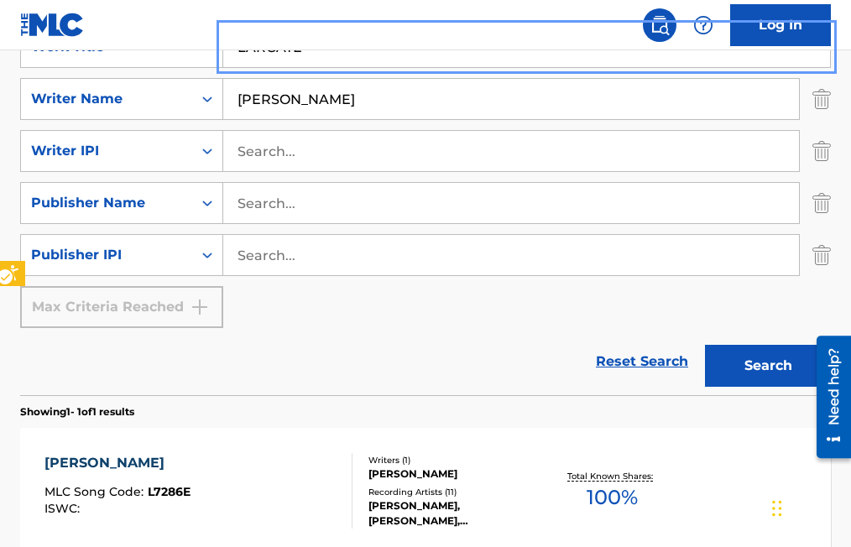
scroll to position [346, 0]
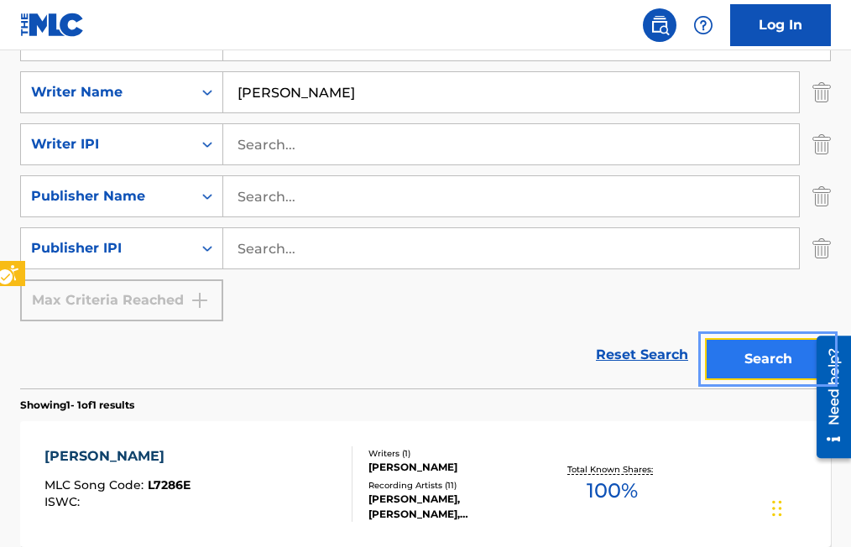
click at [786, 359] on button "Search" at bounding box center [768, 359] width 126 height 42
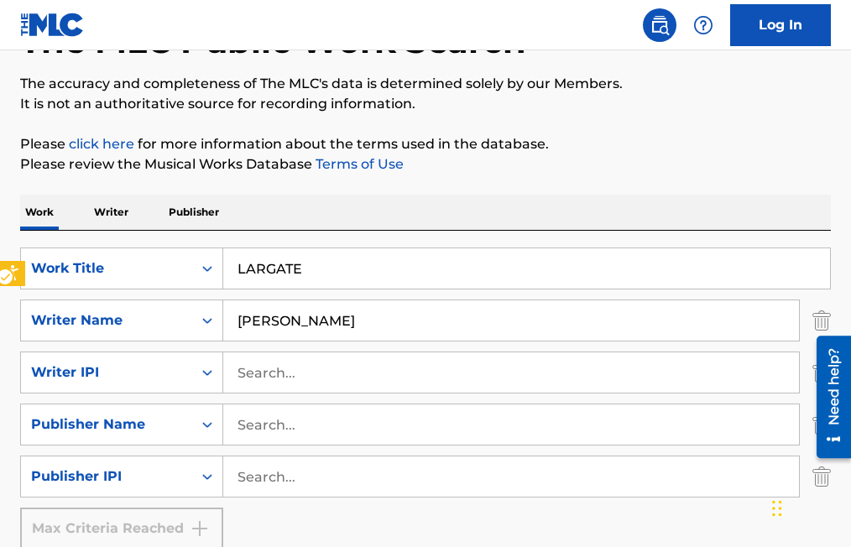
scroll to position [89, 0]
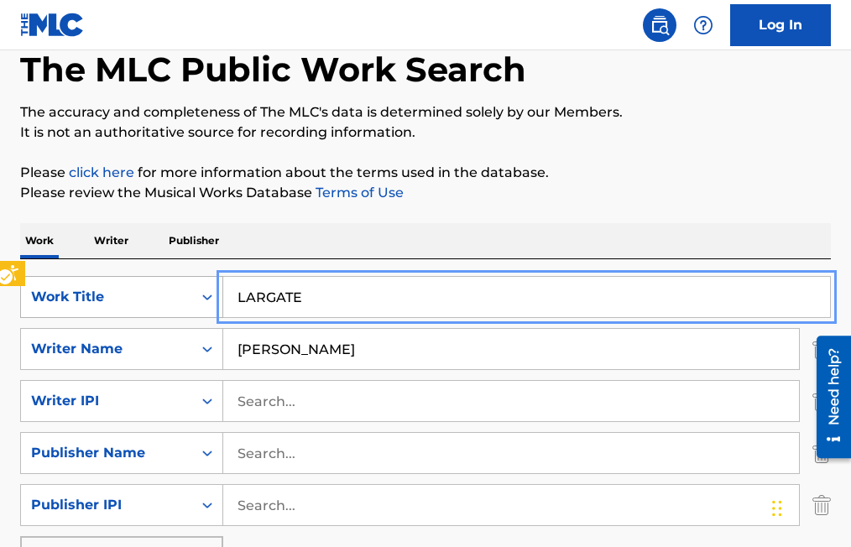
drag, startPoint x: 330, startPoint y: 296, endPoint x: 150, endPoint y: 296, distance: 179.7
click at [150, 296] on div "SearchWithCriteria65f20b74-b0f9-4d29-8ebf-39aaf7805530 Work Title LARGATE" at bounding box center [425, 297] width 811 height 42
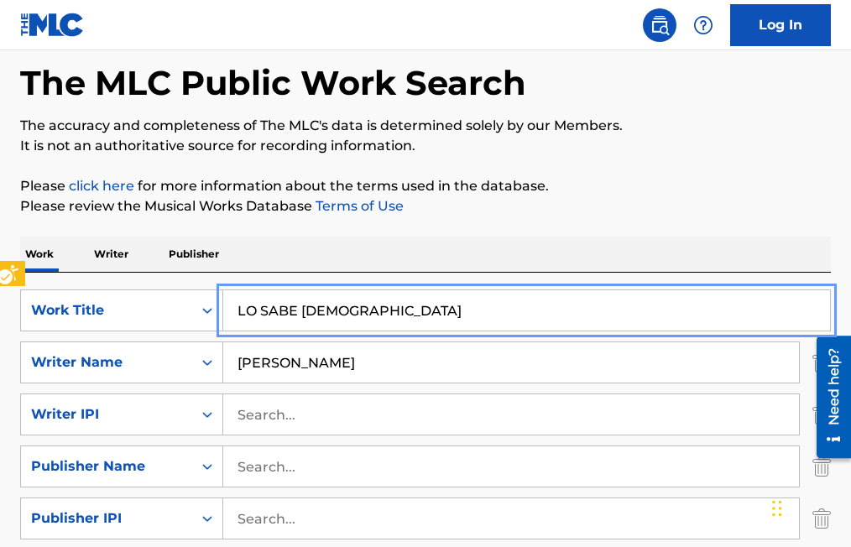
scroll to position [0, 0]
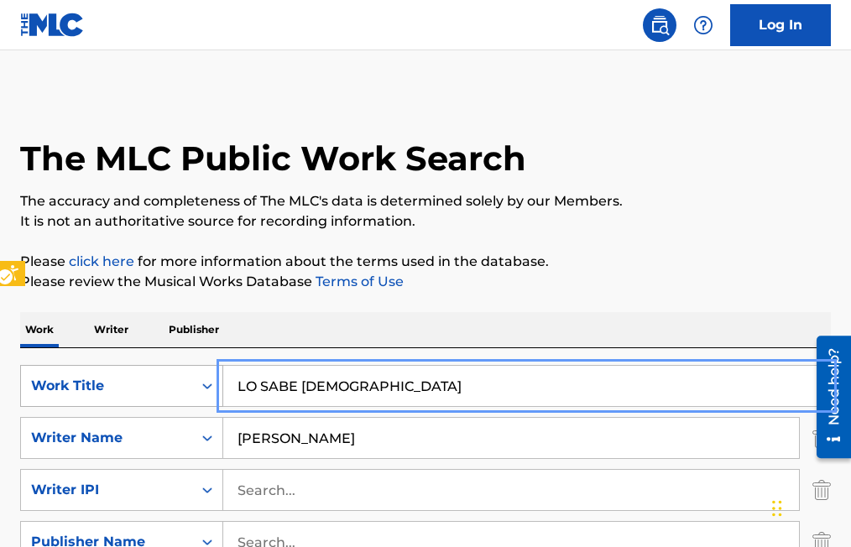
drag, startPoint x: 365, startPoint y: 382, endPoint x: 128, endPoint y: 398, distance: 237.3
click at [128, 398] on div "SearchWithCriteria65f20b74-b0f9-4d29-8ebf-39aaf7805530 Work Title LO SABE DIOS" at bounding box center [425, 386] width 811 height 42
type input "LOS DOS PERDIMOS"
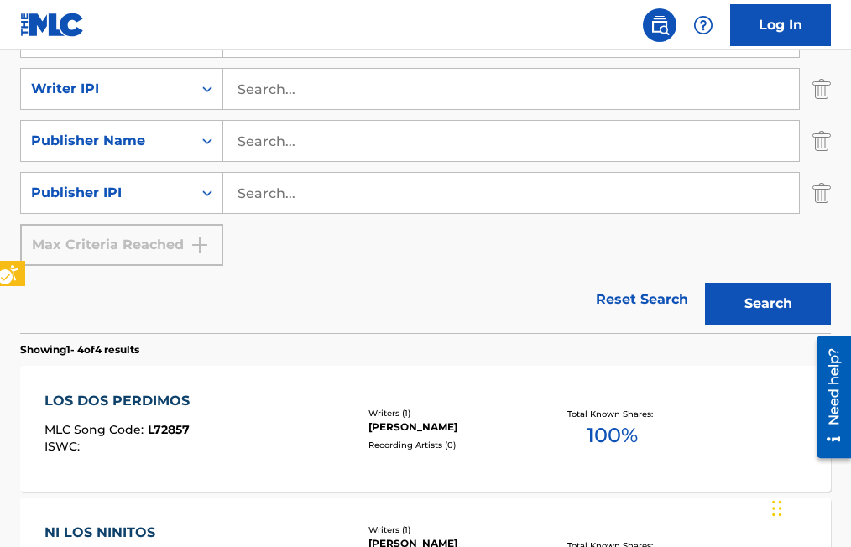
scroll to position [504, 0]
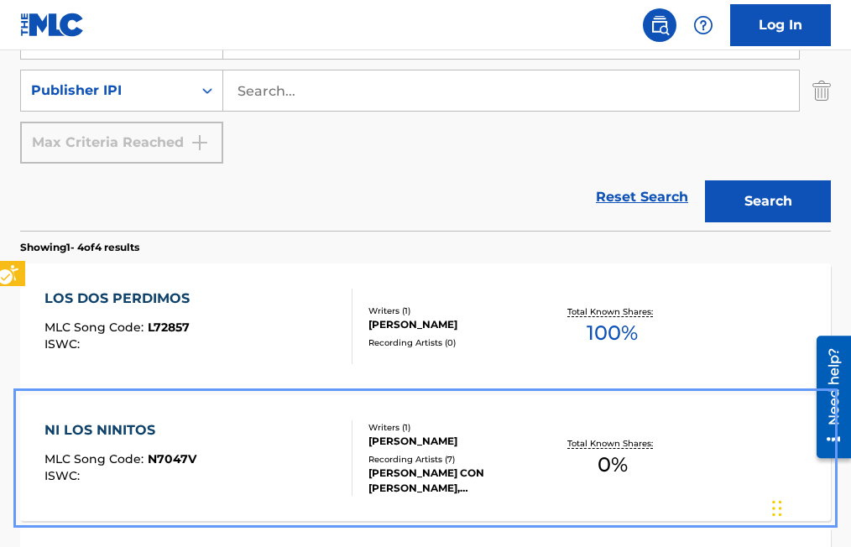
click at [170, 458] on span "N7047V" at bounding box center [172, 459] width 49 height 15
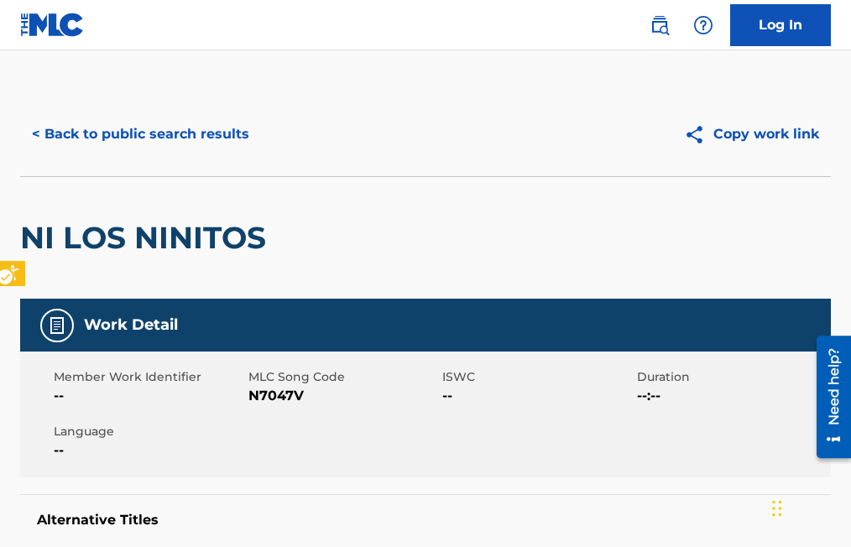
click at [273, 395] on span "MLC Song Code - N7047V" at bounding box center [344, 396] width 191 height 20
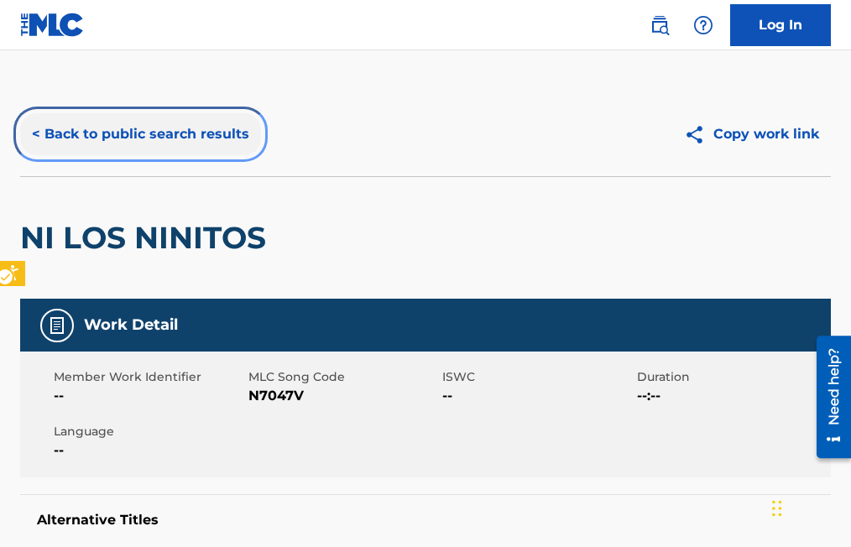
click at [36, 137] on button "< Back to public search results" at bounding box center [140, 134] width 241 height 42
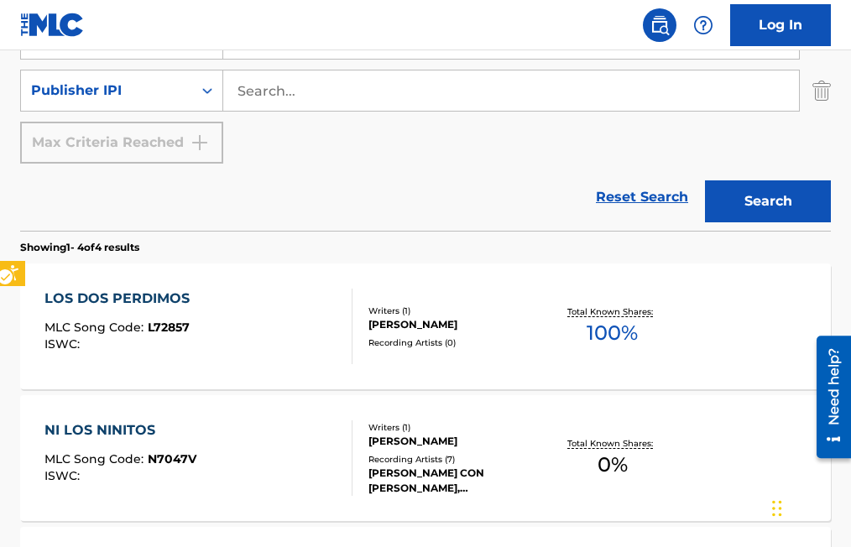
scroll to position [588, 0]
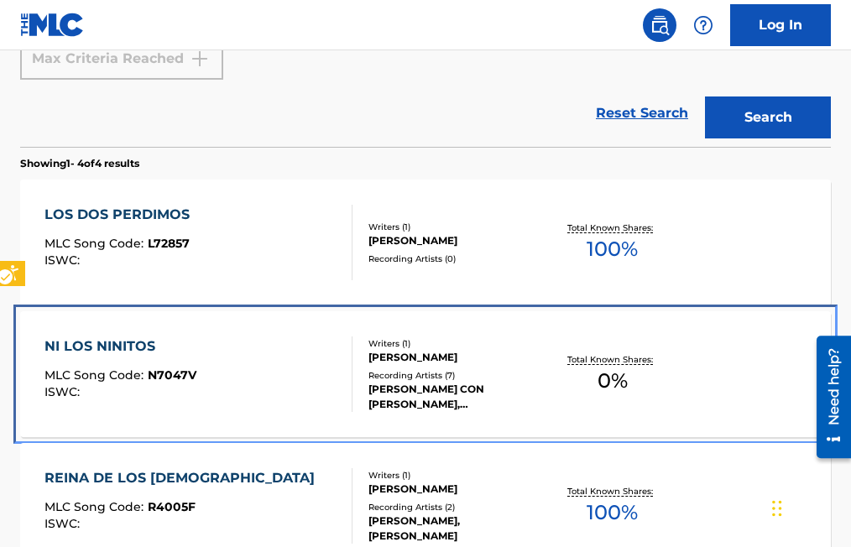
click at [174, 371] on span "N7047V" at bounding box center [172, 375] width 49 height 15
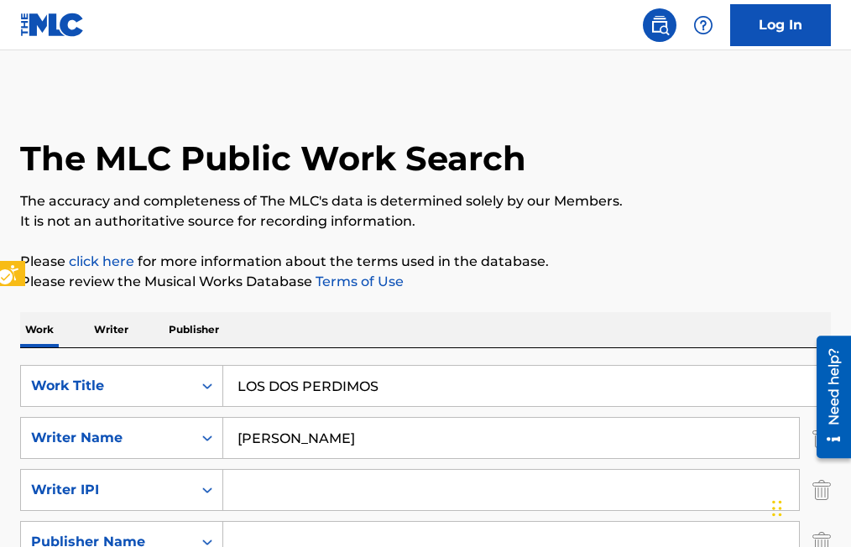
scroll to position [840, 0]
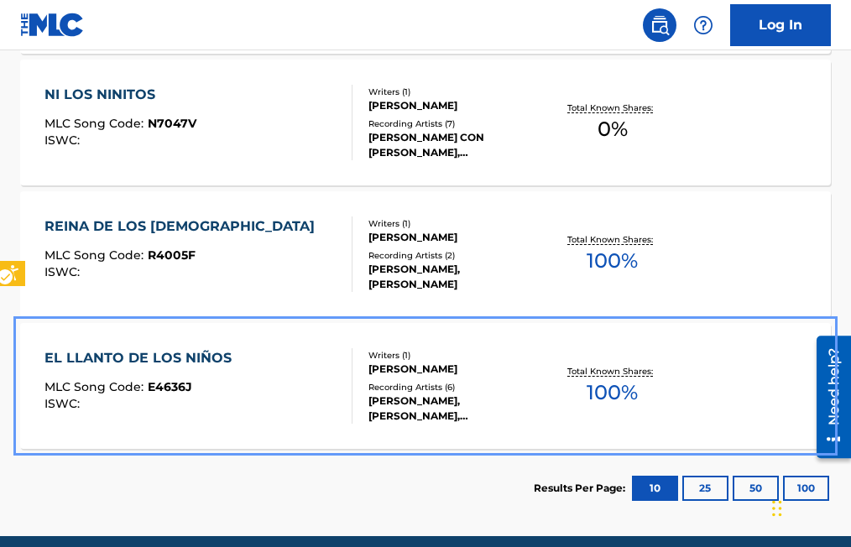
click at [169, 390] on span "E4636J" at bounding box center [170, 387] width 45 height 15
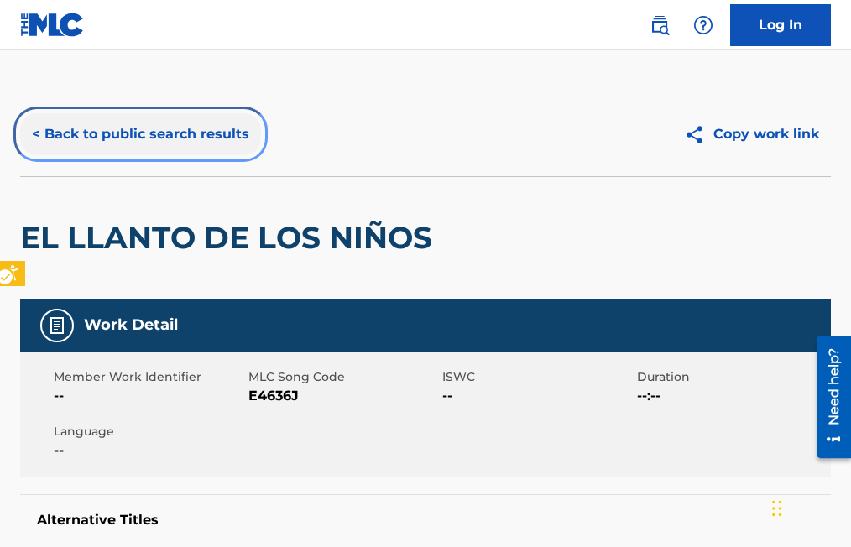
click at [35, 130] on button "< Back to public search results" at bounding box center [140, 134] width 241 height 42
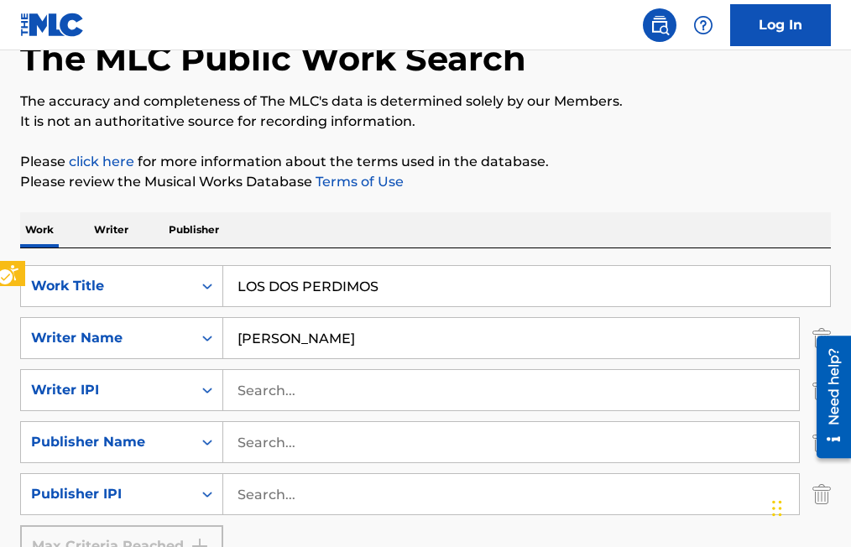
scroll to position [70, 0]
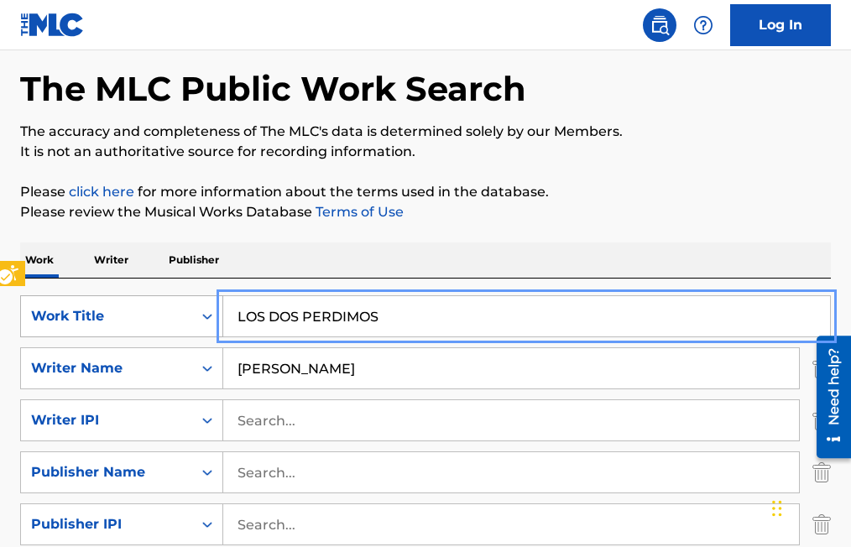
drag, startPoint x: 398, startPoint y: 310, endPoint x: 131, endPoint y: 333, distance: 268.0
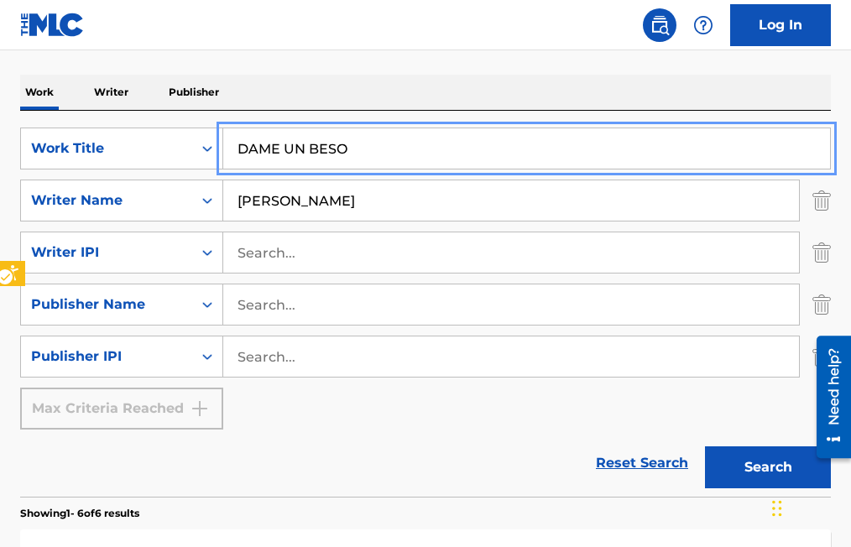
scroll to position [154, 0]
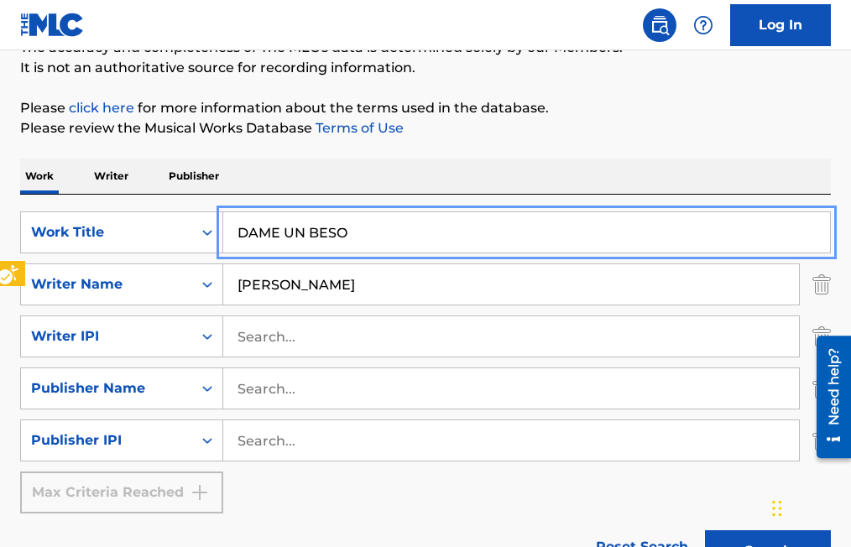
drag, startPoint x: 377, startPoint y: 232, endPoint x: 162, endPoint y: 257, distance: 216.4
click at [162, 257] on div "SearchWithCriteria65f20b74-b0f9-4d29-8ebf-39aaf7805530 Work Title DAME UN BESO …" at bounding box center [425, 363] width 811 height 302
type input "VOY A VENDER EL MARRANO"
click at [705, 531] on button "Search" at bounding box center [768, 552] width 126 height 42
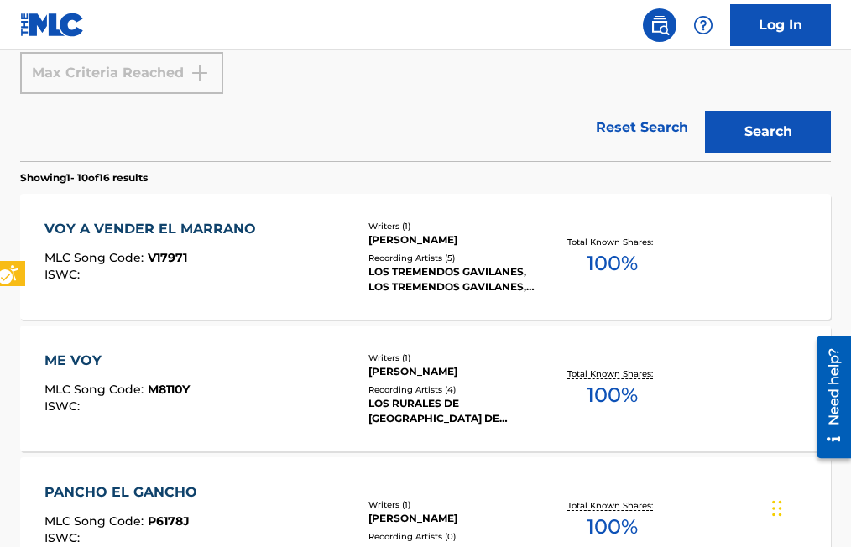
scroll to position [657, 0]
